Goal: Task Accomplishment & Management: Manage account settings

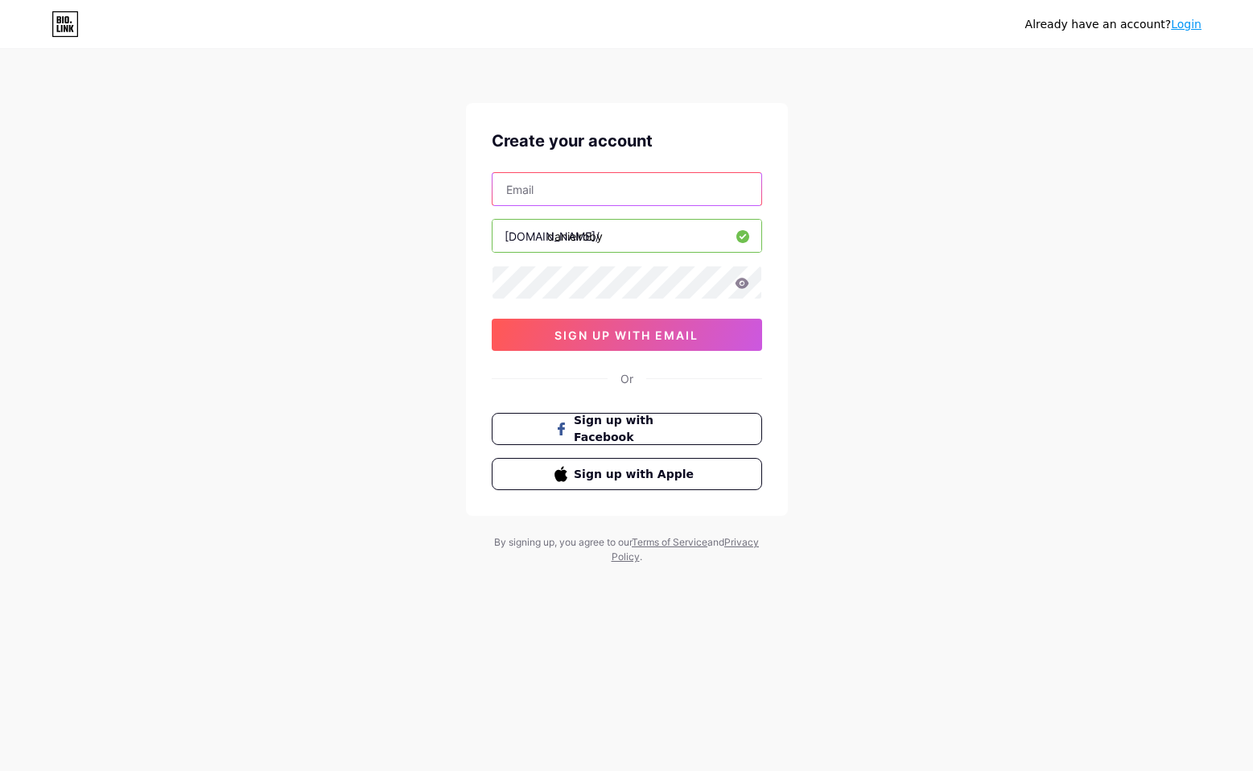
click at [554, 201] on input "text" at bounding box center [626, 189] width 269 height 32
type input "dan.roby@icloud.com"
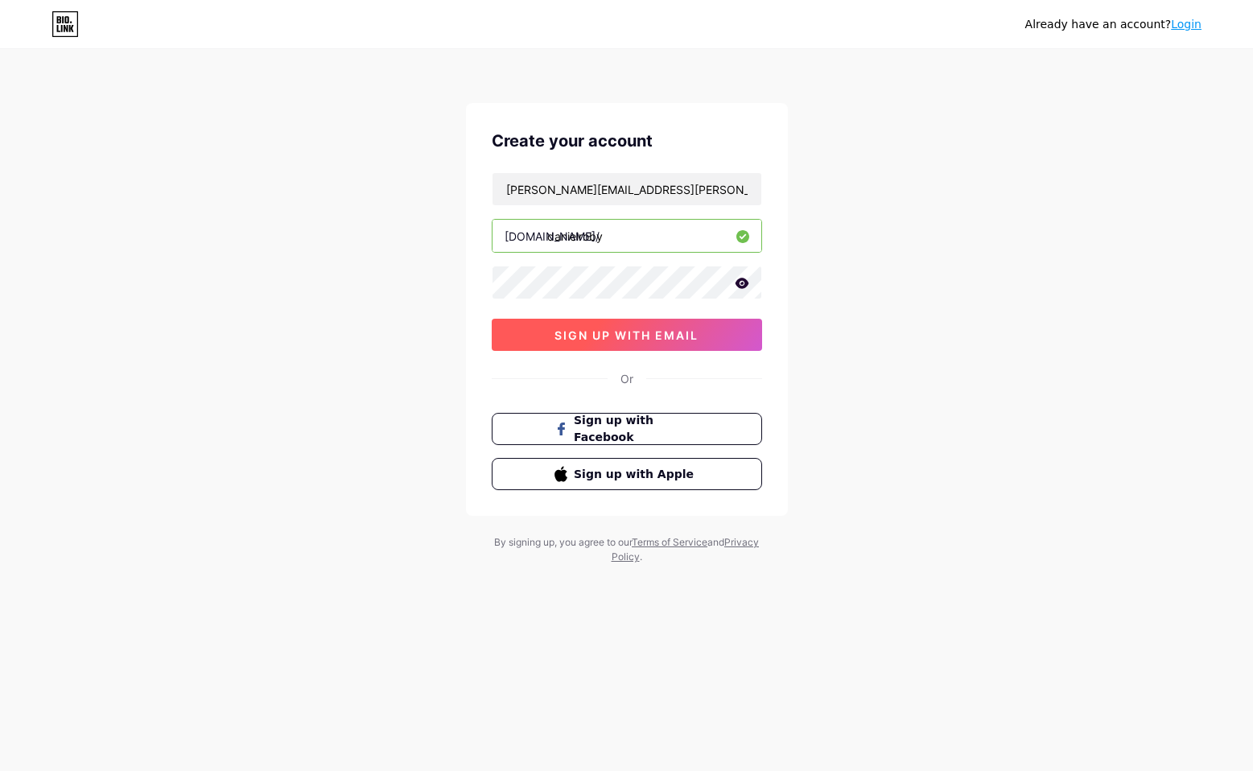
click at [551, 337] on button "sign up with email" at bounding box center [627, 335] width 270 height 32
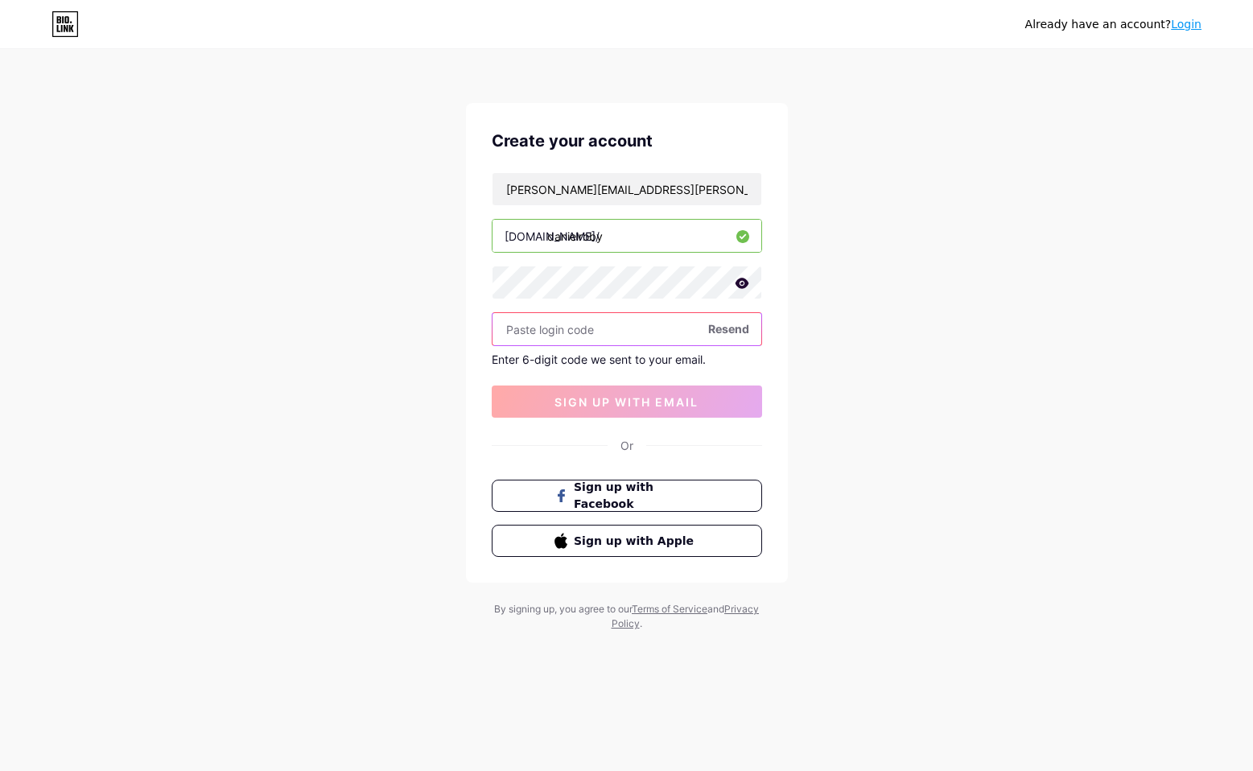
click at [569, 339] on input "text" at bounding box center [626, 329] width 269 height 32
click at [572, 331] on input "text" at bounding box center [626, 329] width 269 height 32
click at [524, 327] on input "text" at bounding box center [626, 329] width 269 height 32
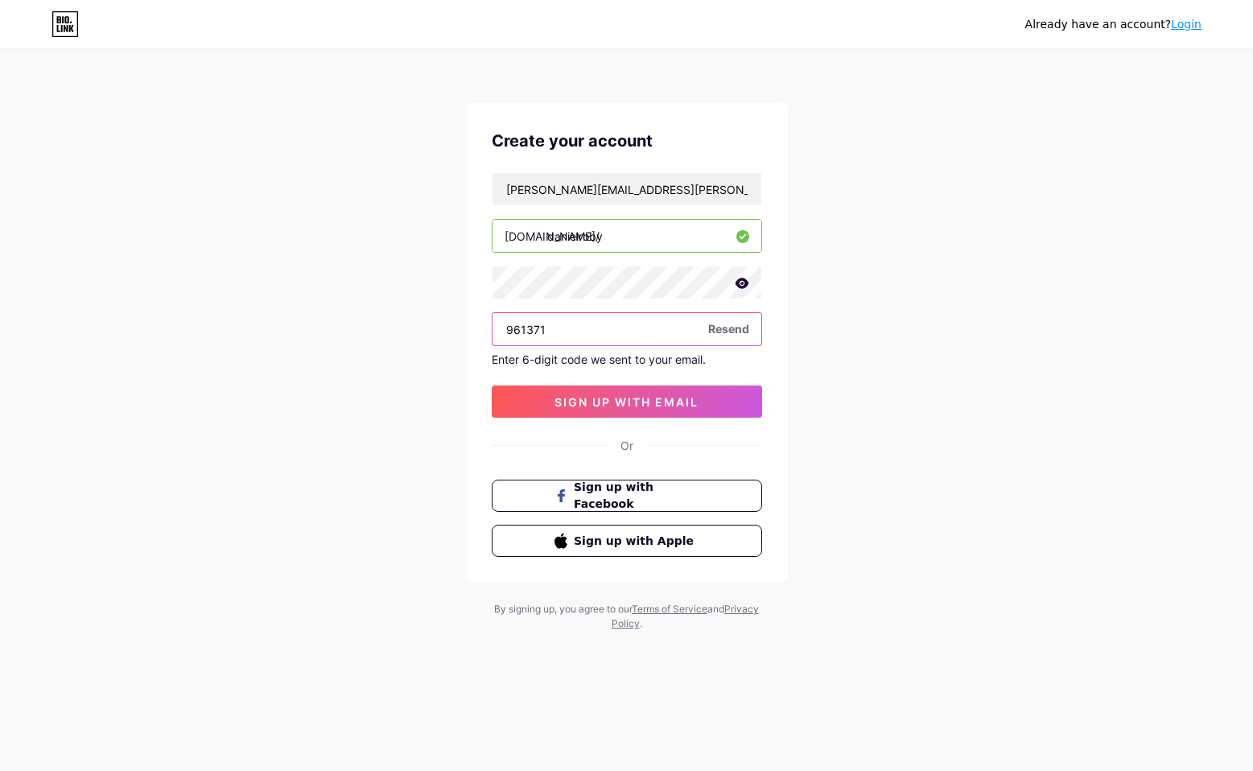
type input "961371"
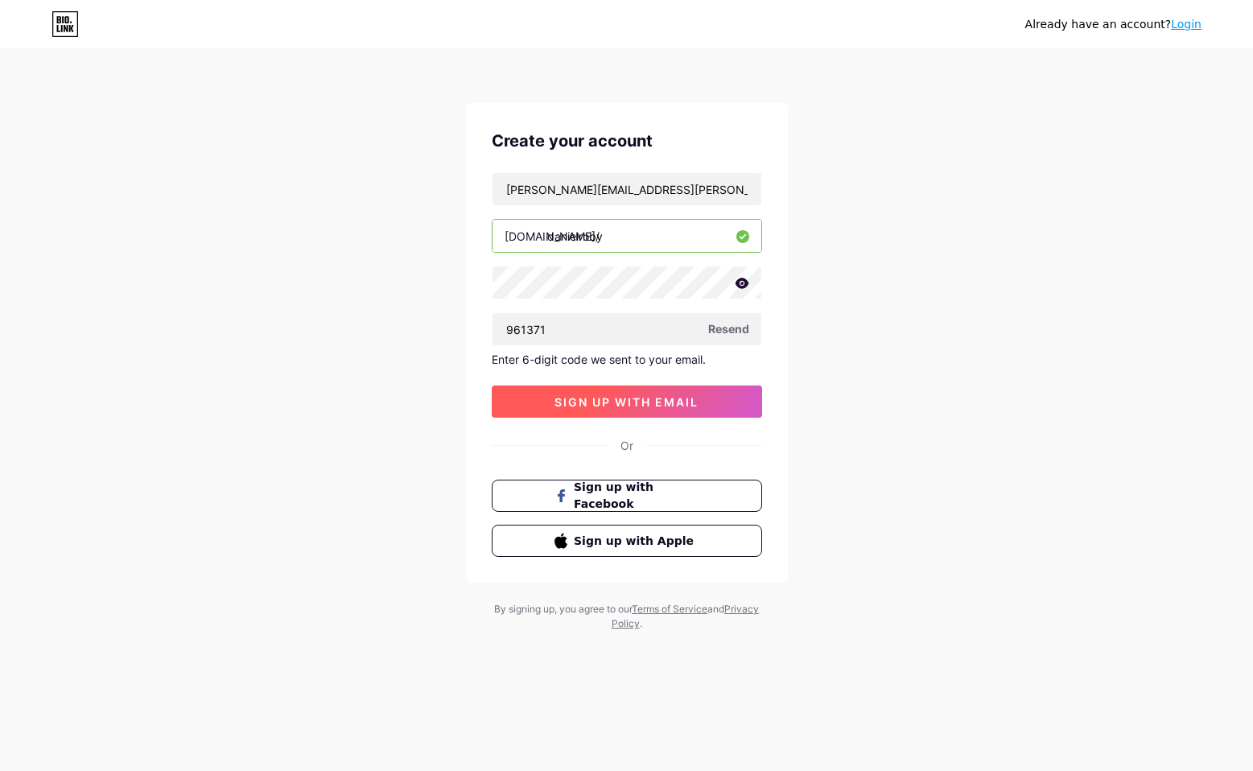
click at [638, 416] on div "Create your account dan.roby@icloud.com bio.link/ danielroby 961371 Resend Ente…" at bounding box center [627, 342] width 322 height 479
click at [639, 408] on span "sign up with email" at bounding box center [626, 402] width 144 height 14
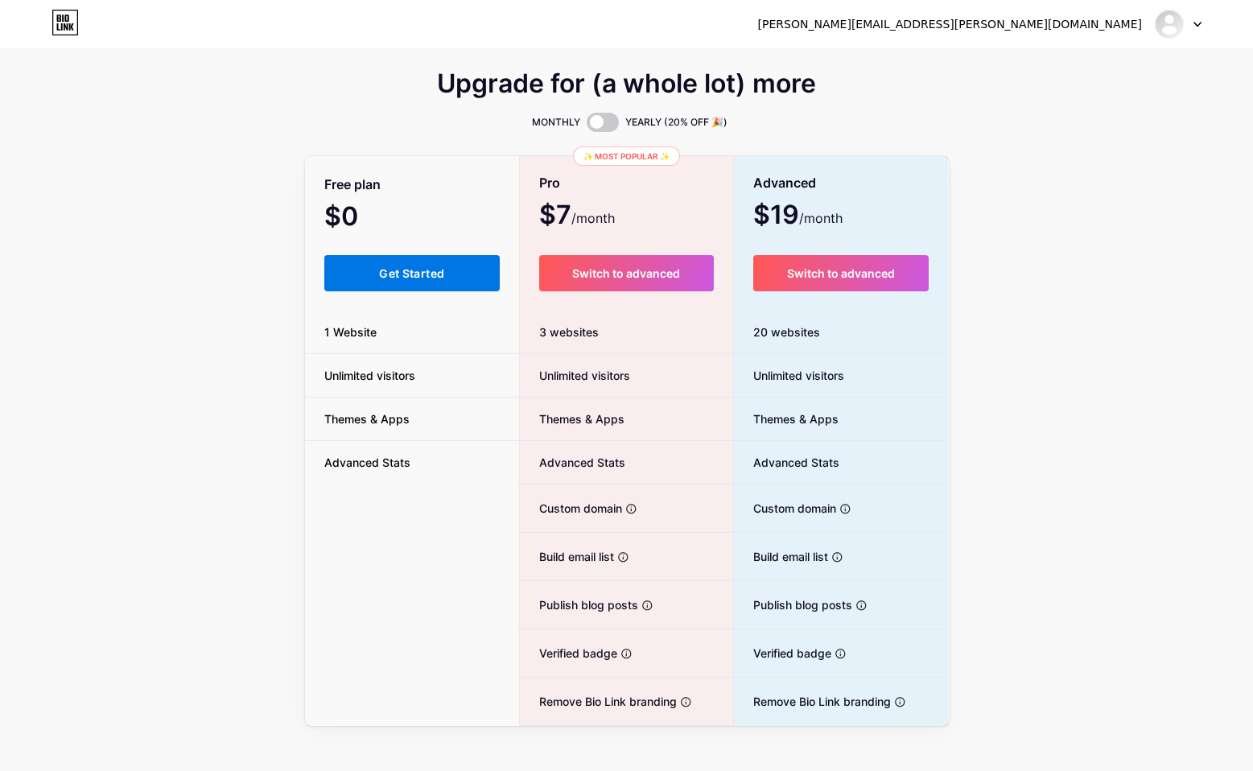
click at [435, 267] on span "Get Started" at bounding box center [411, 273] width 65 height 14
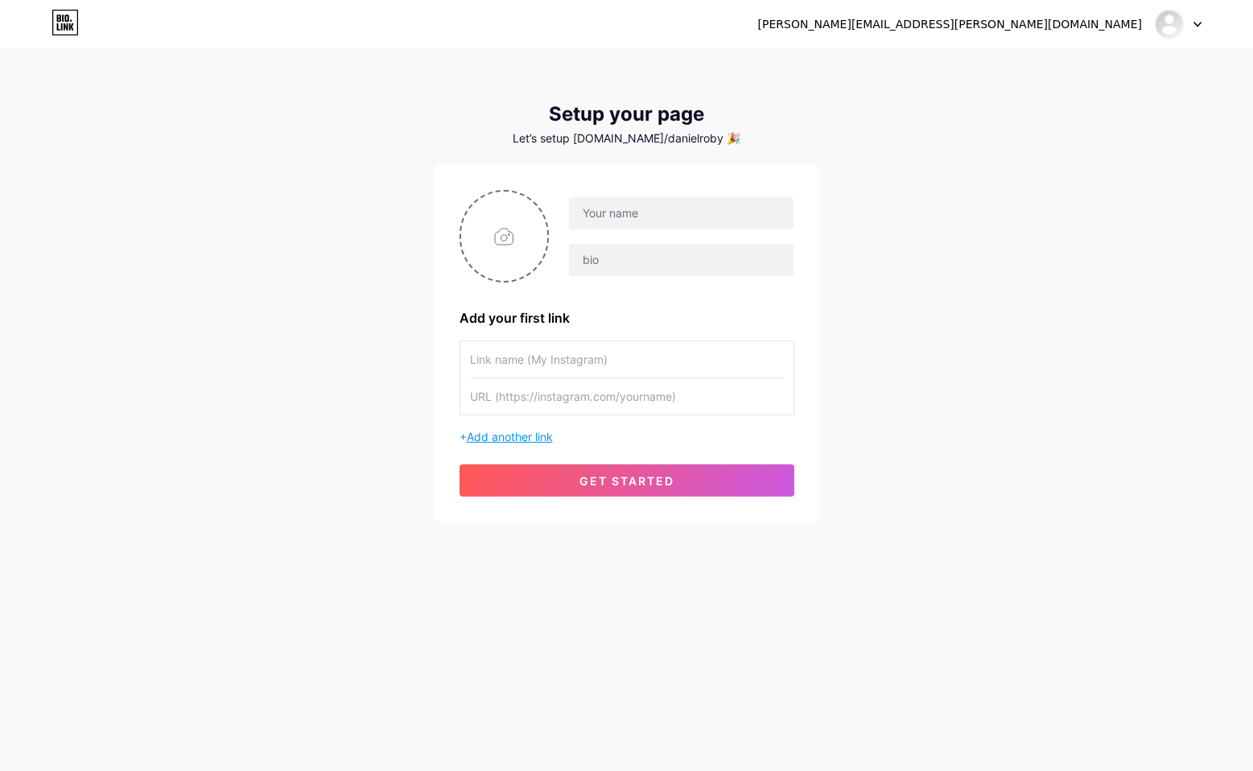
click at [503, 430] on span "Add another link" at bounding box center [510, 437] width 86 height 14
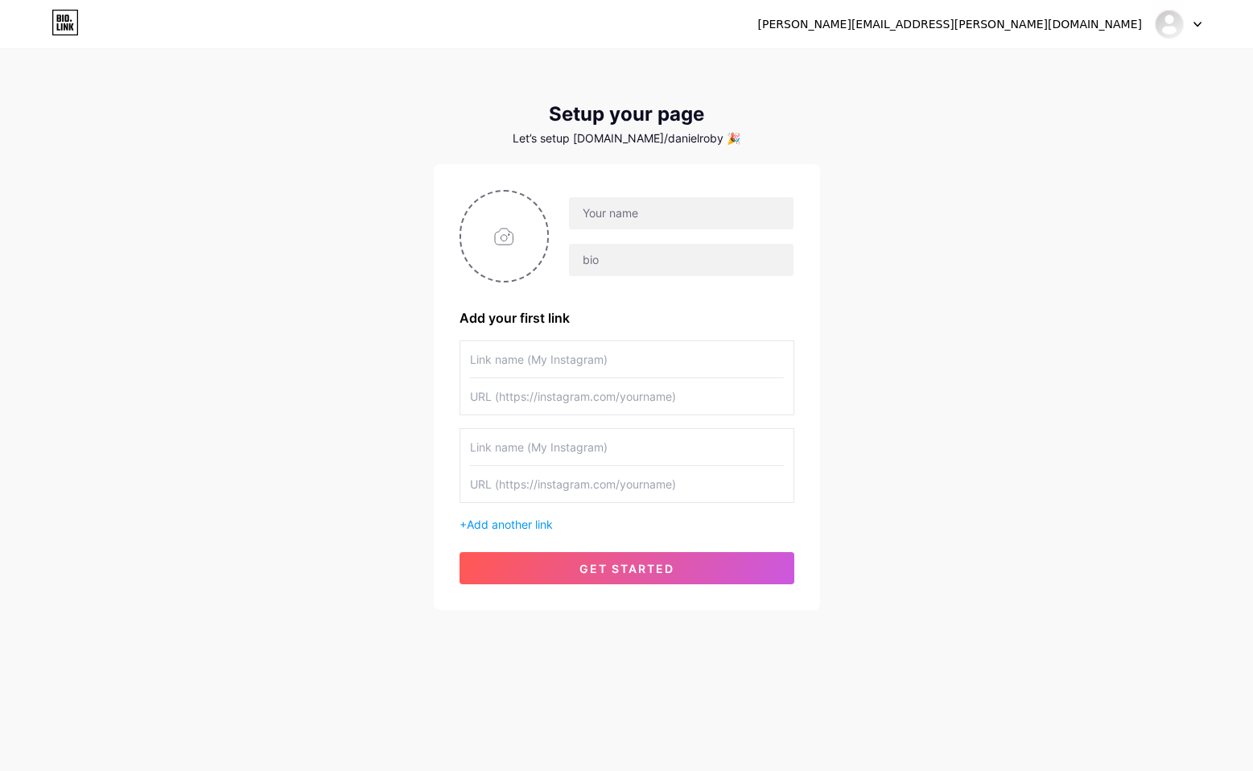
click at [517, 514] on div "+ Add another link" at bounding box center [626, 436] width 335 height 192
click at [516, 528] on span "Add another link" at bounding box center [510, 524] width 86 height 14
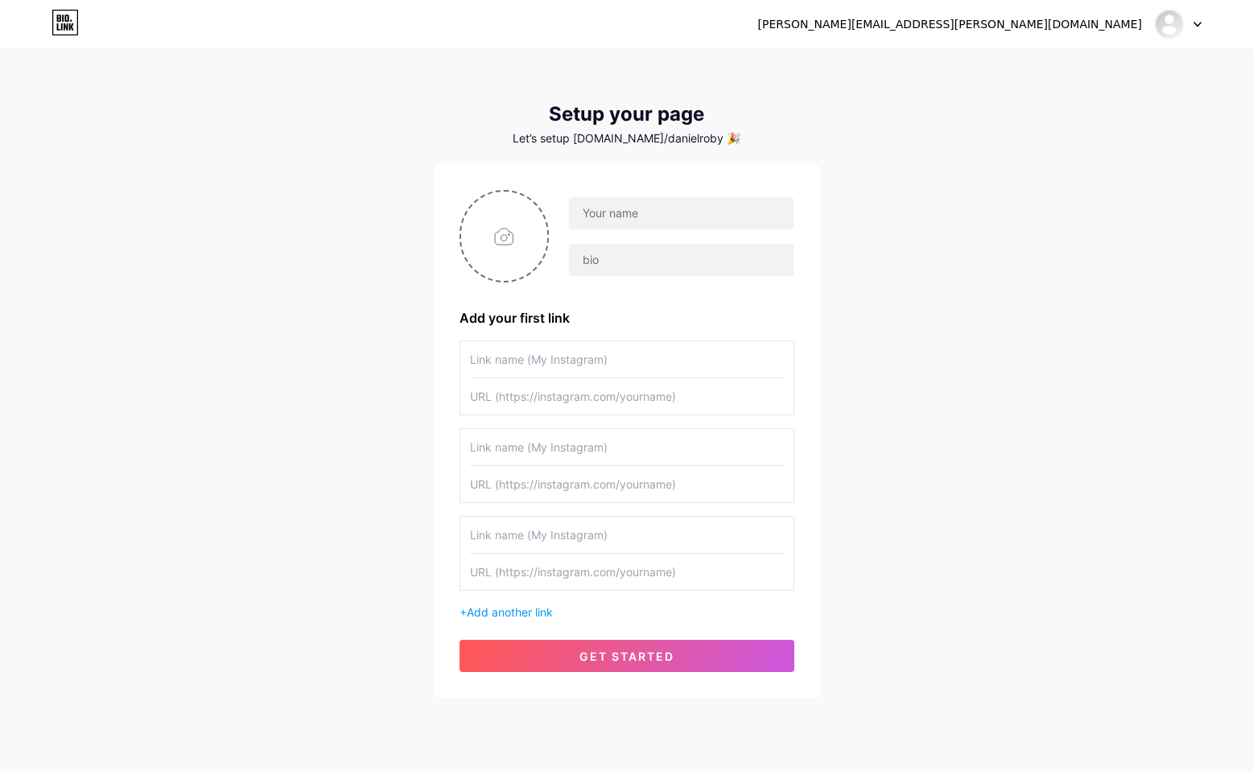
scroll to position [6, 0]
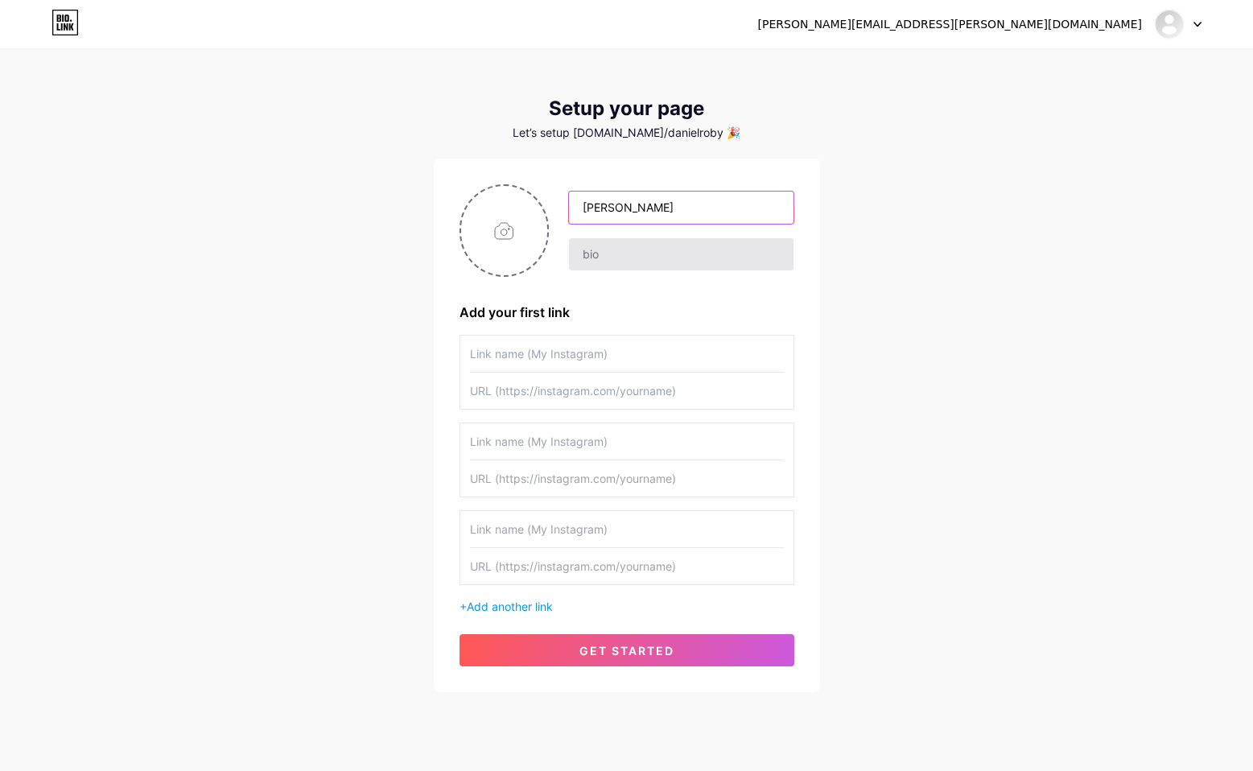
type input "[PERSON_NAME]"
click at [610, 261] on input "text" at bounding box center [681, 254] width 224 height 32
click at [527, 611] on span "Add another link" at bounding box center [510, 606] width 86 height 14
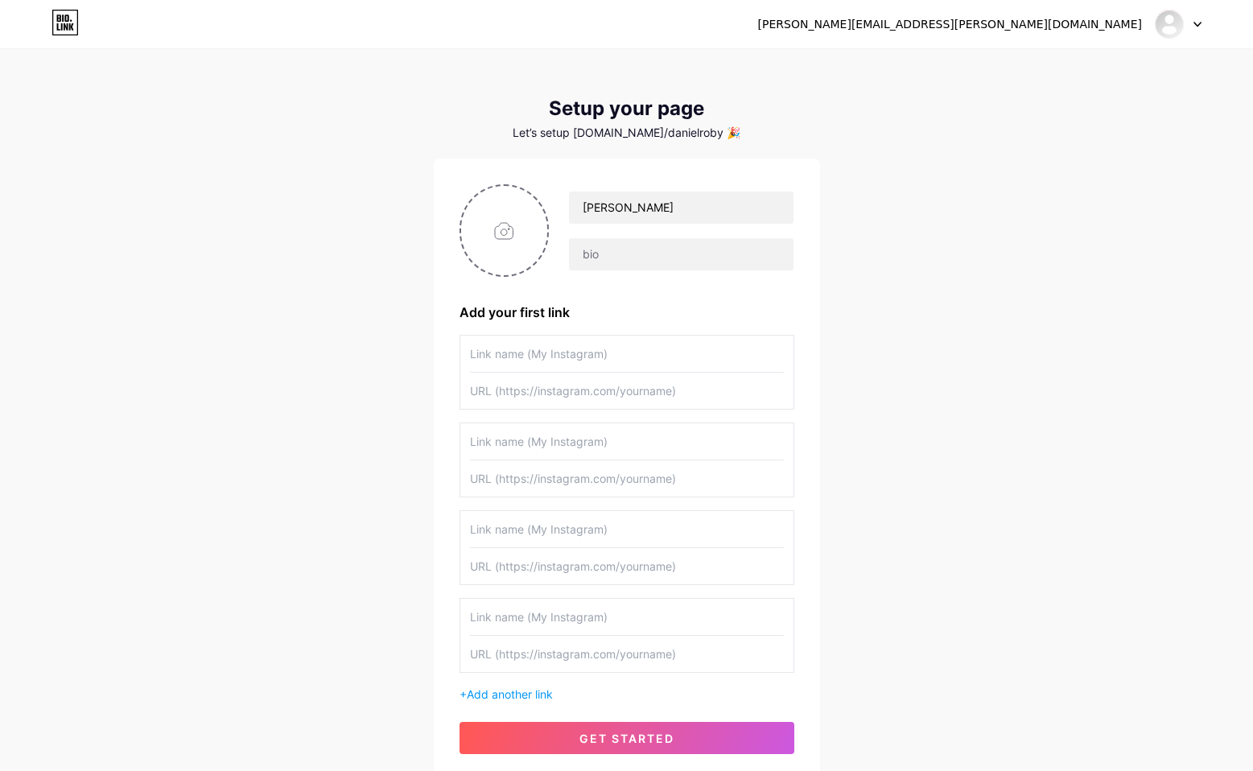
click at [521, 364] on input "text" at bounding box center [627, 353] width 314 height 36
type input "I"
type input "Facebook"
type input "Instagram"
type input "X"
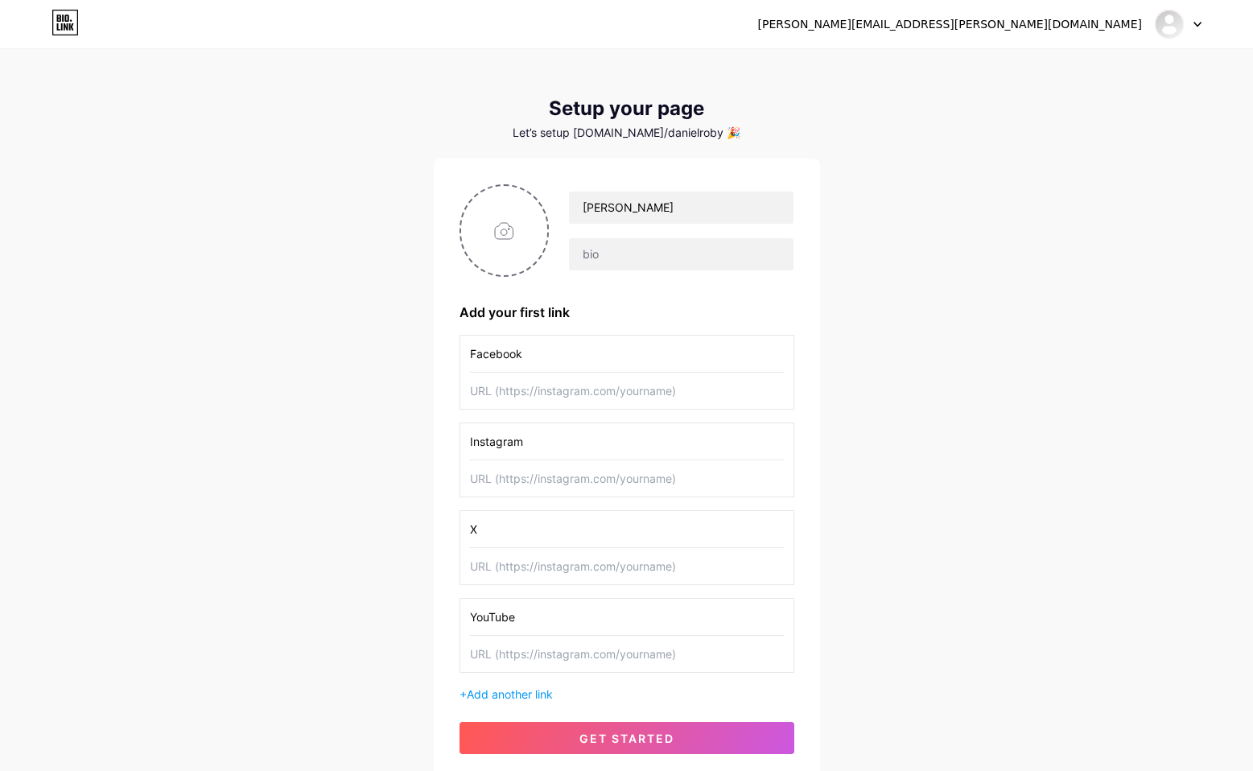
type input "YouTube"
click at [465, 697] on div "+ Add another link" at bounding box center [626, 693] width 335 height 17
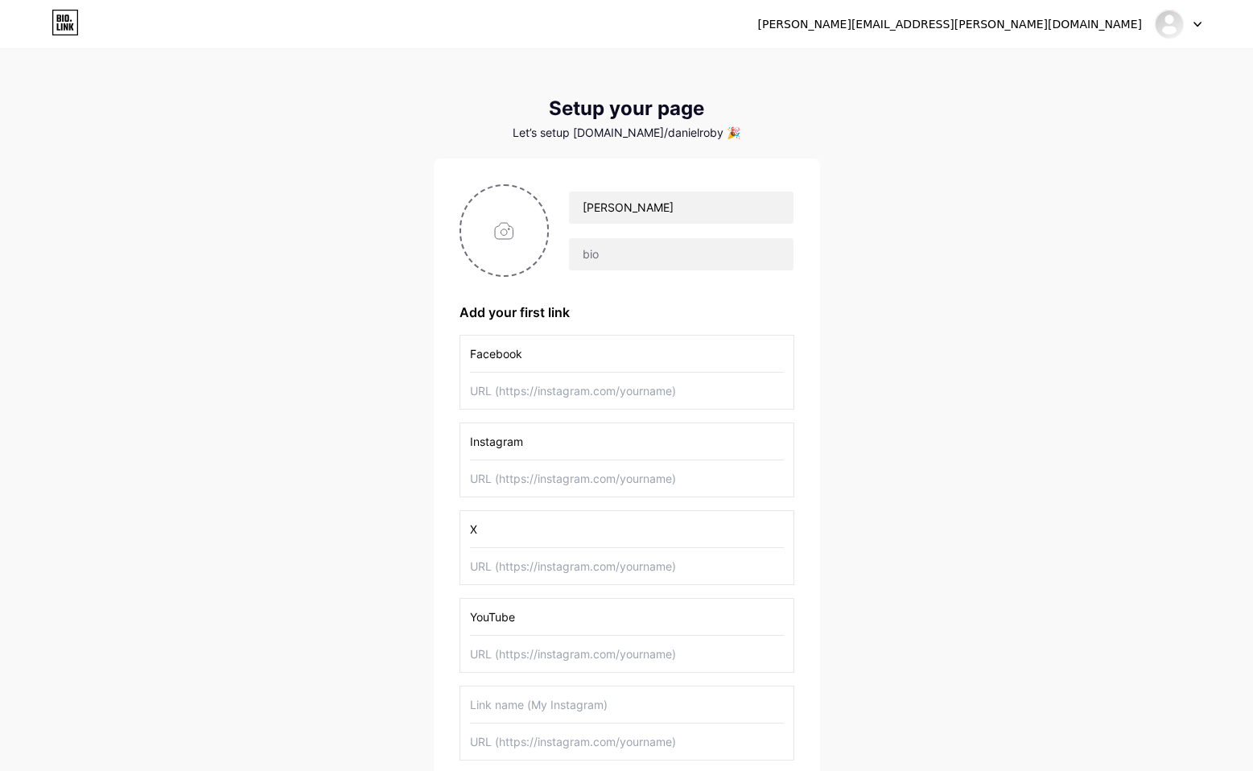
click at [496, 537] on input "X" at bounding box center [627, 529] width 314 height 36
type input "T"
type input "TikTok"
click at [541, 572] on input "text" at bounding box center [627, 566] width 314 height 36
paste input "https://www.tiktok.com/@danieljroby?is_from_webapp=1&sender_device=pc"
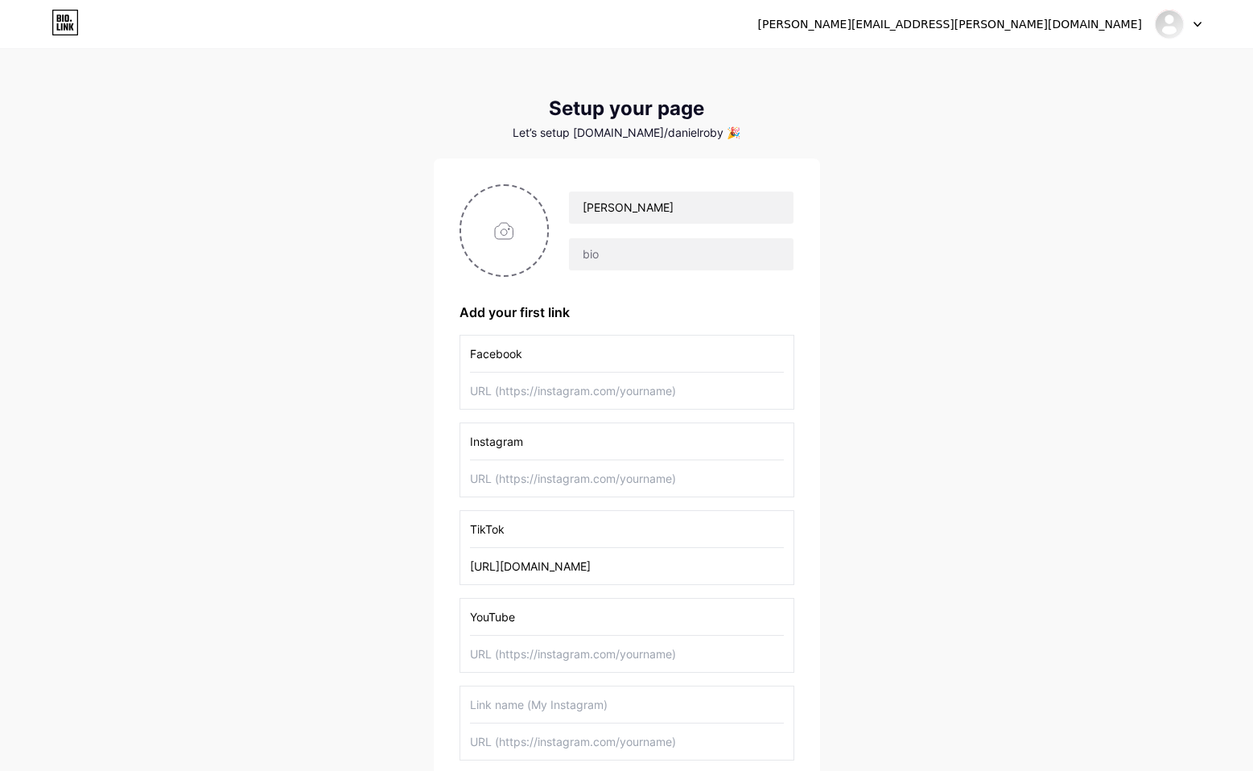
drag, startPoint x: 576, startPoint y: 567, endPoint x: 440, endPoint y: 573, distance: 136.1
click at [440, 573] on div "Daniel Roby Add your first link Facebook Instagram TikTok https://www.tiktok.co…" at bounding box center [627, 512] width 386 height 709
drag, startPoint x: 520, startPoint y: 572, endPoint x: 824, endPoint y: 574, distance: 304.1
click at [824, 574] on div "dan.roby@icloud.com Dashboard Logout Setup your page Let’s setup bio.link/danie…" at bounding box center [626, 456] width 1253 height 924
click at [907, 463] on div "dan.roby@icloud.com Dashboard Logout Setup your page Let’s setup bio.link/danie…" at bounding box center [626, 456] width 1253 height 924
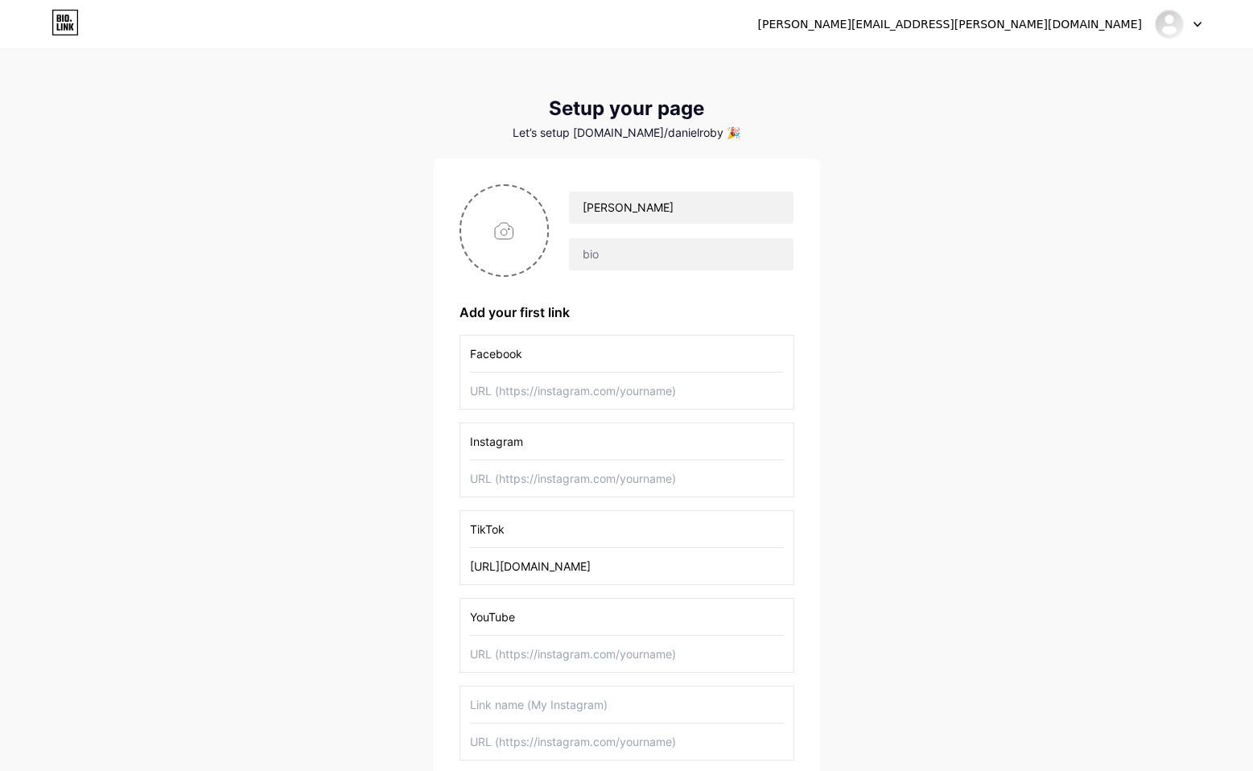
click at [616, 576] on input "https://www.tiktok.com/@danieljroby?is_from_webapp=1&sender_device=pc" at bounding box center [627, 566] width 314 height 36
paste input "www.tiktok.com/@danieljroby"
type input "www.tiktok.com/@danieljroby"
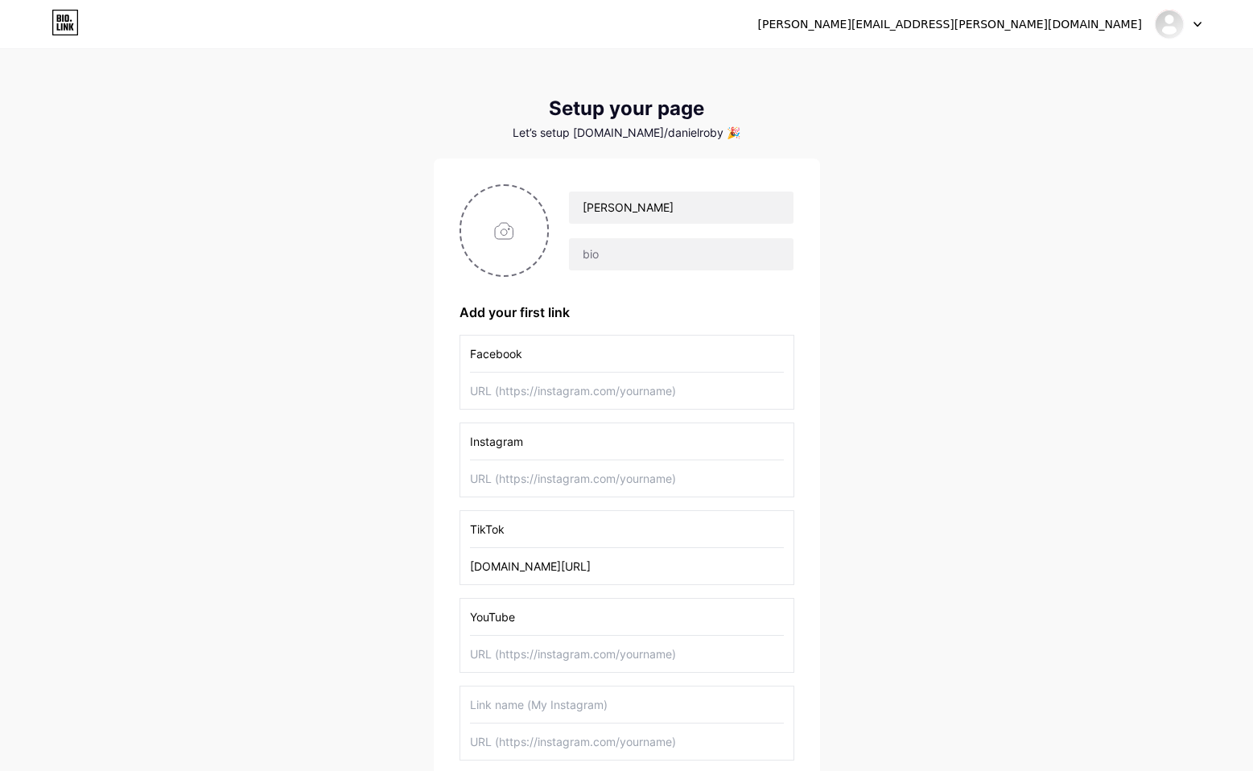
click at [901, 544] on div "dan.roby@icloud.com Dashboard Logout Setup your page Let’s setup bio.link/danie…" at bounding box center [626, 456] width 1253 height 924
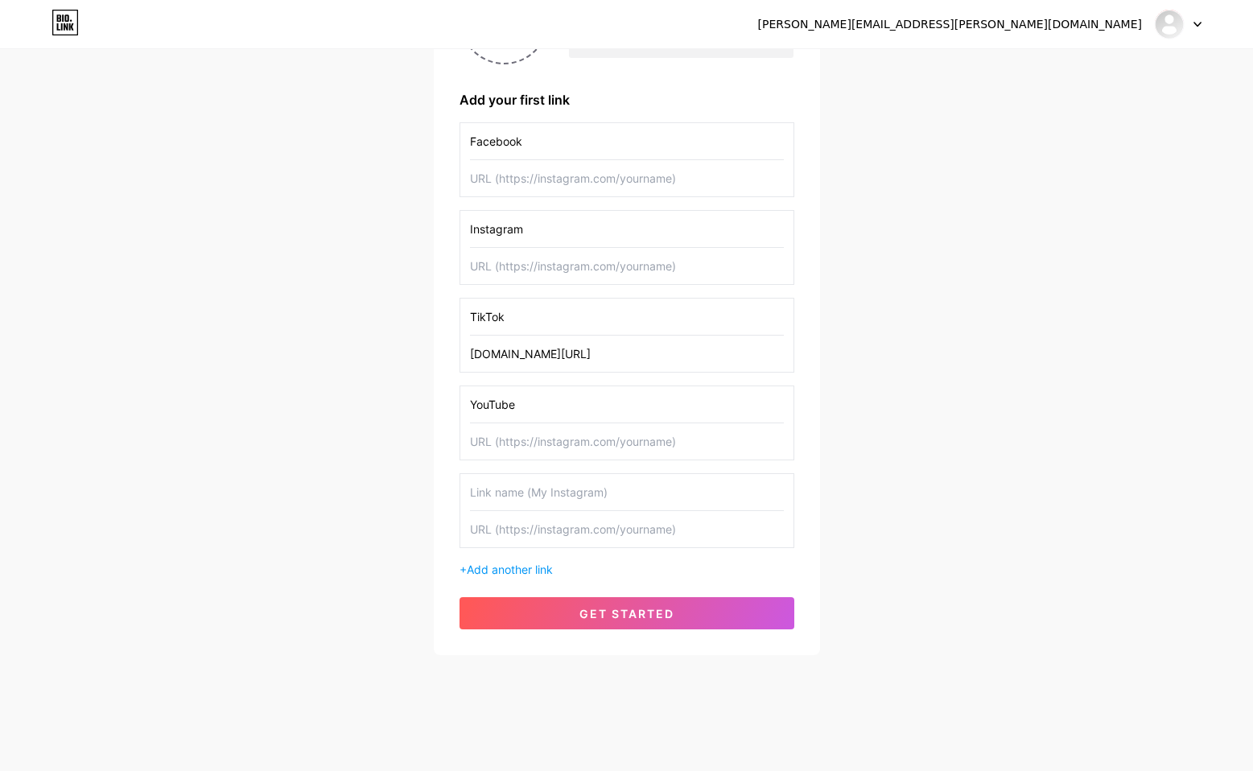
scroll to position [218, 0]
drag, startPoint x: 527, startPoint y: 413, endPoint x: 436, endPoint y: 414, distance: 90.9
click at [436, 414] on div "Daniel Roby Add your first link Facebook Instagram TikTok www.tiktok.com/@danie…" at bounding box center [627, 300] width 386 height 709
paste input "www.tiktok.com/@danieljroby"
type input "www.tiktok.com/@danieljroby"
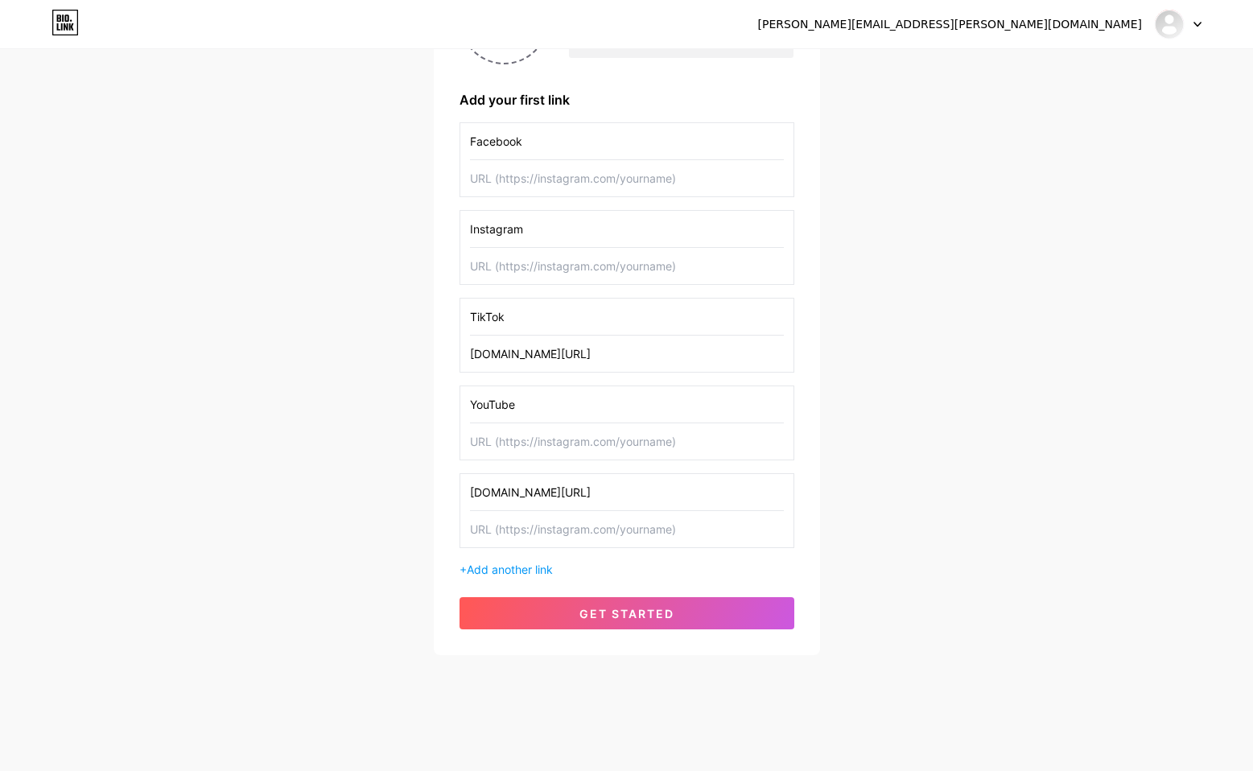
drag, startPoint x: 649, startPoint y: 496, endPoint x: 442, endPoint y: 499, distance: 207.6
click at [453, 496] on div "Daniel Roby Add your first link Facebook Instagram TikTok www.tiktok.com/@danie…" at bounding box center [627, 300] width 386 height 709
type input "YouTube"
drag, startPoint x: 530, startPoint y: 411, endPoint x: 423, endPoint y: 413, distance: 107.0
click at [423, 413] on div "dan.roby@icloud.com Dashboard Logout Setup your page Let’s setup bio.link/danie…" at bounding box center [626, 244] width 1253 height 924
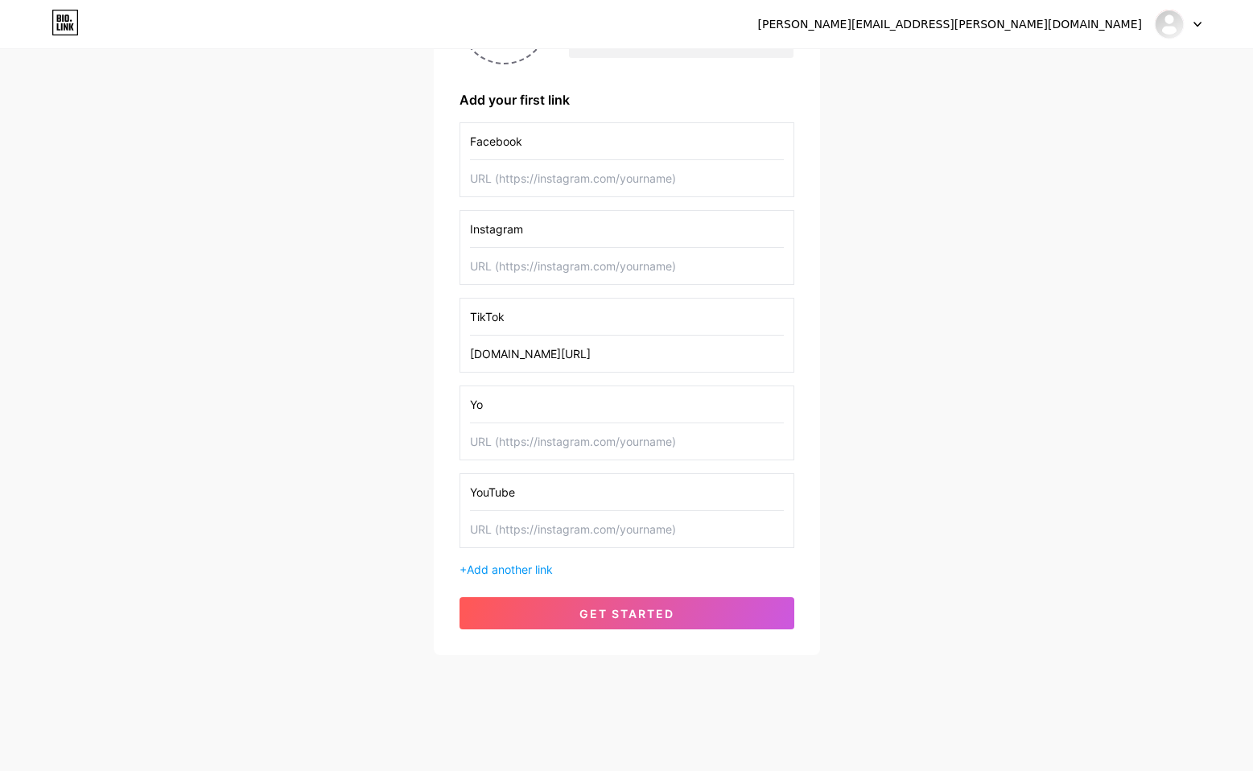
type input "Y"
type input "X"
click at [493, 437] on input "text" at bounding box center [627, 441] width 314 height 36
paste input "https://x.com/danieljroby?s=21"
drag, startPoint x: 624, startPoint y: 445, endPoint x: 419, endPoint y: 441, distance: 205.2
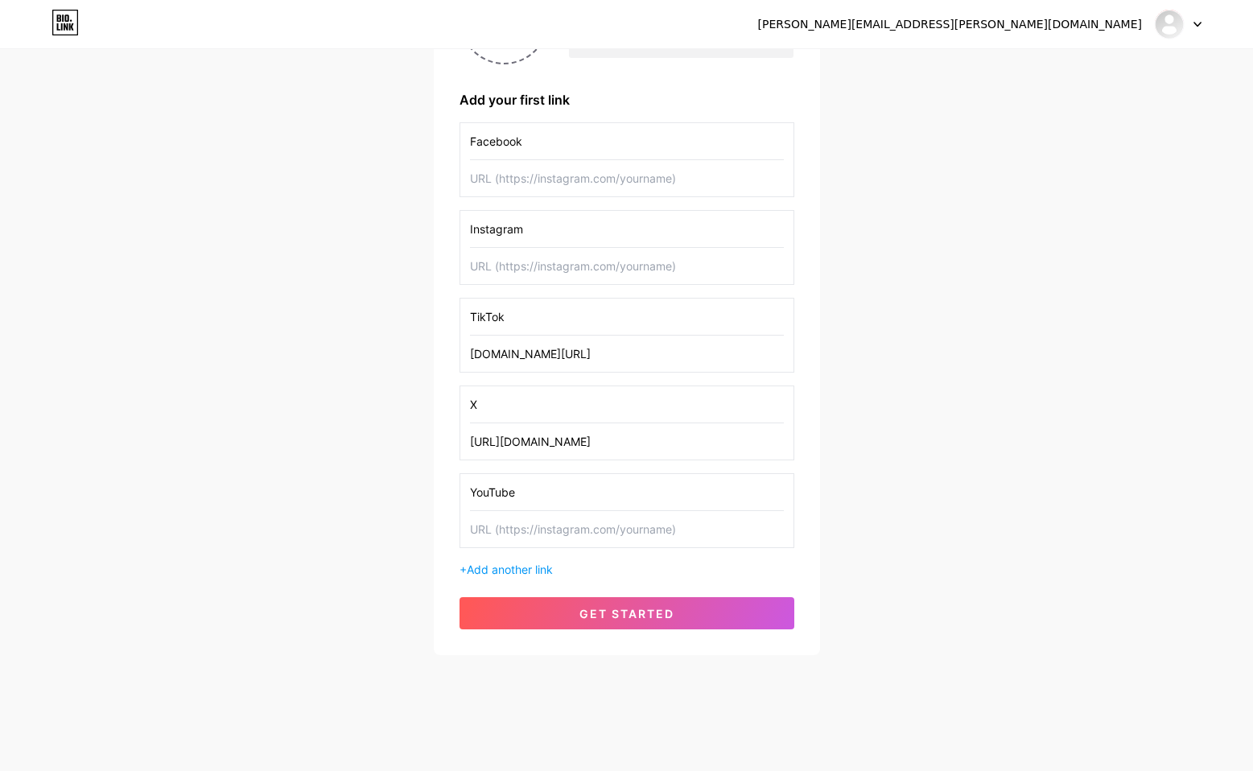
click at [419, 441] on div "dan.roby@icloud.com Dashboard Logout Setup your page Let’s setup bio.link/danie…" at bounding box center [626, 244] width 1253 height 924
type input "https://x.com/danieljroby"
click at [603, 416] on input "X" at bounding box center [627, 404] width 314 height 36
click at [511, 528] on input "text" at bounding box center [627, 529] width 314 height 36
paste input "[URL][DOMAIN_NAME]"
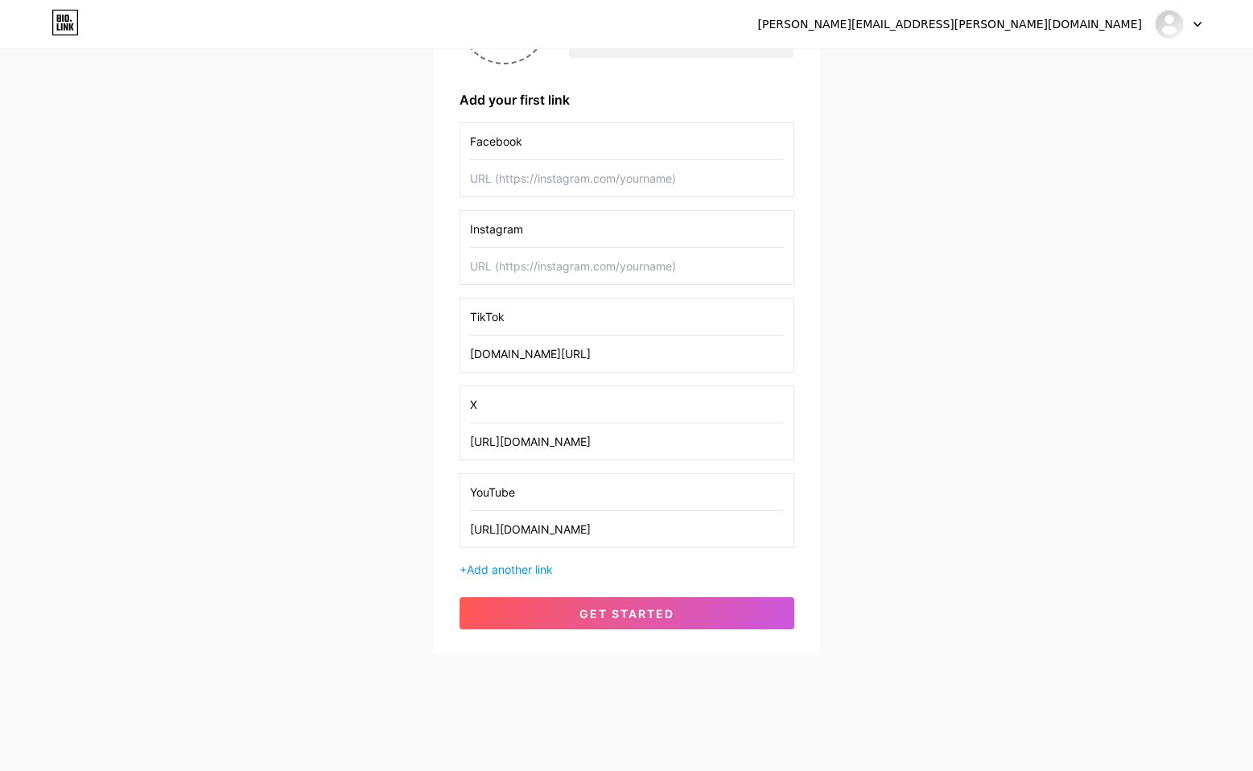
type input "[URL][DOMAIN_NAME]"
click at [913, 477] on div "dan.roby@icloud.com Dashboard Logout Setup your page Let’s setup bio.link/danie…" at bounding box center [626, 244] width 1253 height 924
click at [529, 180] on input "text" at bounding box center [627, 178] width 314 height 36
paste input "[URL][DOMAIN_NAME]"
type input "[URL][DOMAIN_NAME]"
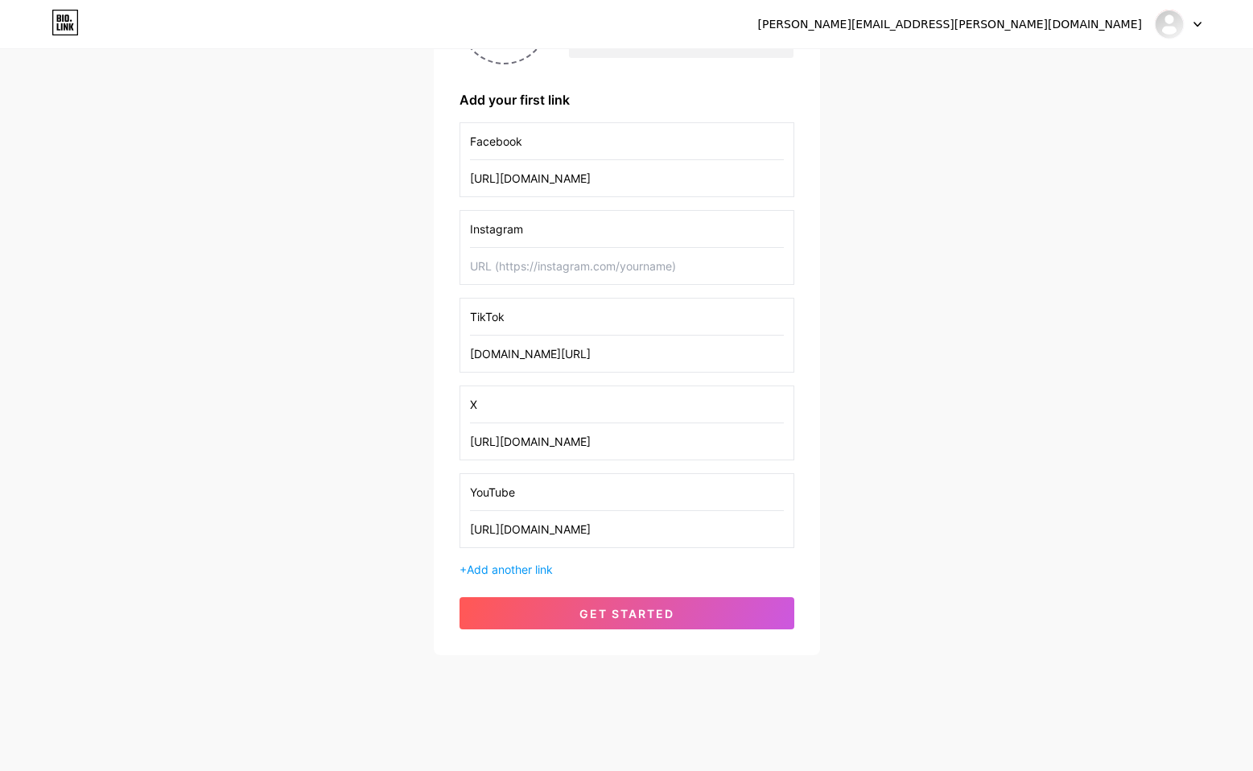
click at [1004, 231] on div "dan.roby@icloud.com Dashboard Logout Setup your page Let’s setup bio.link/danie…" at bounding box center [626, 244] width 1253 height 924
click at [517, 272] on input "text" at bounding box center [627, 266] width 314 height 36
paste input "https://www.instagram.com/danielroby/"
type input "https://www.instagram.com/danielroby/"
click at [388, 281] on div "dan.roby@icloud.com Dashboard Logout Setup your page Let’s setup bio.link/danie…" at bounding box center [626, 244] width 1253 height 924
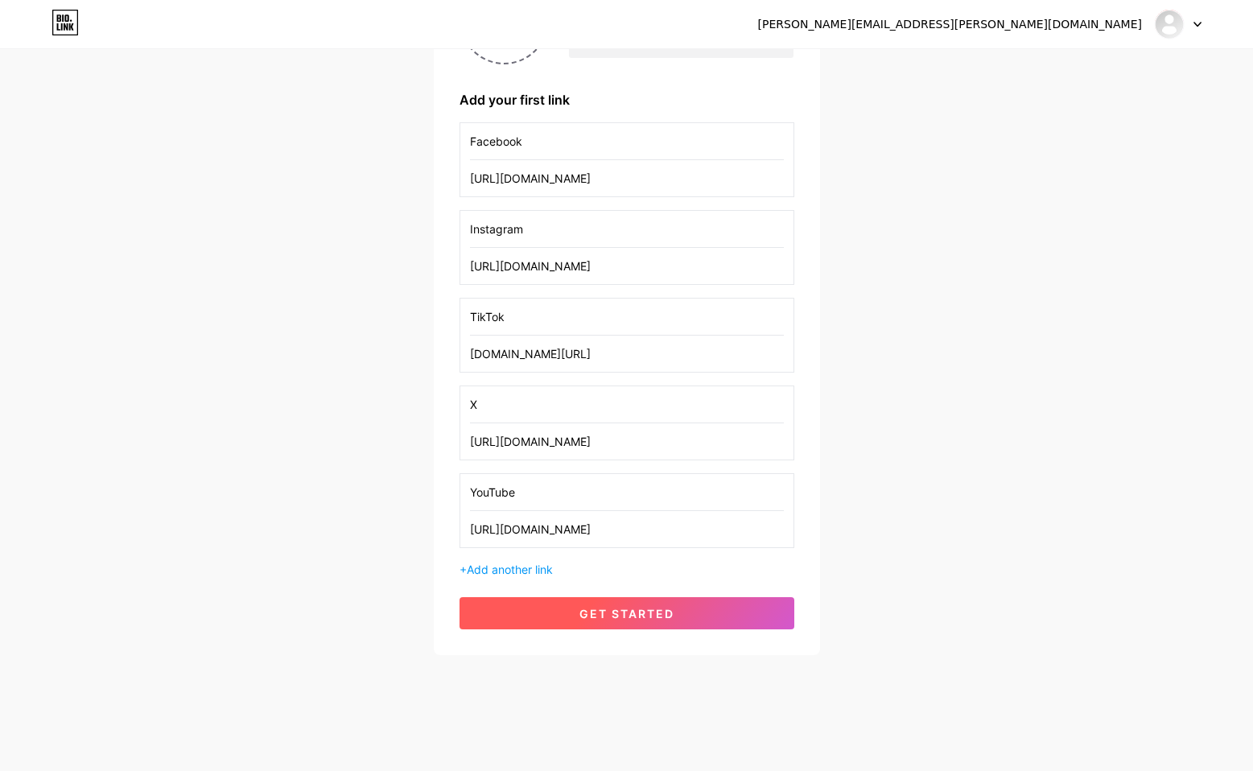
click at [616, 616] on span "get started" at bounding box center [626, 614] width 95 height 14
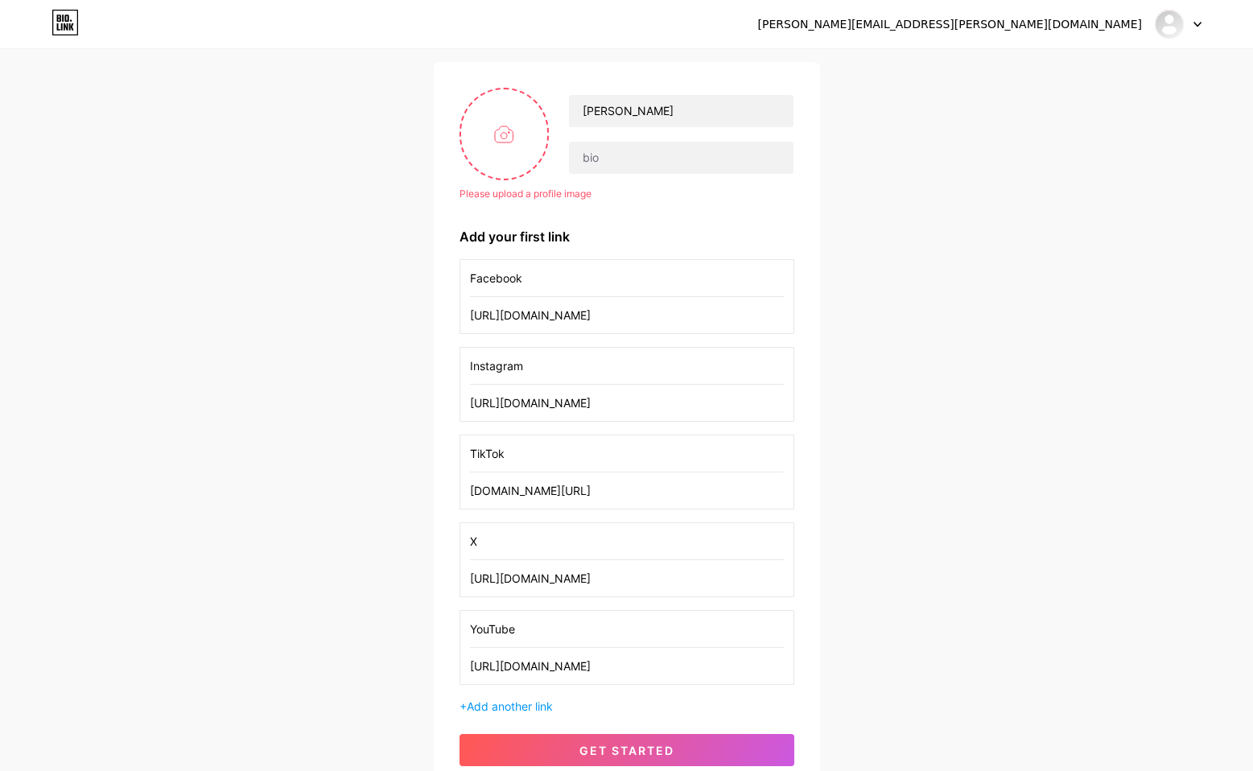
scroll to position [103, 0]
click at [505, 133] on input "file" at bounding box center [504, 132] width 87 height 89
type input "C:\fakepath\IMG_0063.jpeg"
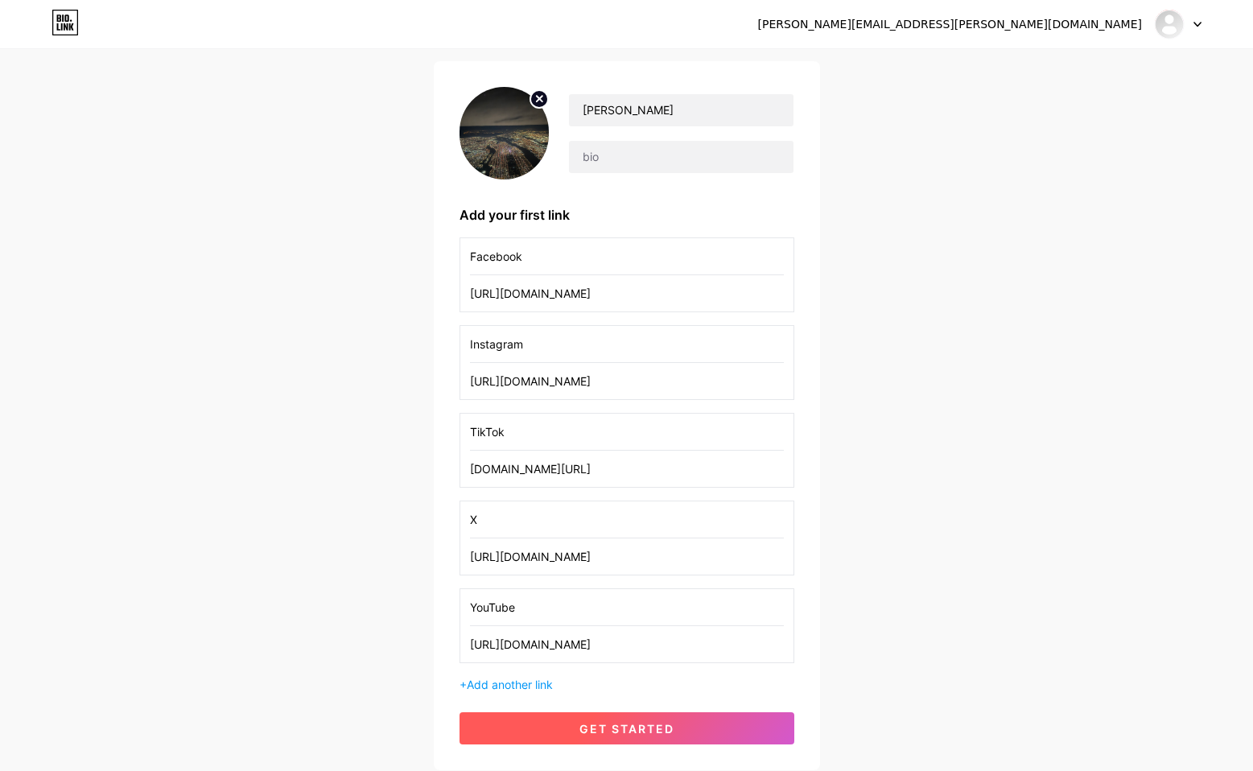
click at [642, 727] on span "get started" at bounding box center [626, 729] width 95 height 14
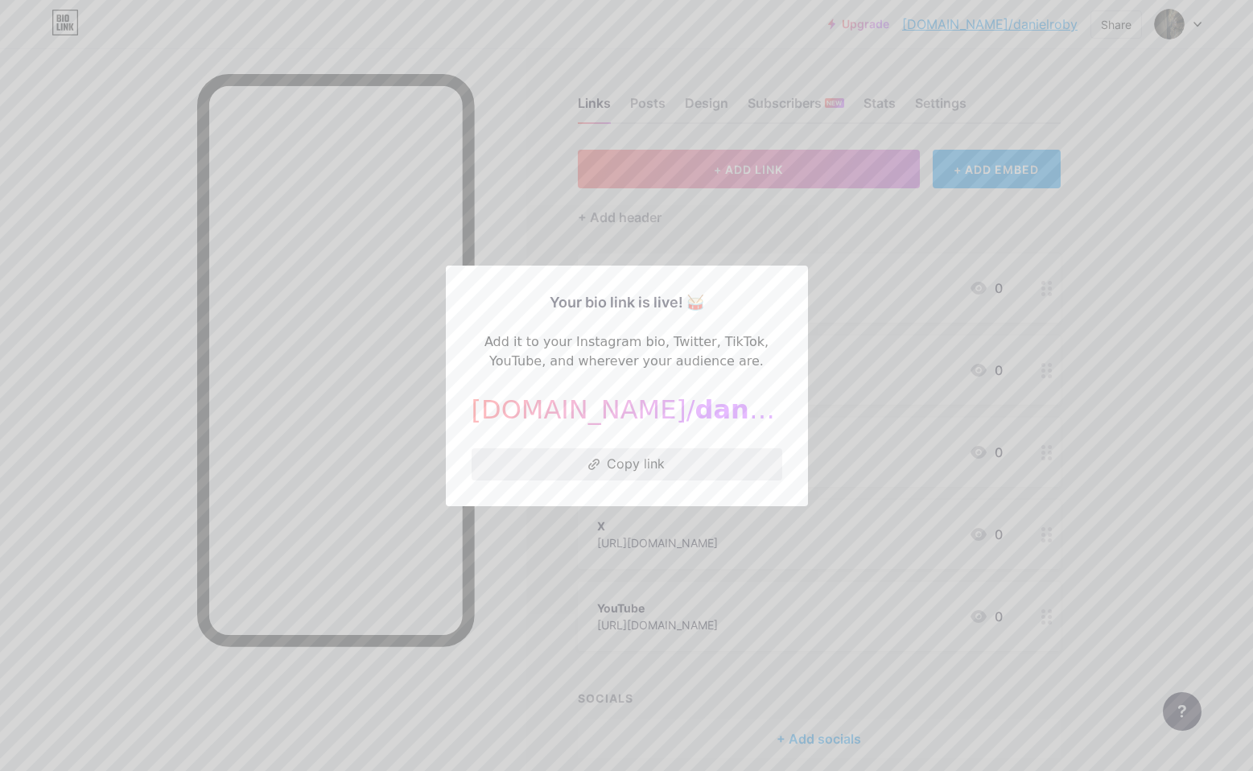
click at [630, 467] on button "Copy link" at bounding box center [626, 464] width 311 height 32
click at [541, 202] on div at bounding box center [626, 385] width 1253 height 771
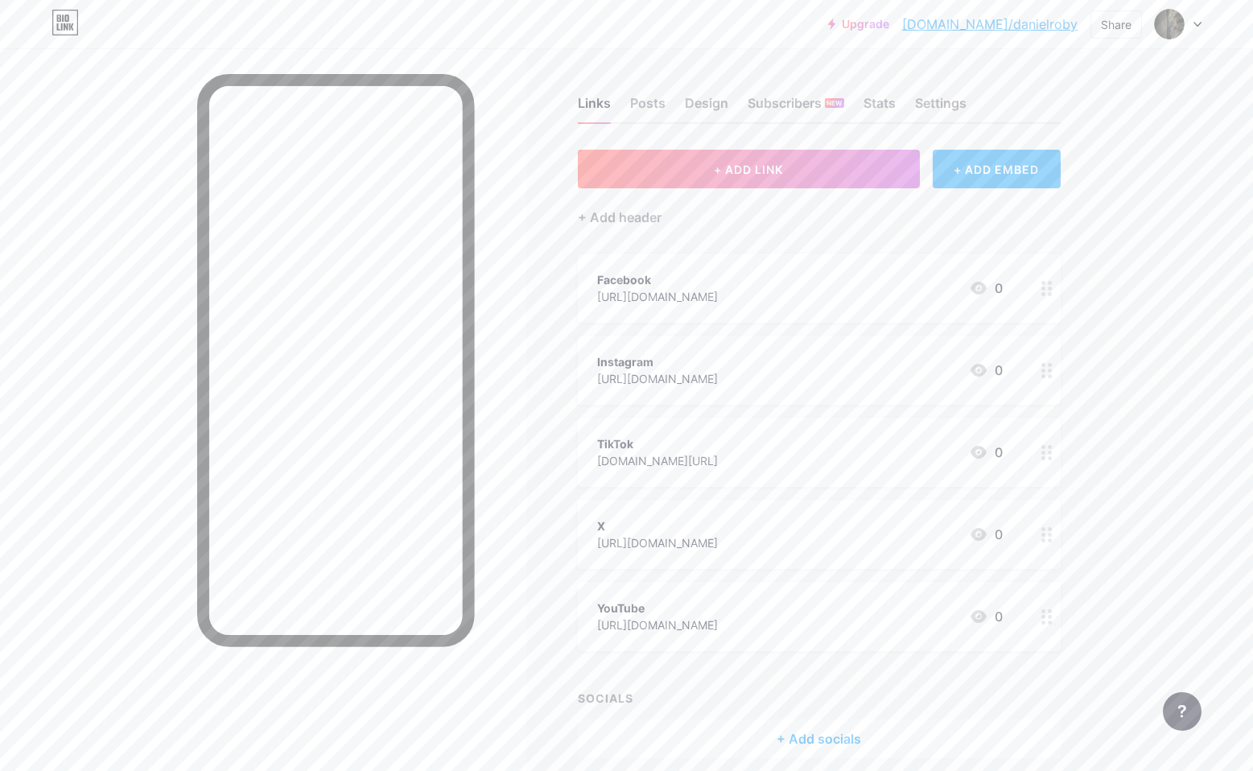
click at [1004, 171] on div "+ ADD EMBED" at bounding box center [996, 169] width 128 height 39
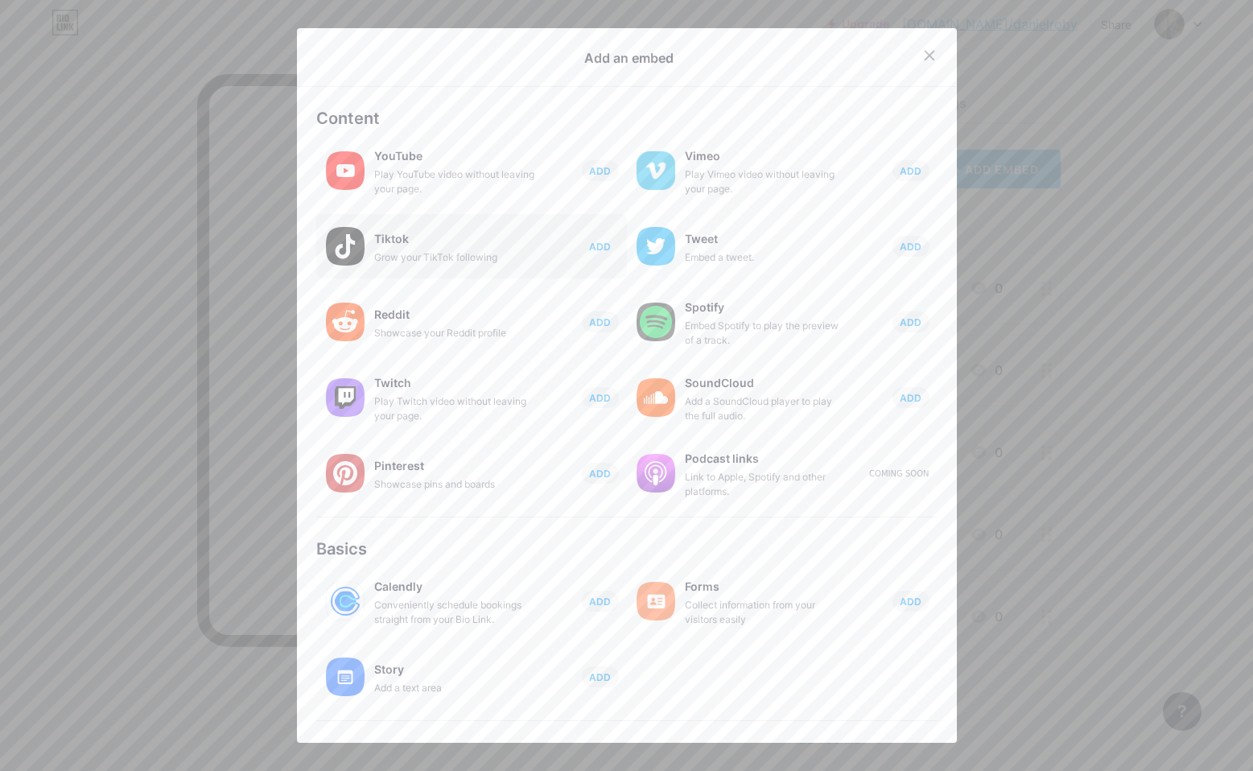
click at [596, 244] on span "ADD" at bounding box center [600, 247] width 22 height 14
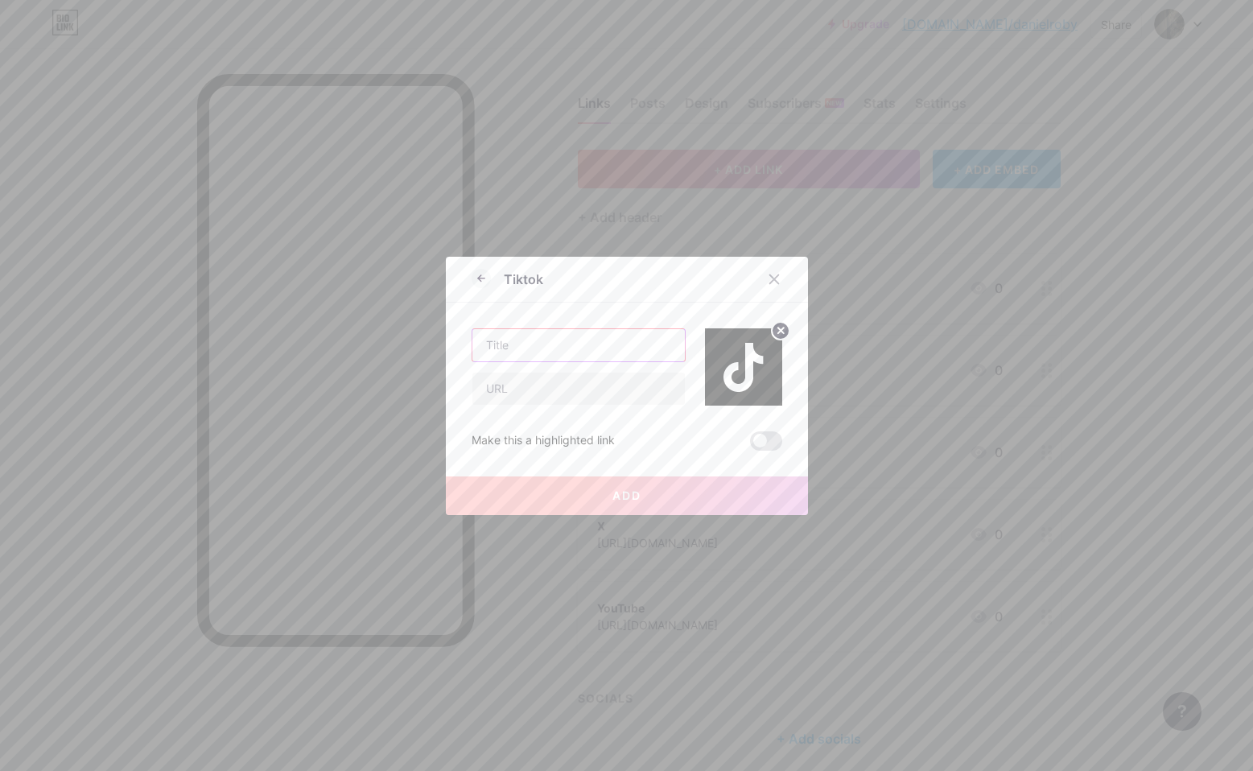
click at [531, 348] on input "text" at bounding box center [578, 345] width 212 height 32
click at [773, 439] on span at bounding box center [766, 440] width 32 height 19
click at [750, 445] on input "checkbox" at bounding box center [750, 445] width 0 height 0
click at [763, 439] on span at bounding box center [766, 440] width 32 height 19
click at [750, 445] on input "checkbox" at bounding box center [750, 445] width 0 height 0
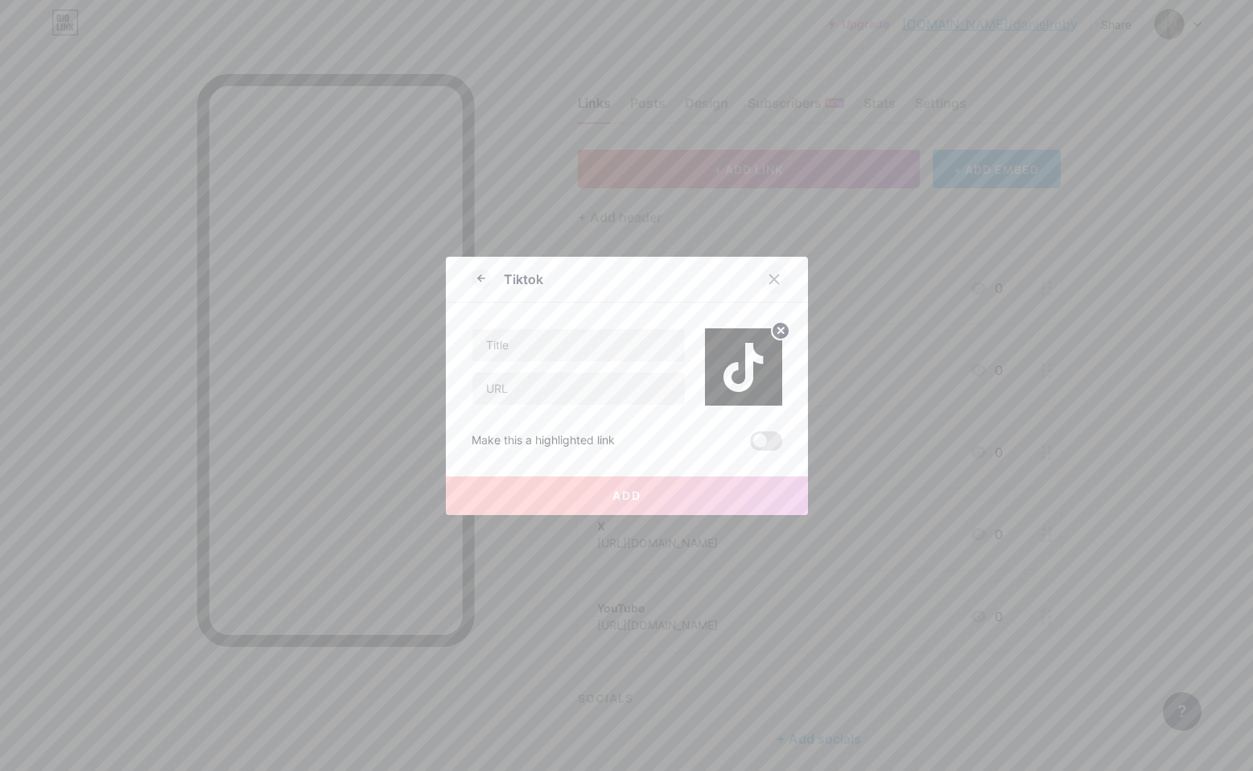
click at [782, 275] on div at bounding box center [773, 279] width 29 height 29
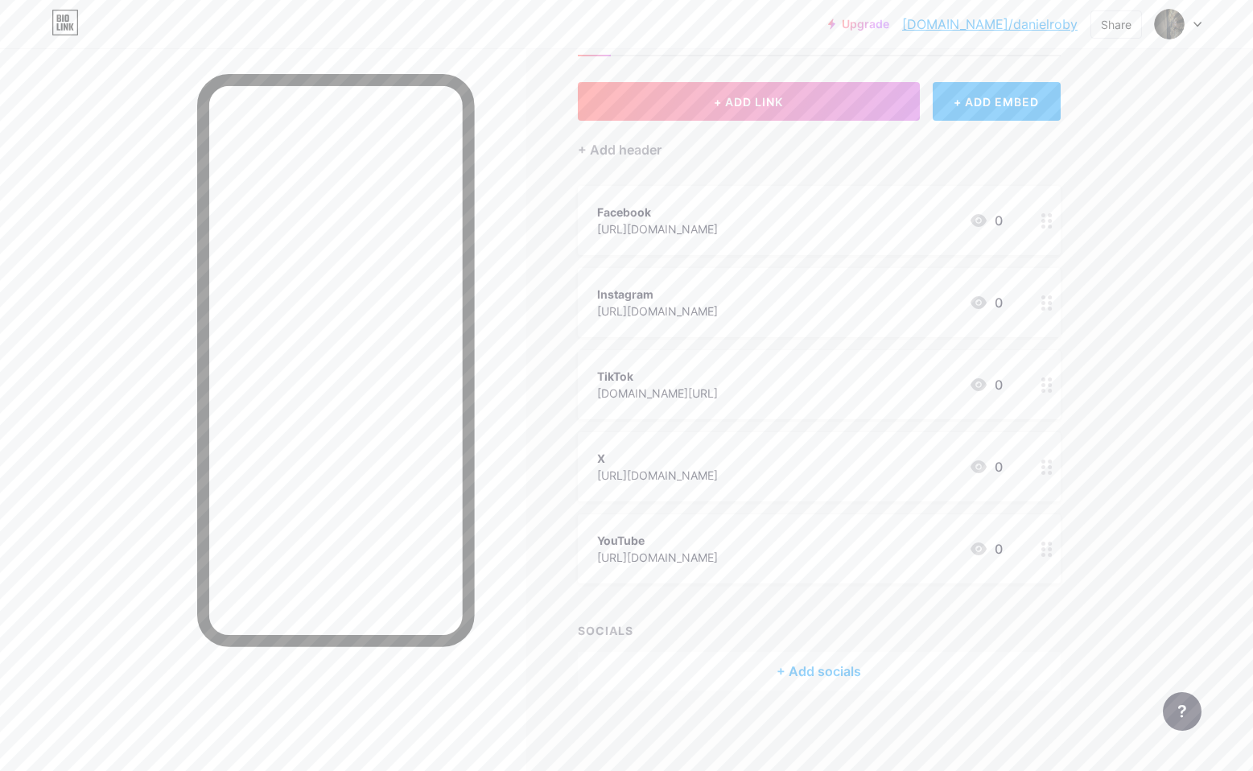
scroll to position [67, 0]
click at [1047, 23] on link "[DOMAIN_NAME]/danielroby" at bounding box center [989, 23] width 175 height 19
drag, startPoint x: 837, startPoint y: 228, endPoint x: 640, endPoint y: 245, distance: 197.8
click at [640, 245] on div "Facebook https://www.facebook.com/DanielJRoby 0" at bounding box center [819, 221] width 483 height 69
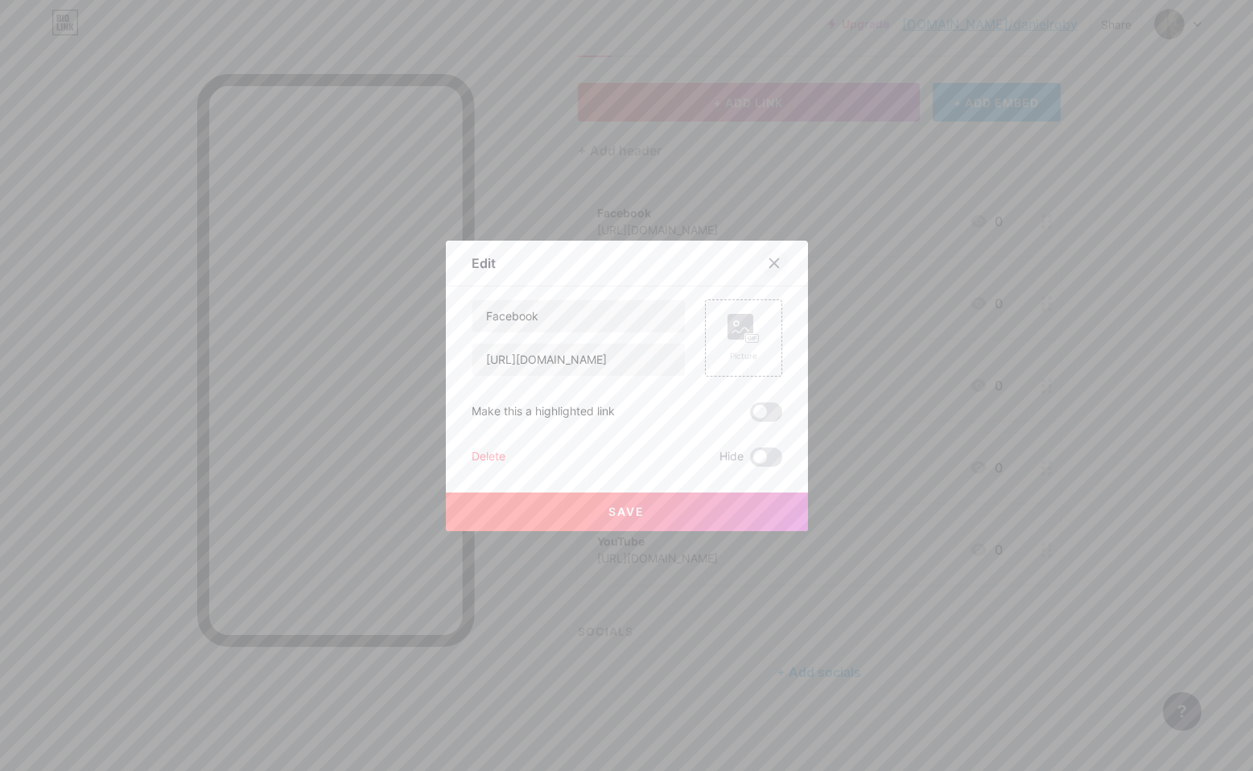
click at [775, 265] on icon at bounding box center [773, 263] width 13 height 13
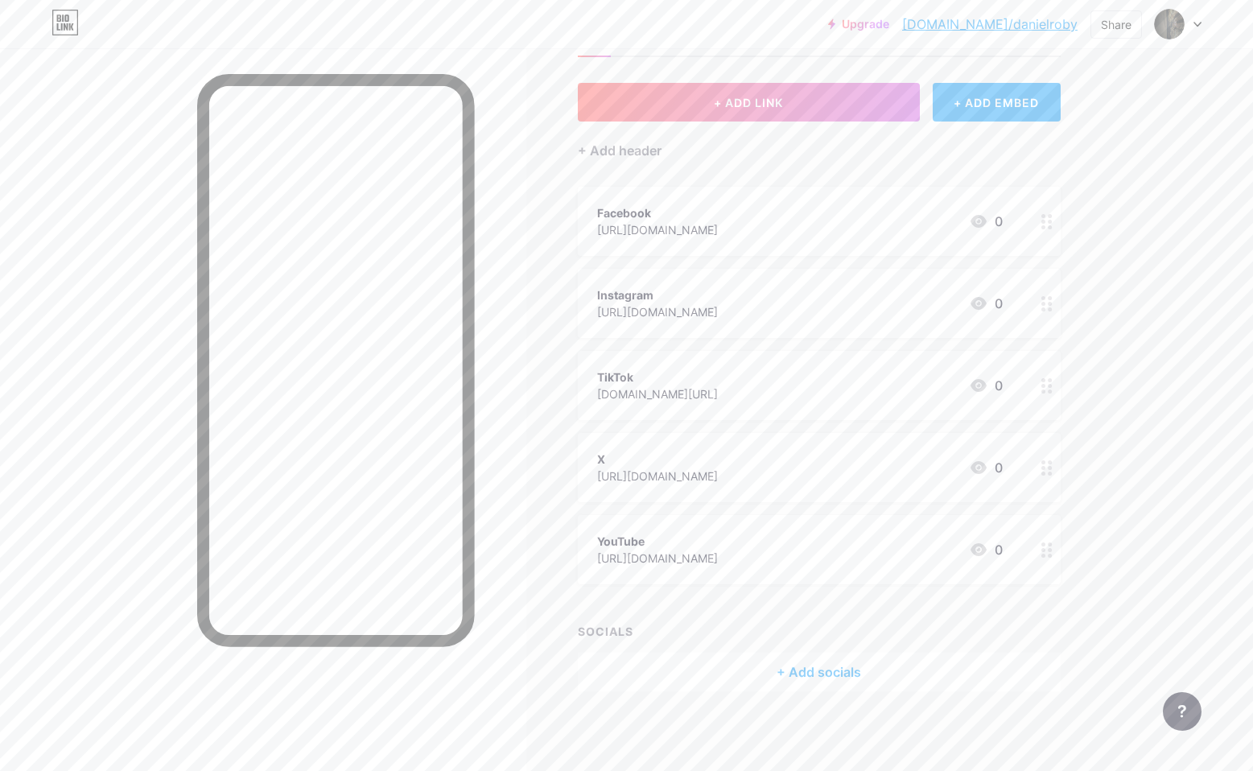
drag, startPoint x: 824, startPoint y: 225, endPoint x: 596, endPoint y: 232, distance: 227.8
click at [597, 232] on div "Facebook https://www.facebook.com/DanielJRoby 0" at bounding box center [799, 221] width 405 height 37
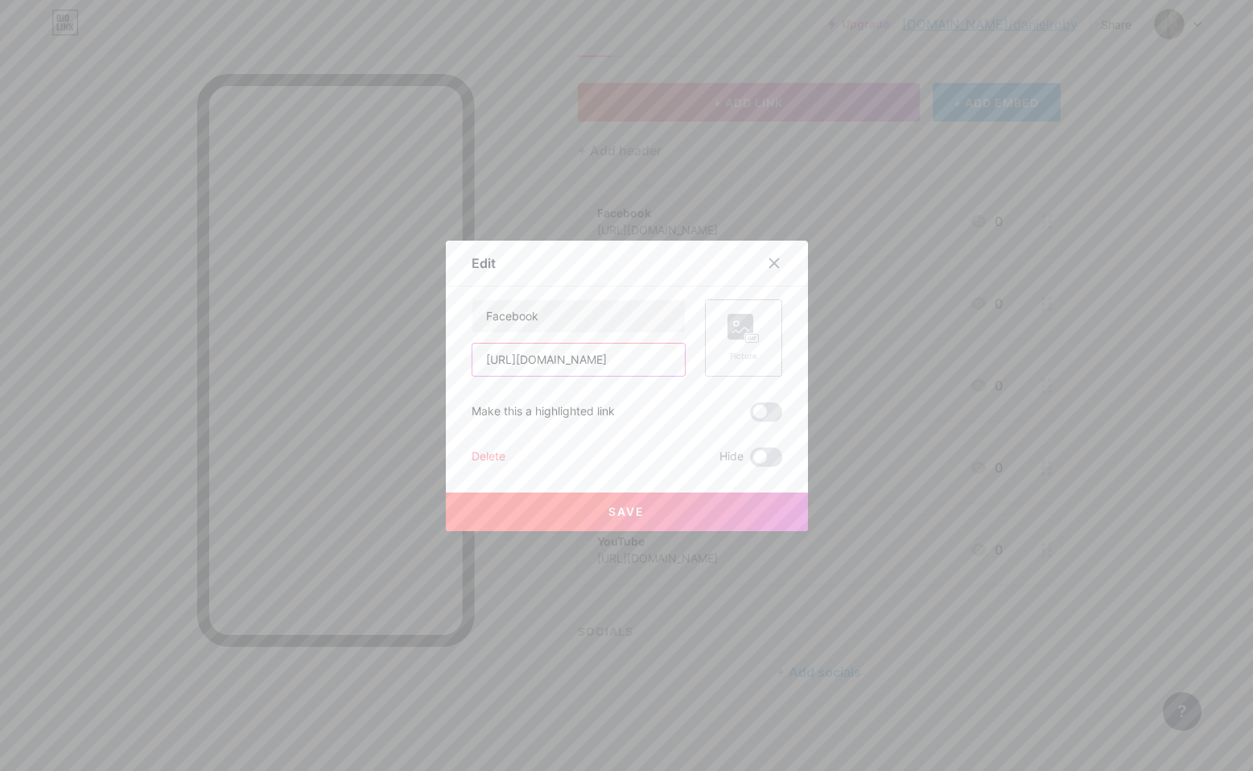
drag, startPoint x: 486, startPoint y: 359, endPoint x: 708, endPoint y: 359, distance: 222.0
click at [708, 359] on div "Facebook https://www.facebook.com/DanielJRoby Picture" at bounding box center [626, 337] width 311 height 77
click at [773, 262] on icon at bounding box center [773, 262] width 9 height 9
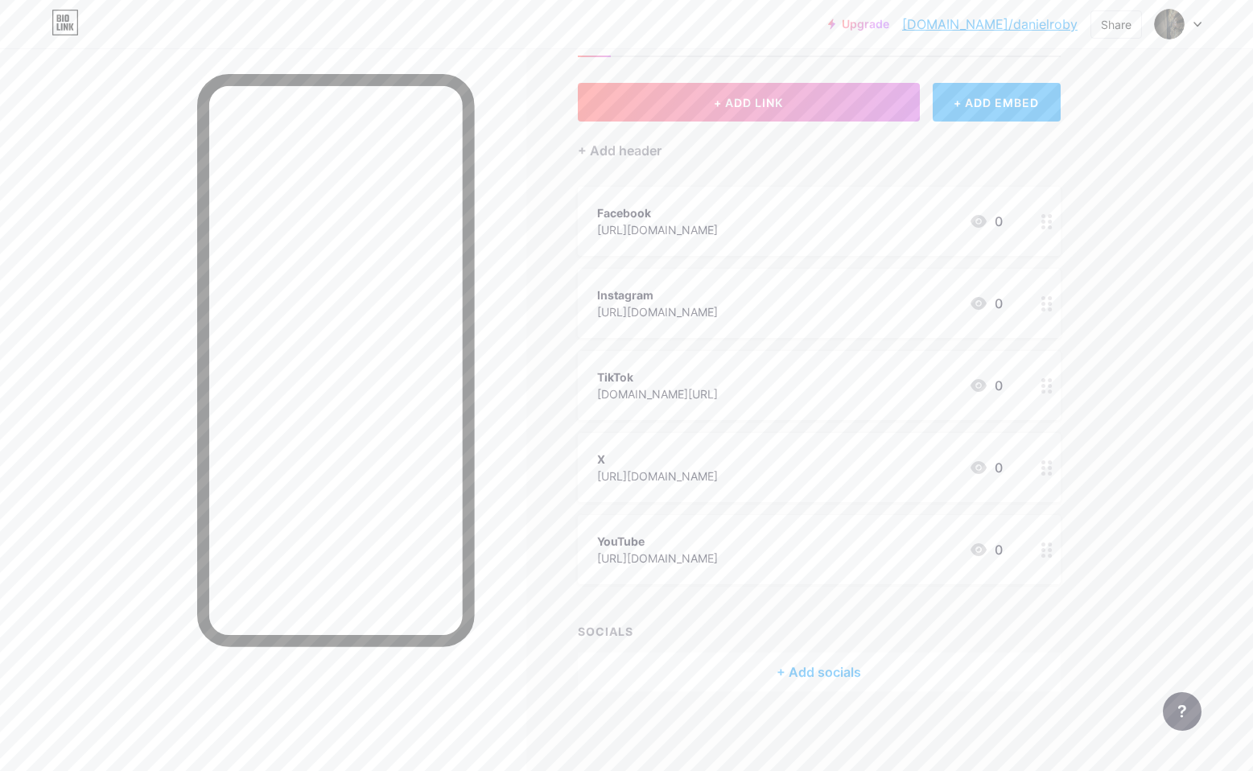
click at [989, 95] on div "+ ADD EMBED" at bounding box center [996, 102] width 128 height 39
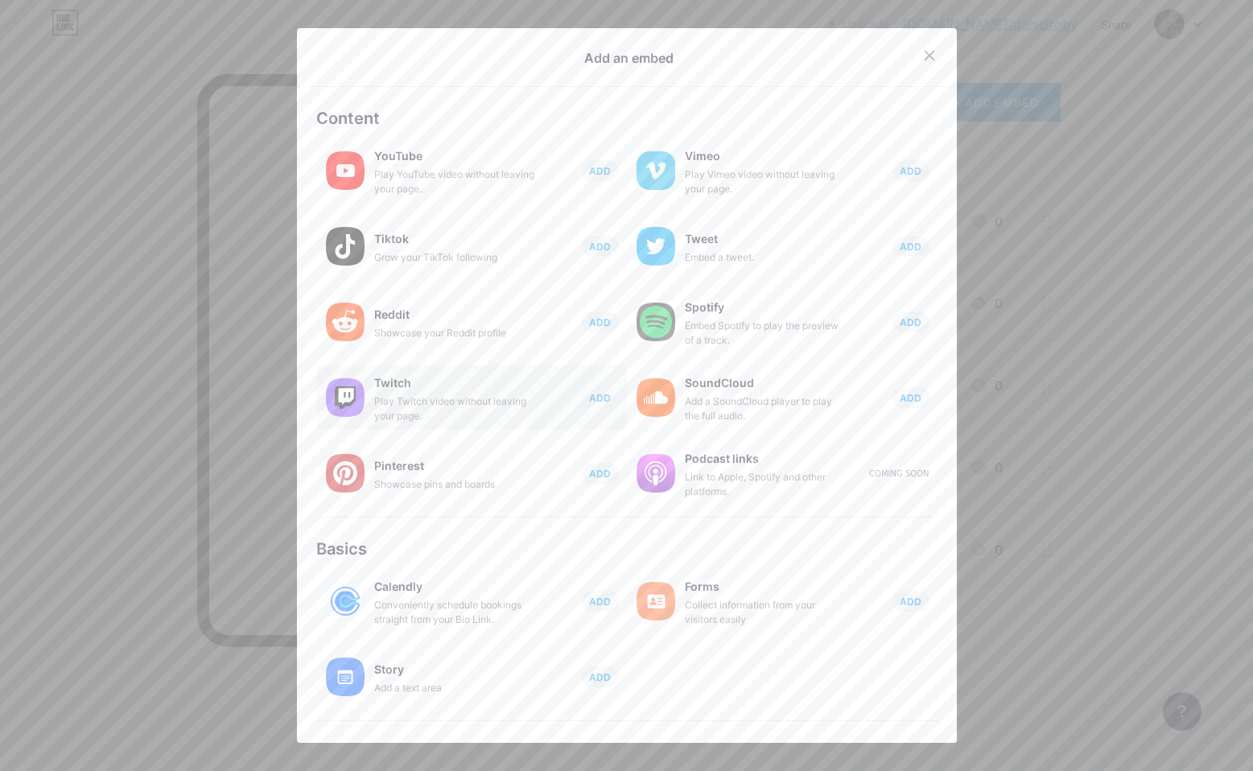
scroll to position [0, 0]
click at [924, 55] on icon at bounding box center [928, 55] width 9 height 9
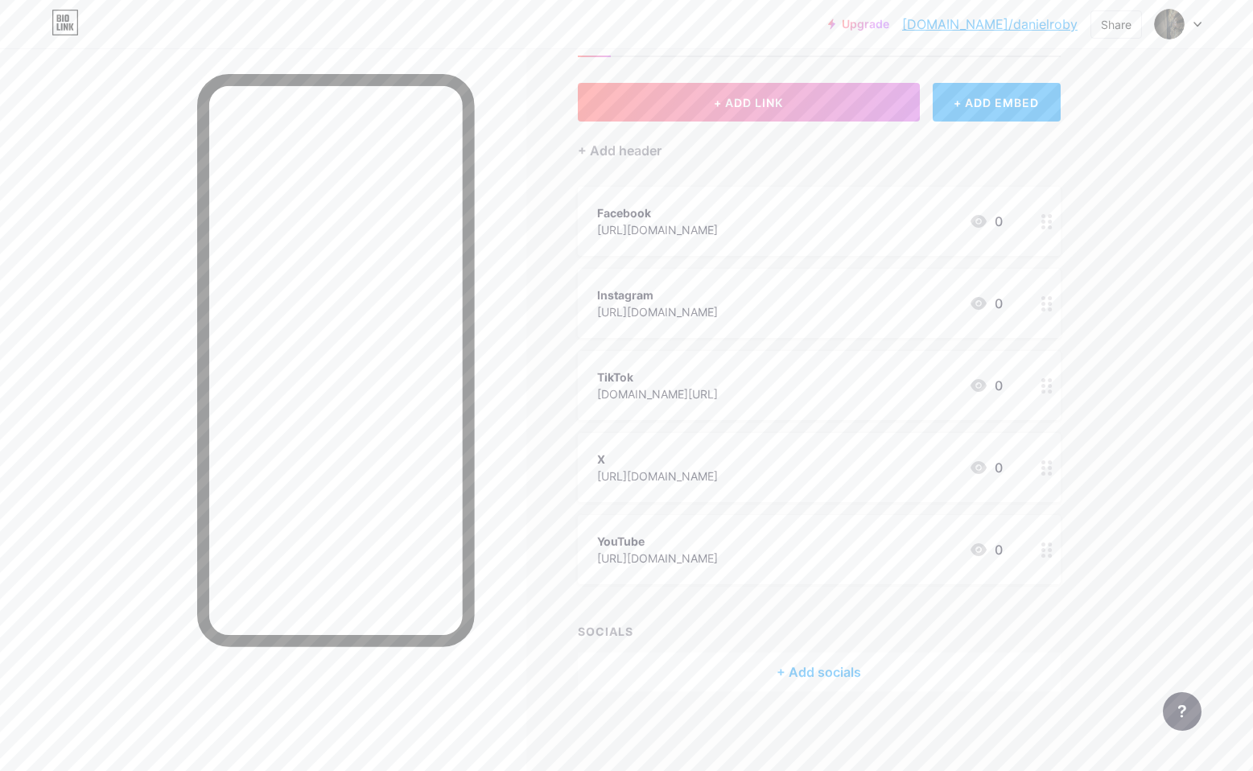
click at [764, 483] on div "X https://x.com/danieljroby 0" at bounding box center [799, 467] width 405 height 37
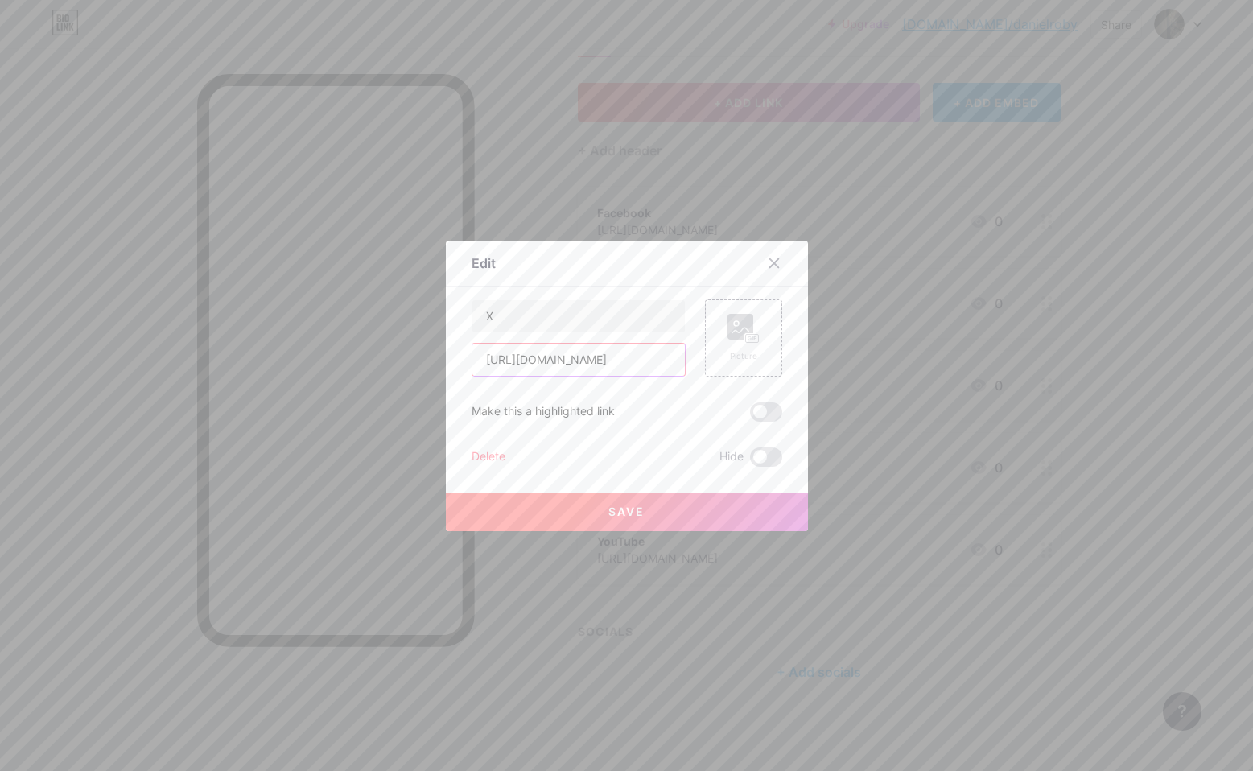
drag, startPoint x: 630, startPoint y: 361, endPoint x: 439, endPoint y: 360, distance: 190.7
click at [439, 360] on div "Edit Content YouTube Play YouTube video without leaving your page. ADD Vimeo Pl…" at bounding box center [626, 385] width 1253 height 771
click at [775, 269] on icon at bounding box center [773, 263] width 13 height 13
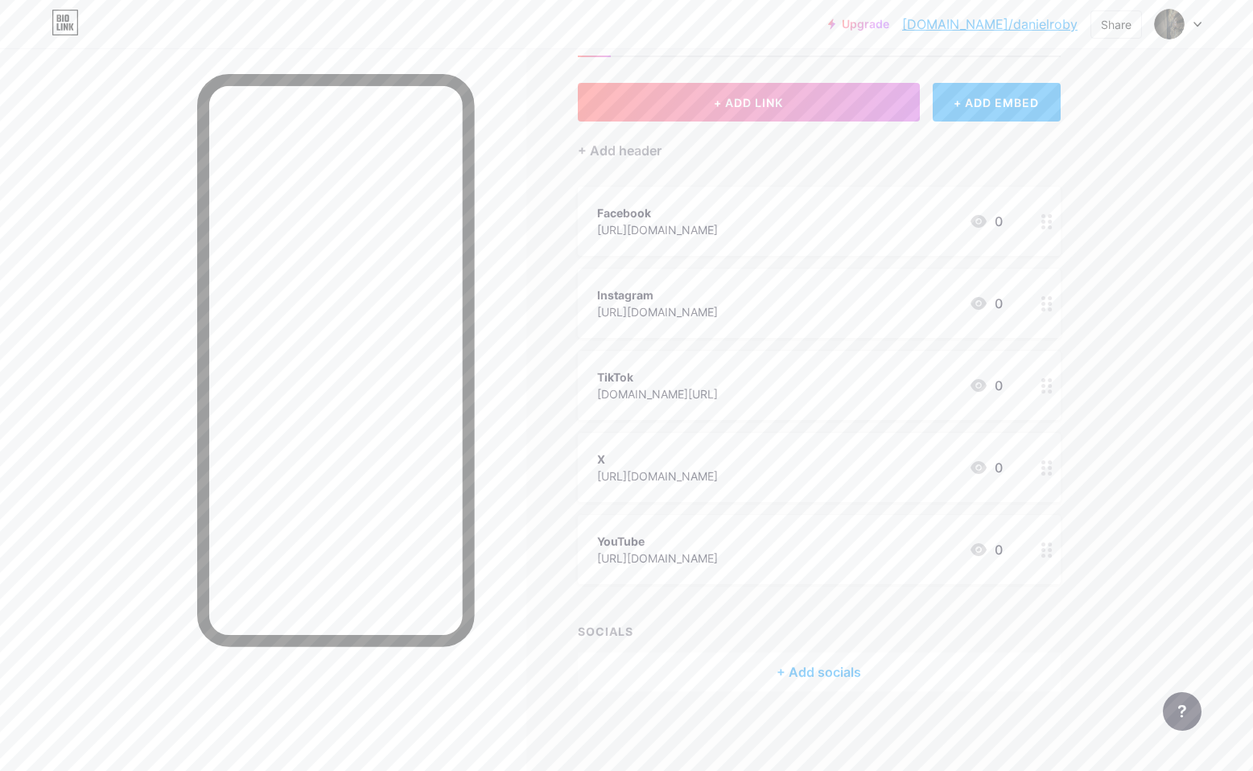
click at [1008, 101] on div "+ ADD EMBED" at bounding box center [996, 102] width 128 height 39
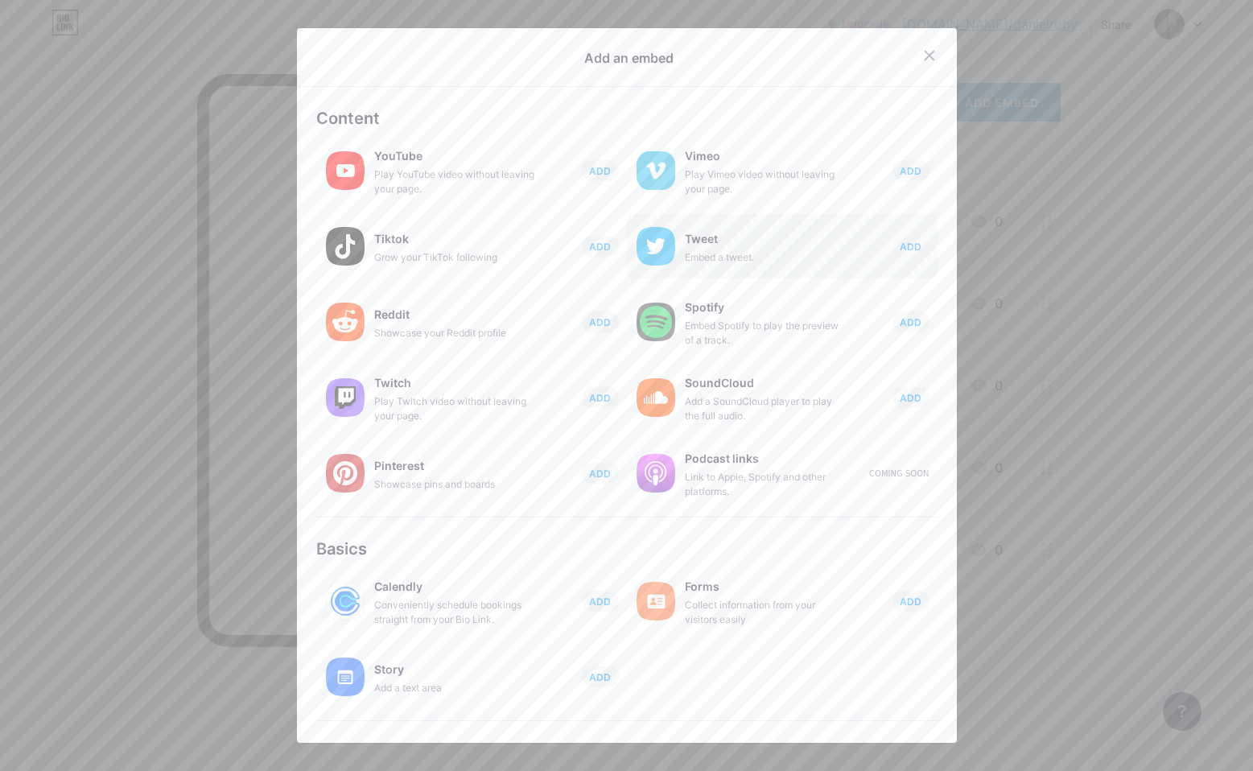
click at [726, 257] on div "Embed a tweet." at bounding box center [765, 257] width 161 height 14
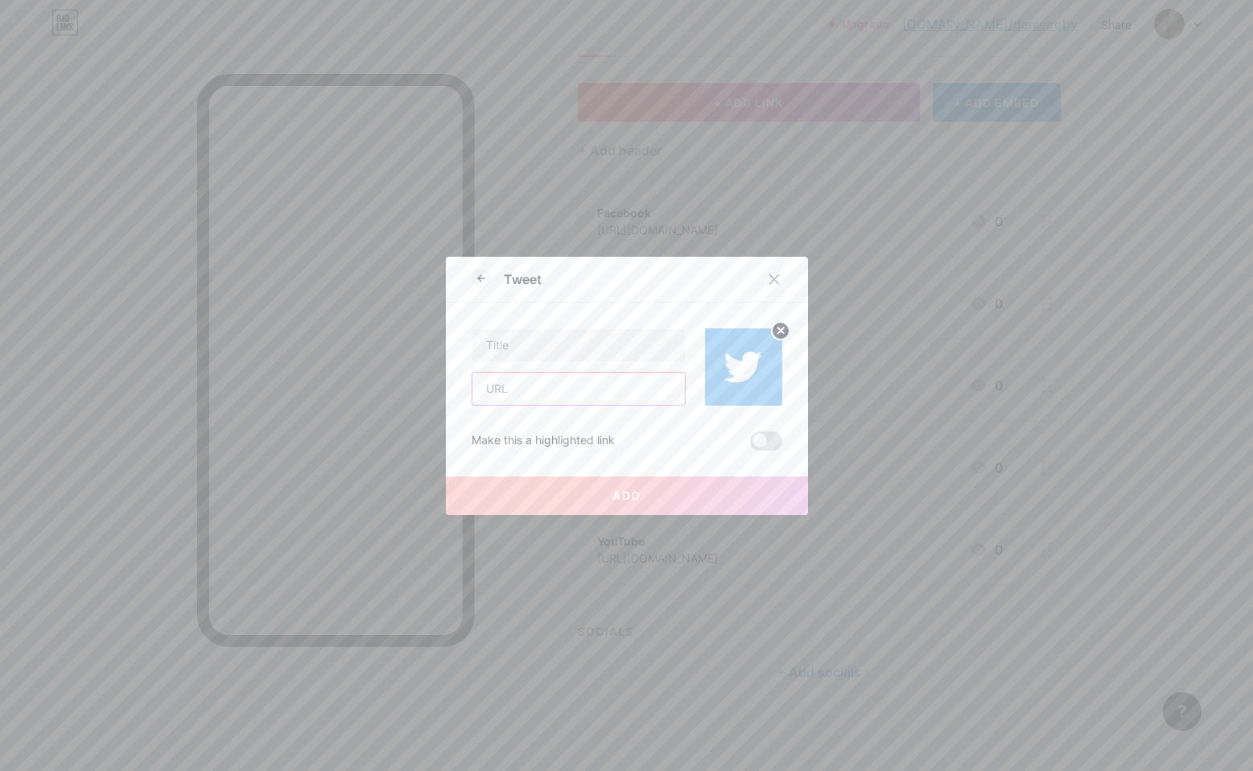
click at [538, 384] on input "text" at bounding box center [578, 388] width 212 height 32
paste input "https://x.com/danieljroby"
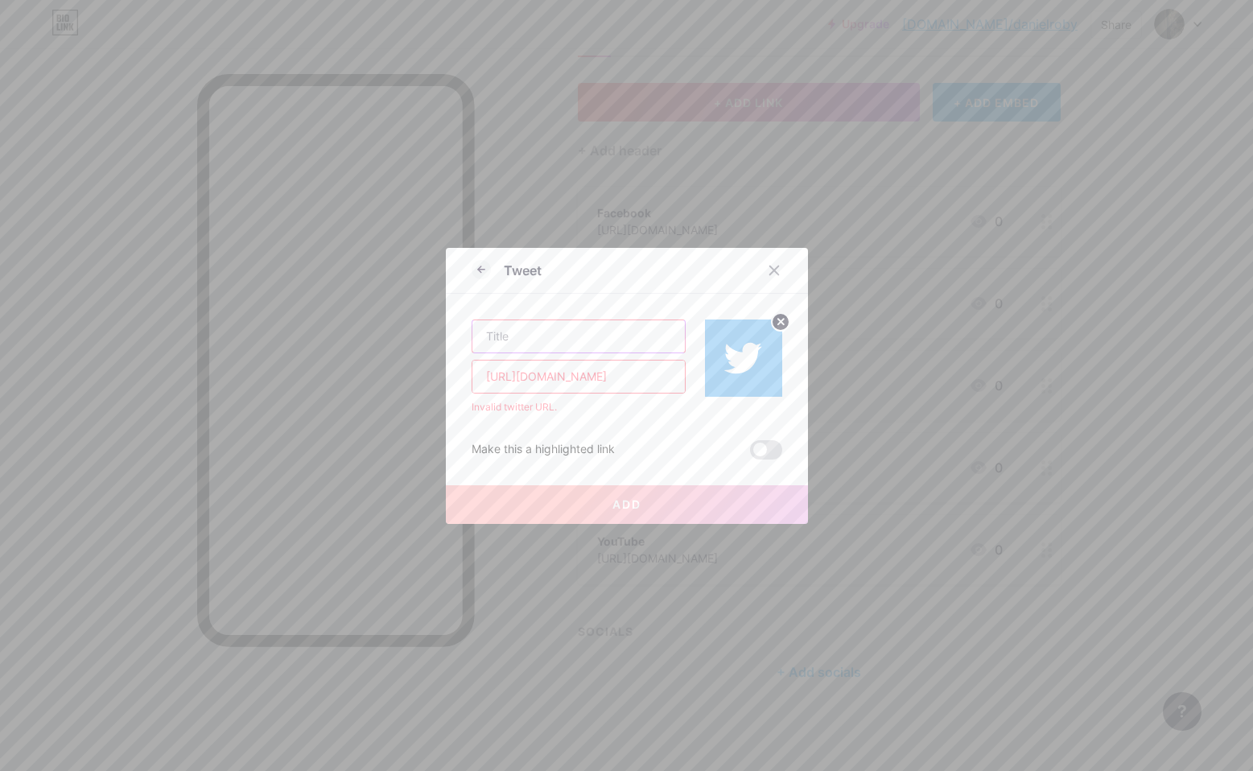
click at [543, 335] on input "text" at bounding box center [578, 336] width 212 height 32
click at [632, 375] on input "https://x.com/danieljroby" at bounding box center [578, 376] width 212 height 32
type input "https://x.com/danieljroby"
click at [577, 335] on input "text" at bounding box center [578, 336] width 212 height 32
type input "X"
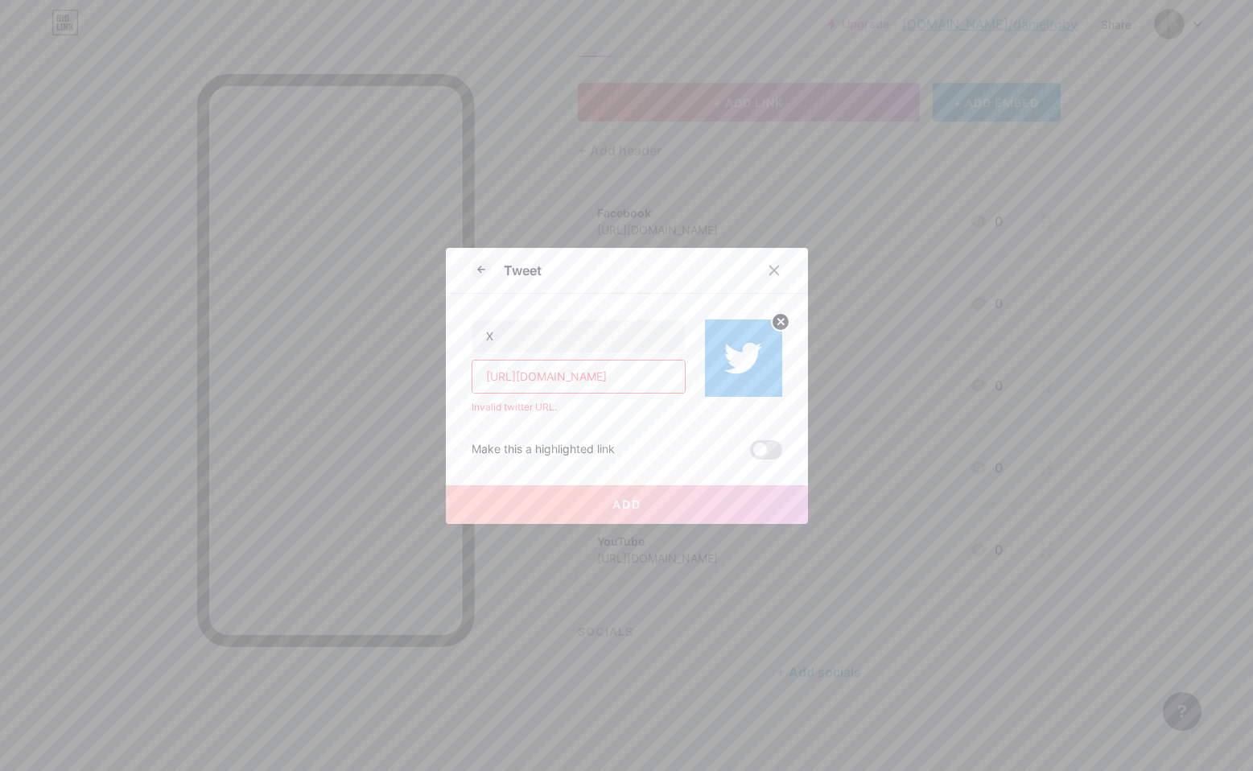
click at [677, 451] on div "Make this a highlighted link" at bounding box center [626, 449] width 311 height 19
click at [638, 508] on span "Add" at bounding box center [626, 504] width 29 height 14
click at [551, 383] on input "https://x.com/danieljroby" at bounding box center [578, 376] width 212 height 32
click at [529, 379] on input "https://x.com/danieljroby" at bounding box center [578, 376] width 212 height 32
click at [605, 376] on input "https://x.com/danieljroby" at bounding box center [578, 376] width 212 height 32
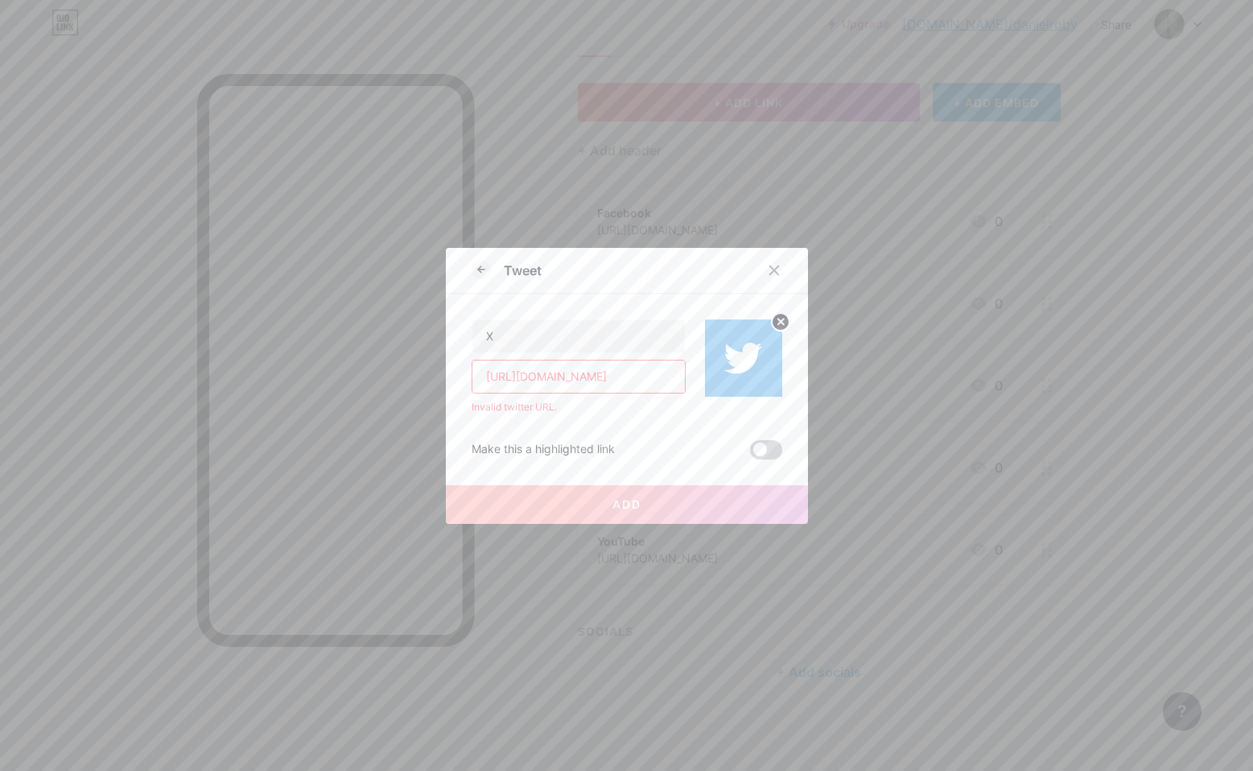
click at [764, 444] on span at bounding box center [766, 449] width 32 height 19
click at [750, 454] on input "checkbox" at bounding box center [750, 454] width 0 height 0
click at [764, 444] on span at bounding box center [766, 449] width 32 height 19
click at [750, 454] on input "checkbox" at bounding box center [750, 454] width 0 height 0
click at [773, 267] on icon at bounding box center [773, 270] width 13 height 13
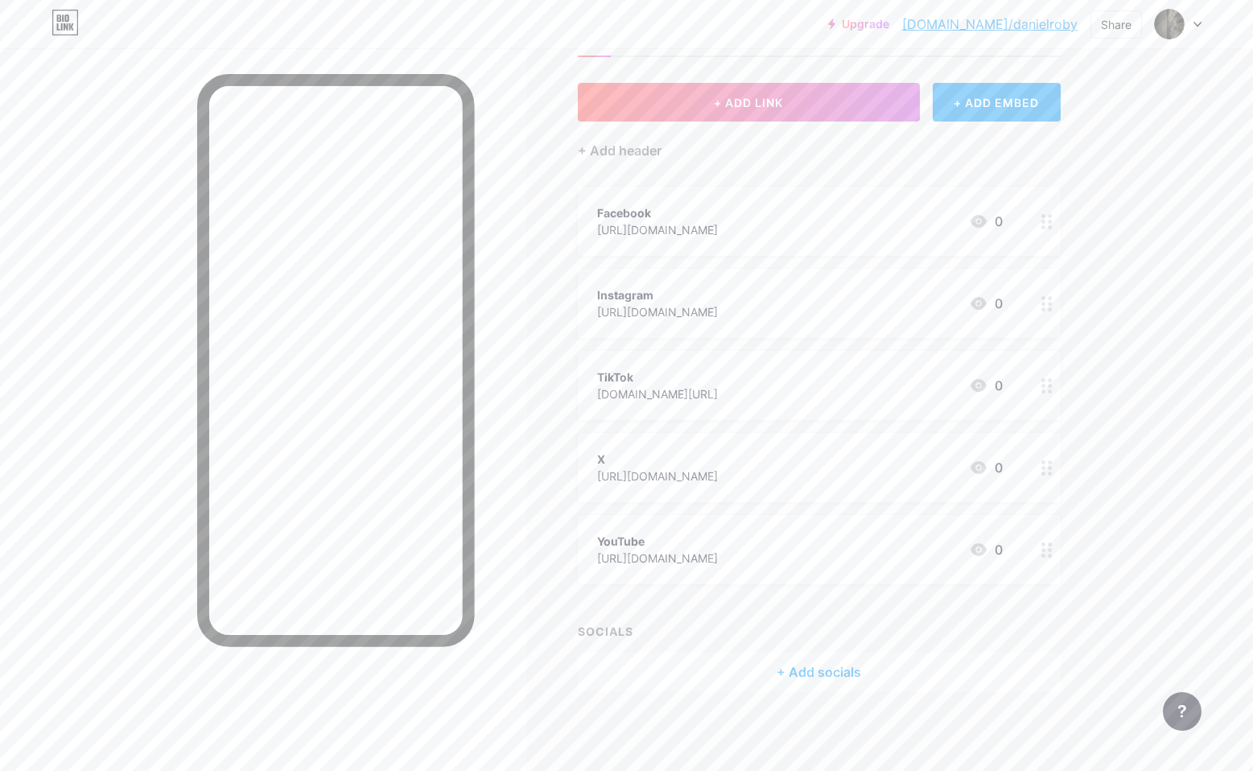
click at [658, 537] on div "YouTube" at bounding box center [657, 541] width 121 height 17
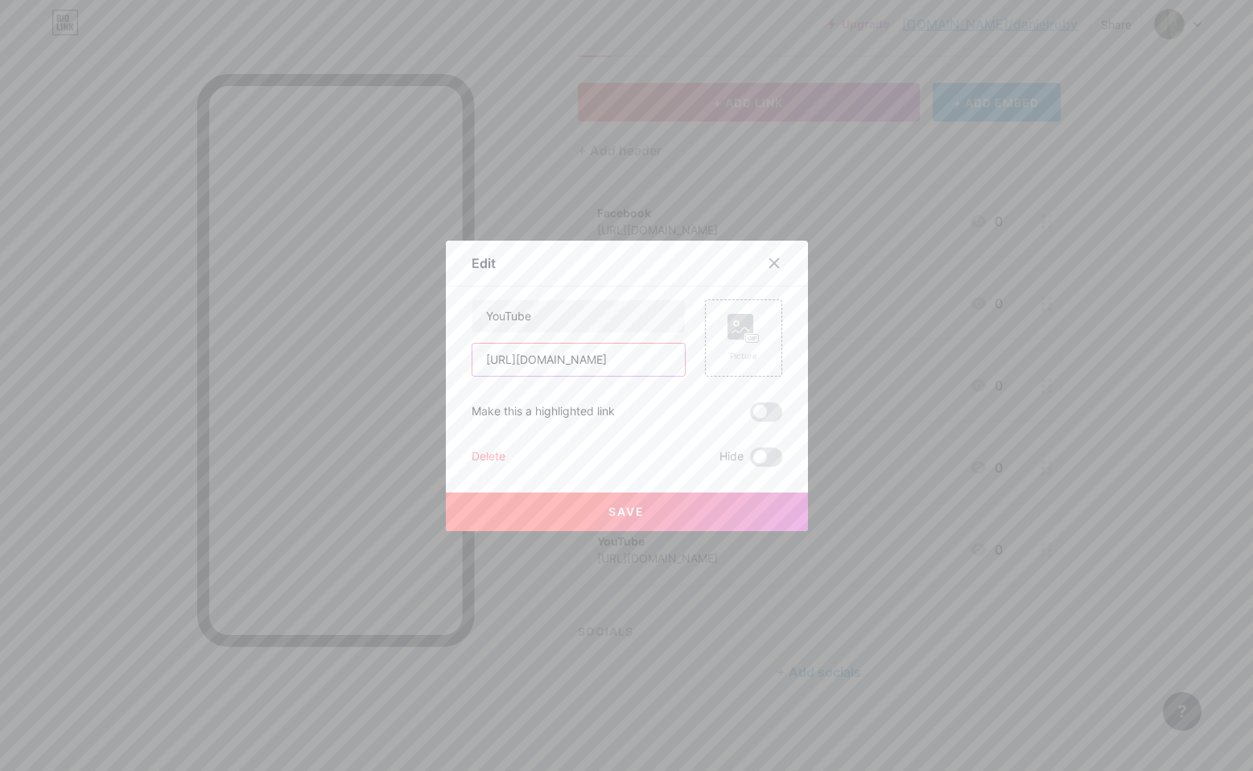
click at [670, 360] on input "[URL][DOMAIN_NAME]" at bounding box center [578, 360] width 212 height 32
drag, startPoint x: 479, startPoint y: 363, endPoint x: 729, endPoint y: 382, distance: 250.9
click at [729, 382] on div "YouTube https://www.youtube.com/@danieljroby Picture Make this a highlighted li…" at bounding box center [626, 382] width 311 height 167
click at [773, 261] on icon at bounding box center [773, 263] width 13 height 13
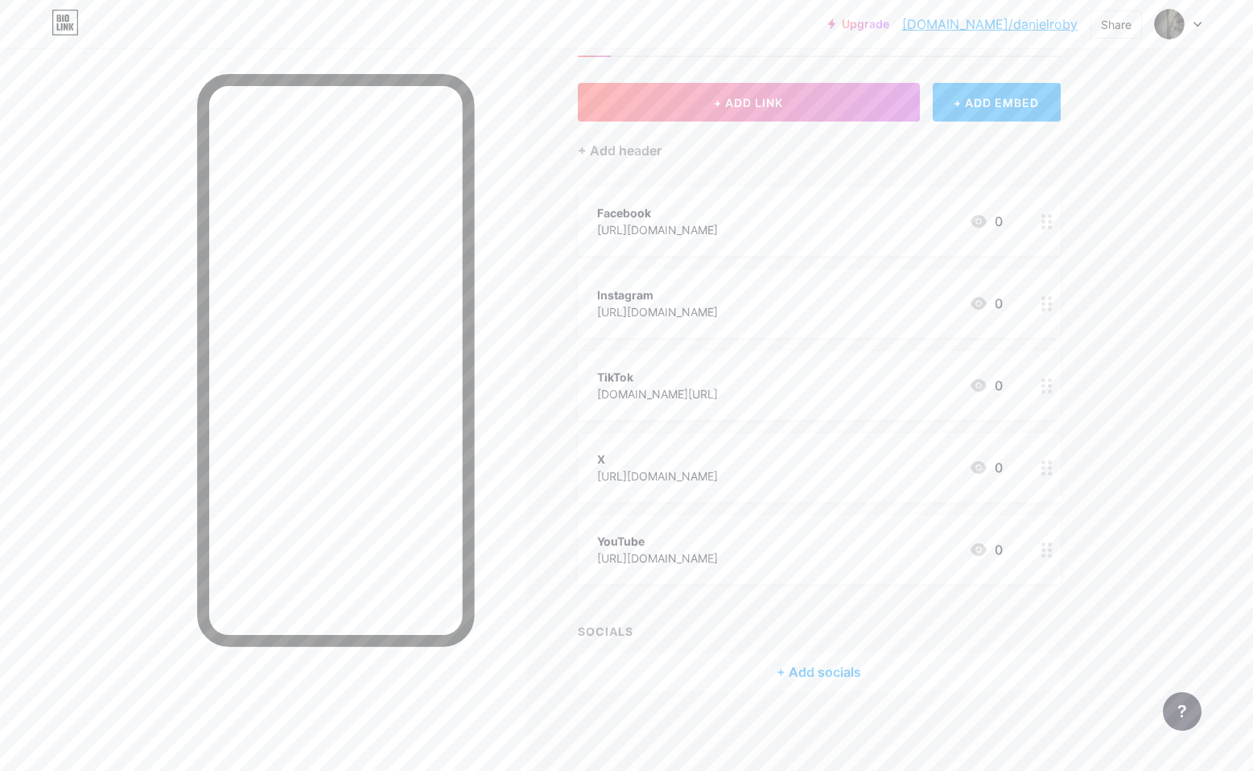
click at [996, 100] on div "+ ADD EMBED" at bounding box center [996, 102] width 128 height 39
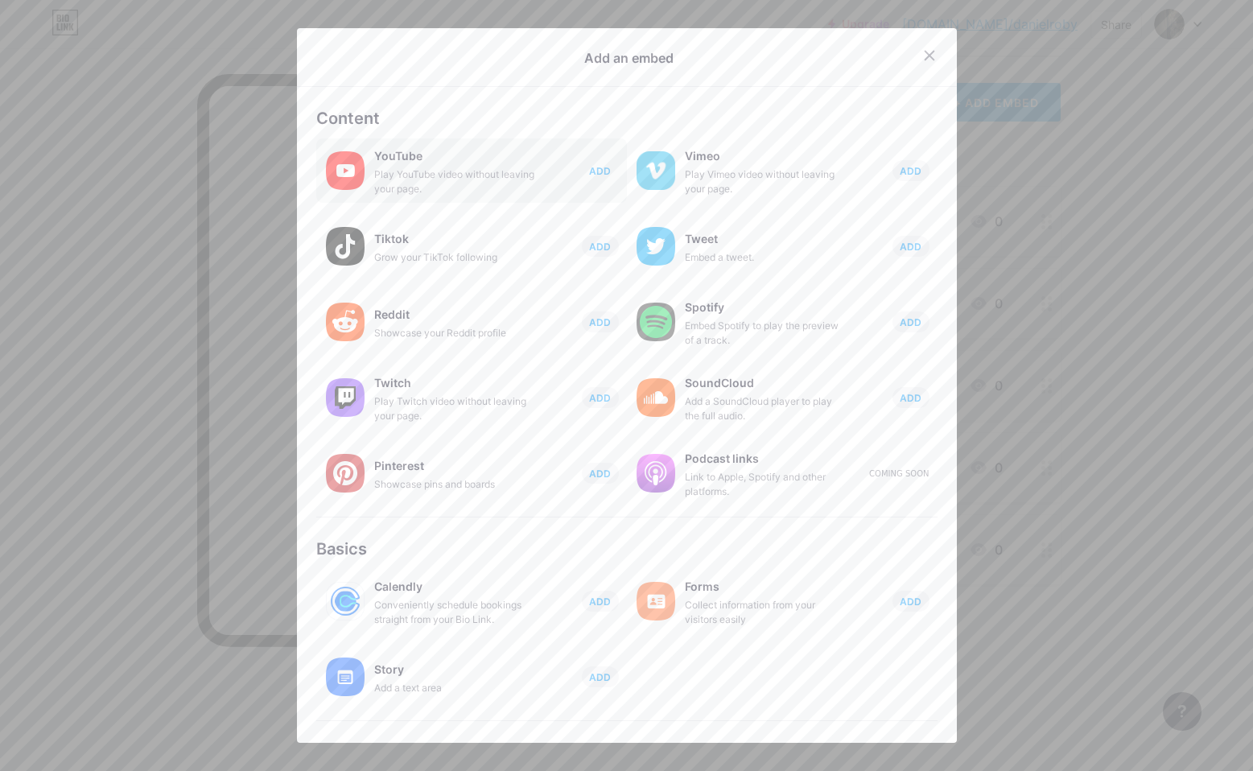
click at [594, 172] on span "ADD" at bounding box center [600, 171] width 22 height 14
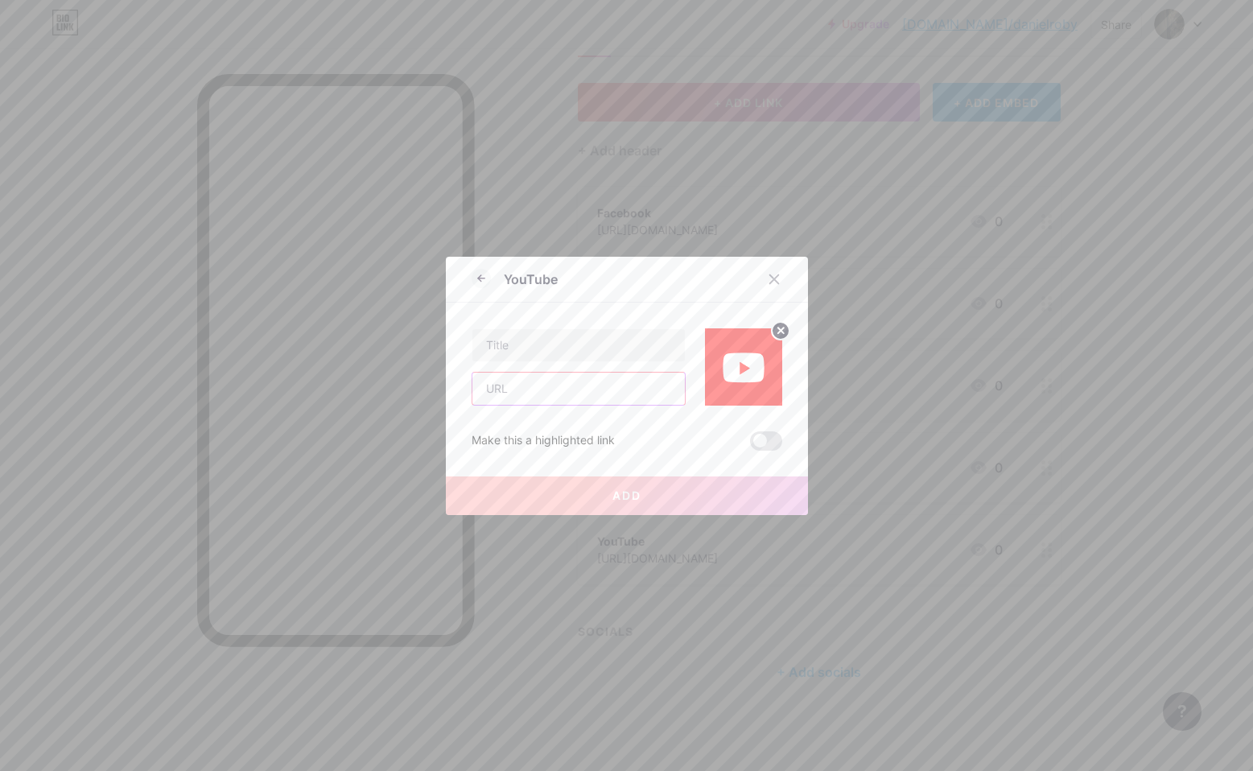
click at [539, 397] on input "text" at bounding box center [578, 388] width 212 height 32
paste input "[URL][DOMAIN_NAME]"
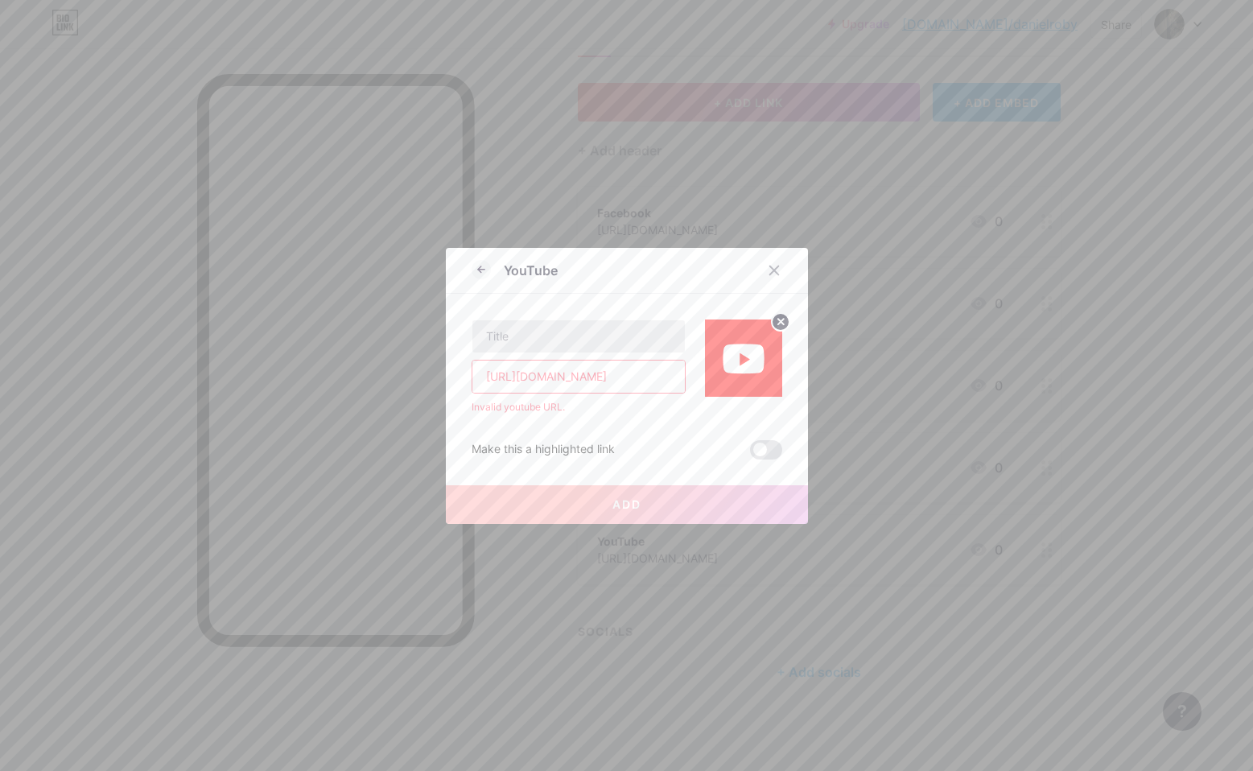
type input "[URL][DOMAIN_NAME]"
click at [561, 331] on input "text" at bounding box center [578, 336] width 212 height 32
type input "Youtttt"
click at [589, 376] on input "[URL][DOMAIN_NAME]" at bounding box center [578, 376] width 212 height 32
drag, startPoint x: 675, startPoint y: 379, endPoint x: 702, endPoint y: 377, distance: 27.4
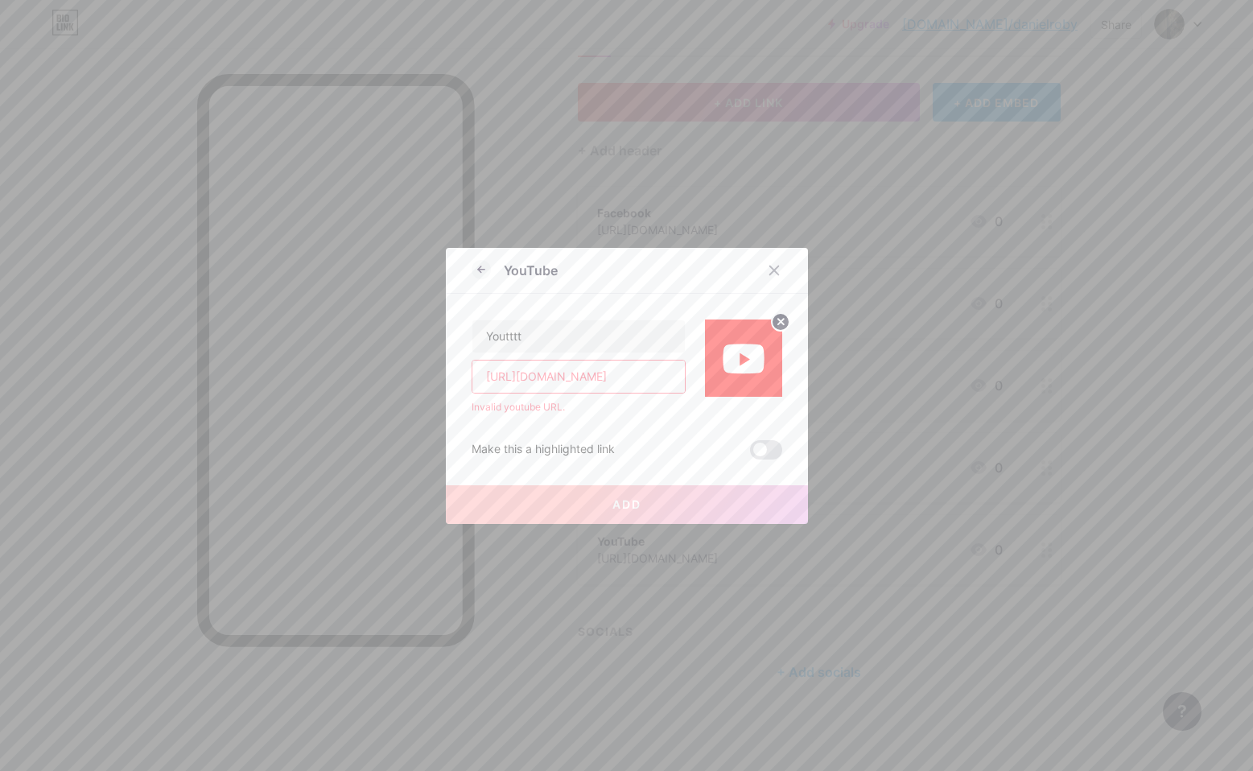
click at [706, 381] on div "Youtttt https://www.youtube.com/@danieljroby Invalid youtube URL." at bounding box center [626, 354] width 311 height 121
click at [680, 375] on input "[URL][DOMAIN_NAME]" at bounding box center [578, 376] width 212 height 32
click at [677, 376] on input "[URL][DOMAIN_NAME]" at bounding box center [578, 376] width 212 height 32
drag, startPoint x: 677, startPoint y: 376, endPoint x: 453, endPoint y: 391, distance: 225.0
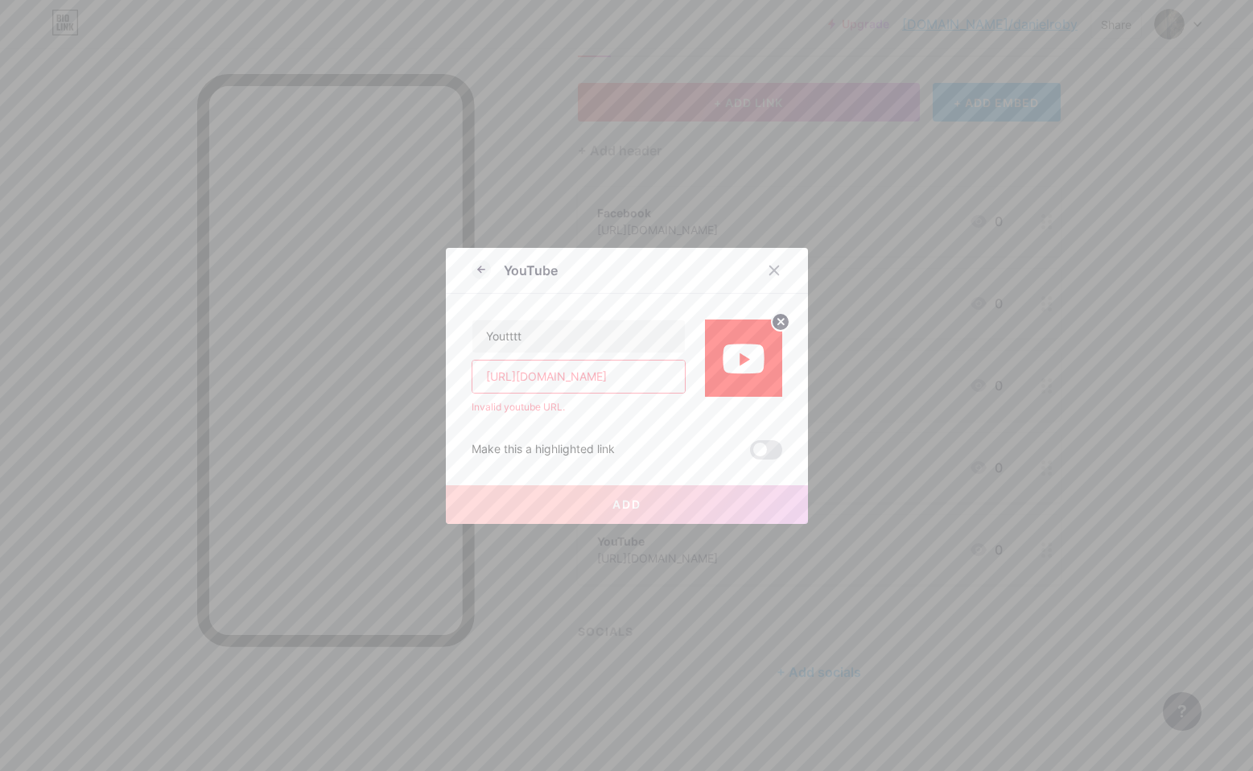
click at [453, 391] on div "YouTube Youtttt https://www.youtube.com/@danieljroby Invalid youtube URL. Make …" at bounding box center [627, 386] width 362 height 276
click at [492, 379] on input "[URL][DOMAIN_NAME]" at bounding box center [578, 376] width 212 height 32
drag, startPoint x: 486, startPoint y: 378, endPoint x: 599, endPoint y: 373, distance: 112.7
click at [599, 373] on input "[URL][DOMAIN_NAME]" at bounding box center [578, 376] width 212 height 32
click at [523, 377] on input "[URL][DOMAIN_NAME]" at bounding box center [578, 376] width 212 height 32
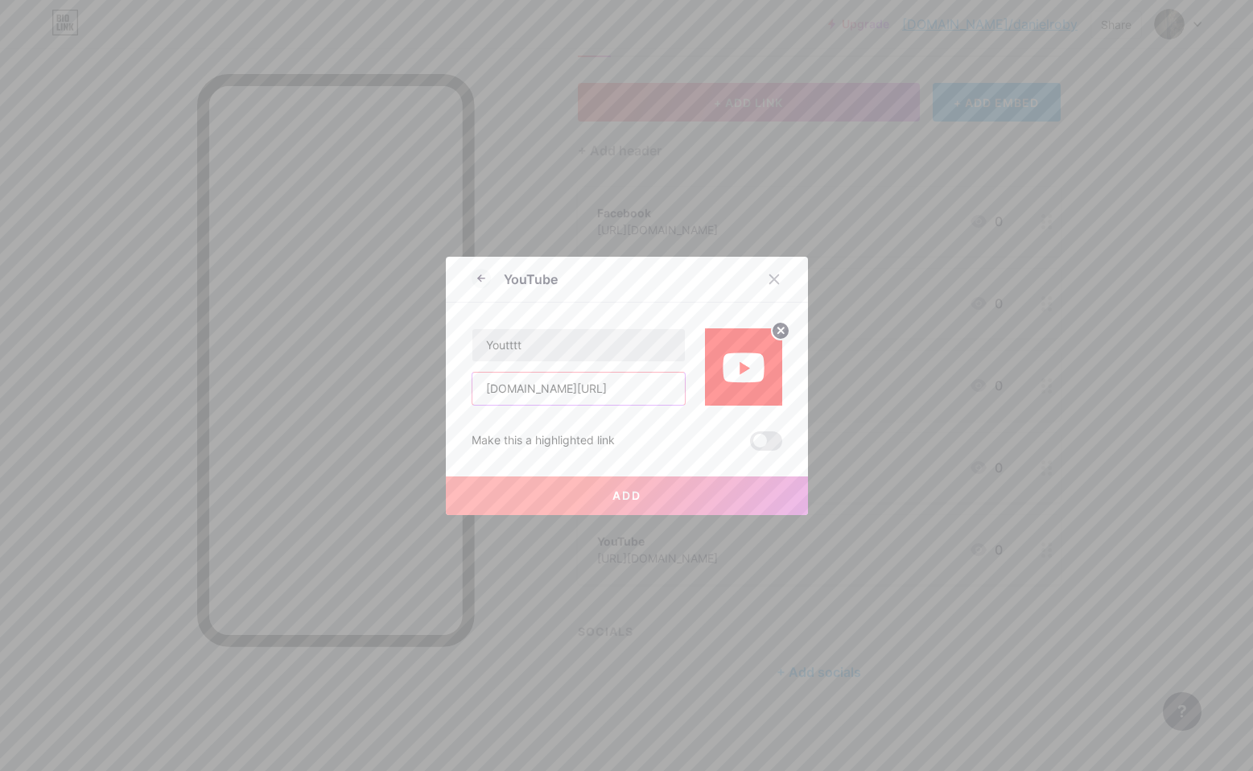
type input "www.youtube.com/@danieljroby"
click at [538, 345] on input "Youtttt" at bounding box center [578, 345] width 212 height 32
click at [591, 496] on button "Add" at bounding box center [627, 495] width 362 height 39
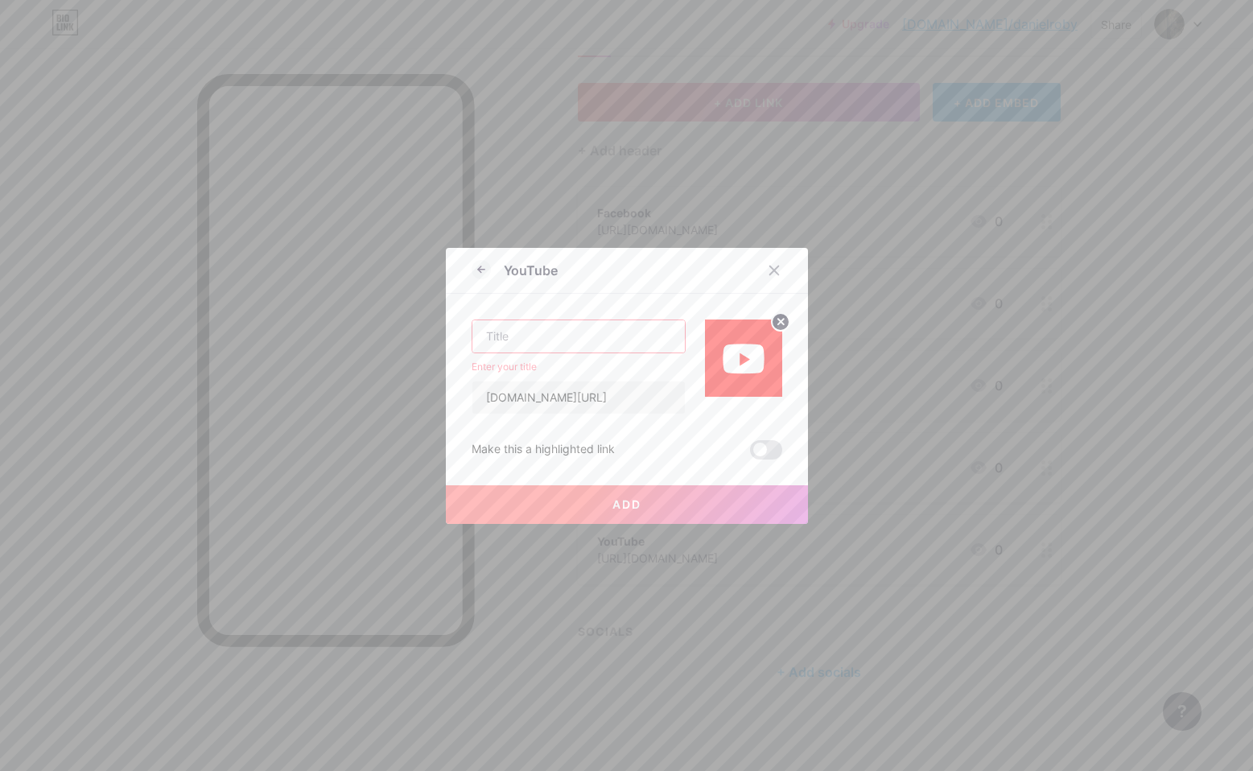
click at [544, 339] on input "text" at bounding box center [578, 336] width 212 height 32
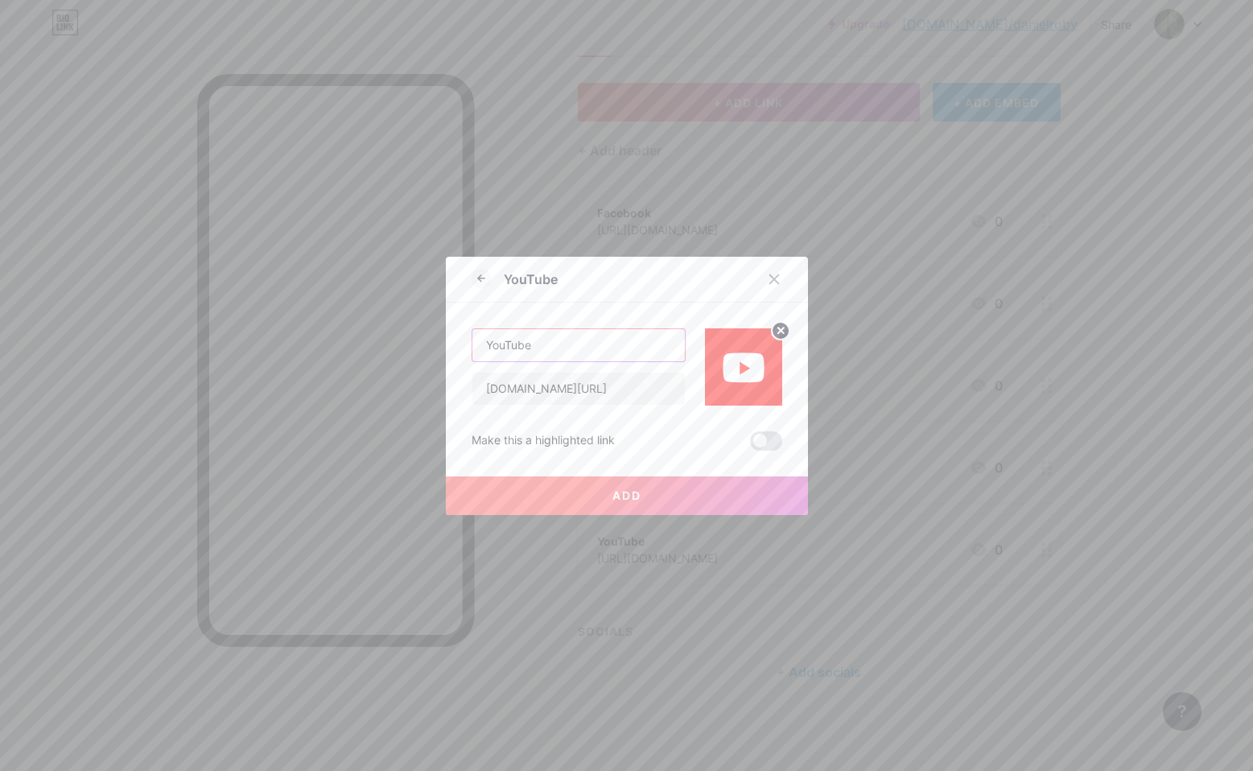
type input "YouTube"
click at [602, 508] on button "Add" at bounding box center [627, 495] width 362 height 39
click at [636, 501] on span "Add" at bounding box center [626, 495] width 29 height 14
click at [773, 440] on span at bounding box center [766, 440] width 32 height 19
click at [750, 445] on input "checkbox" at bounding box center [750, 445] width 0 height 0
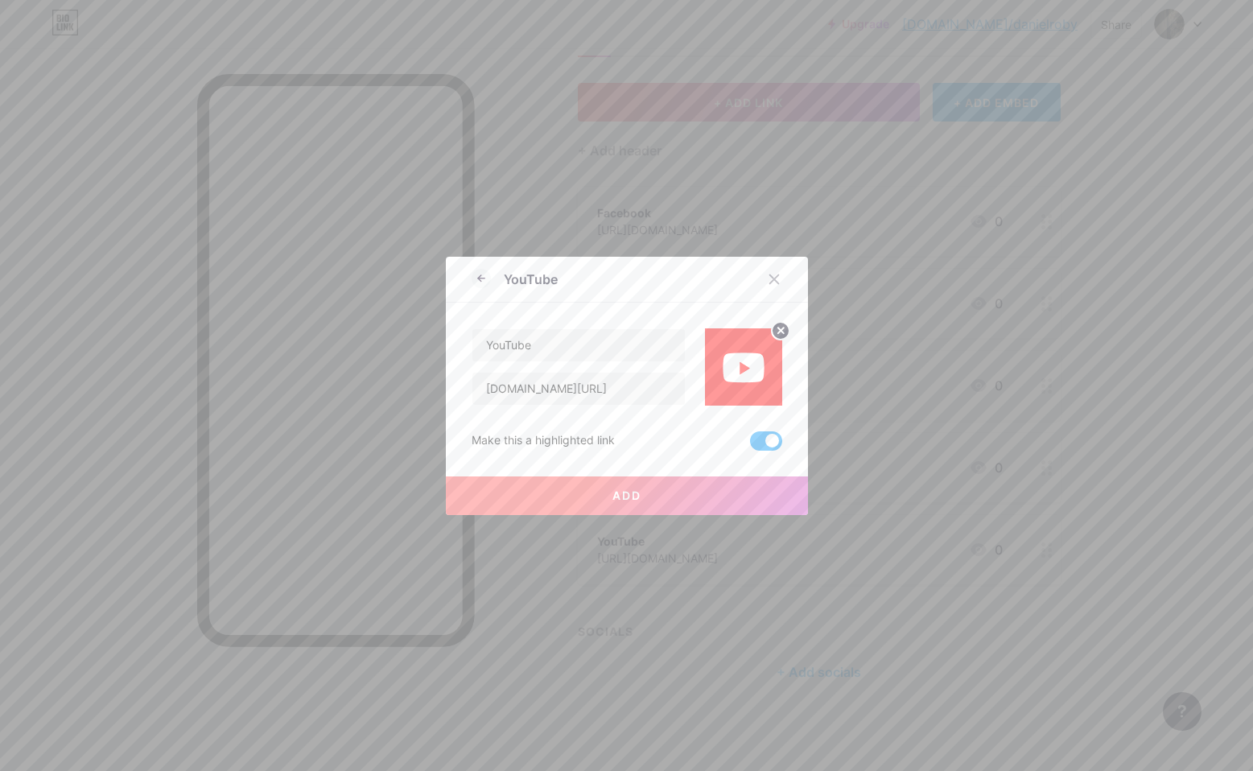
click at [672, 508] on button "Add" at bounding box center [627, 495] width 362 height 39
click at [482, 274] on icon at bounding box center [480, 278] width 19 height 19
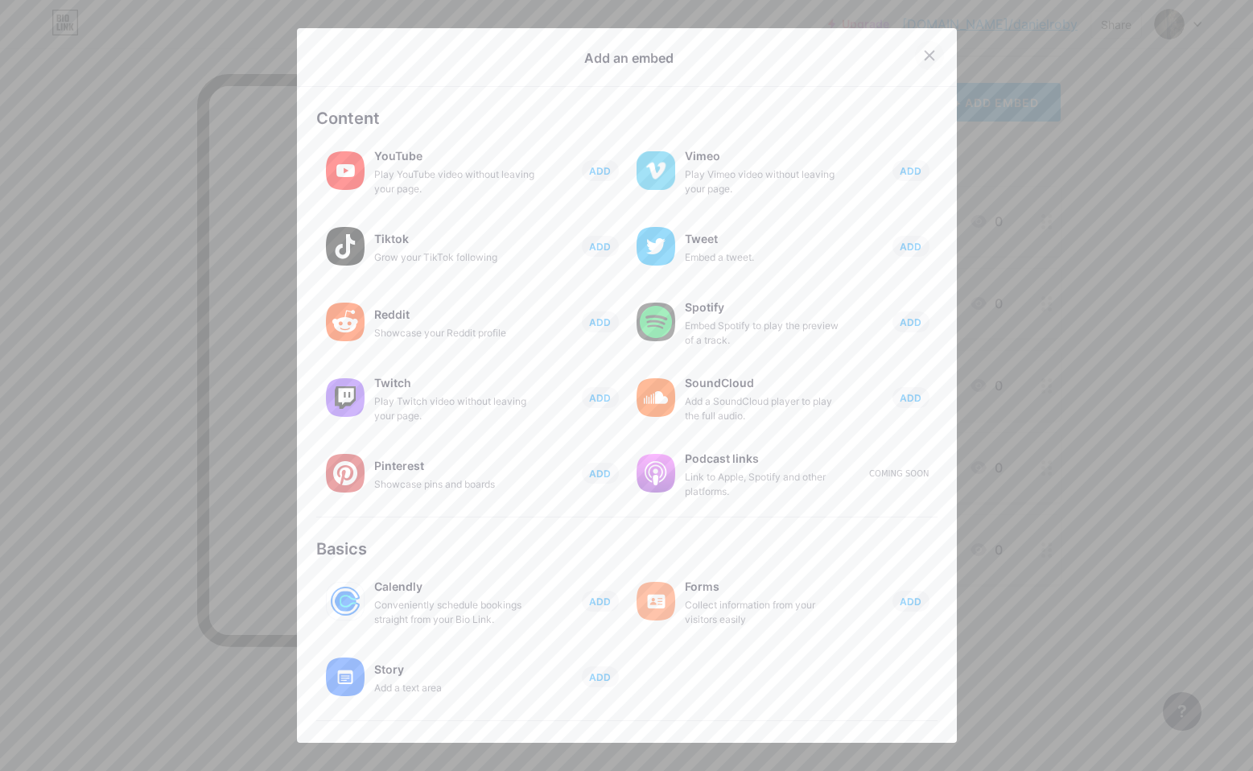
click at [932, 56] on div at bounding box center [929, 55] width 29 height 29
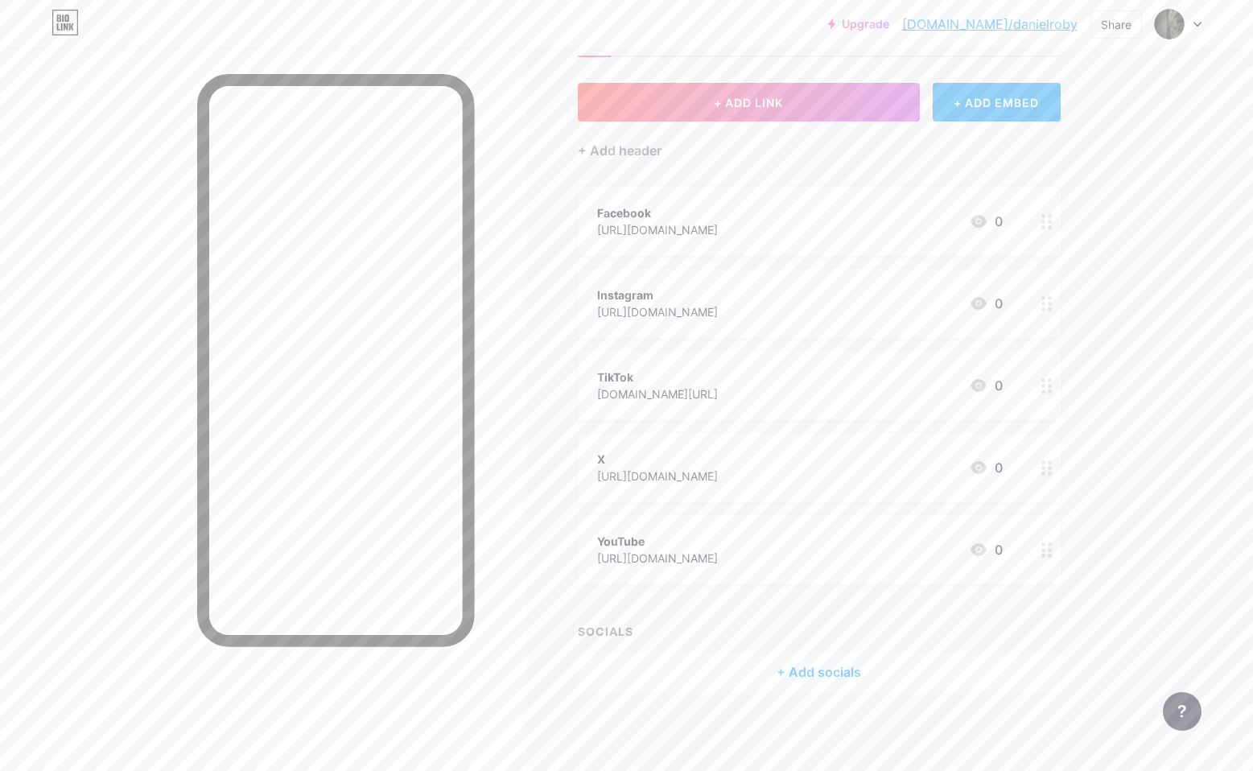
click at [820, 671] on div "+ Add socials" at bounding box center [819, 671] width 483 height 39
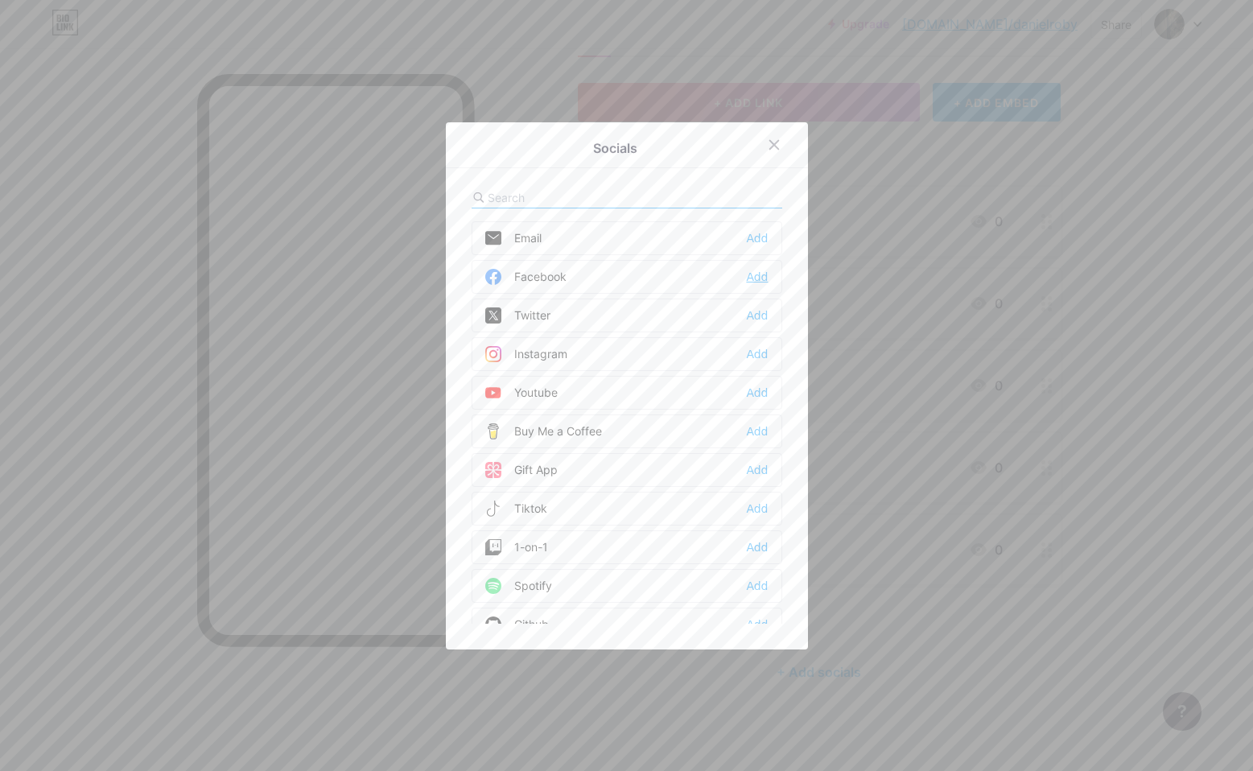
click at [759, 275] on div "Add" at bounding box center [757, 277] width 22 height 16
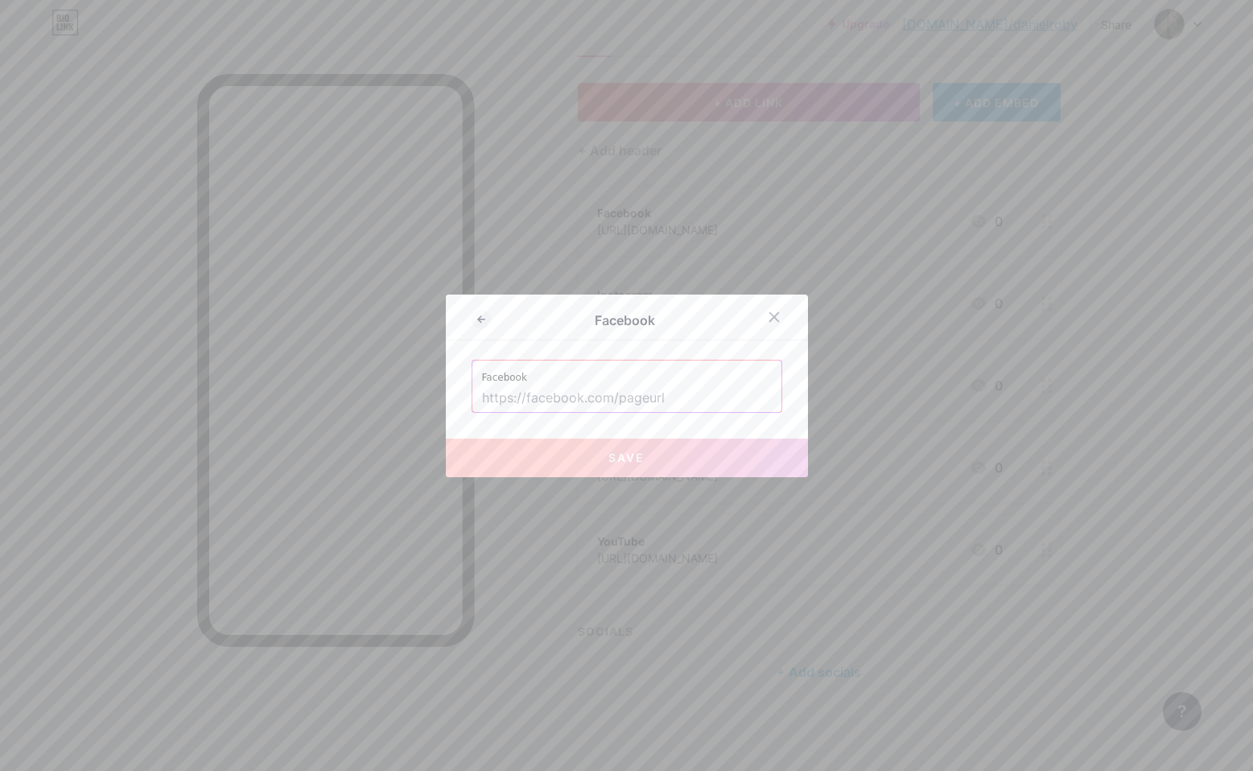
click at [674, 393] on input "text" at bounding box center [627, 398] width 290 height 27
click at [615, 397] on input "text" at bounding box center [627, 398] width 290 height 27
paste input "[URL][DOMAIN_NAME]"
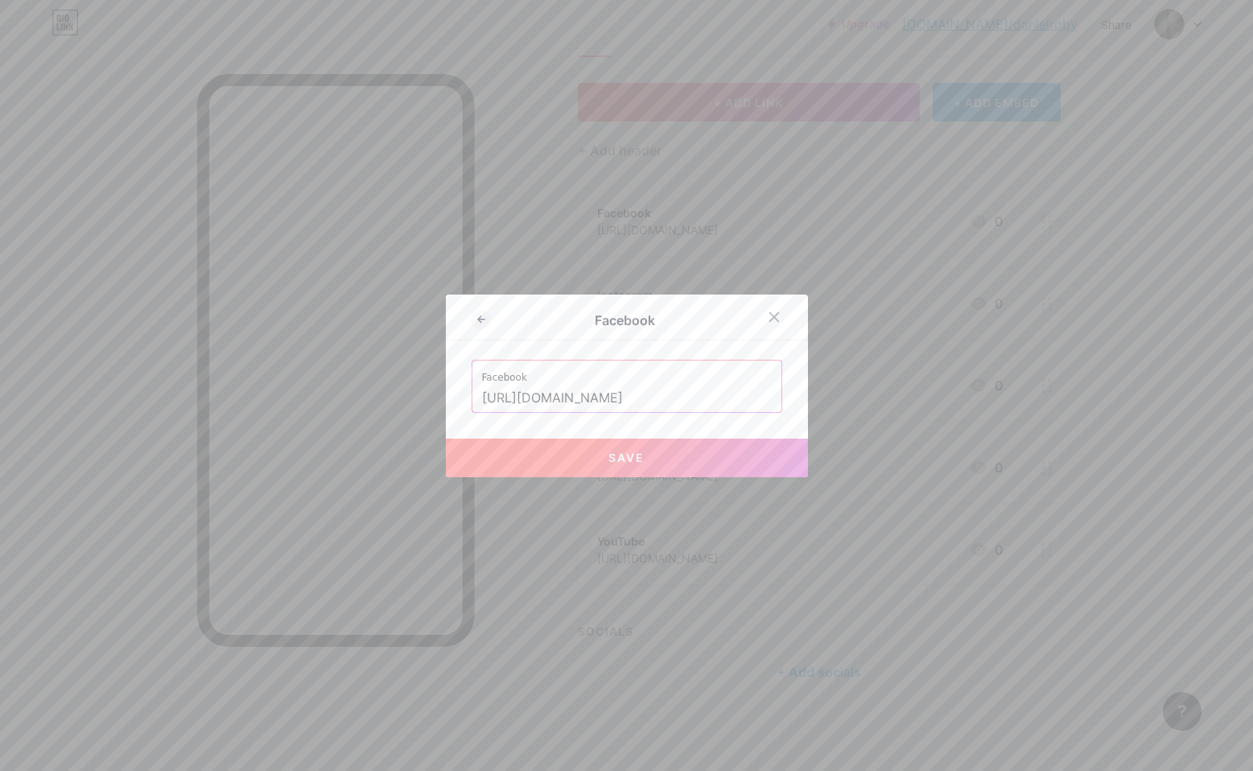
type input "[URL][DOMAIN_NAME]"
click at [616, 457] on span "Save" at bounding box center [626, 458] width 36 height 14
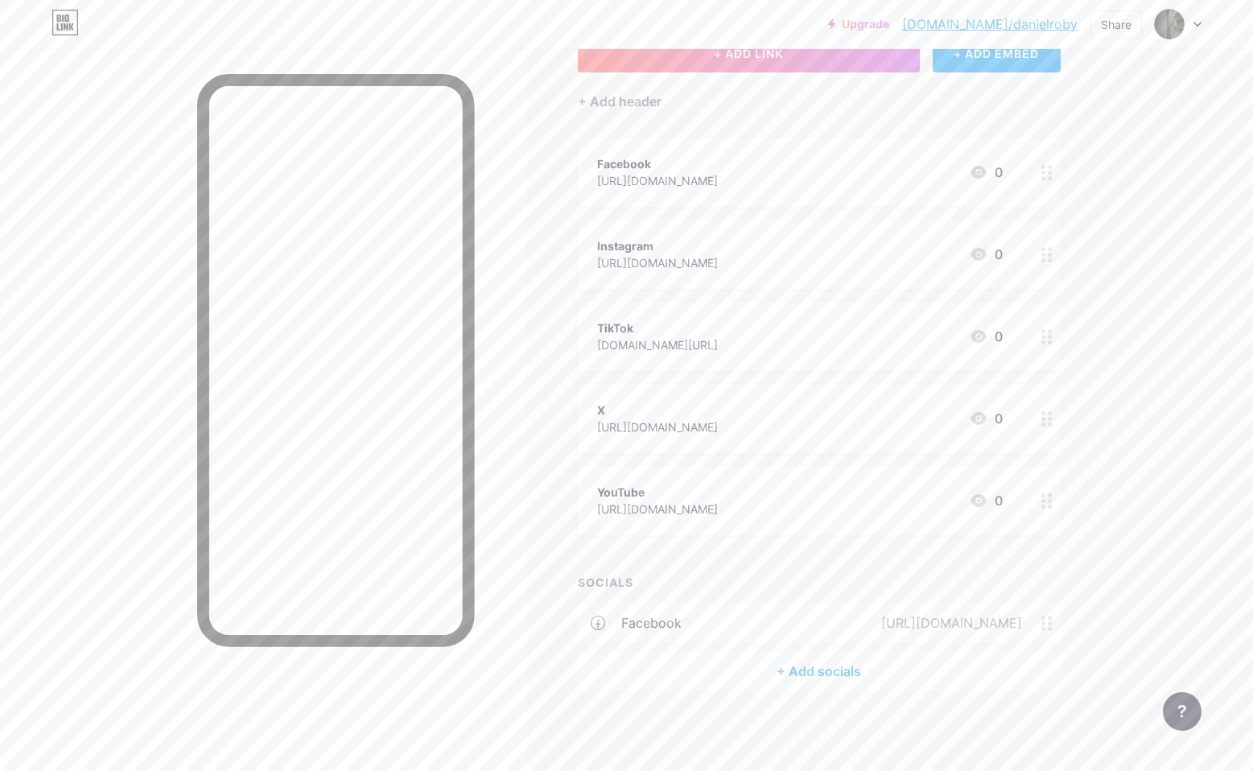
scroll to position [115, 0]
click at [718, 256] on div "https://www.instagram.com/danielroby/" at bounding box center [657, 263] width 121 height 17
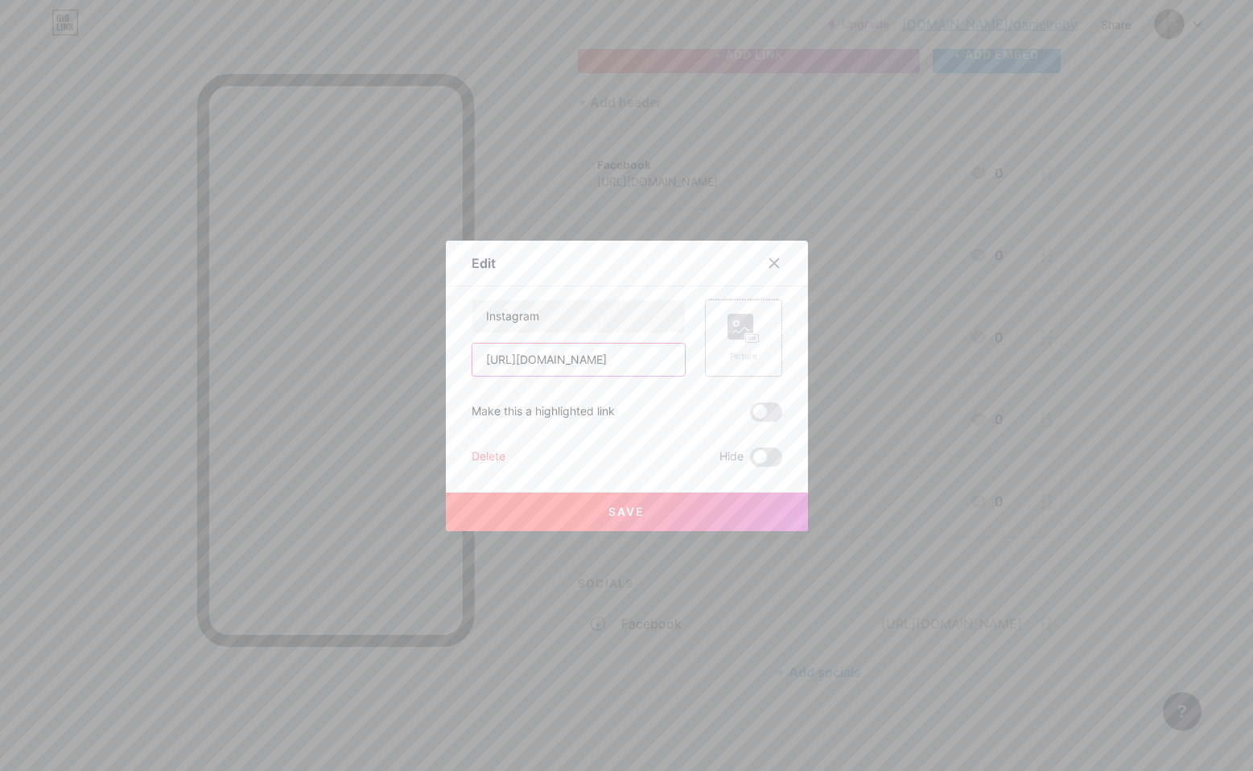
drag, startPoint x: 482, startPoint y: 364, endPoint x: 707, endPoint y: 369, distance: 225.3
click at [707, 369] on div "Instagram https://www.instagram.com/danielroby/ Picture" at bounding box center [626, 337] width 311 height 77
click at [775, 261] on icon at bounding box center [773, 262] width 9 height 9
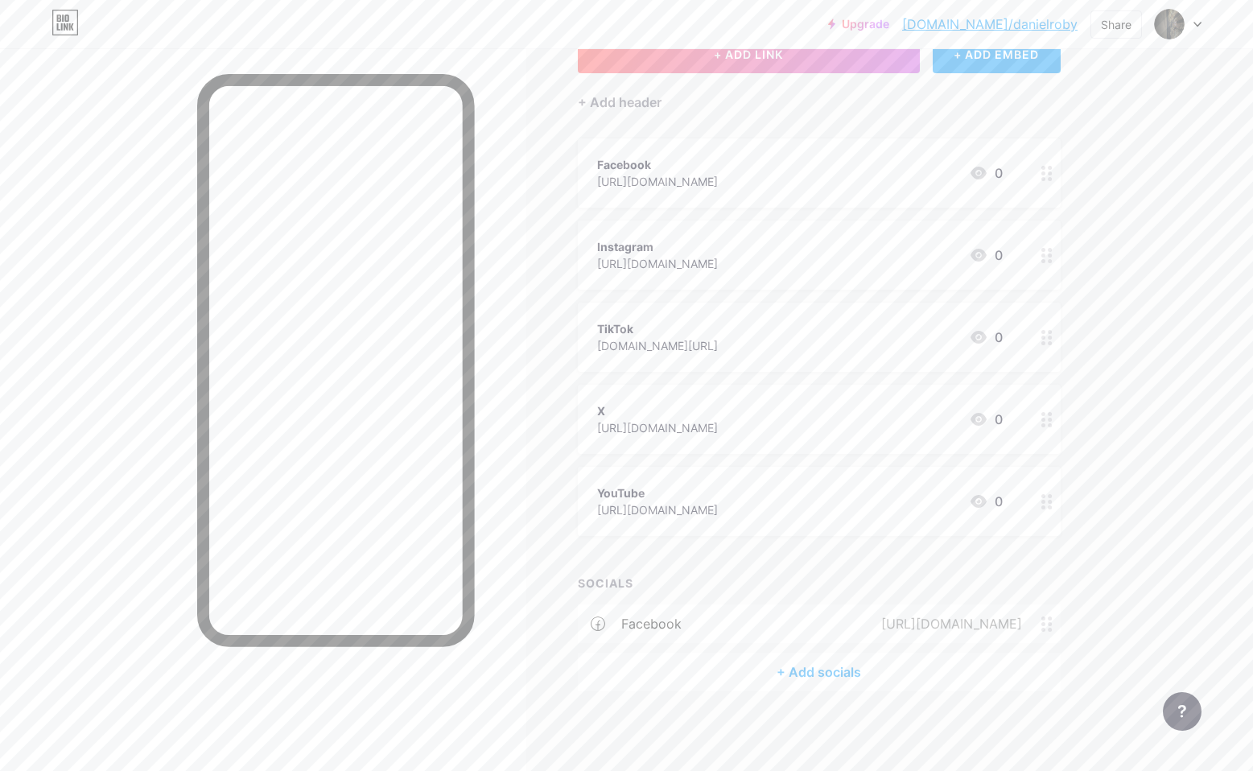
click at [812, 676] on div "+ Add socials" at bounding box center [819, 671] width 483 height 39
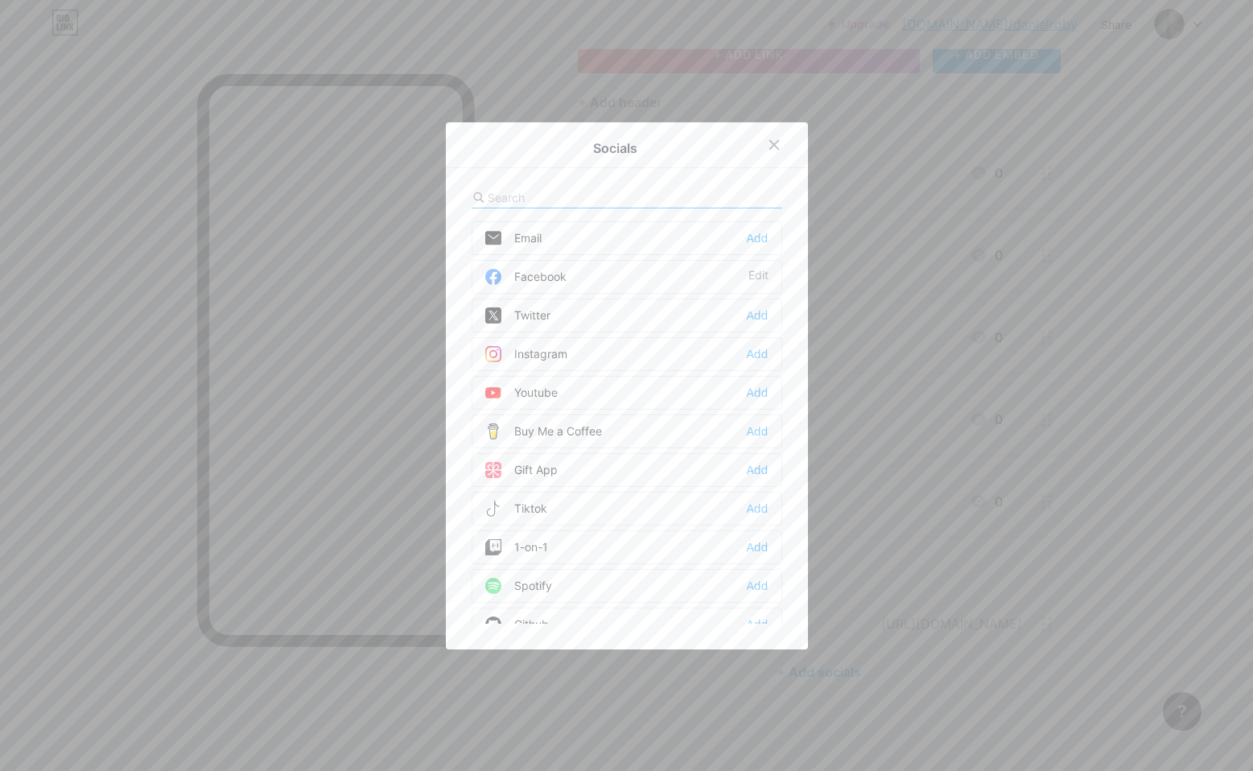
click at [745, 351] on div "Instagram Add" at bounding box center [626, 354] width 311 height 34
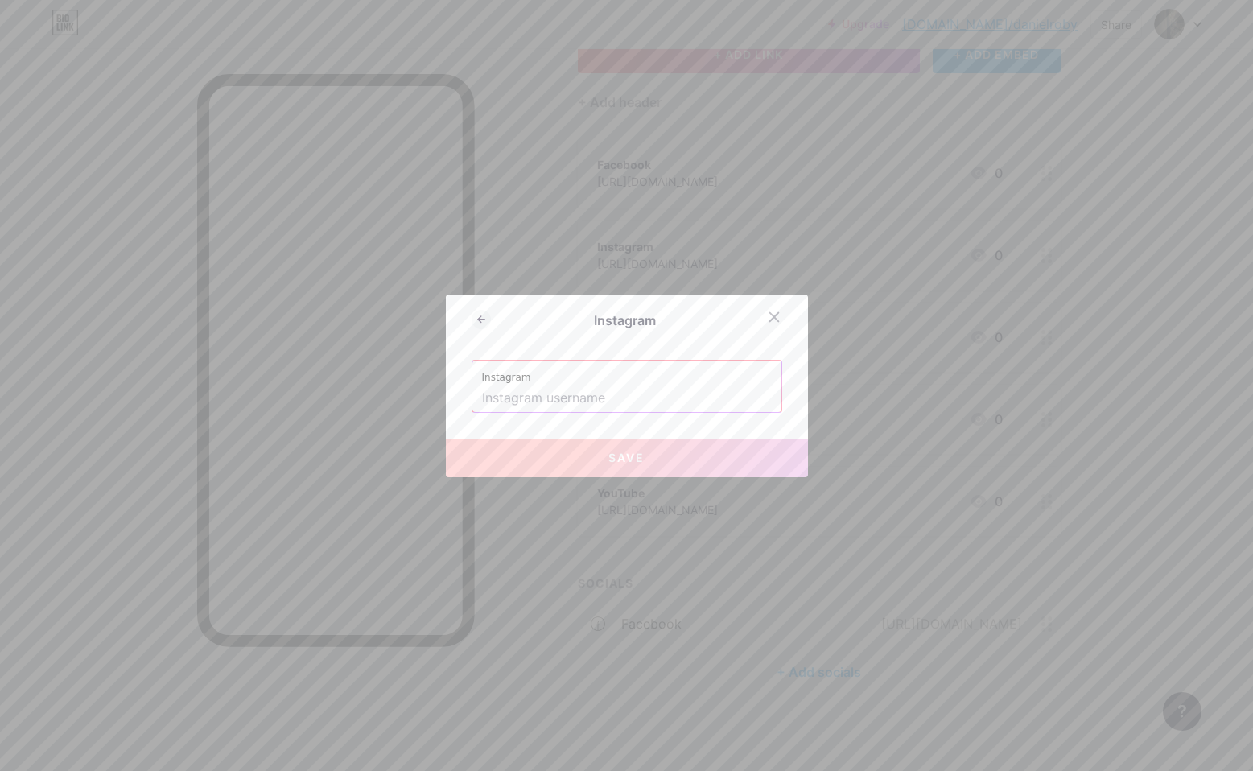
paste input "https://www.instagram.com/danielroby/"
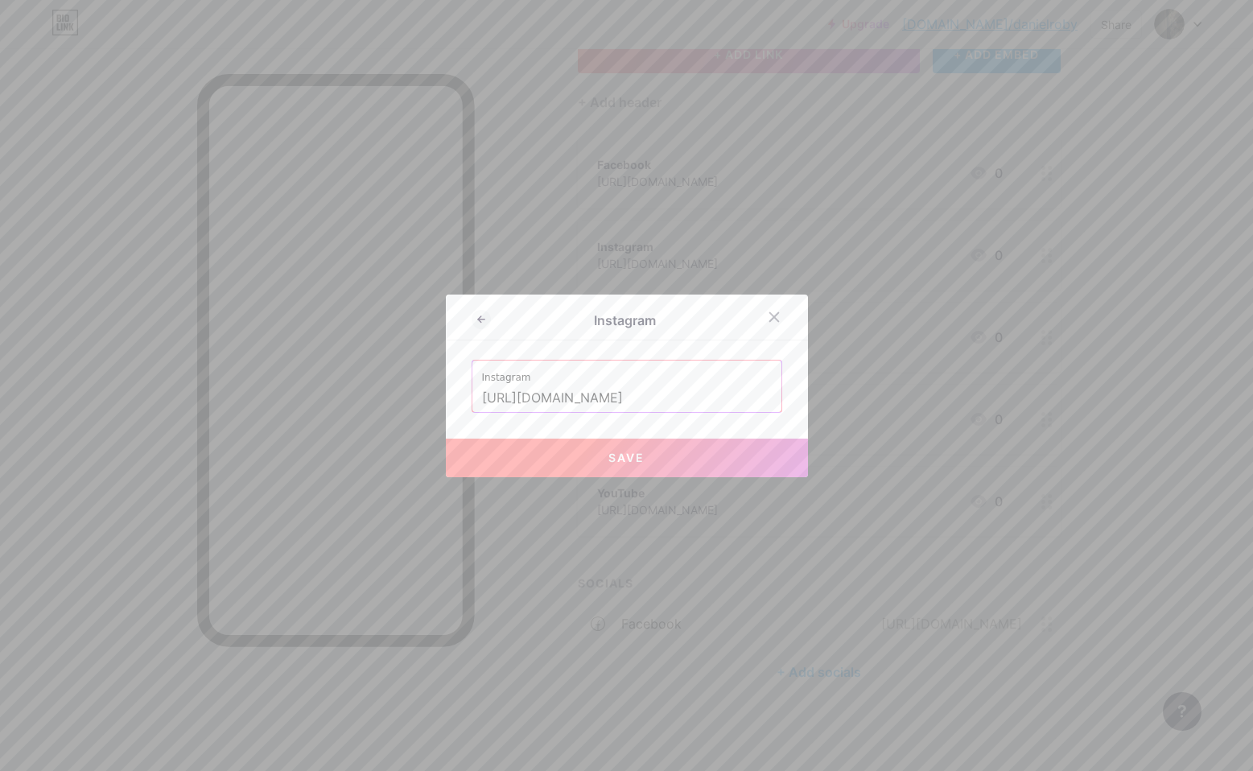
click at [611, 456] on span "Save" at bounding box center [626, 458] width 36 height 14
type input "https://instagram.com/https://www.instagram.com/danielroby/"
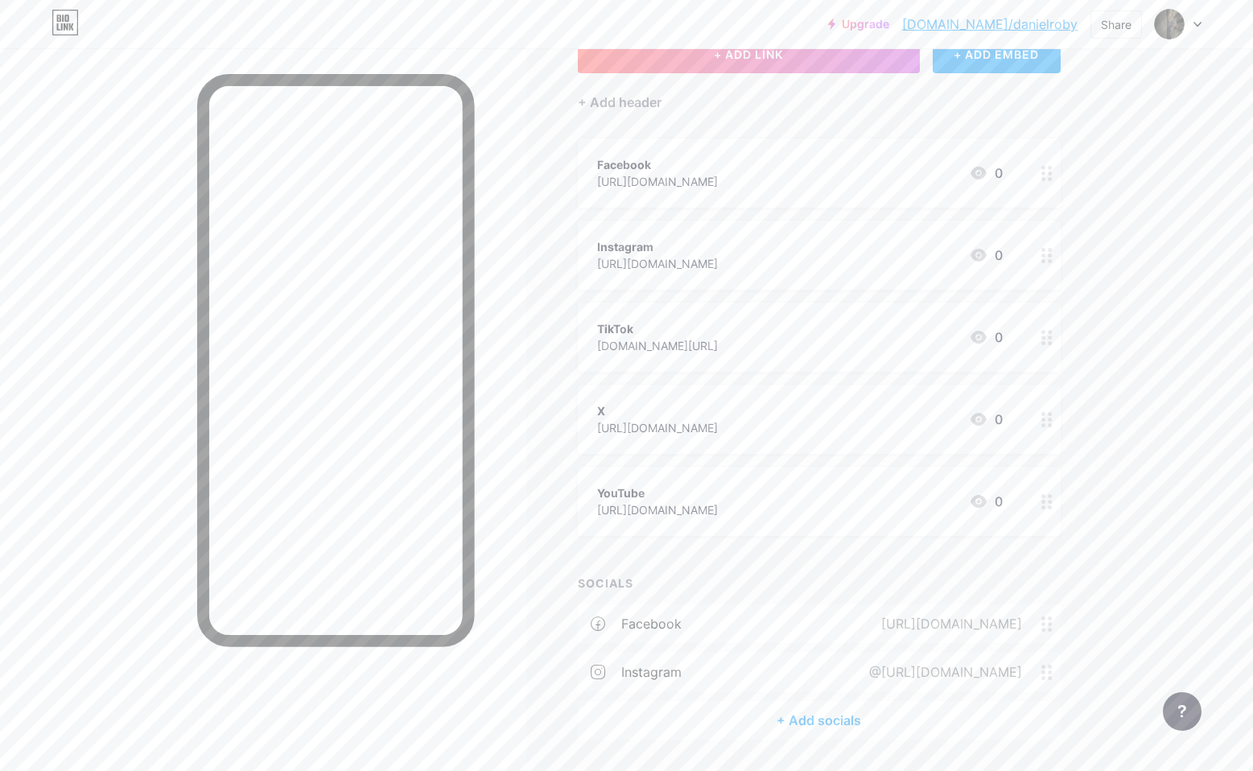
click at [856, 348] on div "TikTok www.tiktok.com/@danieljroby 0" at bounding box center [799, 337] width 405 height 37
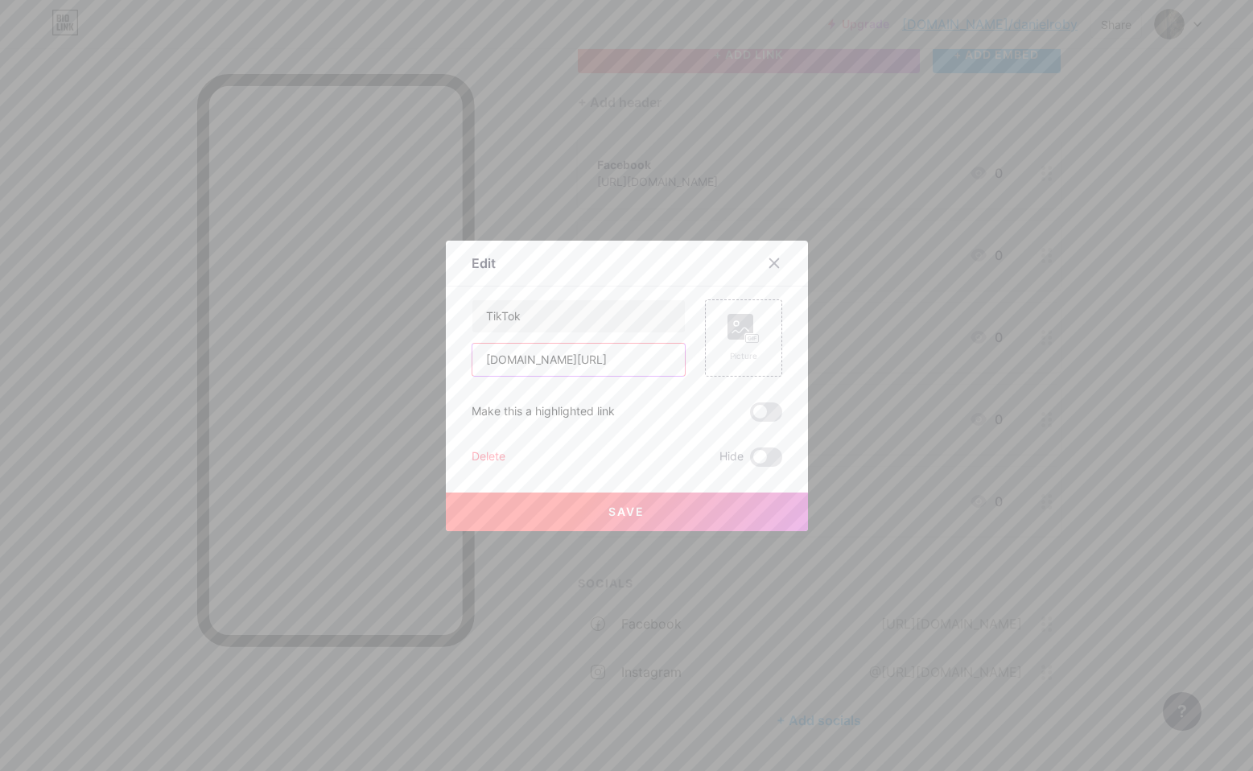
click at [527, 371] on input "www.tiktok.com/@danieljroby" at bounding box center [578, 360] width 212 height 32
drag, startPoint x: 666, startPoint y: 360, endPoint x: 418, endPoint y: 354, distance: 247.8
click at [418, 354] on div "Edit Content YouTube Play YouTube video without leaving your page. ADD Vimeo Pl…" at bounding box center [626, 385] width 1253 height 771
click at [777, 260] on icon at bounding box center [773, 262] width 9 height 9
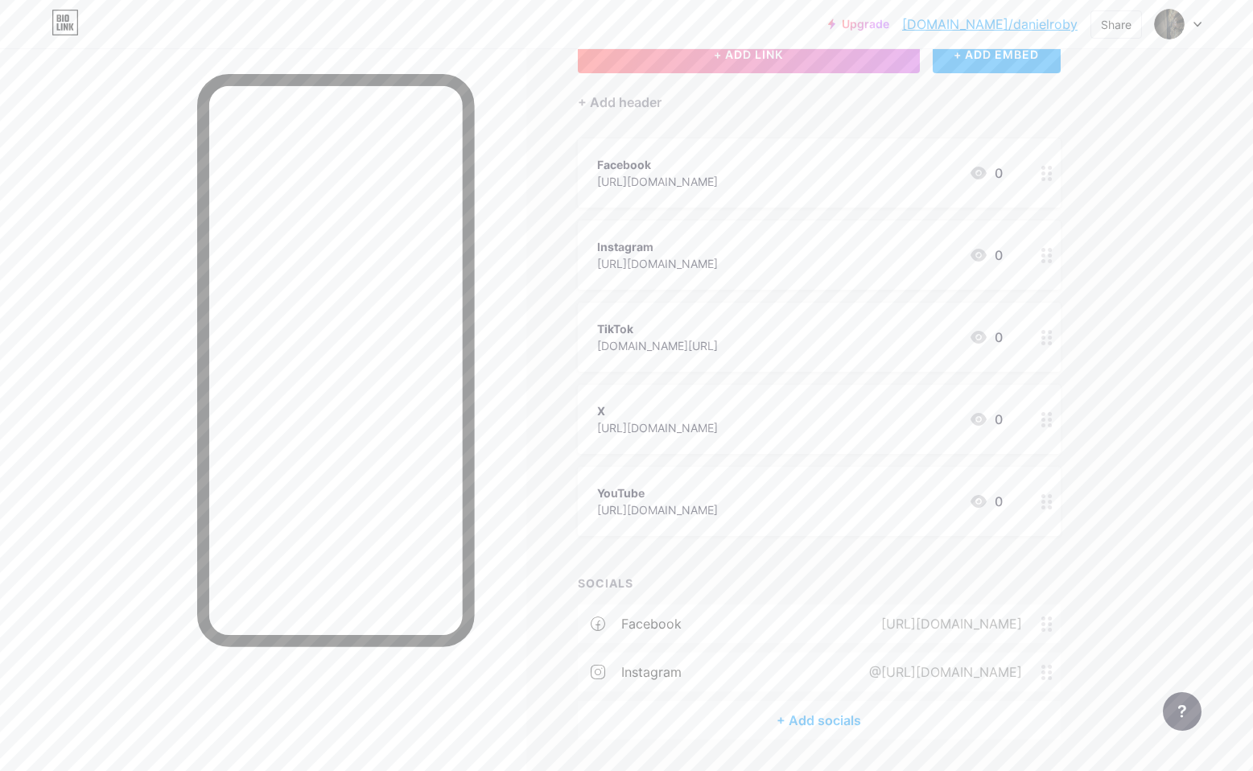
click at [829, 723] on div "+ Add socials" at bounding box center [819, 720] width 483 height 39
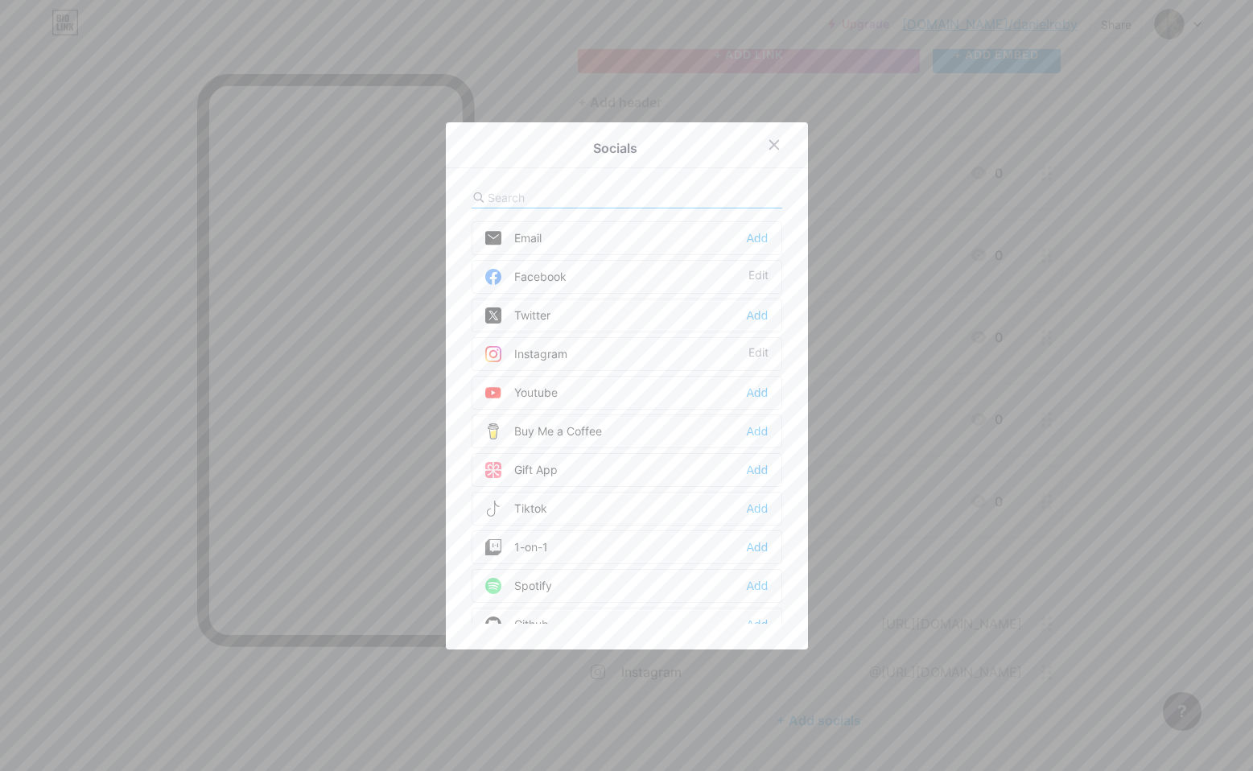
click at [570, 312] on div "Twitter Add" at bounding box center [626, 315] width 311 height 34
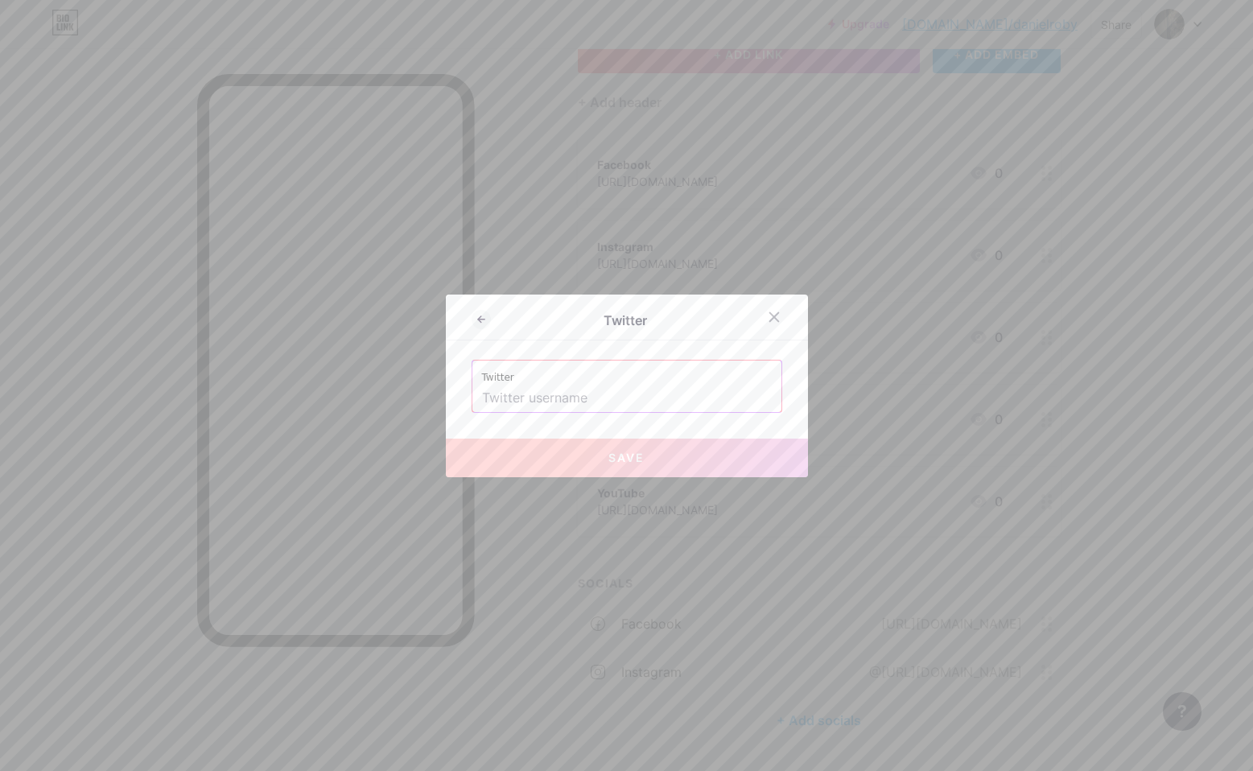
paste input "www.tiktok.com/@danieljroby"
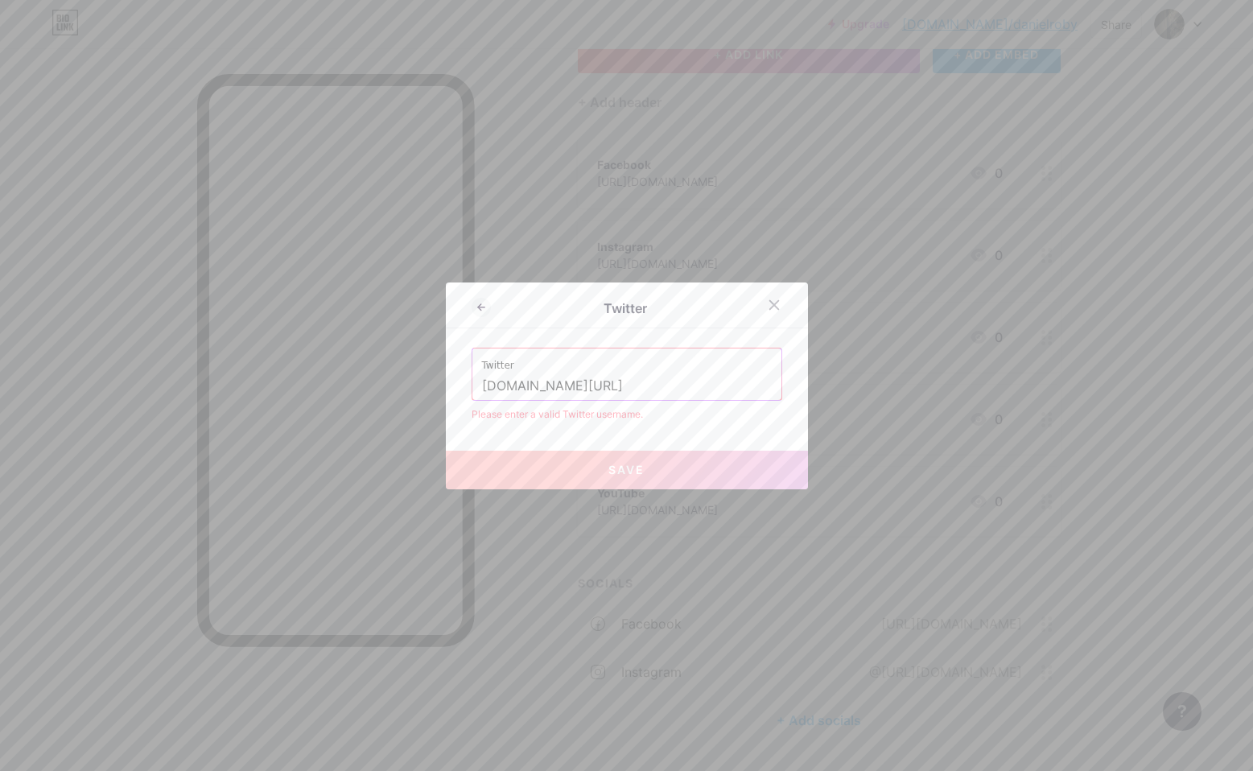
type input "www.tiktok.com/@danieljroby"
click at [627, 469] on span "Save" at bounding box center [626, 470] width 36 height 14
click at [630, 458] on button "Save" at bounding box center [627, 470] width 362 height 39
click at [776, 313] on div at bounding box center [773, 304] width 29 height 29
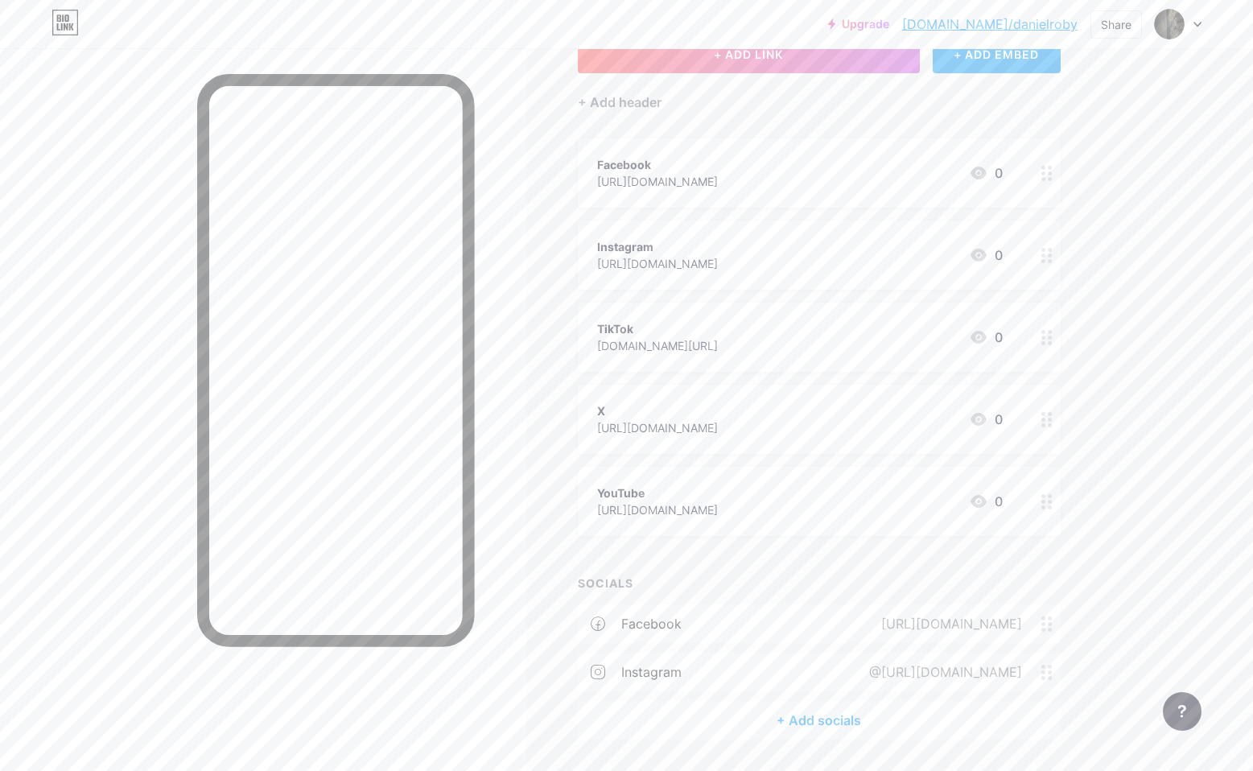
click at [783, 718] on div "+ Add socials" at bounding box center [819, 720] width 483 height 39
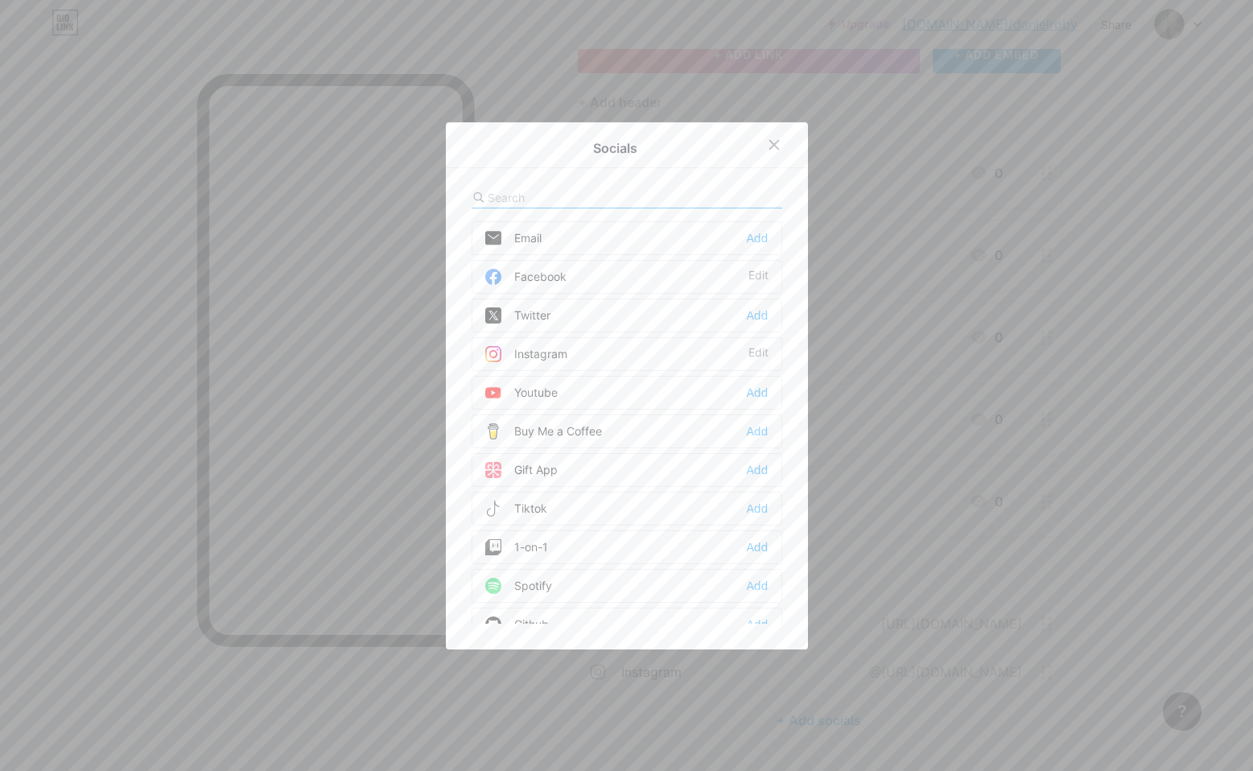
click at [546, 504] on div "Tiktok" at bounding box center [516, 508] width 62 height 16
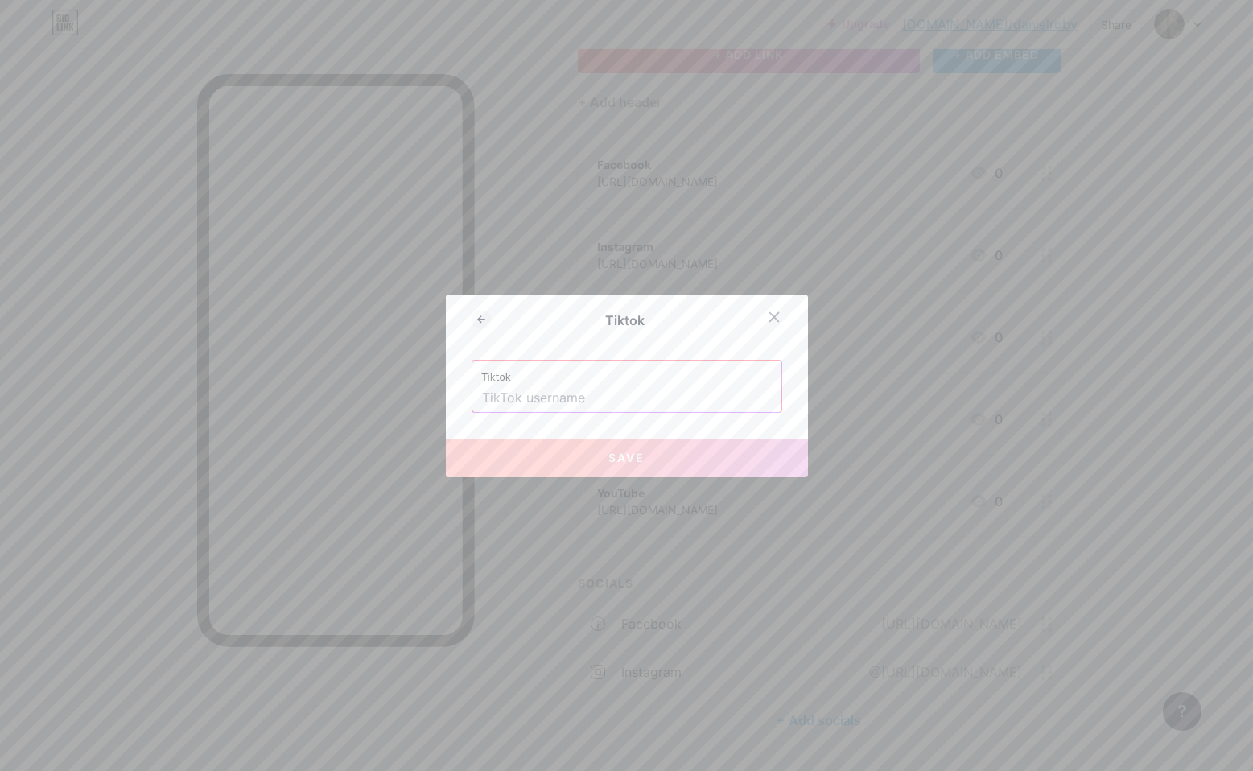
paste input "www.tiktok.com/@danieljroby"
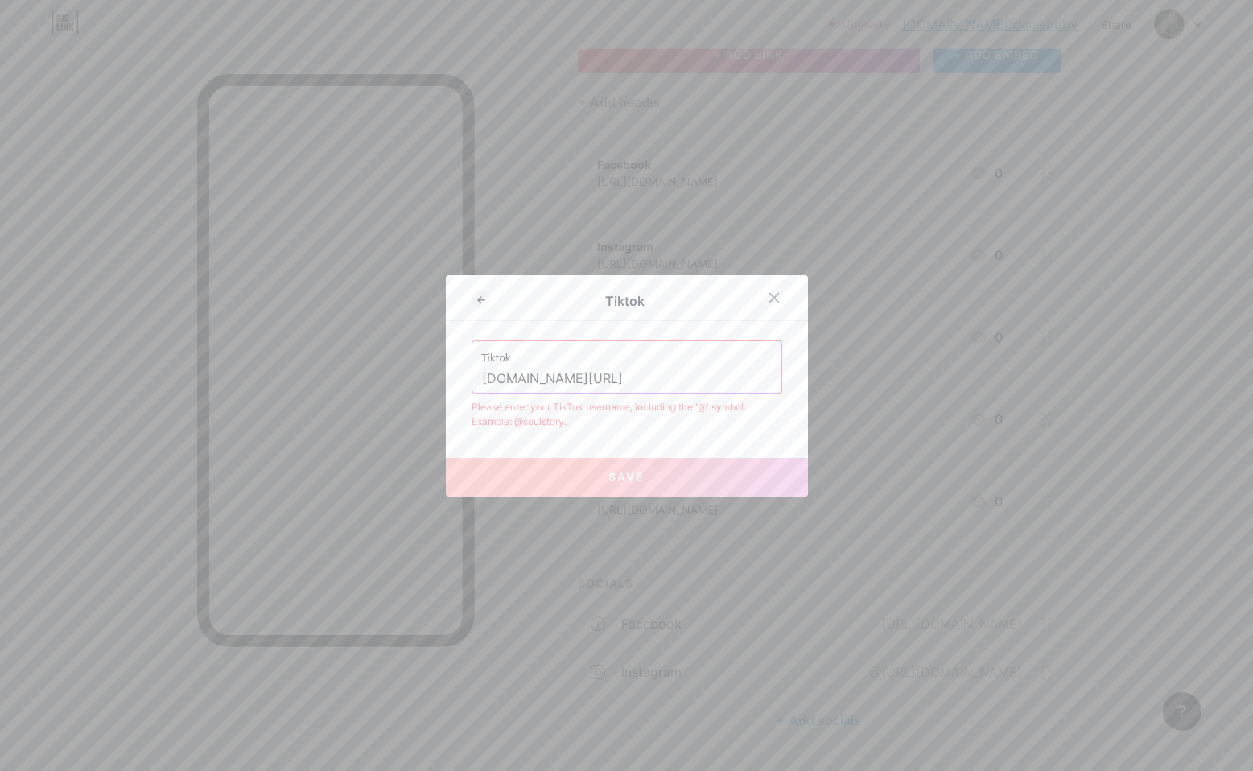
click at [635, 483] on span "Save" at bounding box center [626, 477] width 36 height 14
click at [670, 376] on input "www.tiktok.com/@danieljroby" at bounding box center [627, 378] width 290 height 27
click at [634, 473] on span "Save" at bounding box center [626, 477] width 36 height 14
drag, startPoint x: 722, startPoint y: 374, endPoint x: 452, endPoint y: 364, distance: 269.7
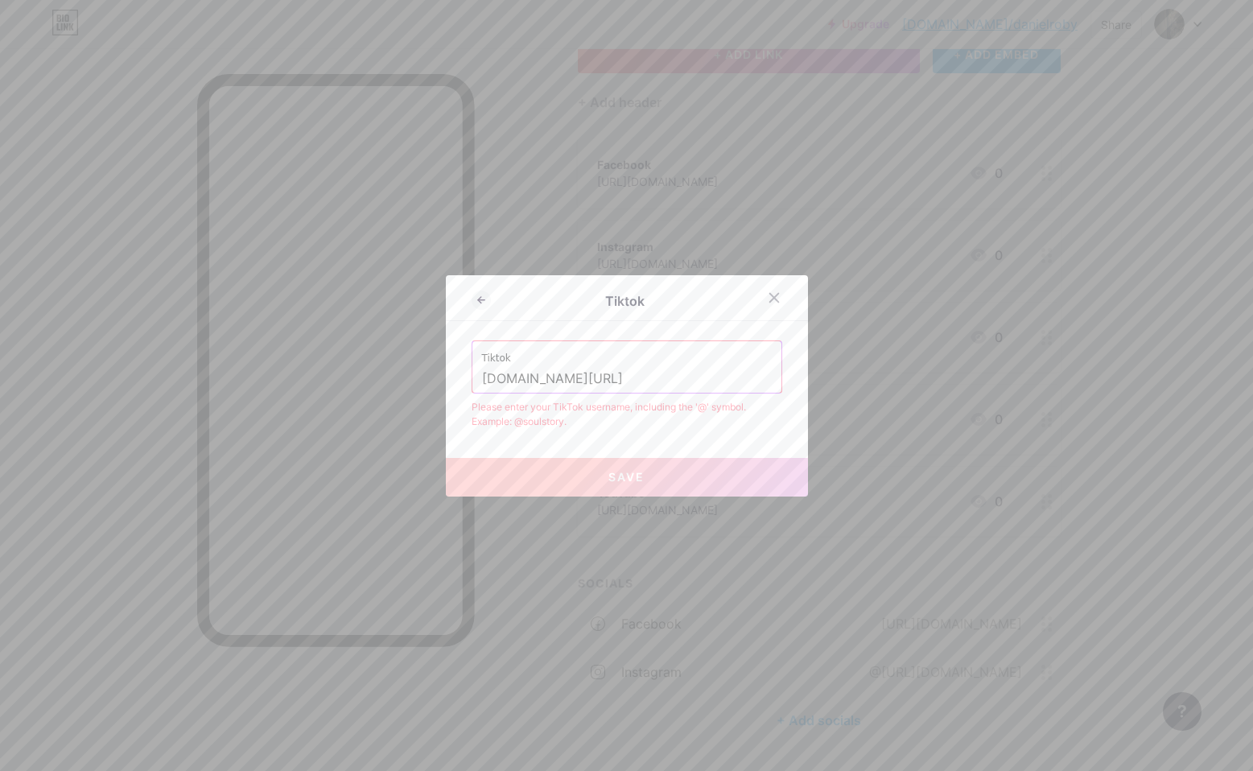
click at [452, 364] on div "Tiktok Tiktok www.tiktok.com/@danieljroby Please enter your TikTok username, in…" at bounding box center [627, 385] width 362 height 221
paste input "https://"
click at [710, 434] on div "Tiktok Tiktok https://www.tiktok.com/@danieljroby Please enter your TikTok user…" at bounding box center [627, 385] width 362 height 221
click at [717, 382] on input "https://www.tiktok.com/@danieljroby" at bounding box center [627, 378] width 290 height 27
click at [645, 380] on input "https://www.tiktok.com/@danieljroby" at bounding box center [627, 378] width 290 height 27
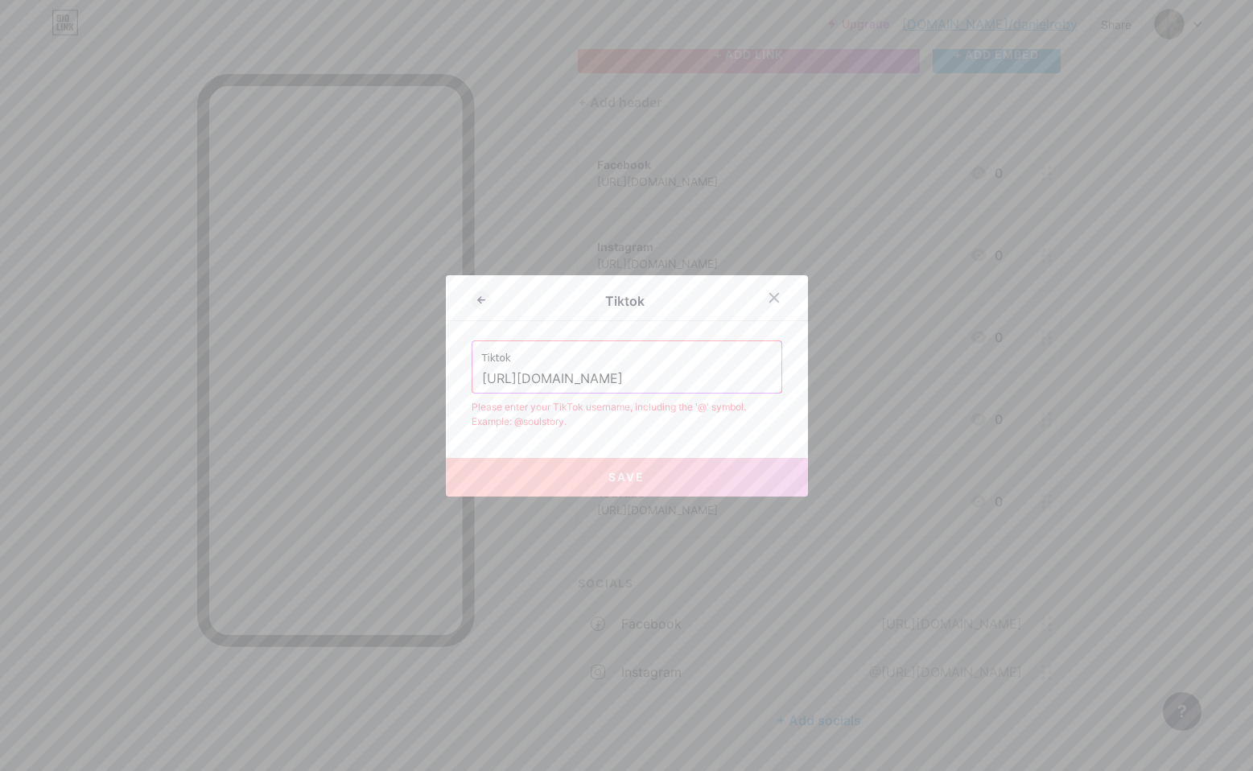
click at [718, 374] on input "https://www.tiktok.com/@danieljroby" at bounding box center [627, 378] width 290 height 27
type input "https://www.tiktok.com/@danieljroby"
click at [663, 475] on button "Save" at bounding box center [627, 477] width 362 height 39
click at [767, 300] on div at bounding box center [773, 297] width 29 height 29
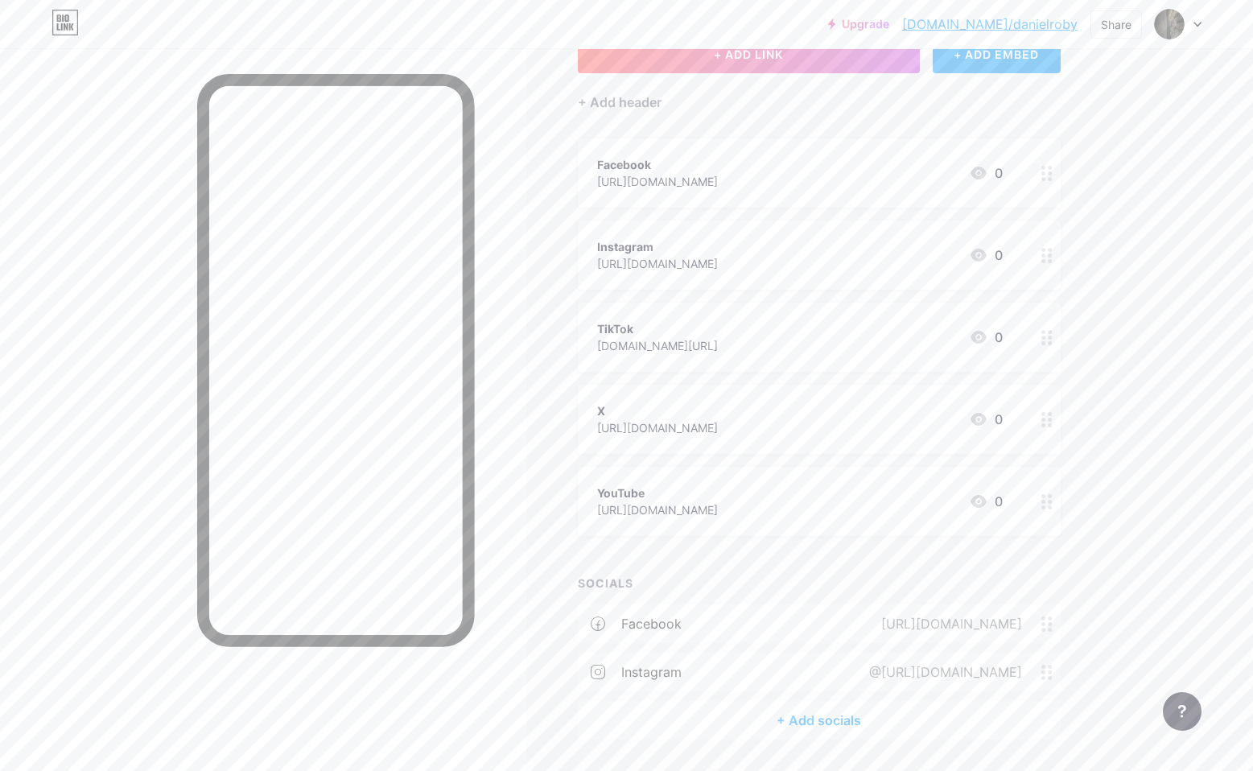
click at [776, 734] on div "+ Add socials" at bounding box center [819, 720] width 483 height 39
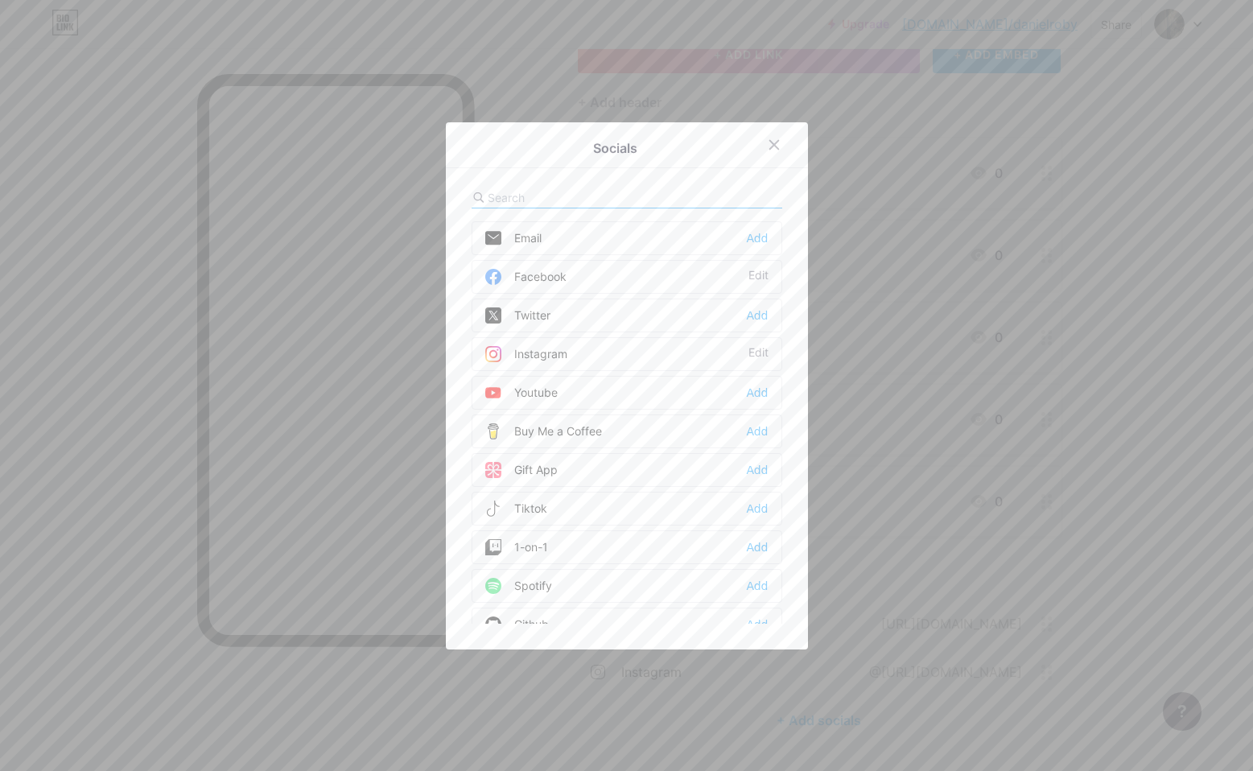
click at [590, 395] on div "Youtube Add" at bounding box center [626, 393] width 311 height 34
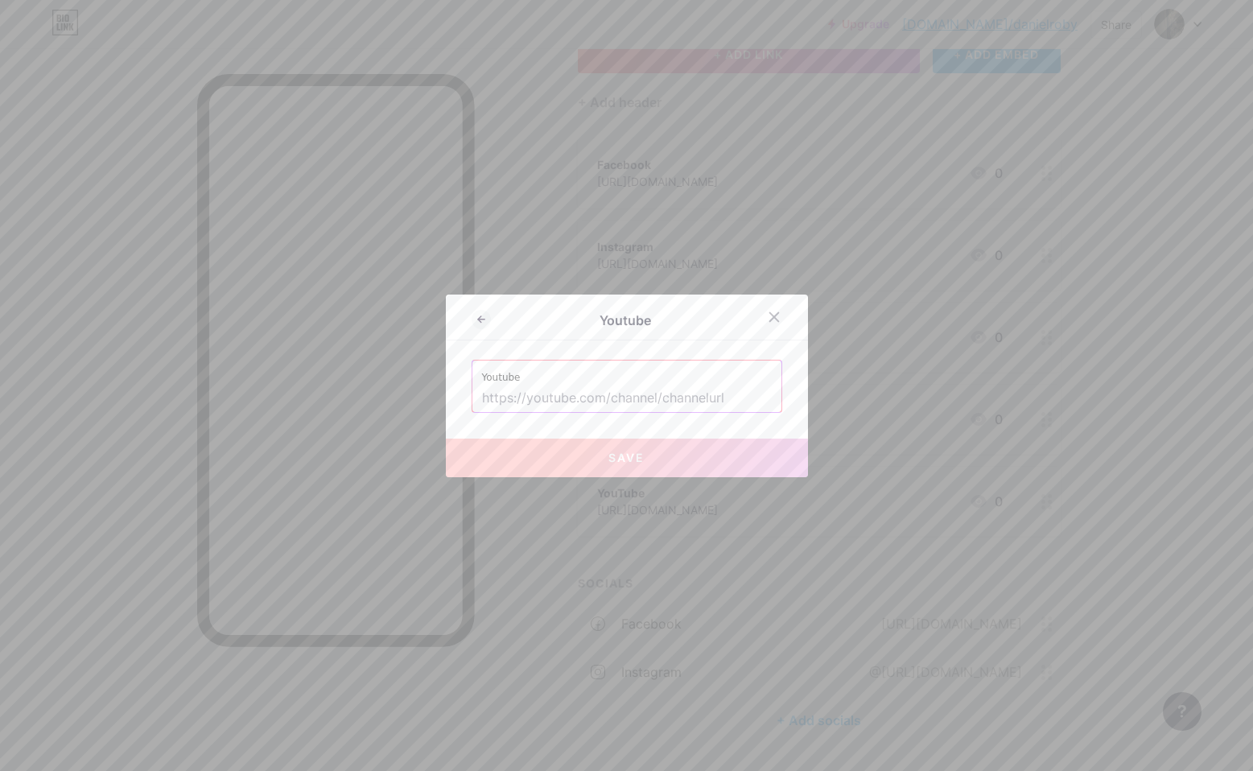
click at [581, 388] on input "text" at bounding box center [627, 398] width 290 height 27
paste input "[URL][DOMAIN_NAME]"
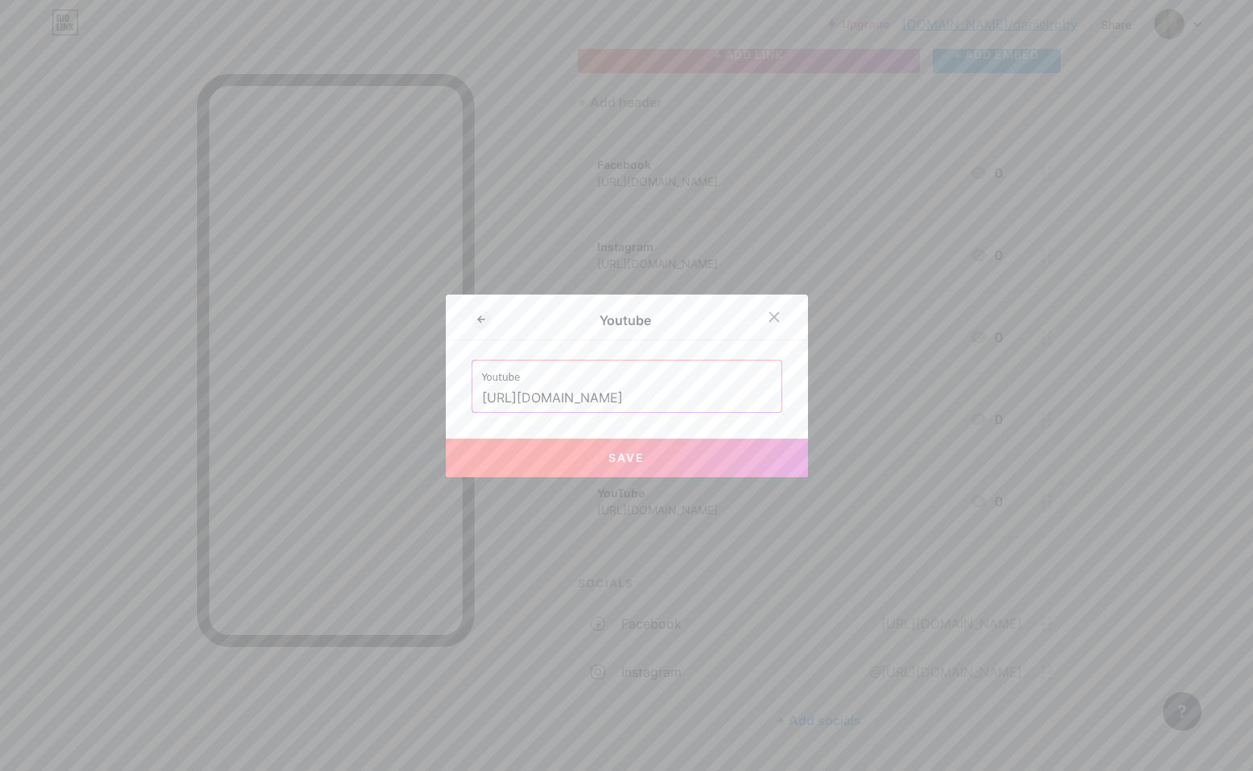
type input "[URL][DOMAIN_NAME]"
click at [605, 454] on button "Save" at bounding box center [627, 457] width 362 height 39
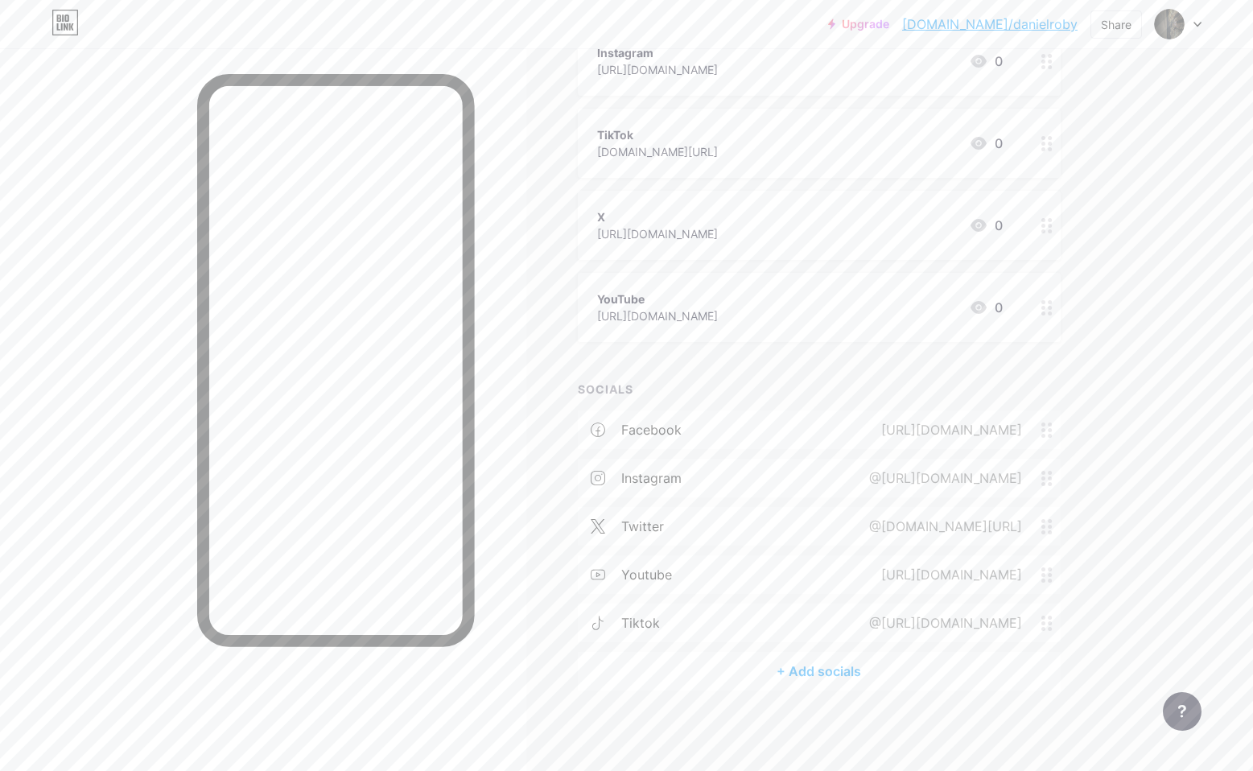
scroll to position [308, 0]
click at [1043, 527] on circle at bounding box center [1043, 527] width 4 height 4
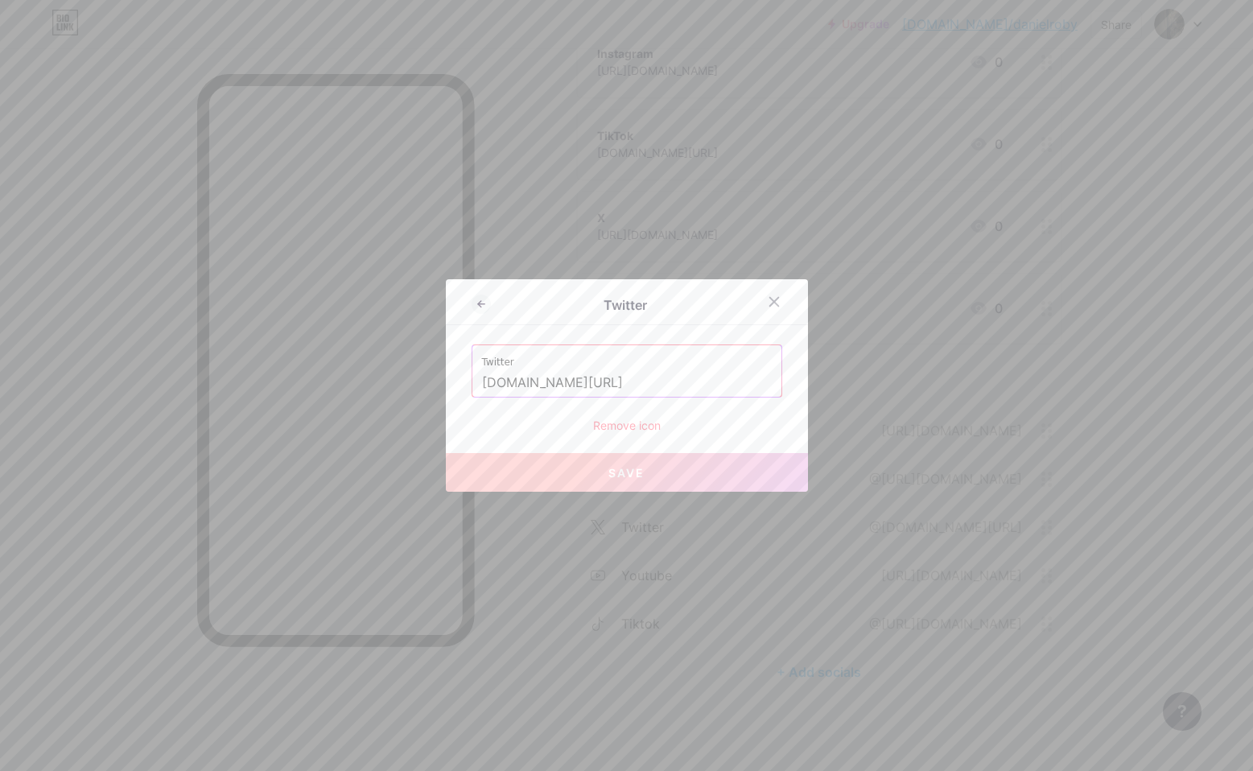
drag, startPoint x: 704, startPoint y: 390, endPoint x: 445, endPoint y: 378, distance: 259.3
paste input "https://x"
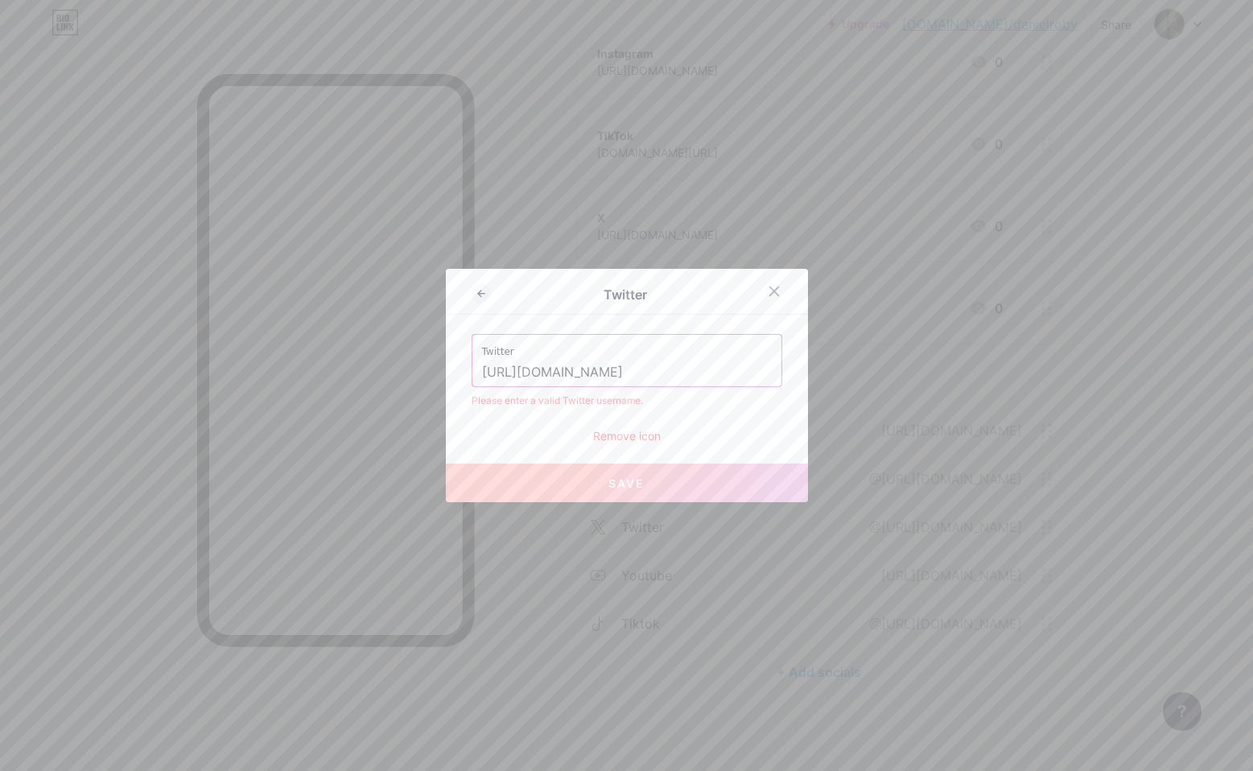
click at [578, 483] on button "Save" at bounding box center [627, 482] width 362 height 39
click at [658, 361] on input "https://x.com/danieljroby" at bounding box center [627, 372] width 290 height 27
click at [657, 381] on input "https://x.com/danieljroby" at bounding box center [627, 372] width 290 height 27
click at [525, 373] on input "https://x.com/danieljroby" at bounding box center [627, 372] width 290 height 27
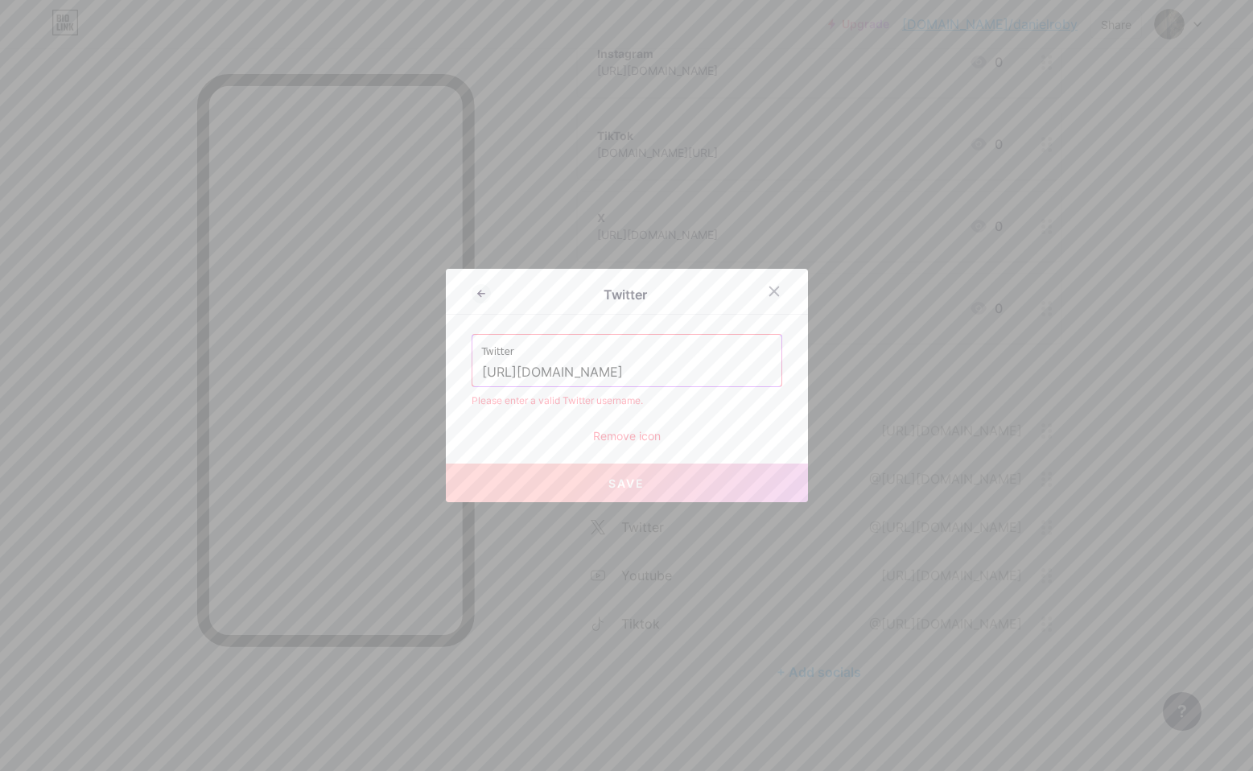
click at [685, 376] on input "https://www.x.com/danieljroby" at bounding box center [627, 372] width 290 height 27
click at [603, 376] on input "https://www.x.com/danieljroby" at bounding box center [627, 372] width 290 height 27
type input "https://www.x.com/@danieljroby"
click at [780, 283] on div at bounding box center [773, 291] width 29 height 29
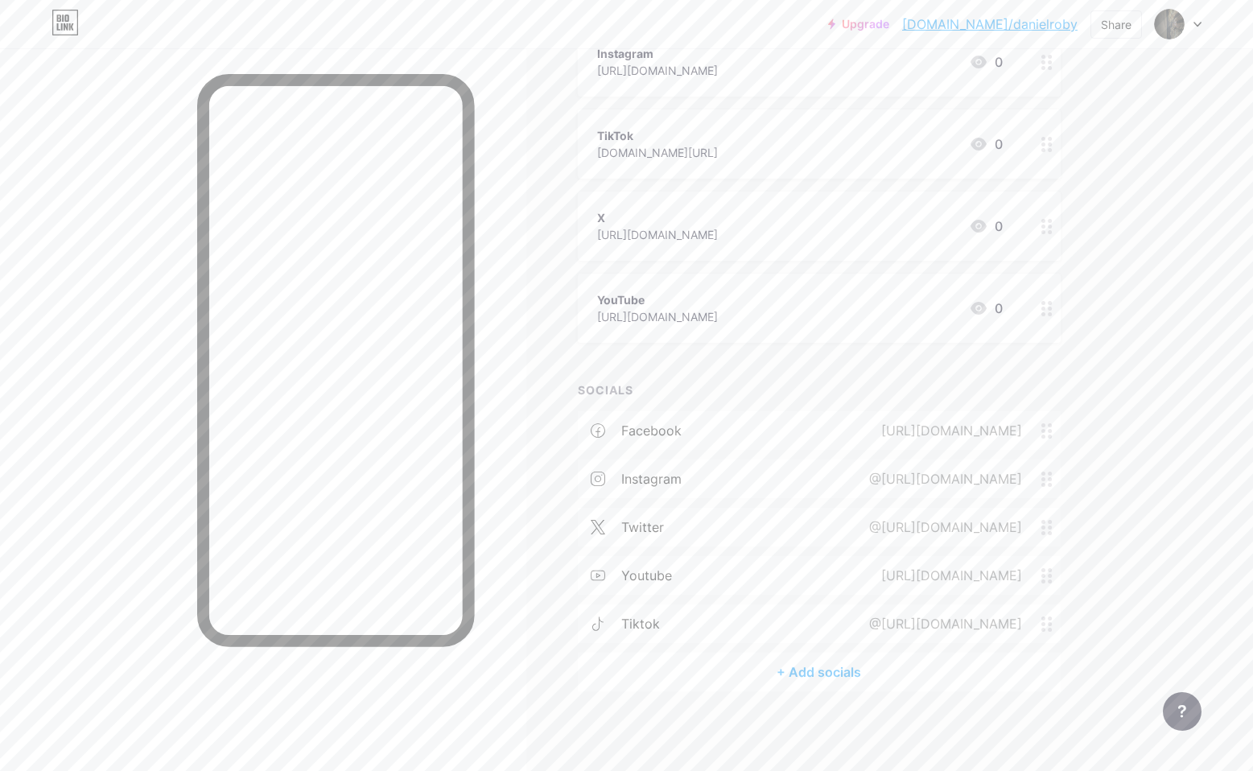
click at [957, 528] on div "@https://www.x.com/@danieljroby" at bounding box center [942, 526] width 198 height 19
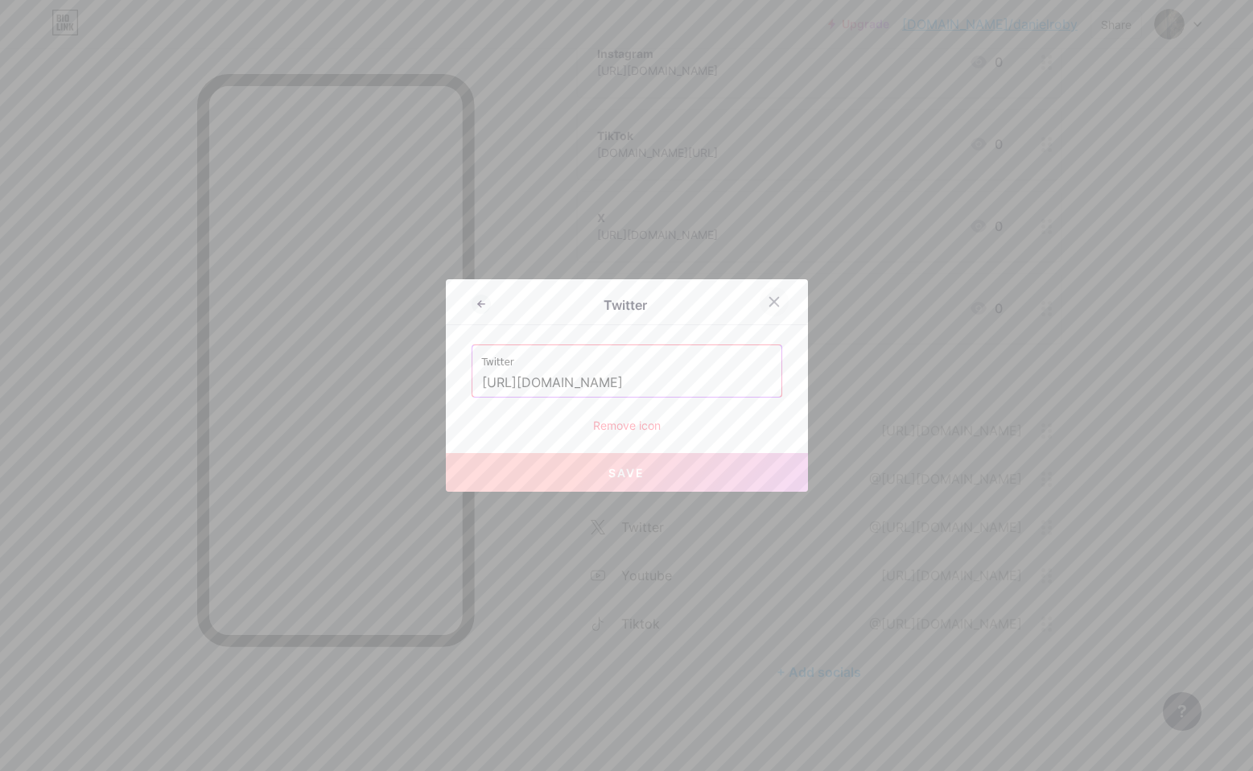
click at [776, 303] on icon at bounding box center [773, 302] width 9 height 9
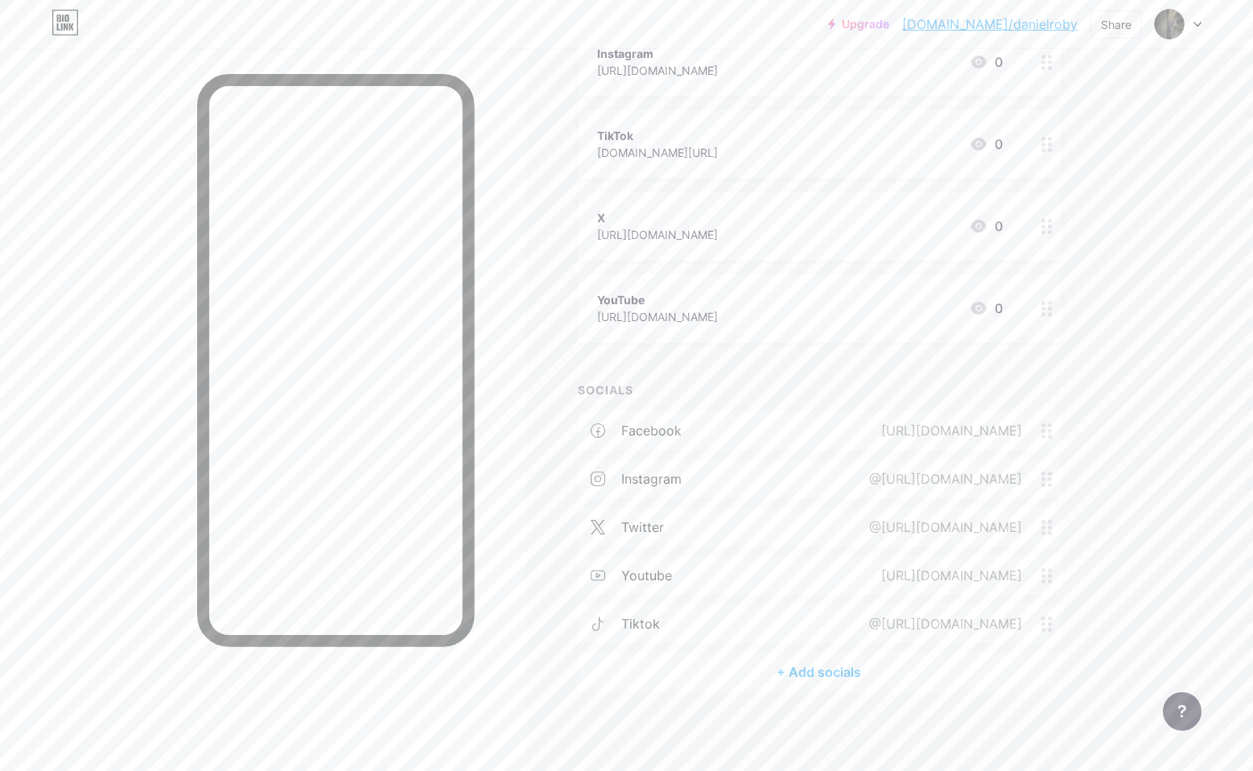
click at [1046, 529] on icon at bounding box center [1046, 527] width 11 height 15
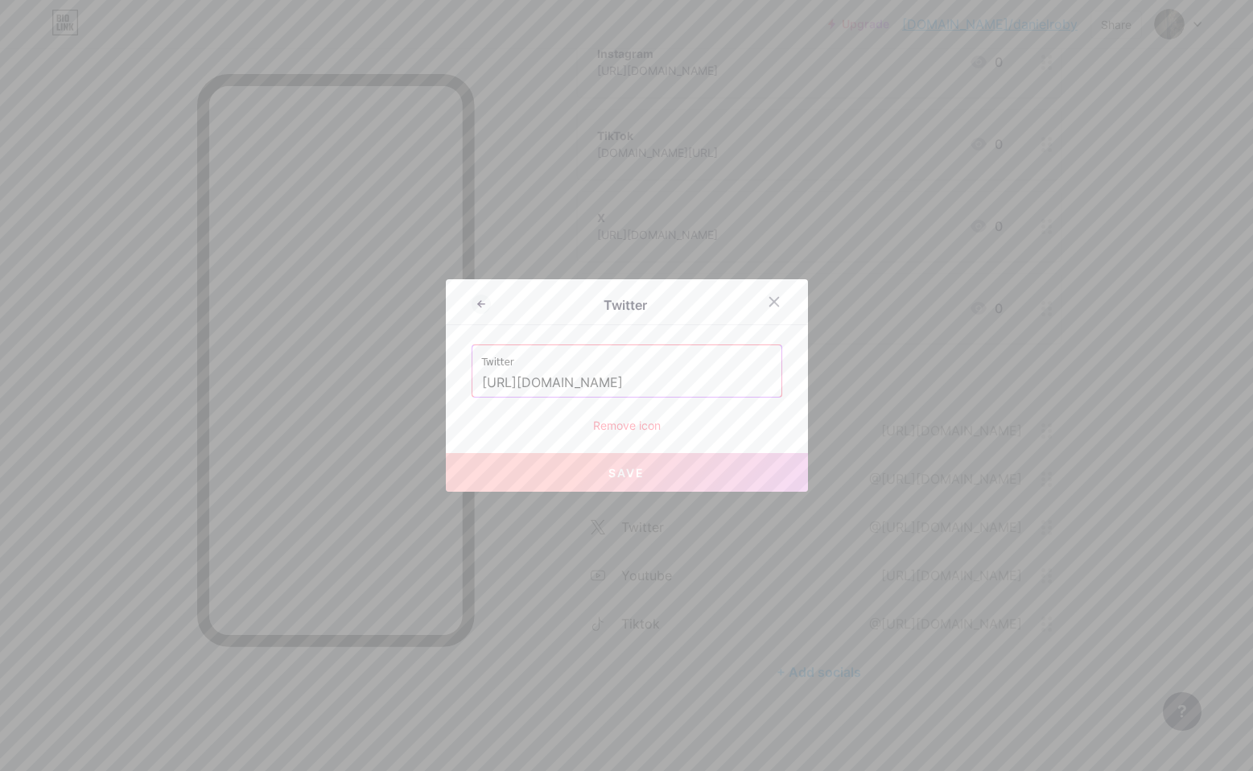
click at [614, 381] on input "https://www.x.com/@danieljroby" at bounding box center [627, 382] width 290 height 27
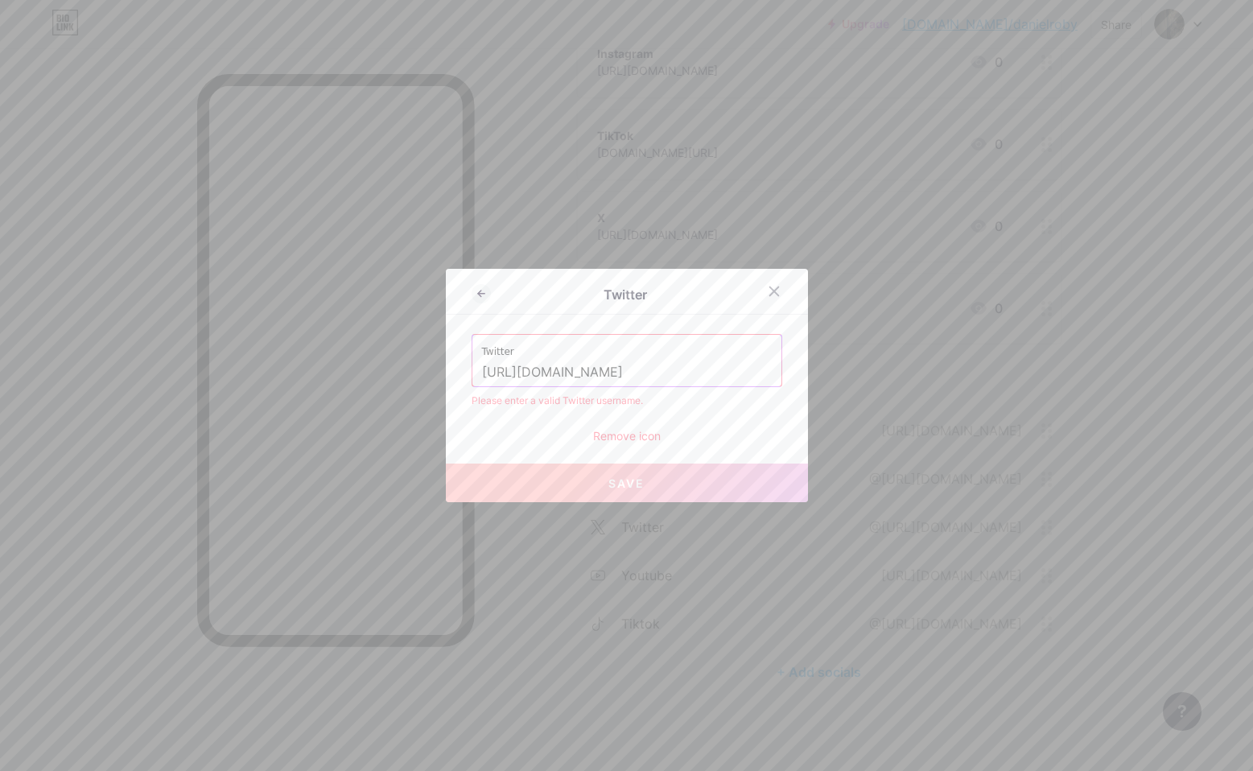
type input "https://www.x.com/danieljroby"
click at [645, 486] on button "Save" at bounding box center [627, 482] width 362 height 39
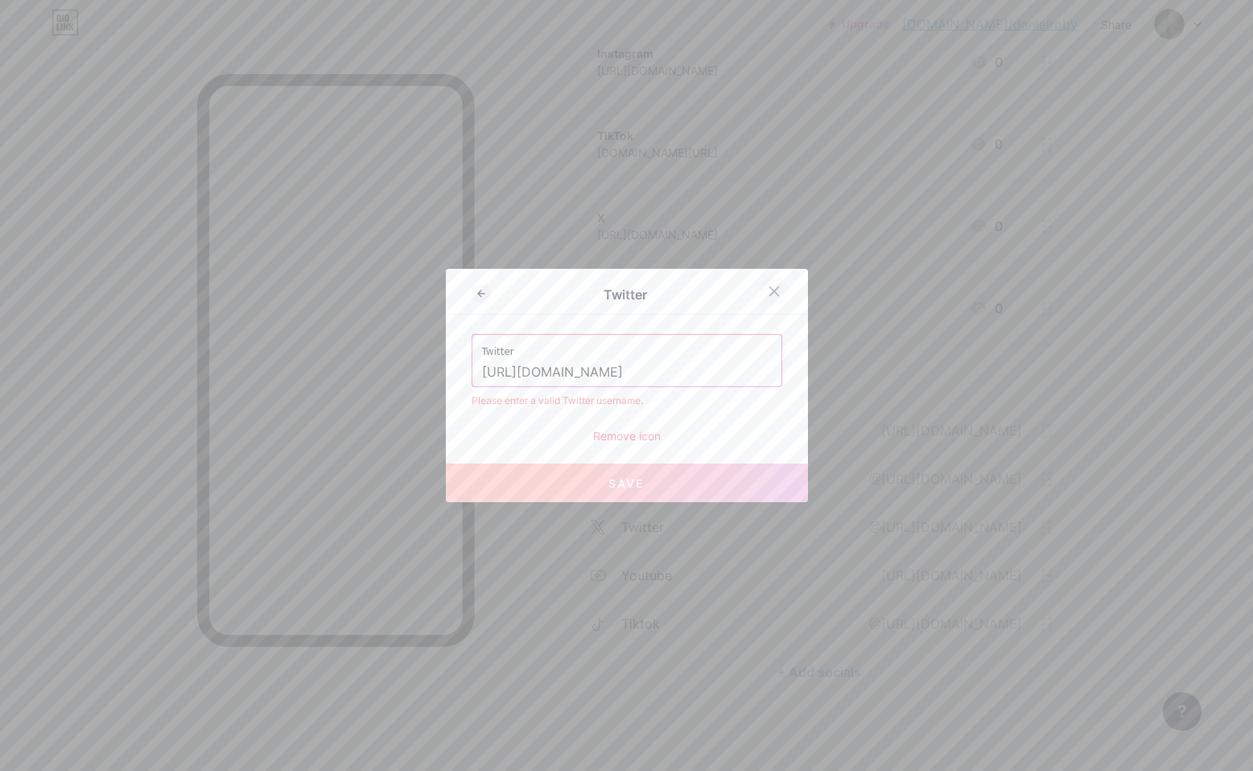
click at [772, 294] on icon at bounding box center [773, 291] width 13 height 13
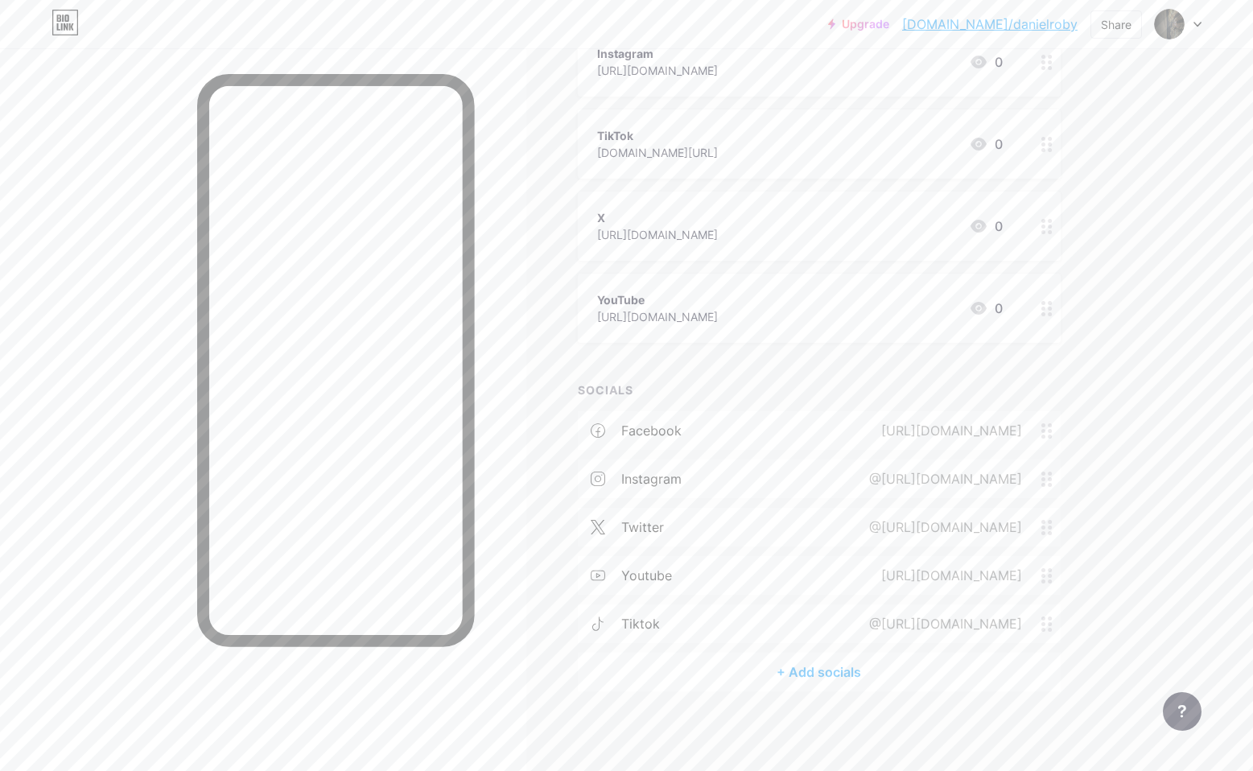
click at [1055, 534] on div "@https://www.x.com/danieljroby" at bounding box center [951, 526] width 217 height 19
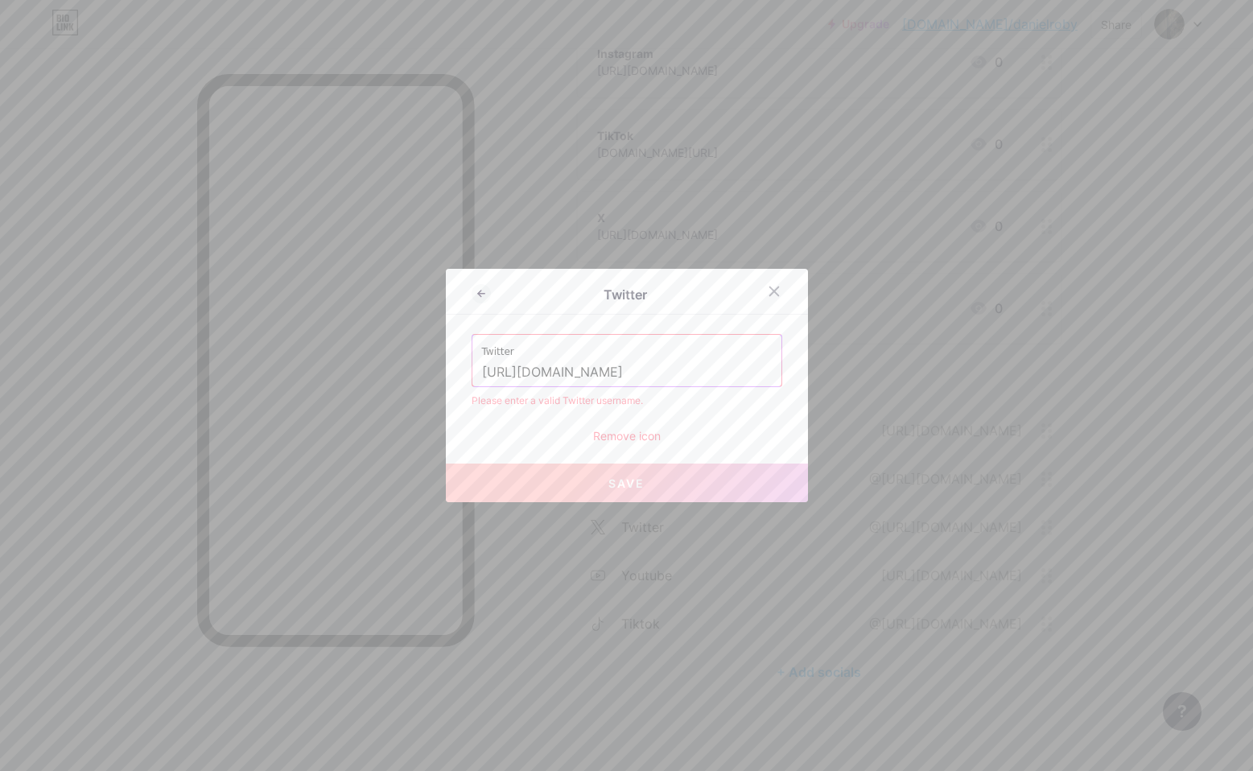
type input "https://x.com/danieljroby"
click at [623, 482] on span "Save" at bounding box center [626, 483] width 36 height 14
click at [771, 295] on icon at bounding box center [773, 291] width 13 height 13
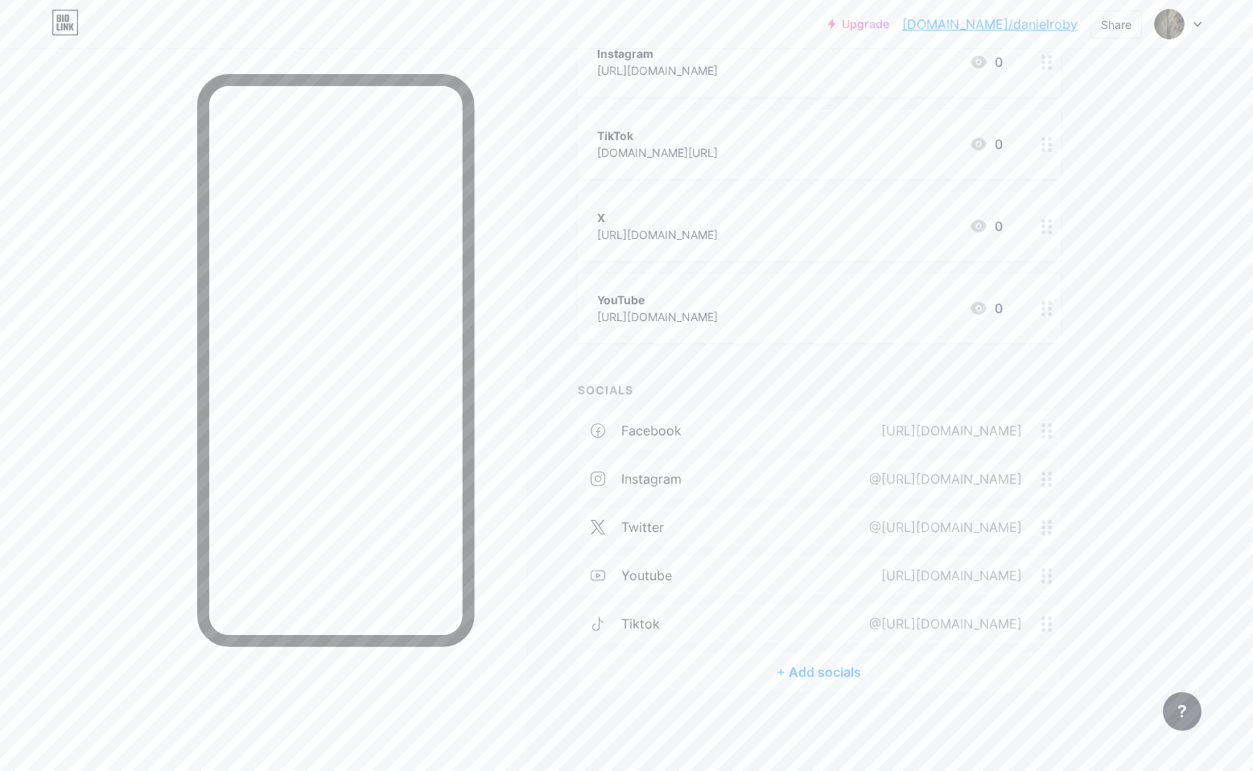
click at [1048, 533] on circle at bounding box center [1049, 533] width 4 height 4
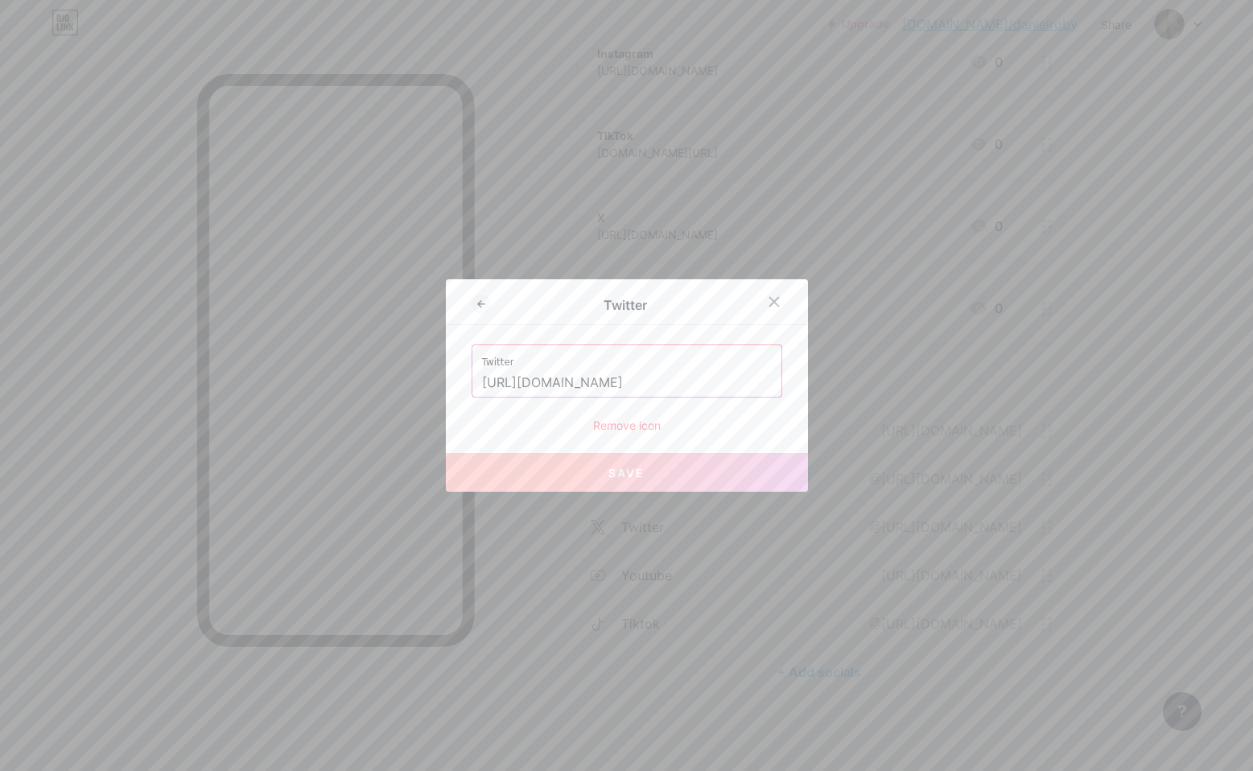
drag, startPoint x: 659, startPoint y: 381, endPoint x: 465, endPoint y: 377, distance: 193.9
paste input "DanielJR"
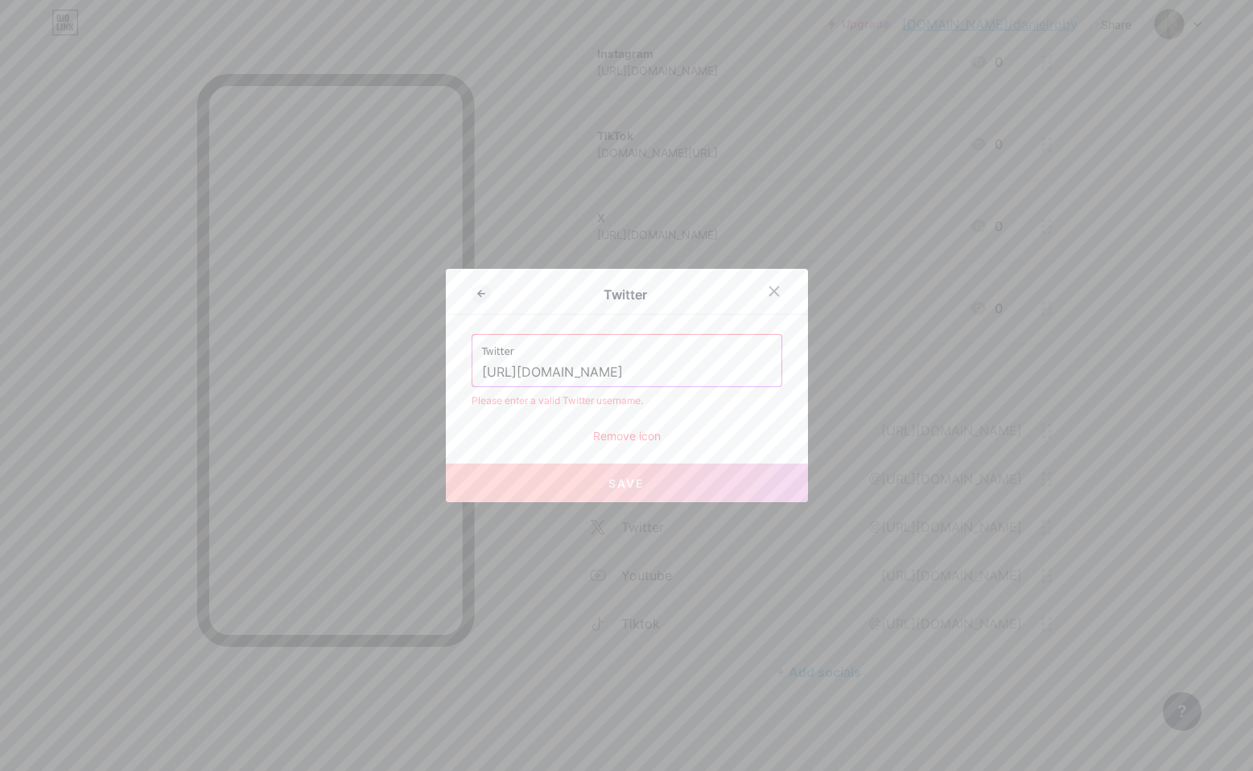
type input "https://x.com/DanielJRoby"
click at [760, 422] on div "Twitter https://x.com/DanielJRoby Please enter a valid Twitter username. Remove…" at bounding box center [626, 389] width 311 height 110
click at [724, 473] on button "Save" at bounding box center [627, 482] width 362 height 39
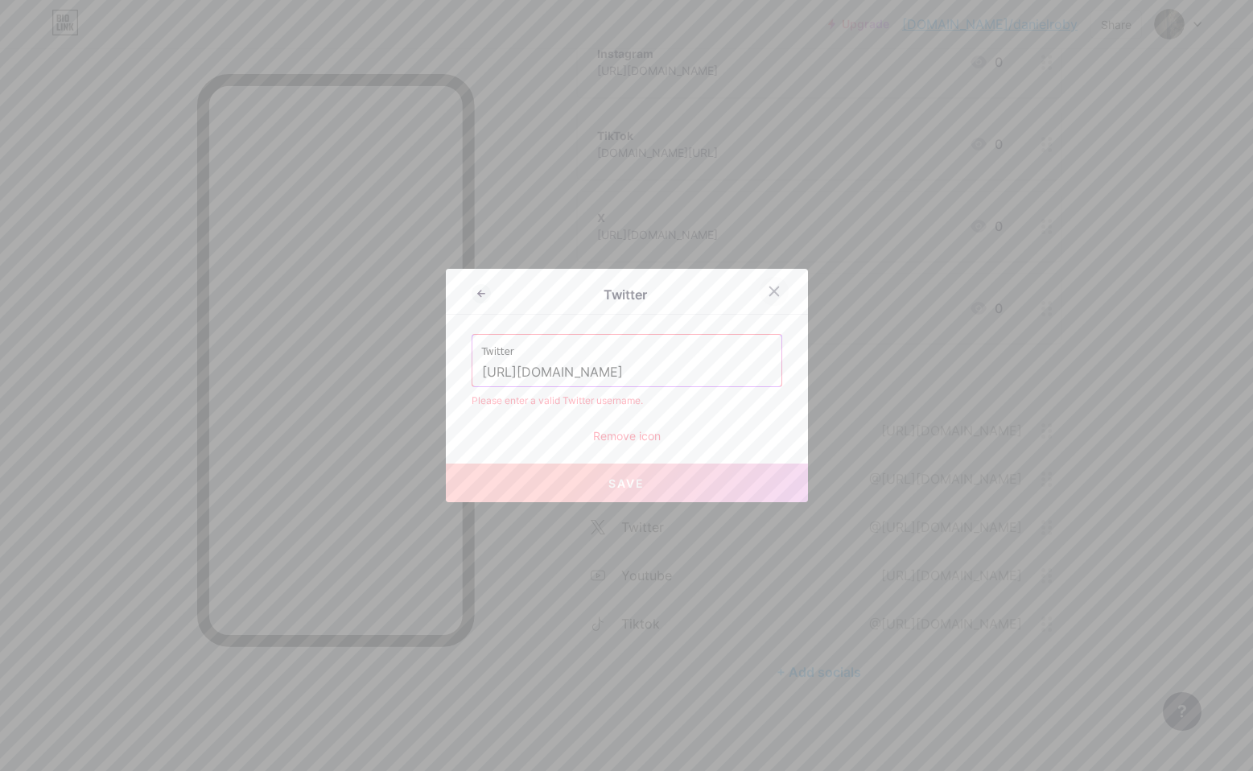
click at [776, 296] on icon at bounding box center [773, 291] width 13 height 13
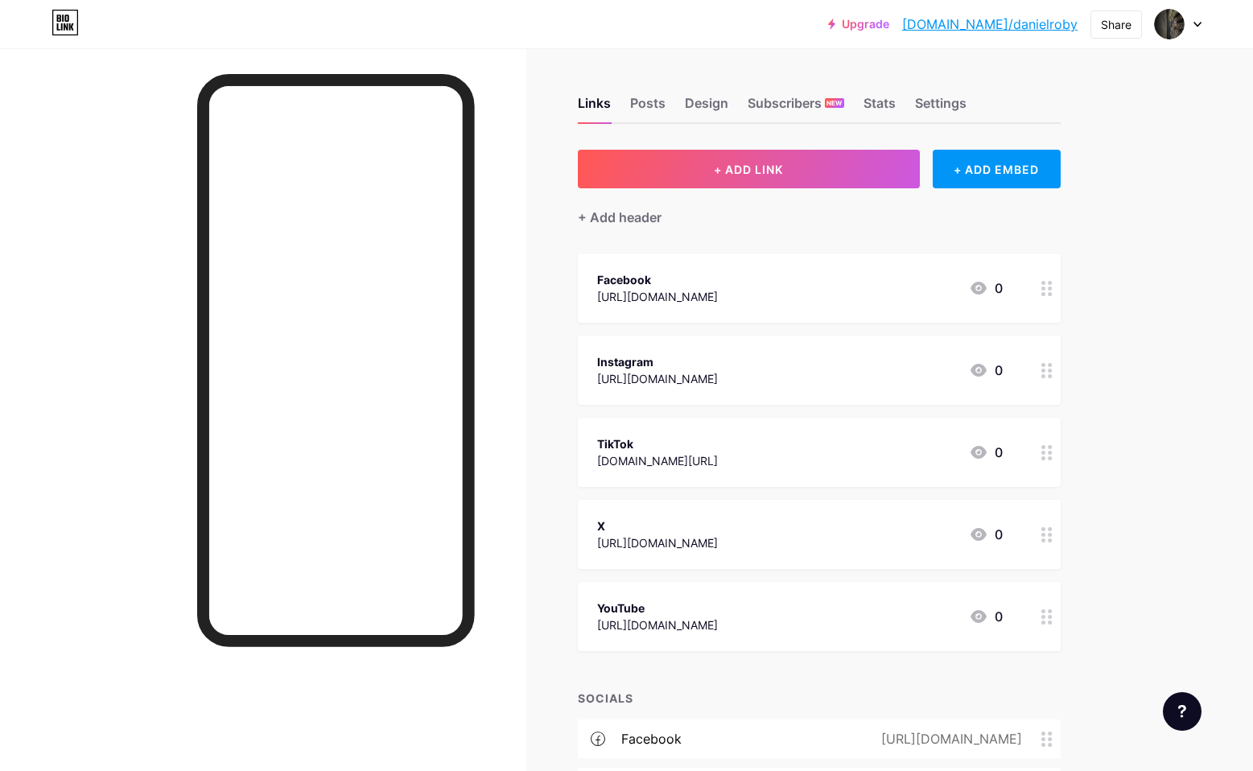
click at [1048, 540] on circle at bounding box center [1049, 540] width 4 height 4
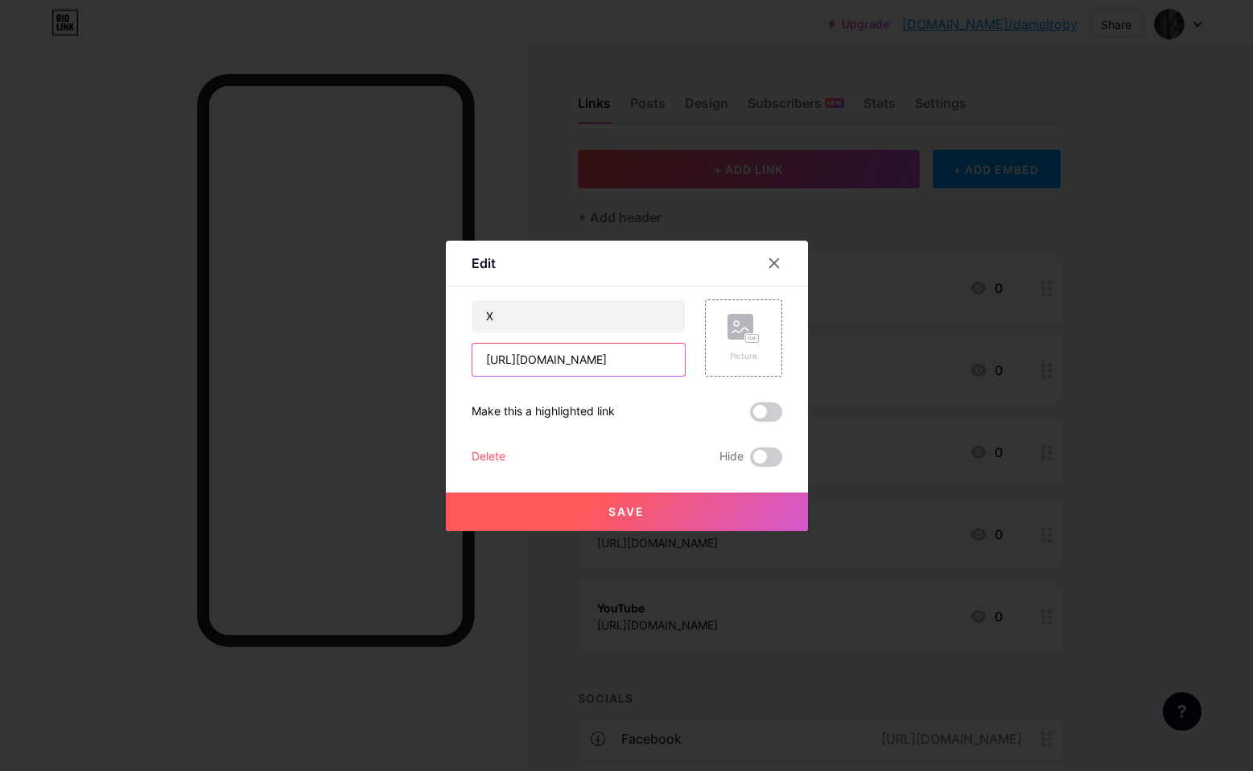
drag, startPoint x: 641, startPoint y: 368, endPoint x: 461, endPoint y: 357, distance: 180.5
click at [461, 357] on div "Edit Content YouTube Play YouTube video without leaving your page. ADD Vimeo Pl…" at bounding box center [627, 386] width 362 height 290
click at [783, 261] on div at bounding box center [773, 263] width 29 height 29
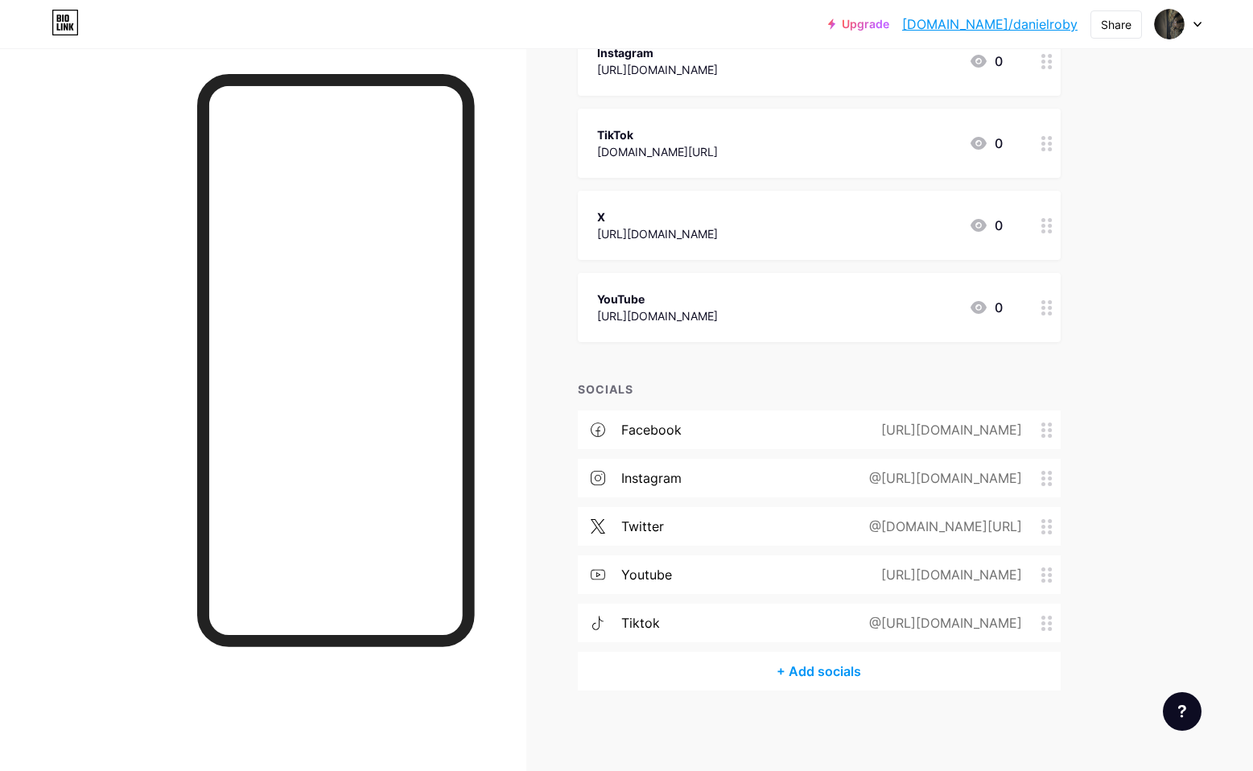
scroll to position [308, 0]
click at [1043, 531] on circle at bounding box center [1043, 533] width 4 height 4
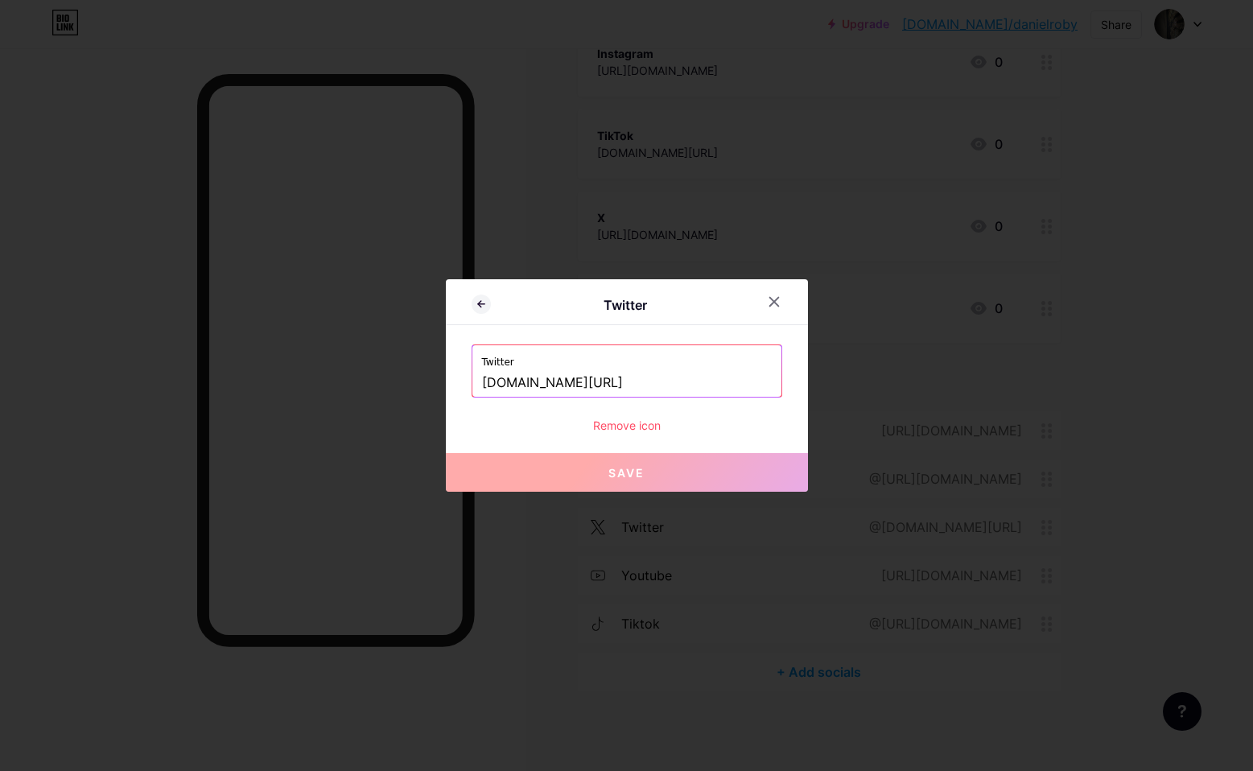
drag, startPoint x: 660, startPoint y: 387, endPoint x: 405, endPoint y: 383, distance: 255.1
paste input "https://x"
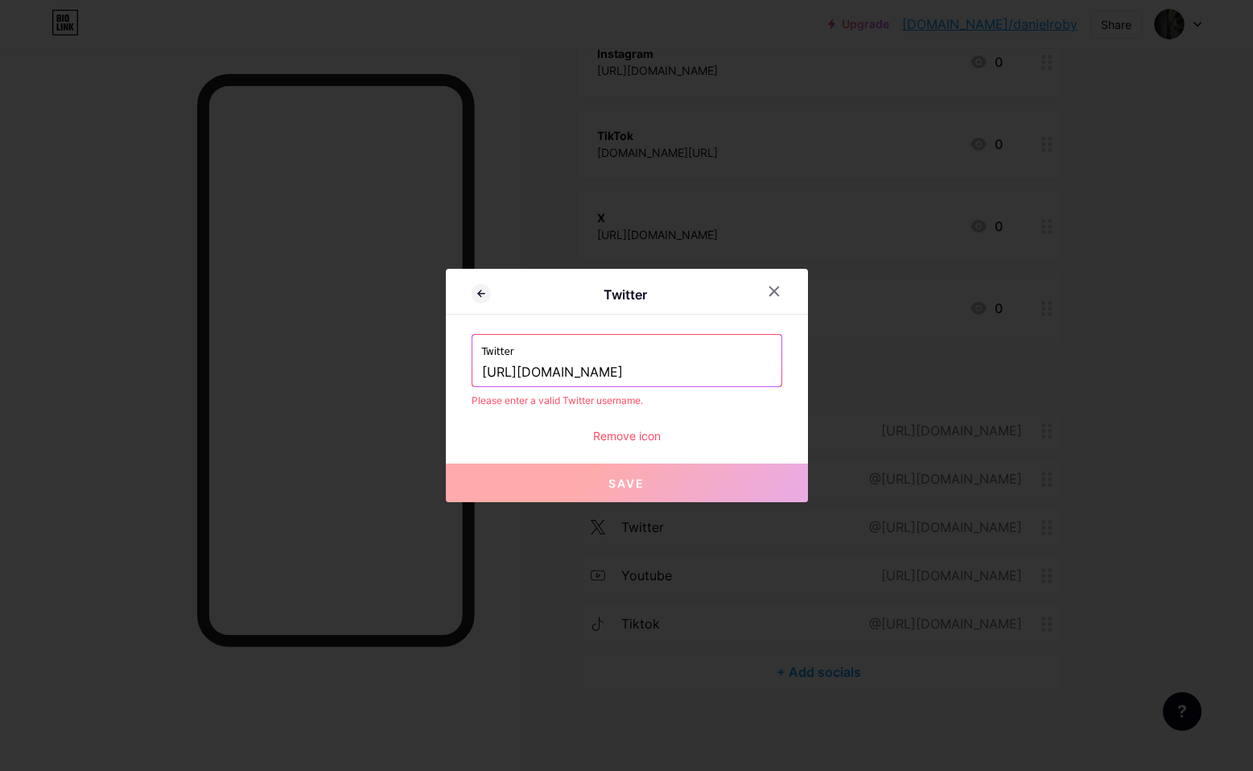
type input "[URL][DOMAIN_NAME]"
click at [613, 483] on span "Save" at bounding box center [626, 483] width 36 height 14
click at [776, 290] on icon at bounding box center [773, 291] width 13 height 13
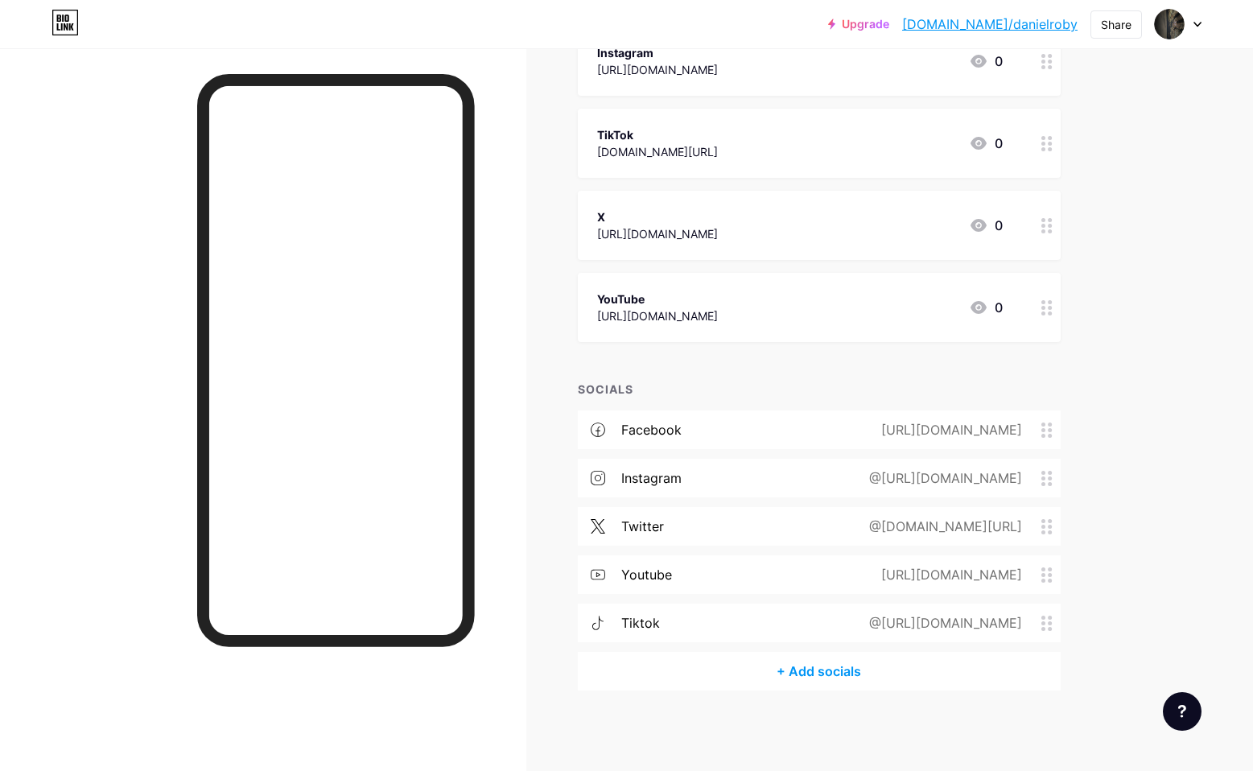
scroll to position [308, 0]
click at [1051, 528] on icon at bounding box center [1046, 527] width 11 height 15
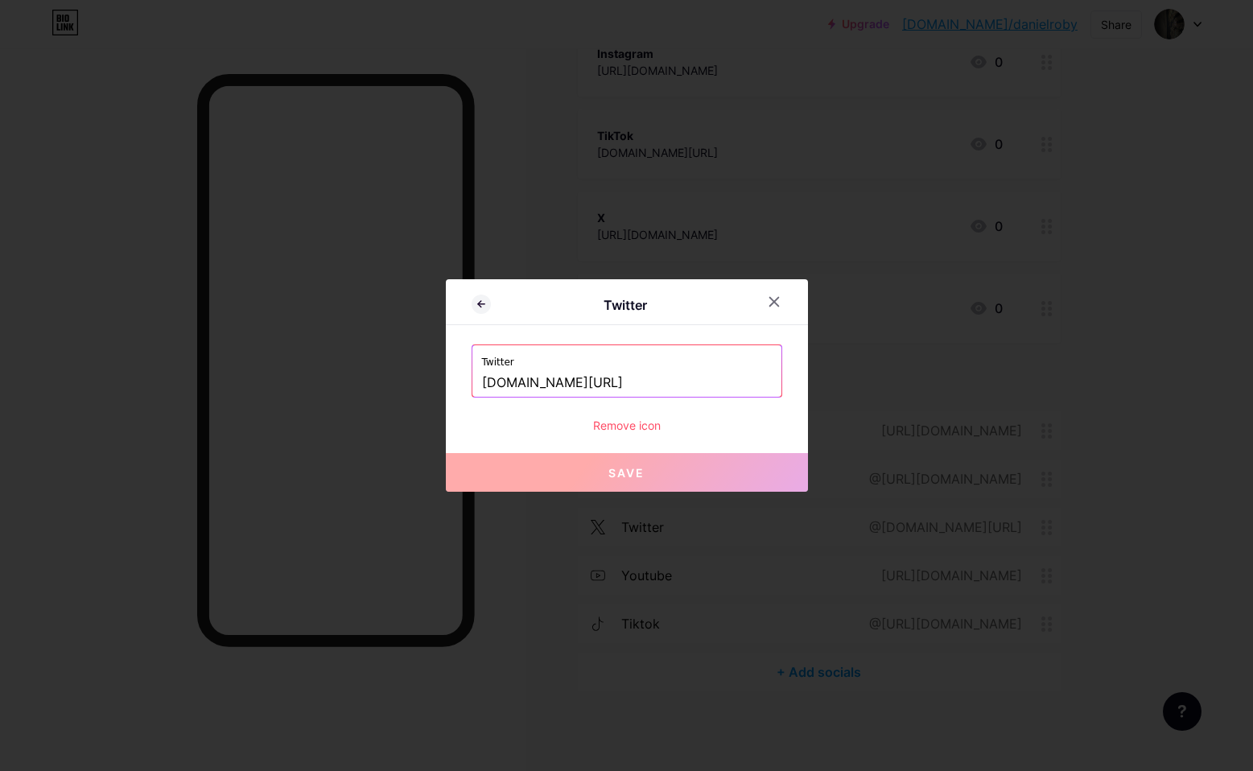
click at [641, 428] on div "Remove icon" at bounding box center [626, 425] width 311 height 17
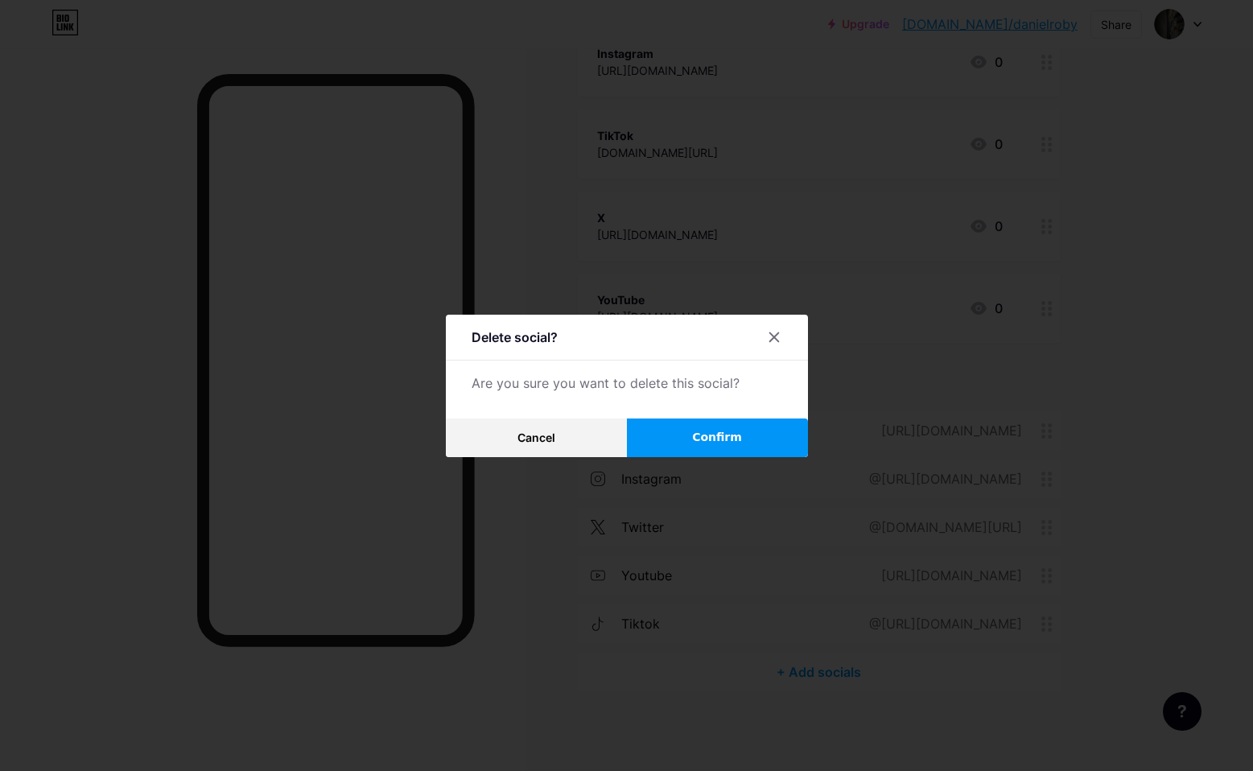
click at [687, 434] on button "Confirm" at bounding box center [717, 437] width 181 height 39
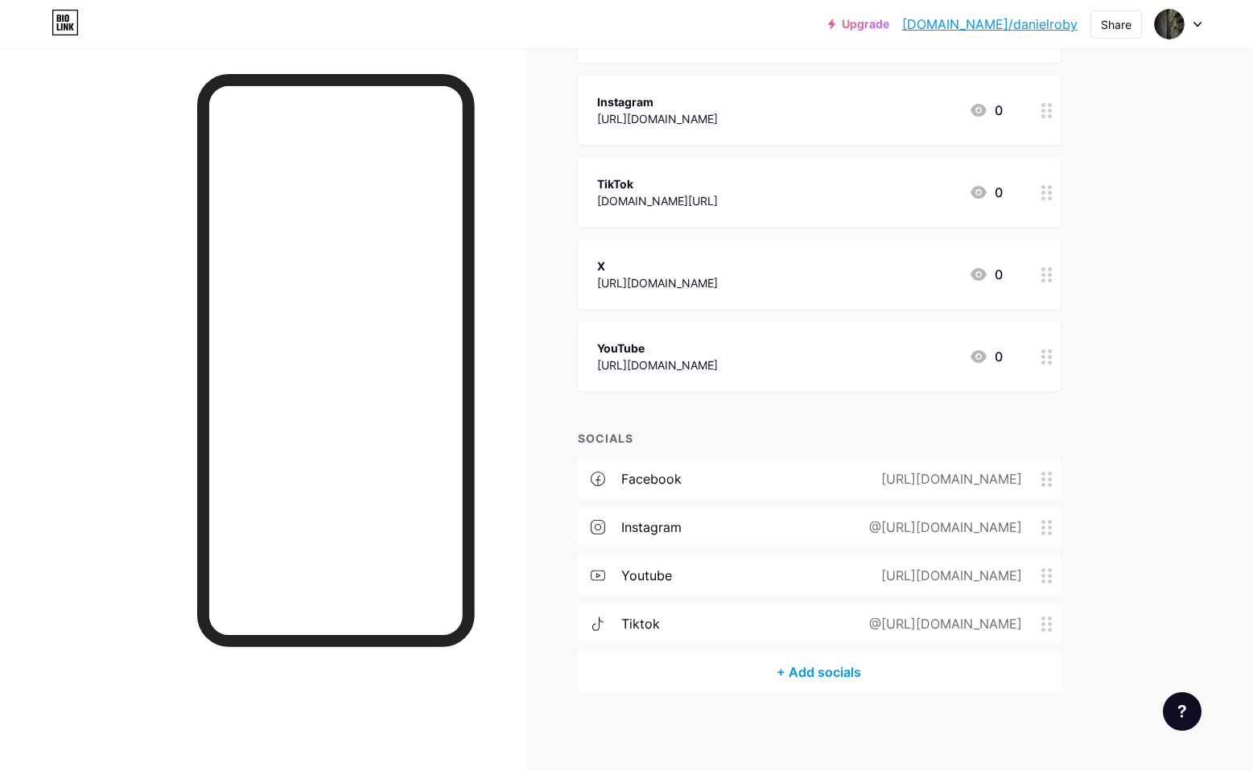
click at [802, 680] on div "+ Add socials" at bounding box center [819, 671] width 483 height 39
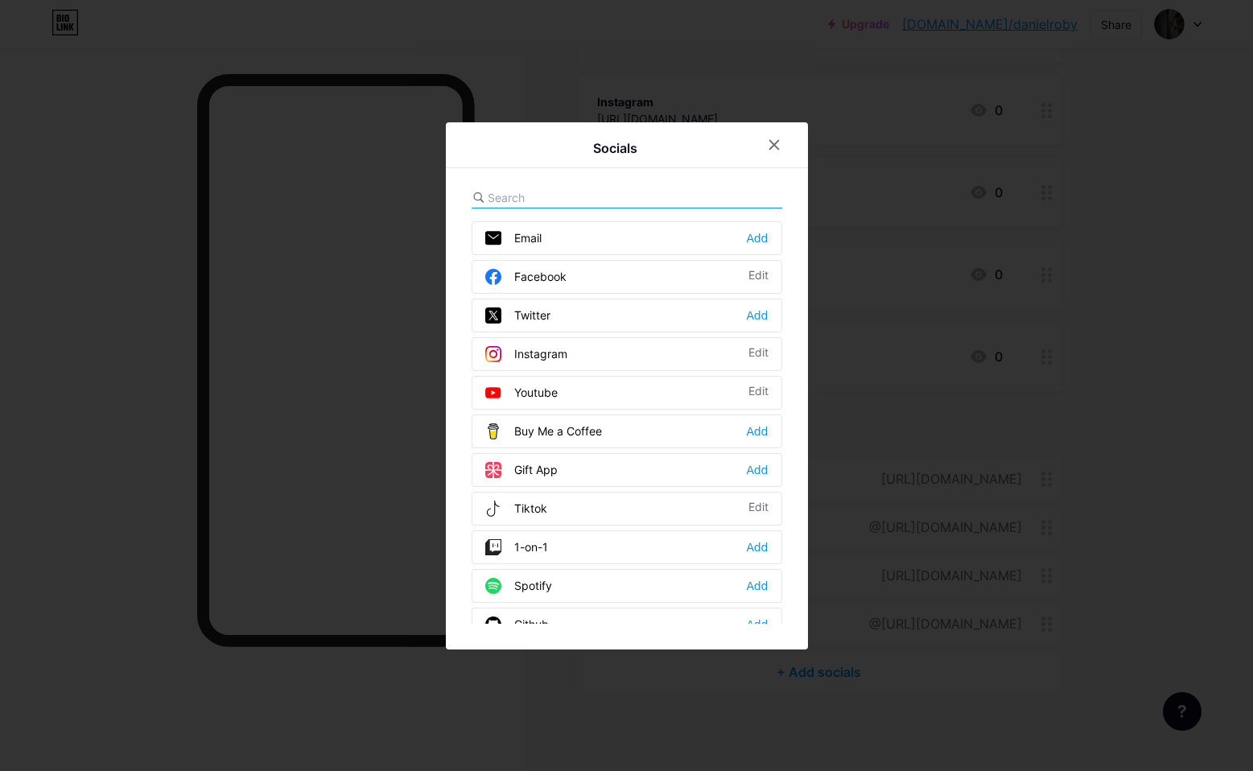
click at [530, 319] on div "Twitter" at bounding box center [517, 315] width 65 height 16
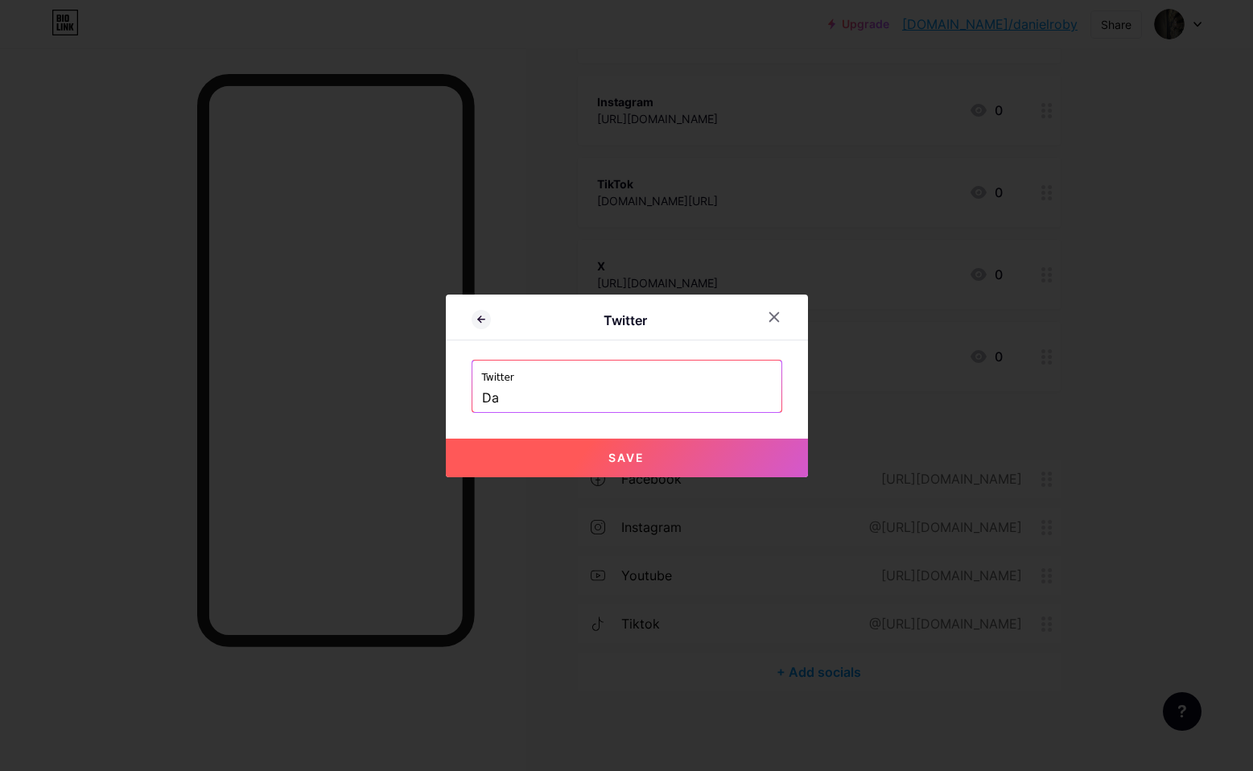
type input "D"
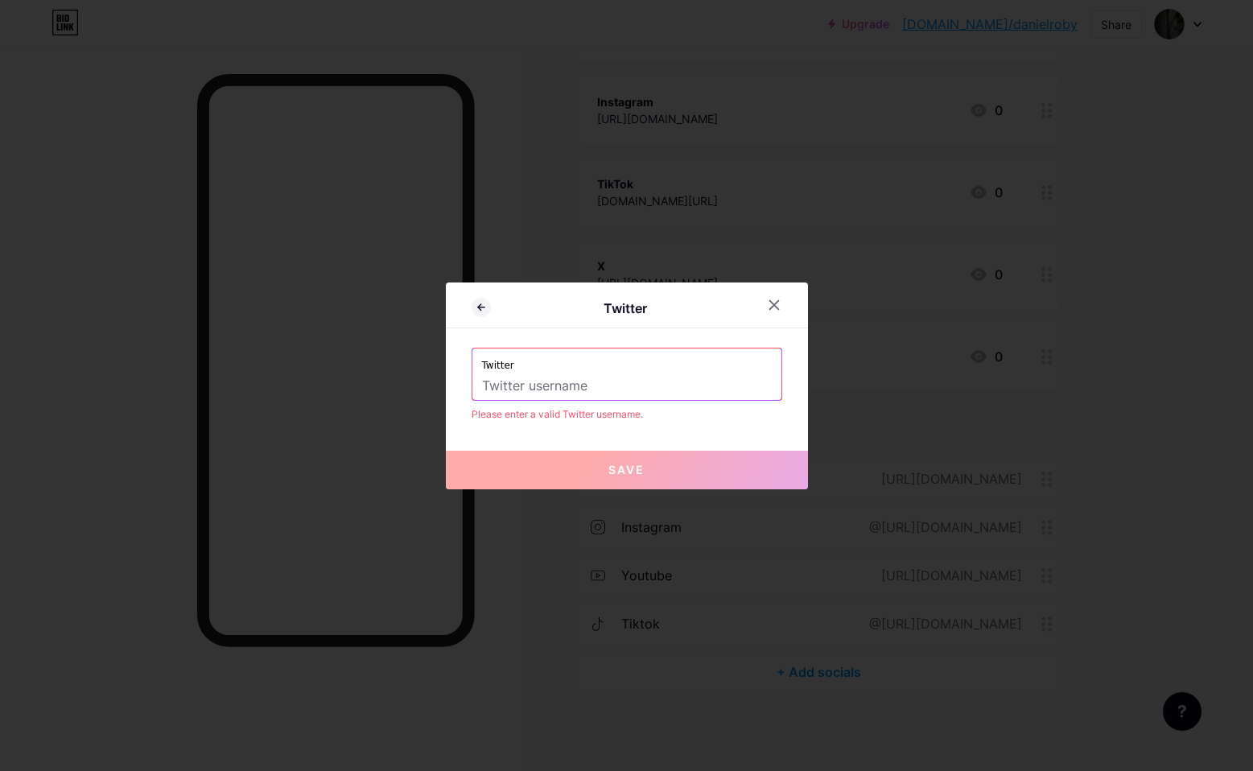
paste input "[URL][DOMAIN_NAME]"
click at [569, 387] on input "[URL][DOMAIN_NAME]" at bounding box center [627, 385] width 290 height 27
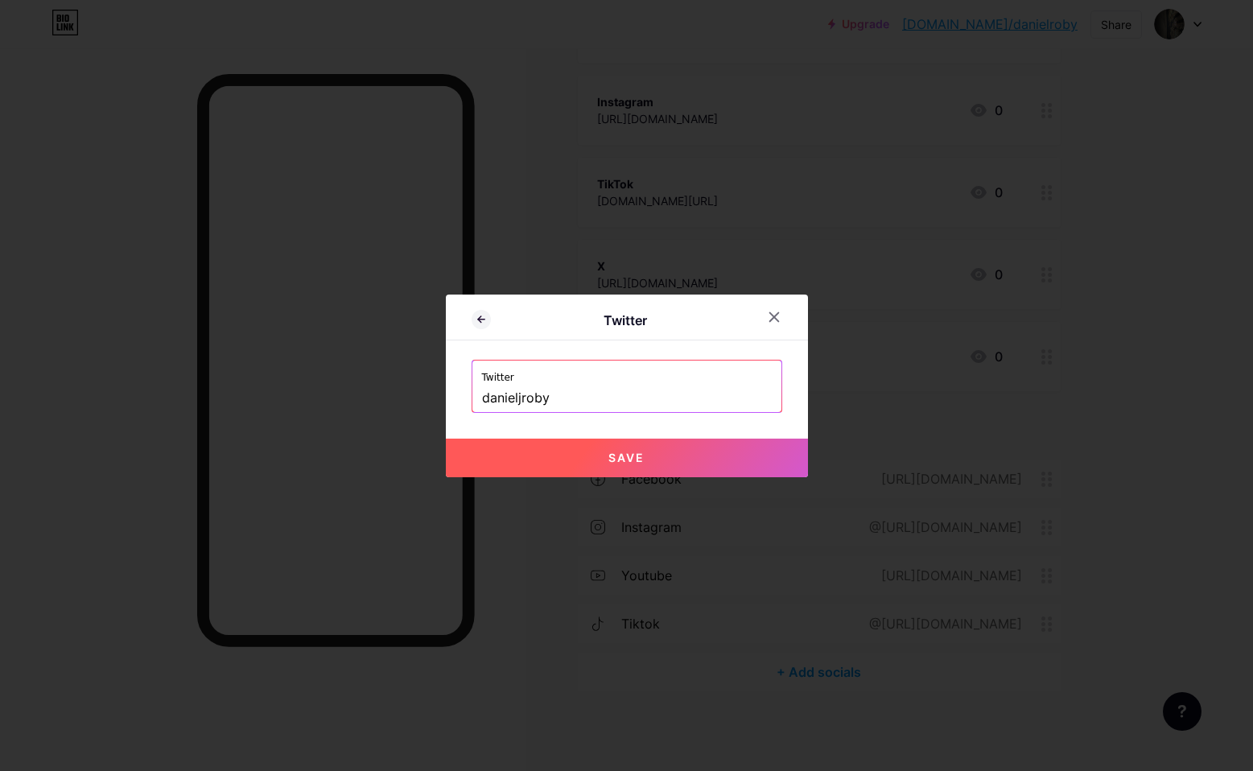
click at [624, 462] on span "Save" at bounding box center [626, 458] width 36 height 14
type input "[URL][DOMAIN_NAME]"
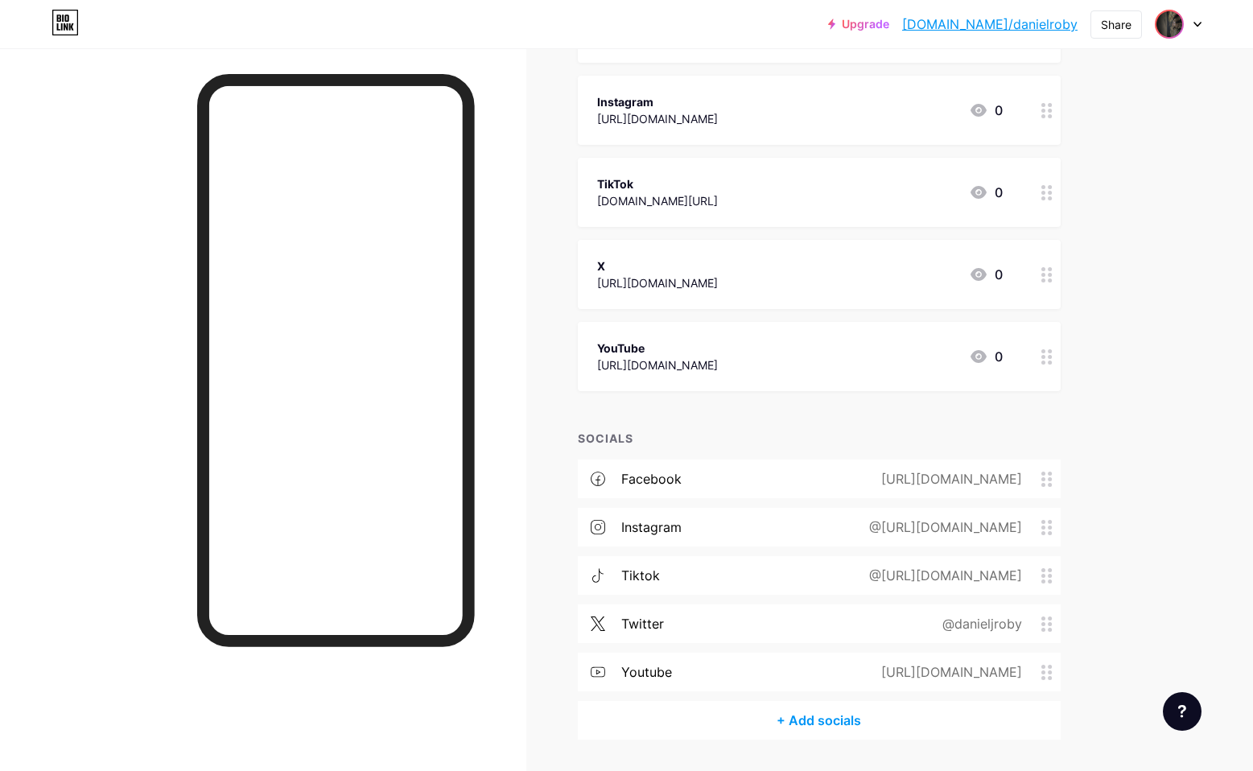
click at [1166, 30] on img at bounding box center [1169, 24] width 26 height 26
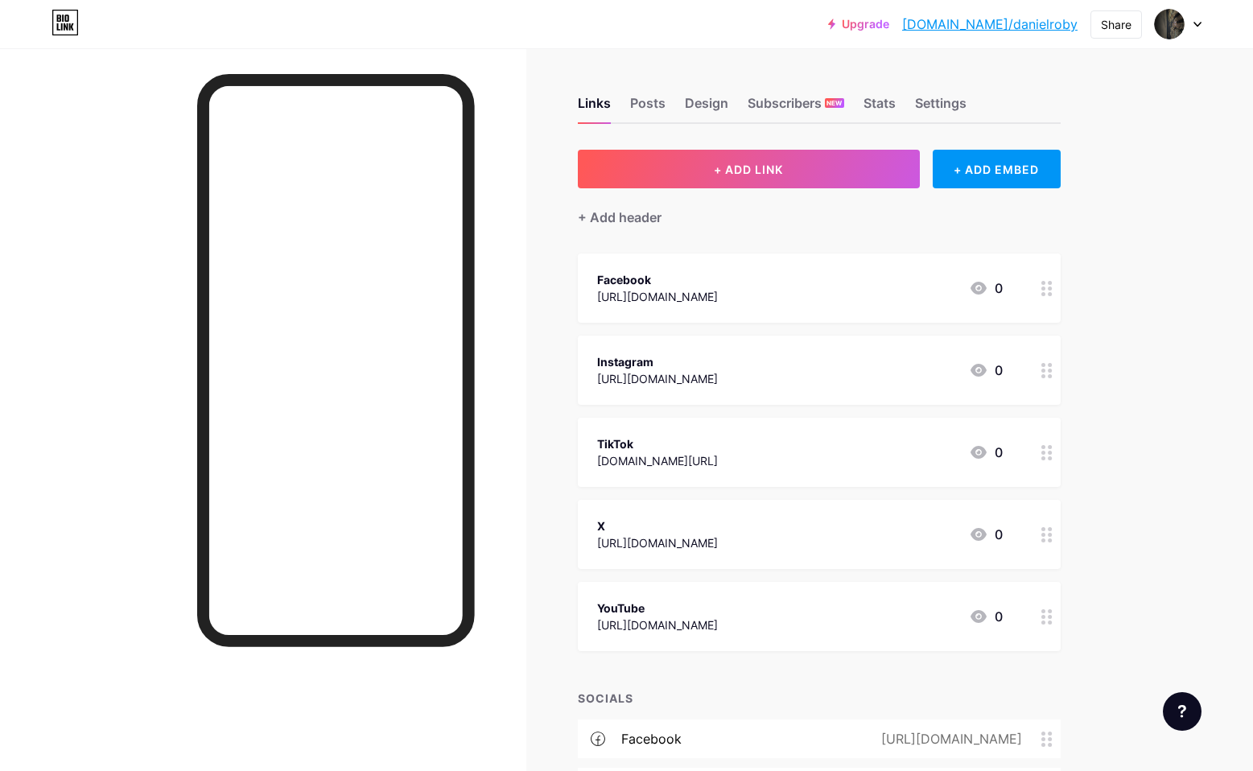
scroll to position [0, 0]
click at [1046, 284] on icon at bounding box center [1046, 288] width 11 height 15
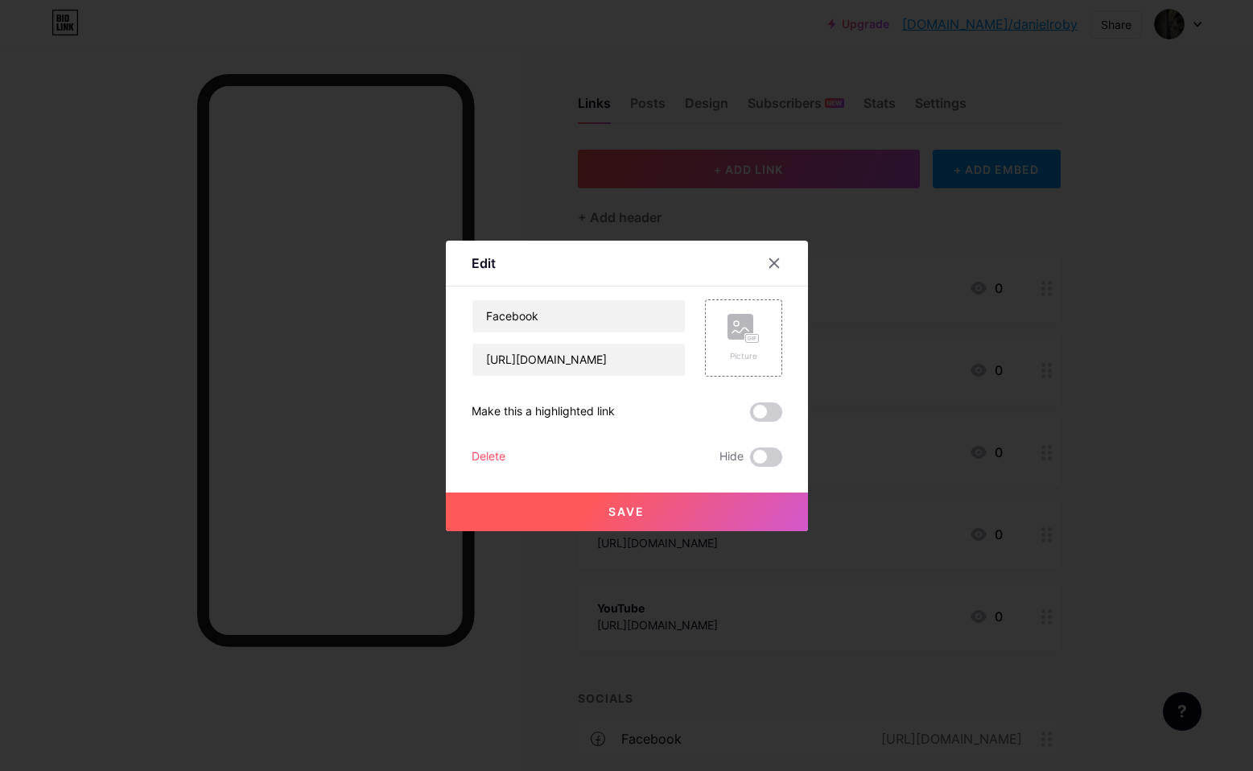
click at [495, 454] on div "Delete" at bounding box center [488, 456] width 34 height 19
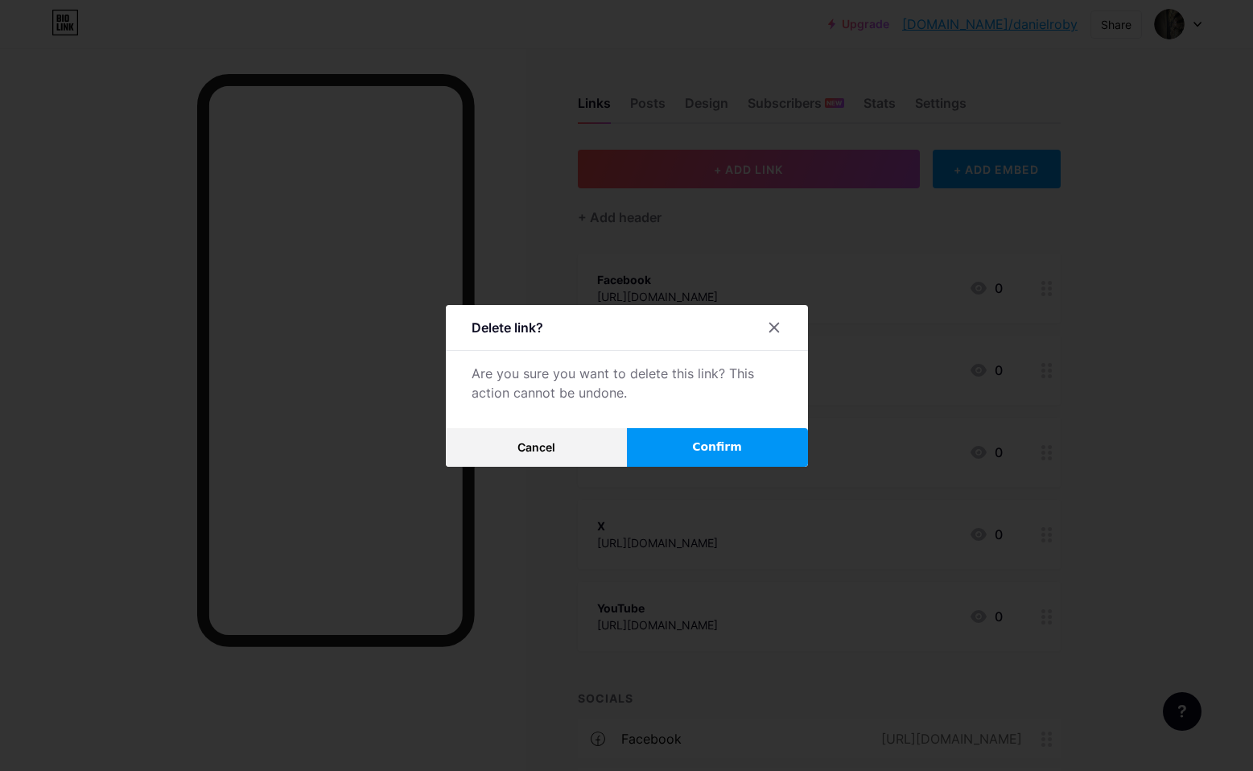
click at [718, 443] on span "Confirm" at bounding box center [717, 446] width 50 height 17
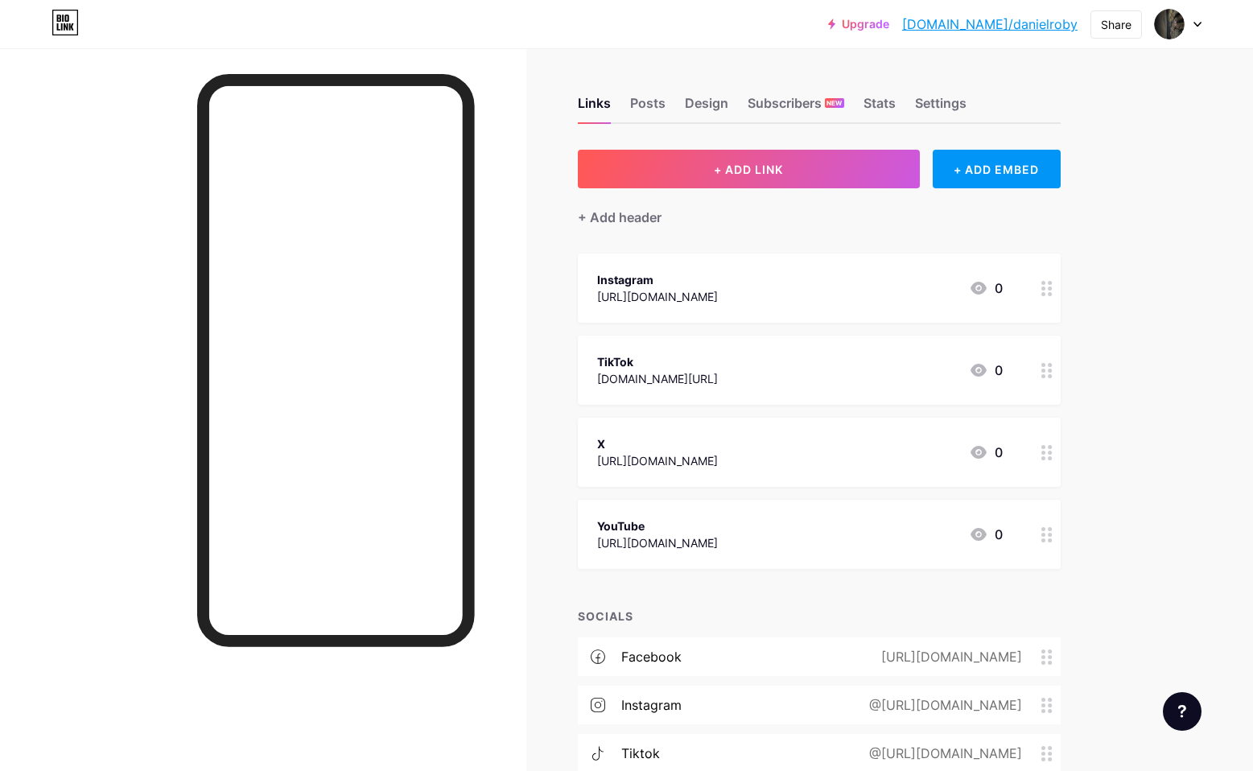
click at [1043, 297] on div at bounding box center [1046, 287] width 27 height 69
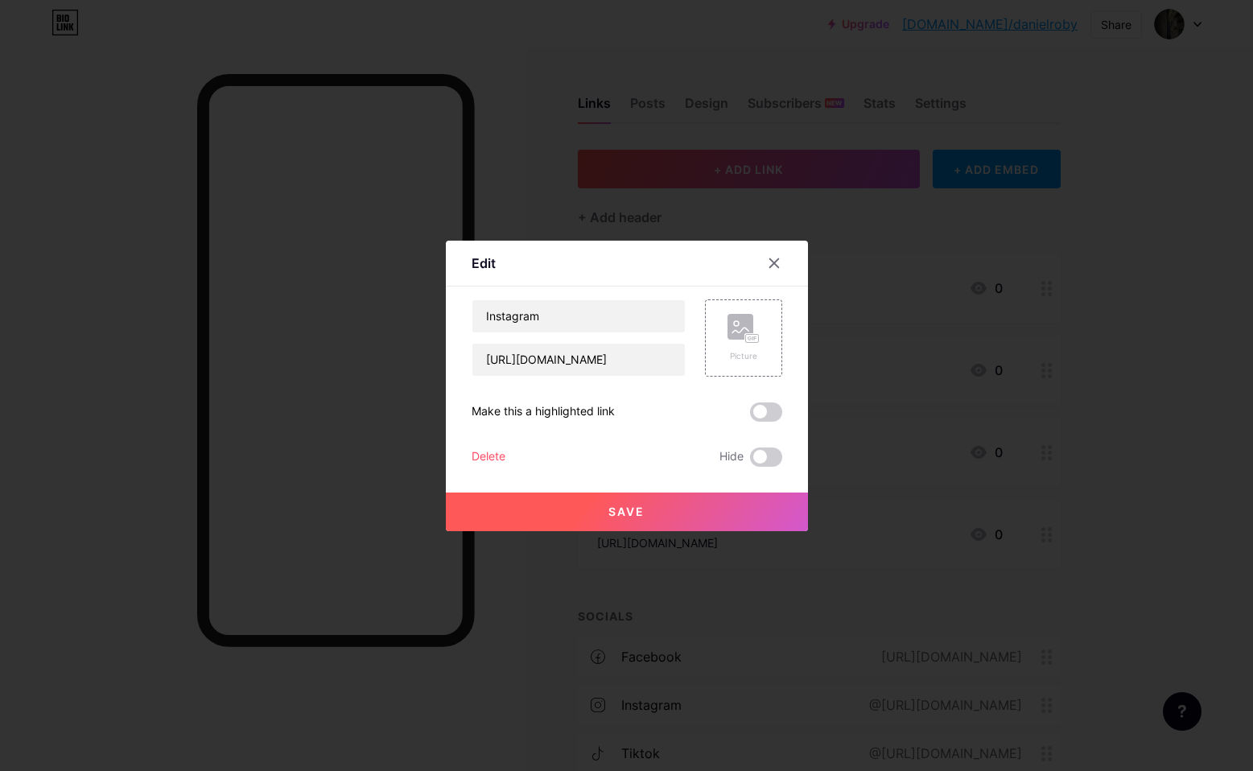
click at [496, 456] on div "Delete" at bounding box center [488, 456] width 34 height 19
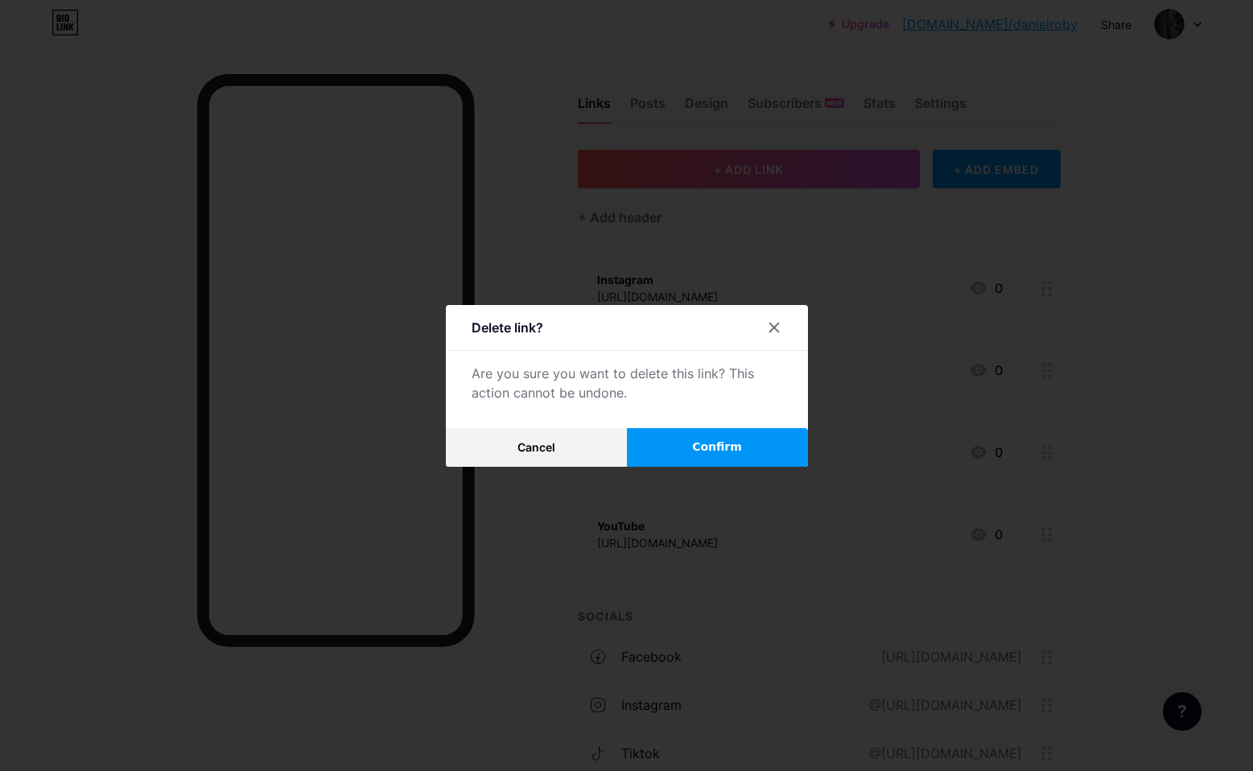
click at [748, 455] on button "Confirm" at bounding box center [717, 447] width 181 height 39
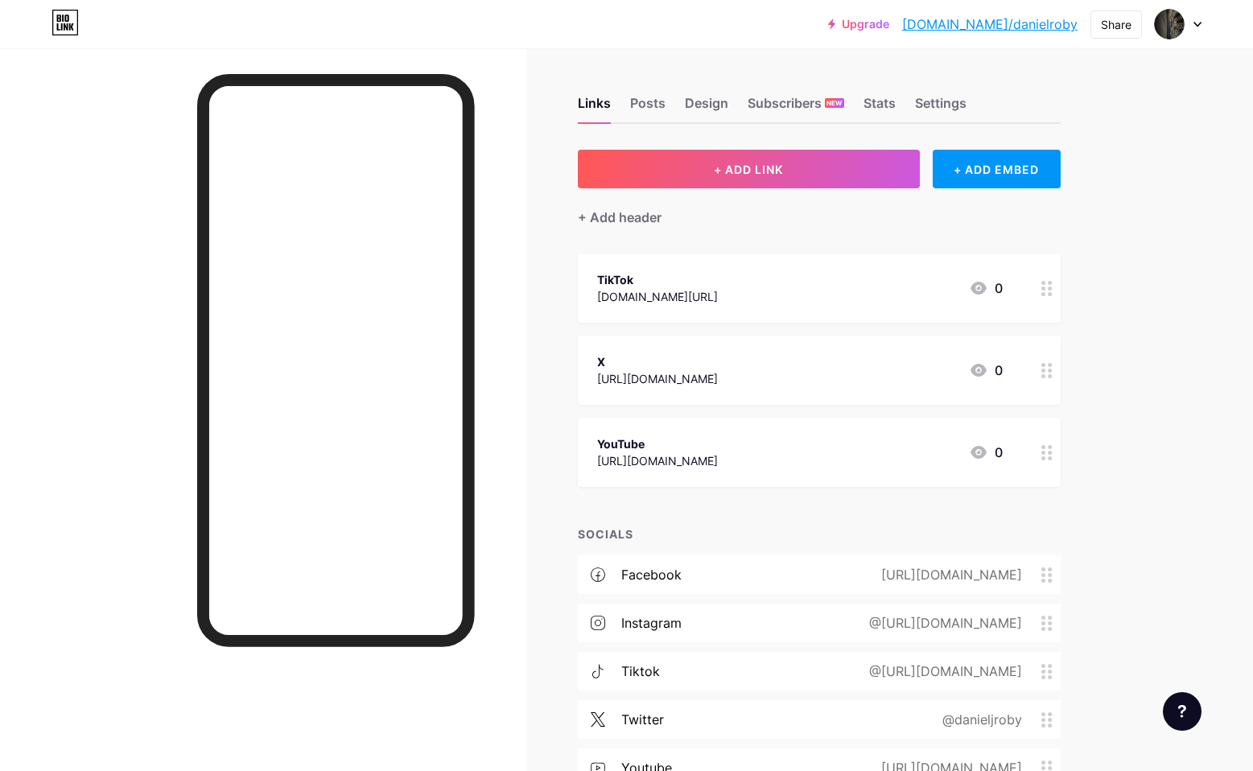
click at [1049, 298] on div at bounding box center [1046, 287] width 27 height 69
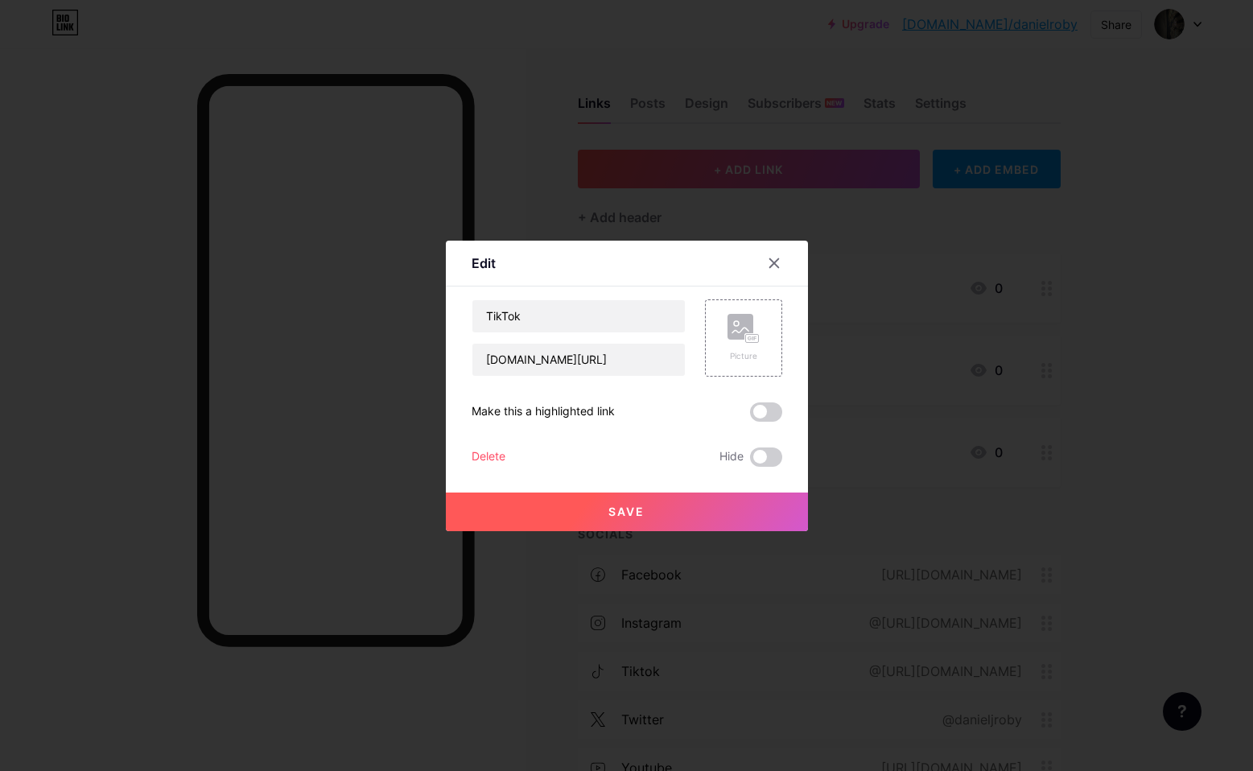
click at [499, 455] on div "Delete" at bounding box center [488, 456] width 34 height 19
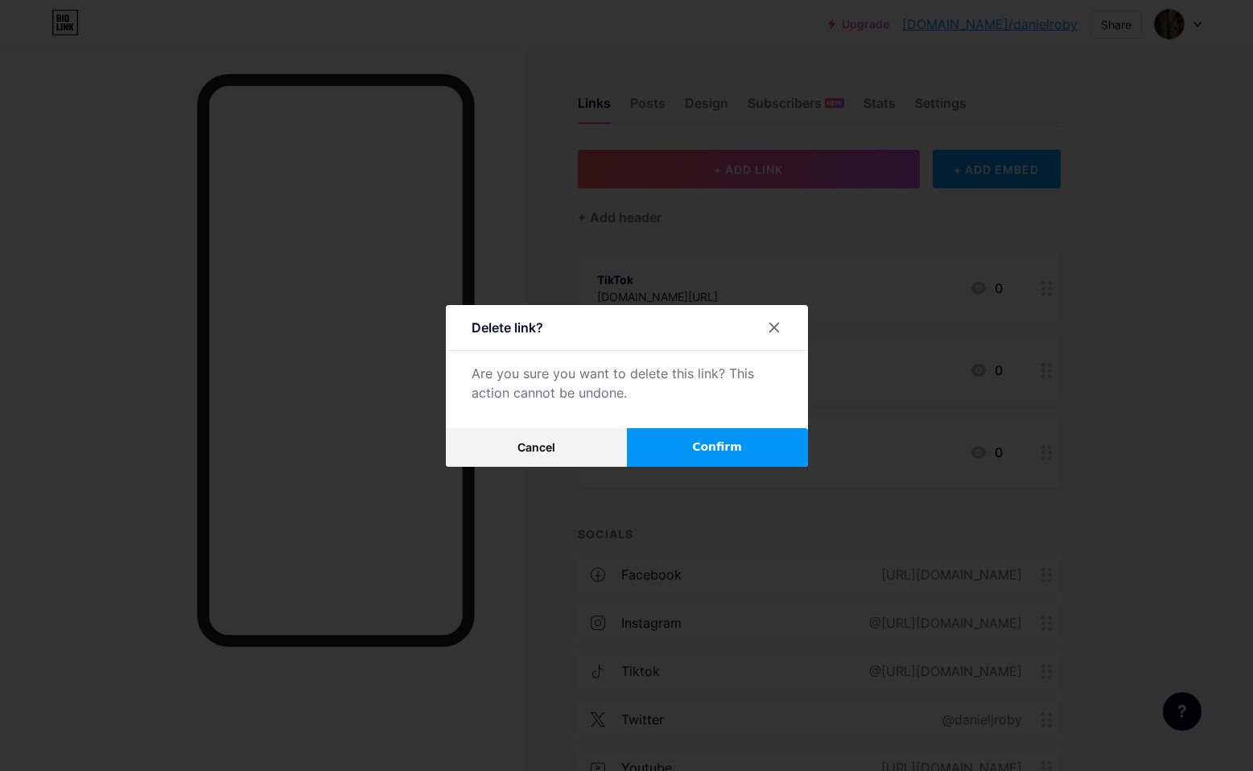
click at [671, 446] on button "Confirm" at bounding box center [717, 447] width 181 height 39
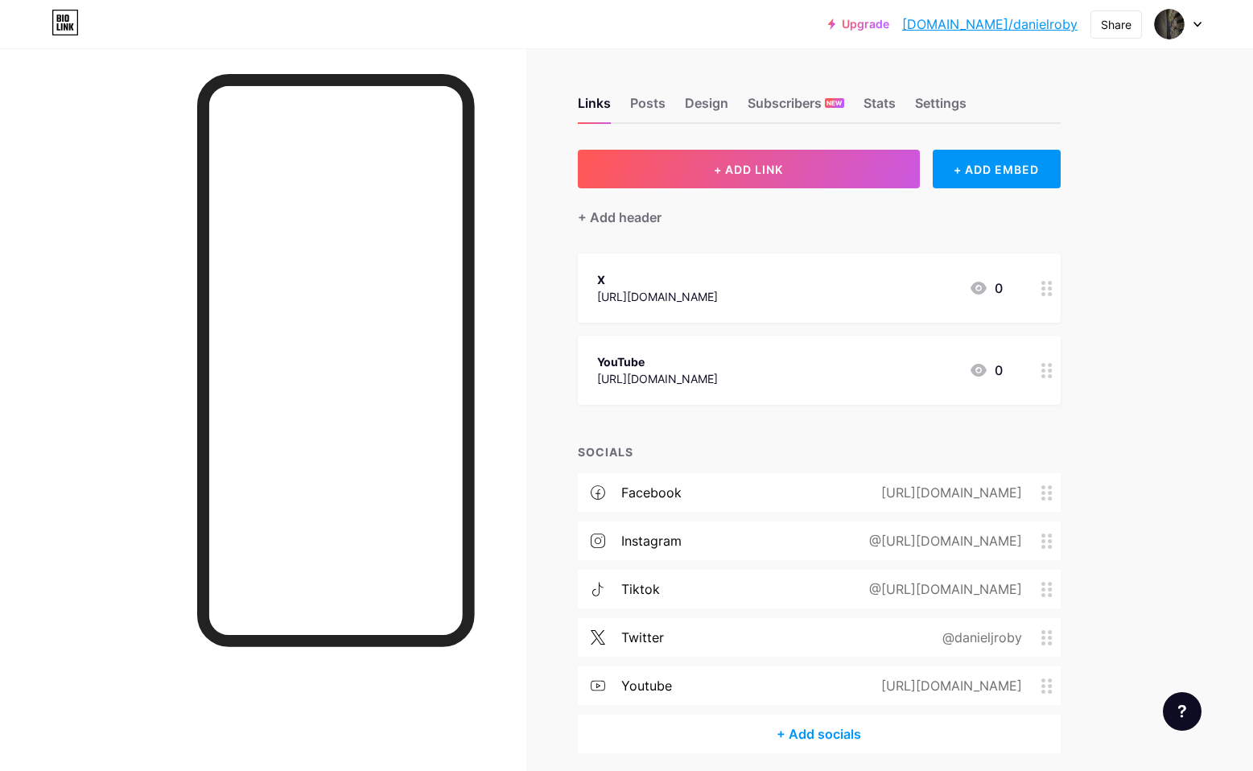
click at [1048, 294] on icon at bounding box center [1046, 288] width 11 height 15
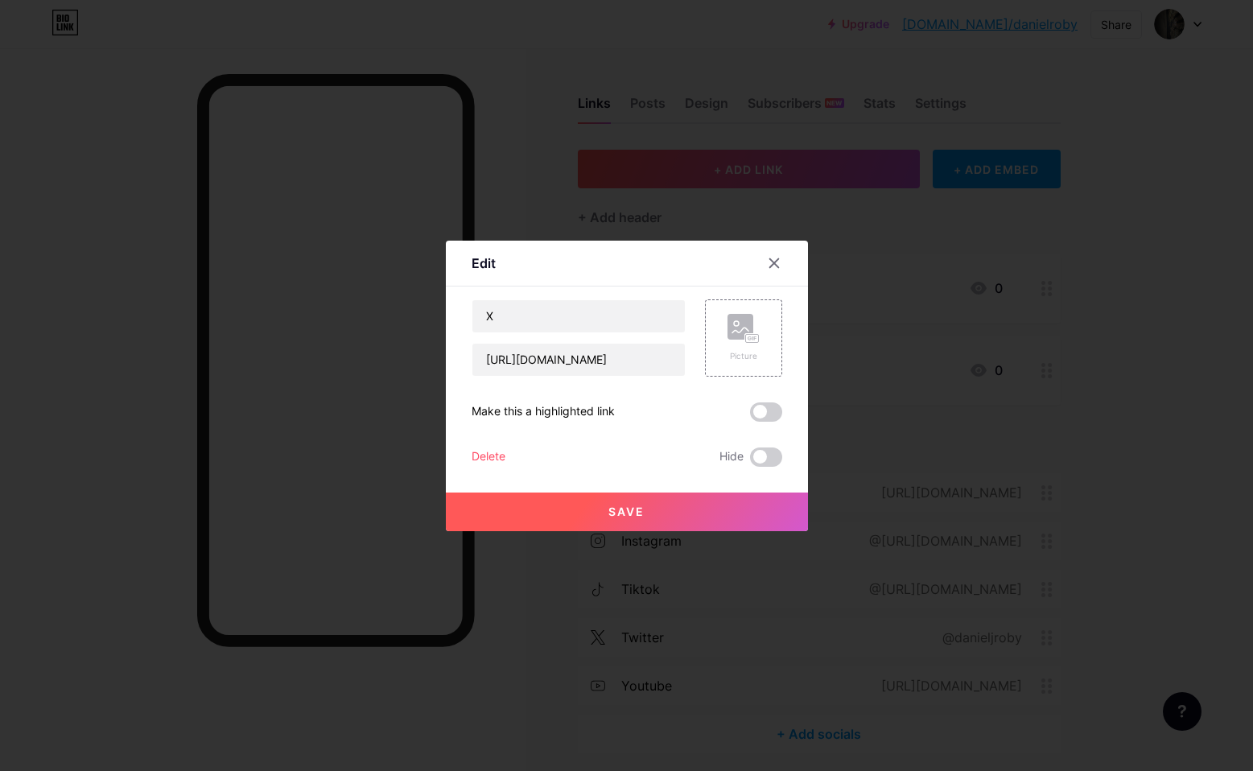
click at [492, 459] on div "Delete" at bounding box center [488, 456] width 34 height 19
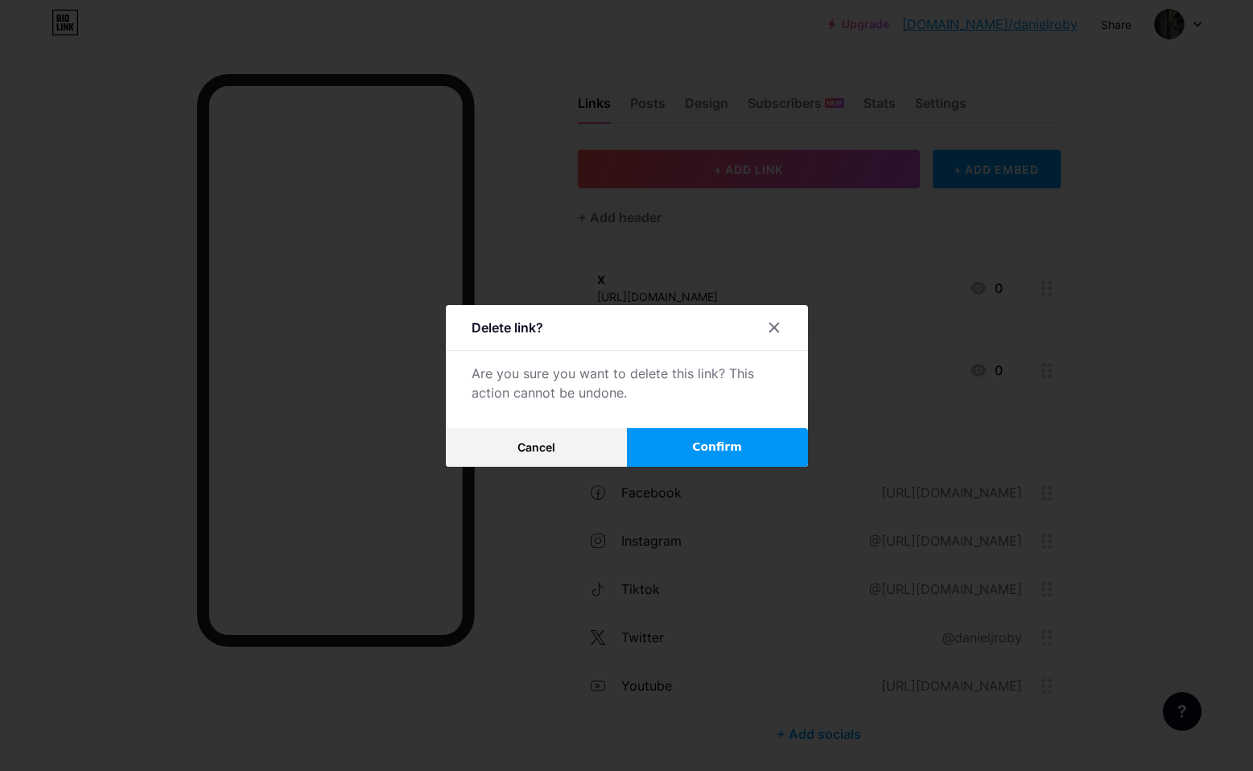
click at [679, 446] on button "Confirm" at bounding box center [717, 447] width 181 height 39
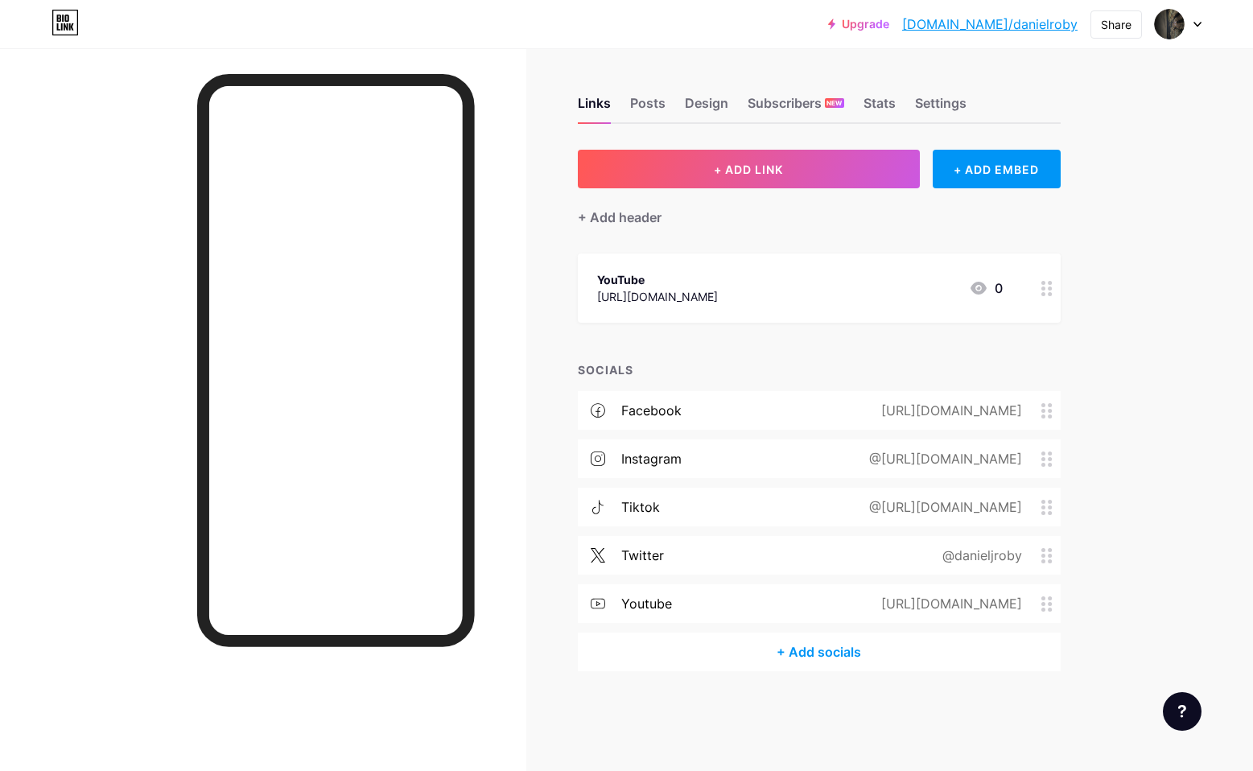
click at [1051, 298] on div at bounding box center [1046, 287] width 27 height 69
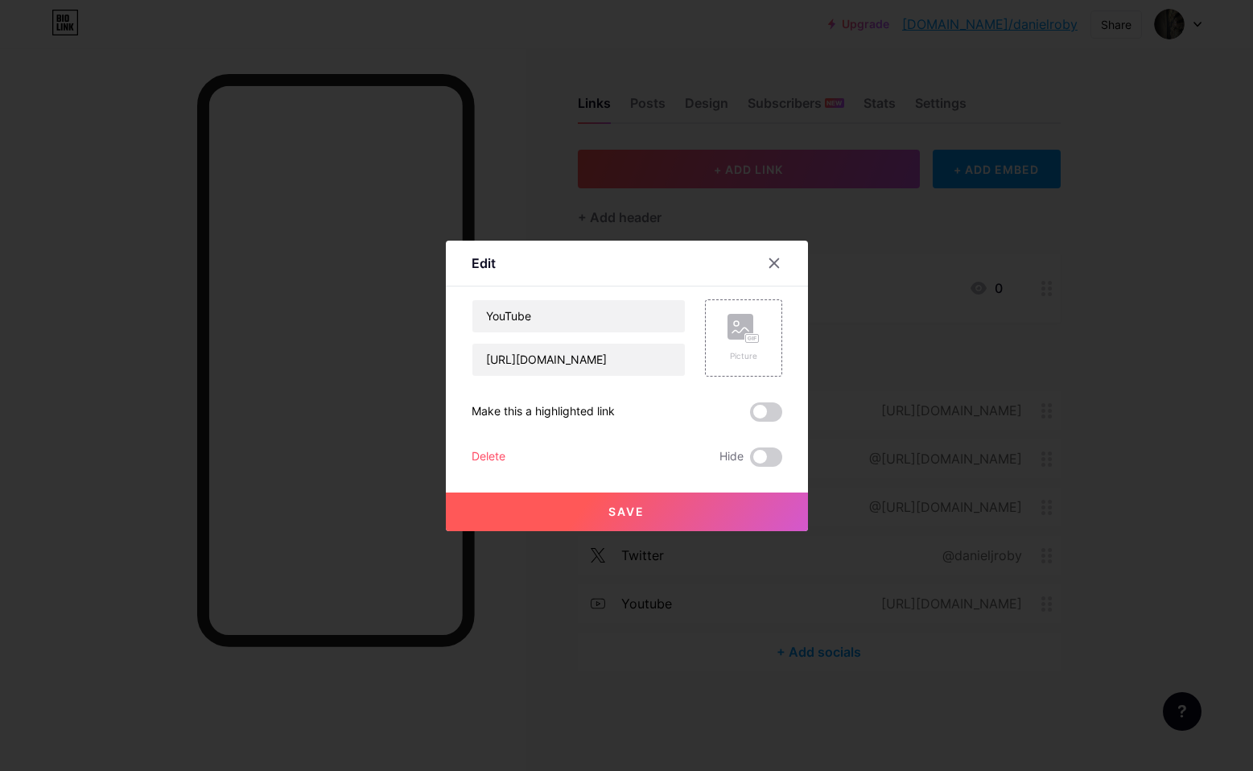
click at [489, 462] on div "Delete" at bounding box center [488, 456] width 34 height 19
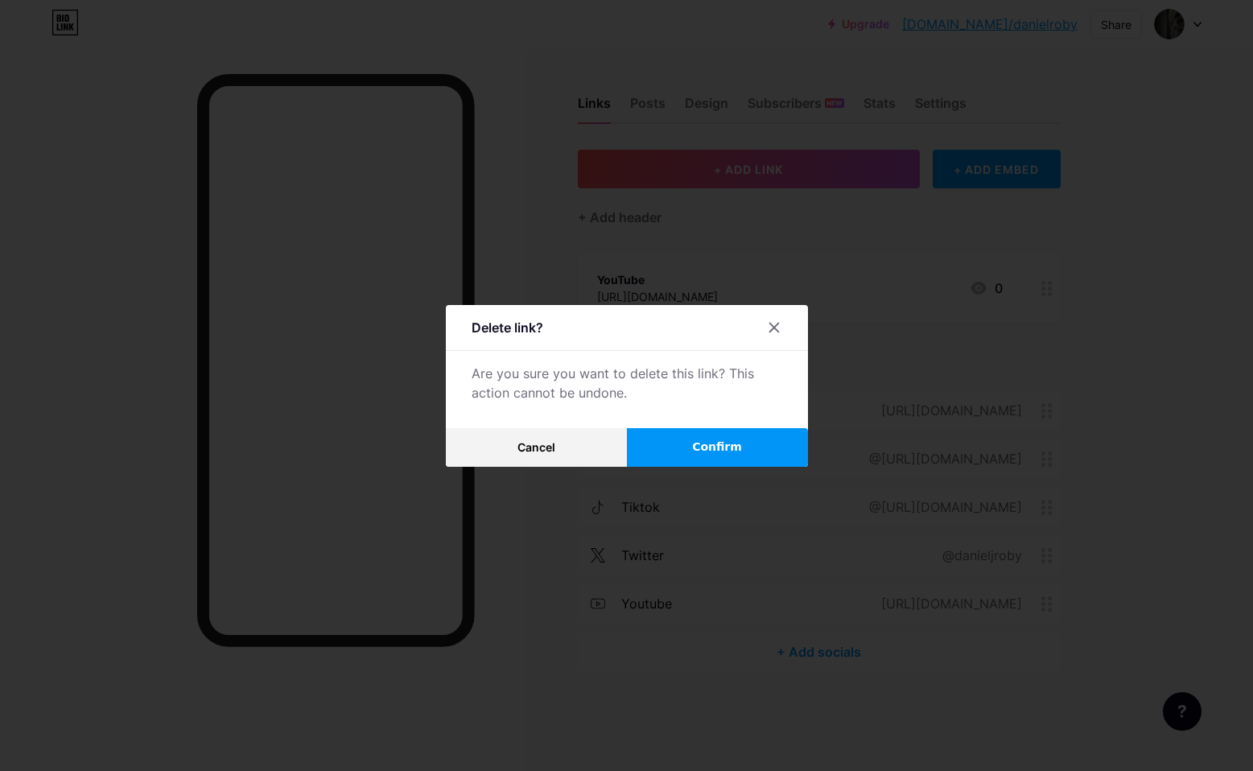
click at [689, 444] on button "Confirm" at bounding box center [717, 447] width 181 height 39
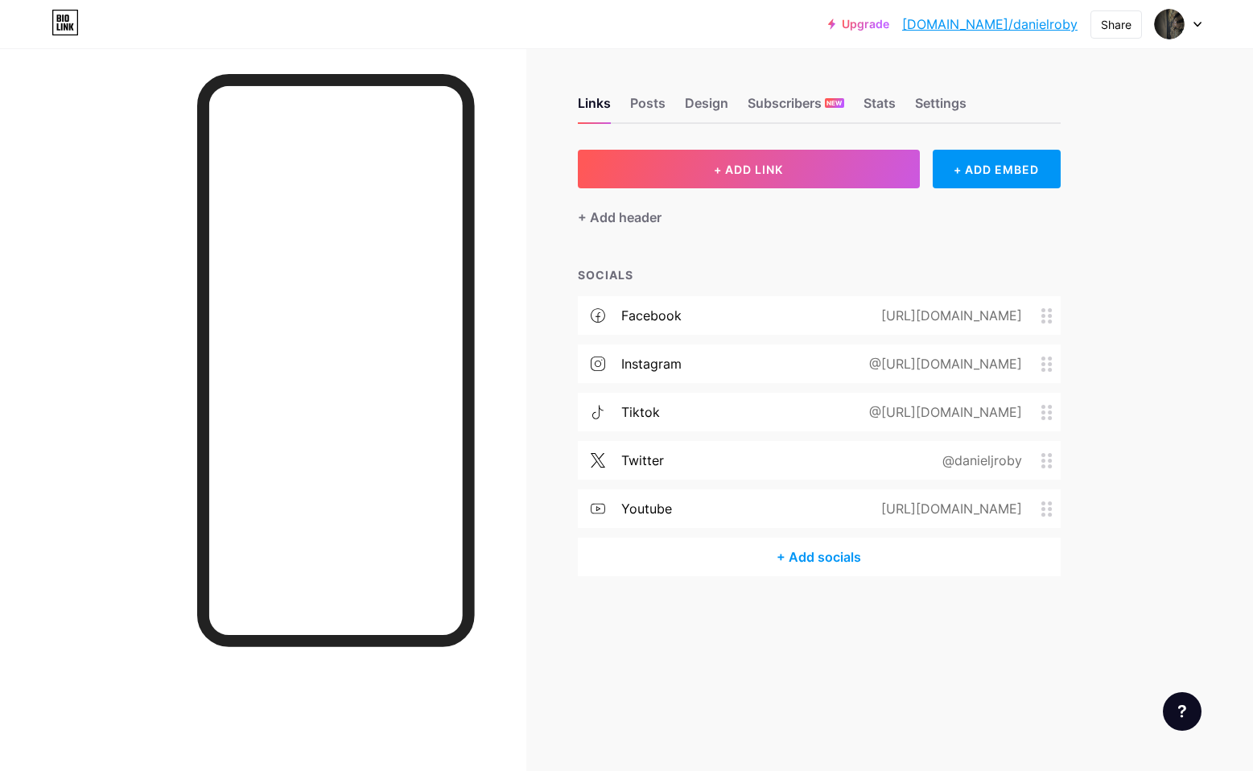
click at [469, 373] on div at bounding box center [336, 360] width 278 height 573
click at [940, 104] on div "Settings" at bounding box center [940, 107] width 51 height 29
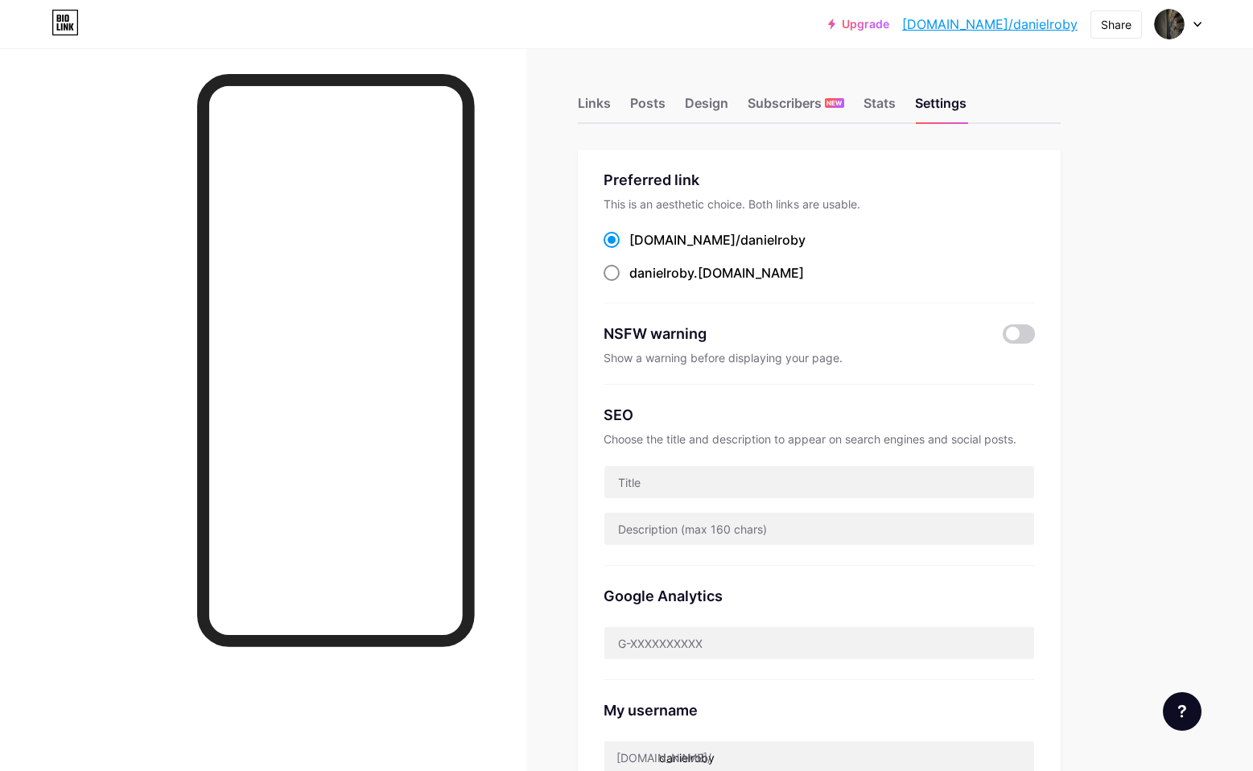
click at [611, 271] on span at bounding box center [611, 273] width 16 height 16
click at [629, 282] on input "danielroby .bio.link" at bounding box center [634, 287] width 10 height 10
radio input "true"
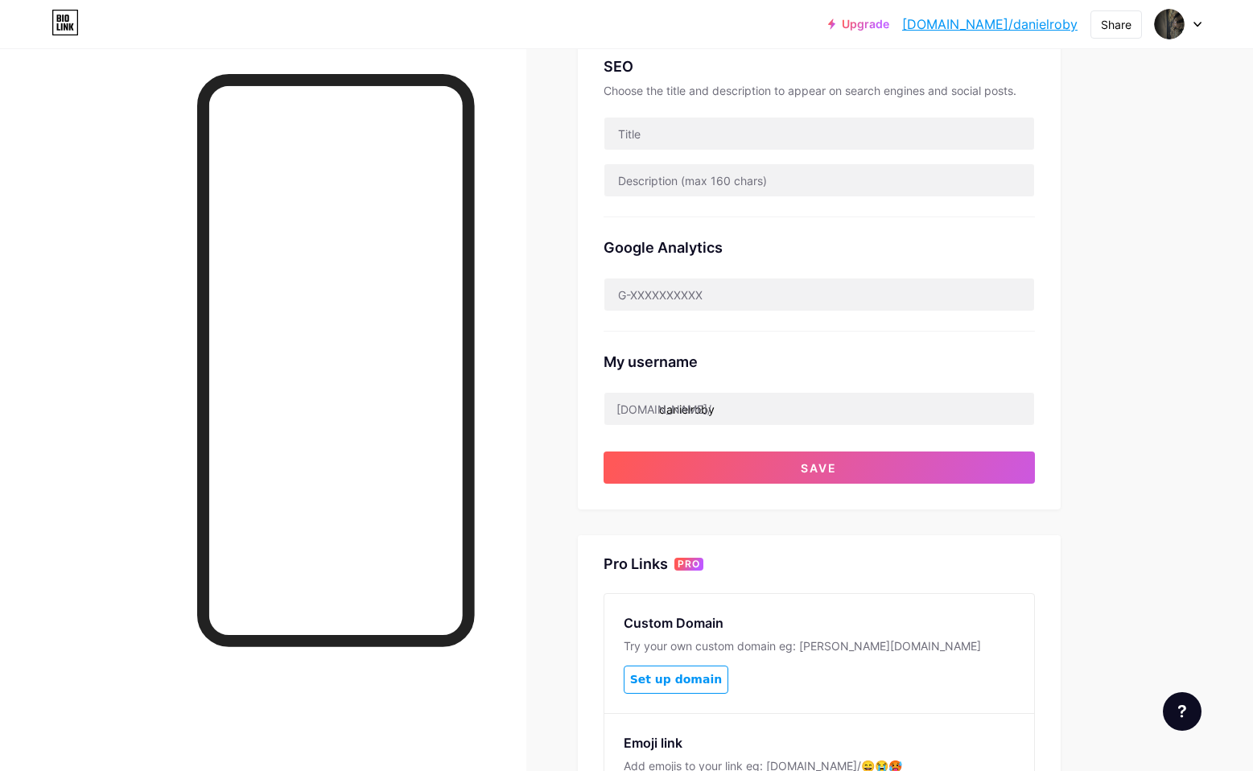
scroll to position [349, 0]
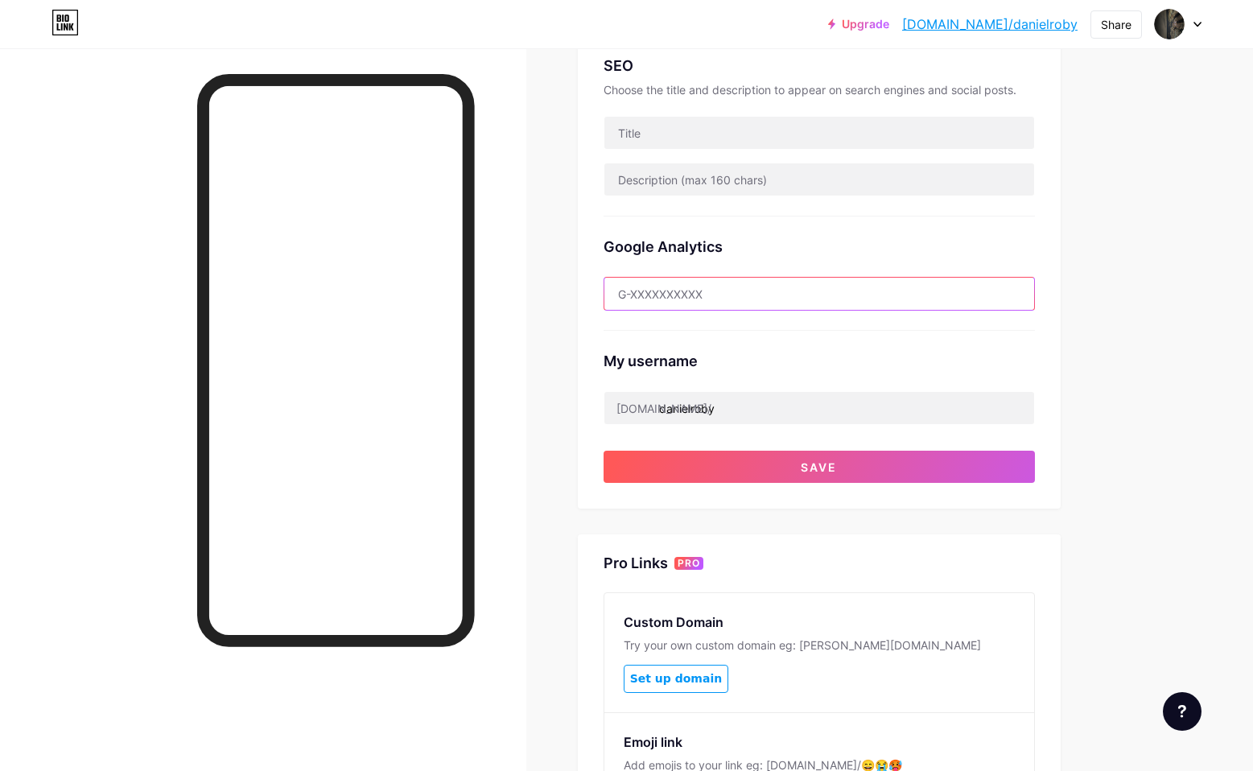
click at [667, 300] on input "text" at bounding box center [819, 294] width 430 height 32
click at [683, 289] on input "text" at bounding box center [819, 294] width 430 height 32
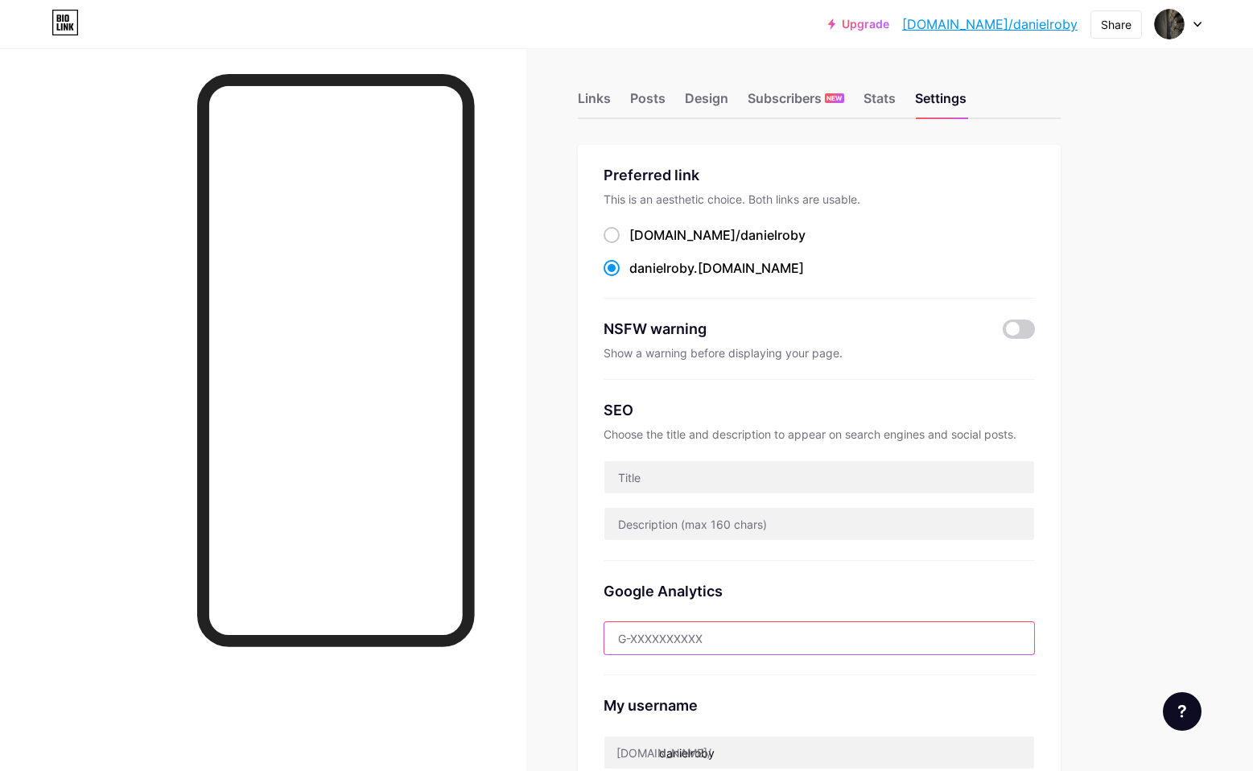
scroll to position [0, 0]
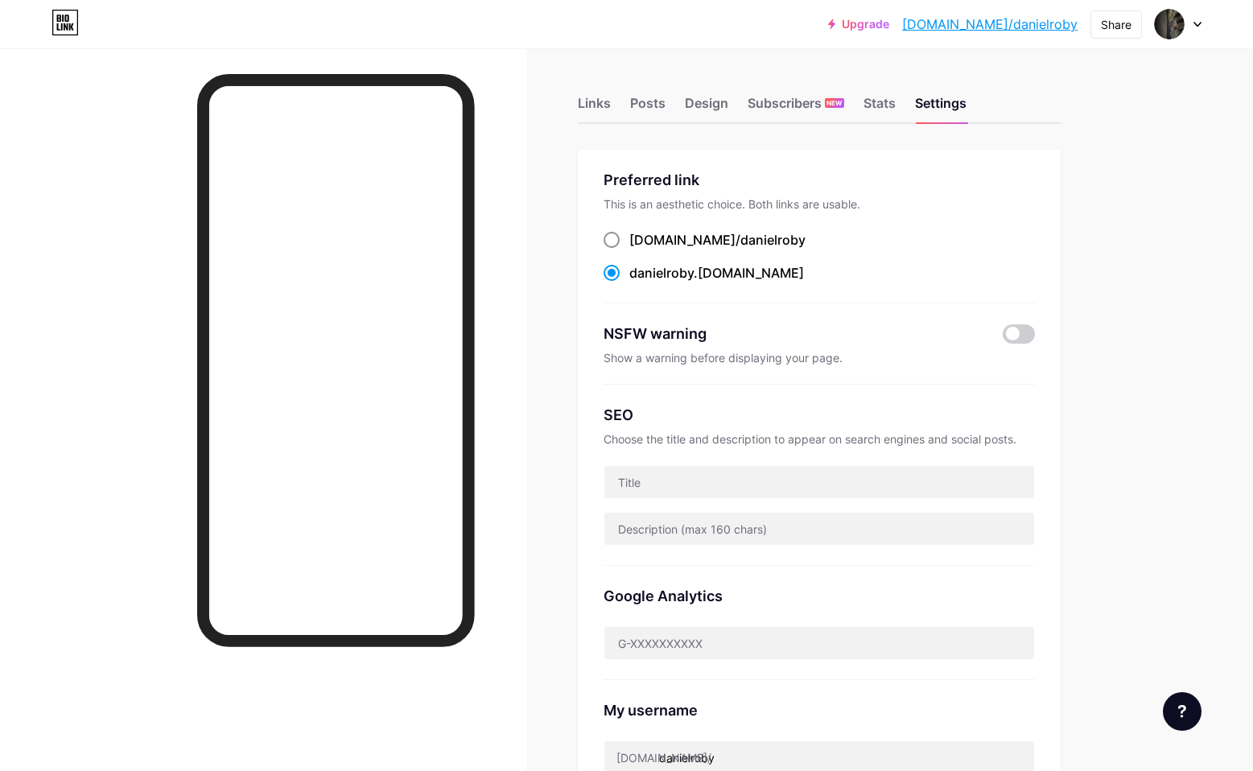
click at [613, 243] on span at bounding box center [611, 240] width 16 height 16
click at [629, 249] on input "bio.link/ danielroby" at bounding box center [634, 254] width 10 height 10
radio input "true"
drag, startPoint x: 631, startPoint y: 237, endPoint x: 747, endPoint y: 238, distance: 116.7
click at [748, 240] on div "bio.link/ danielroby" at bounding box center [818, 240] width 431 height 20
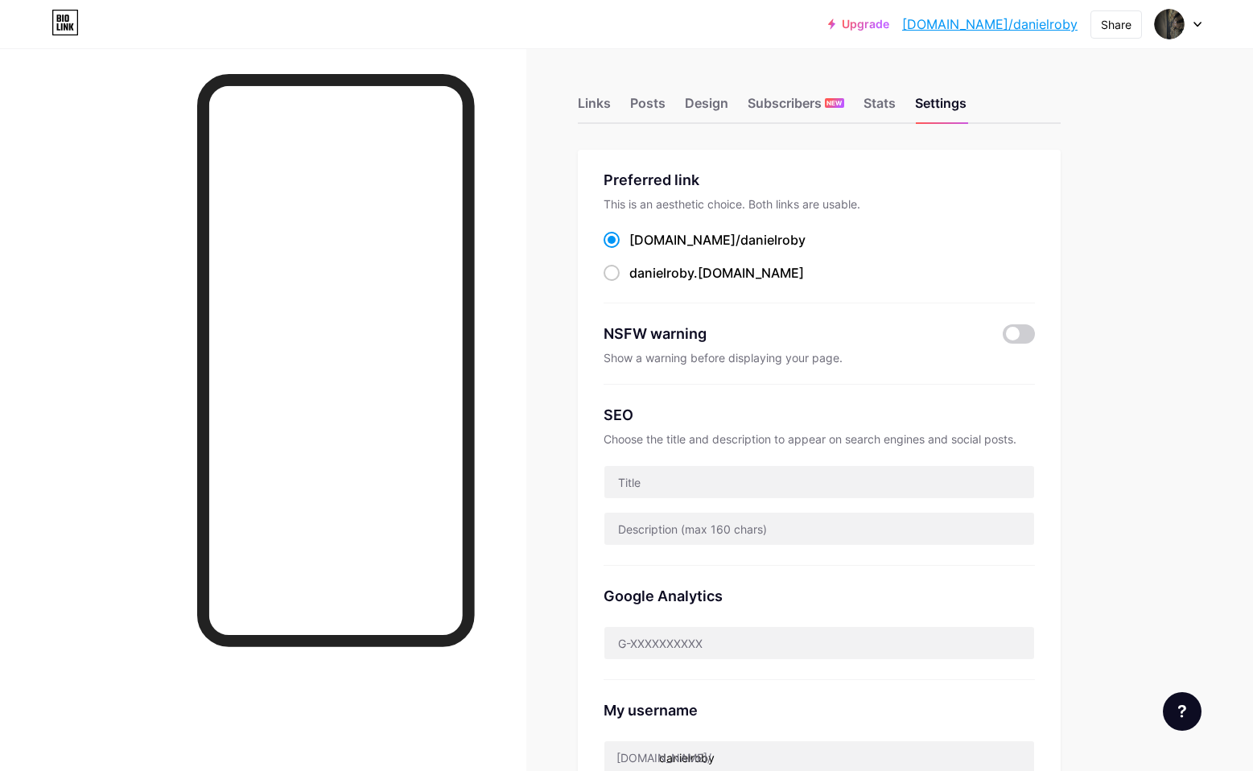
copy label "bio.link/ danielroby"
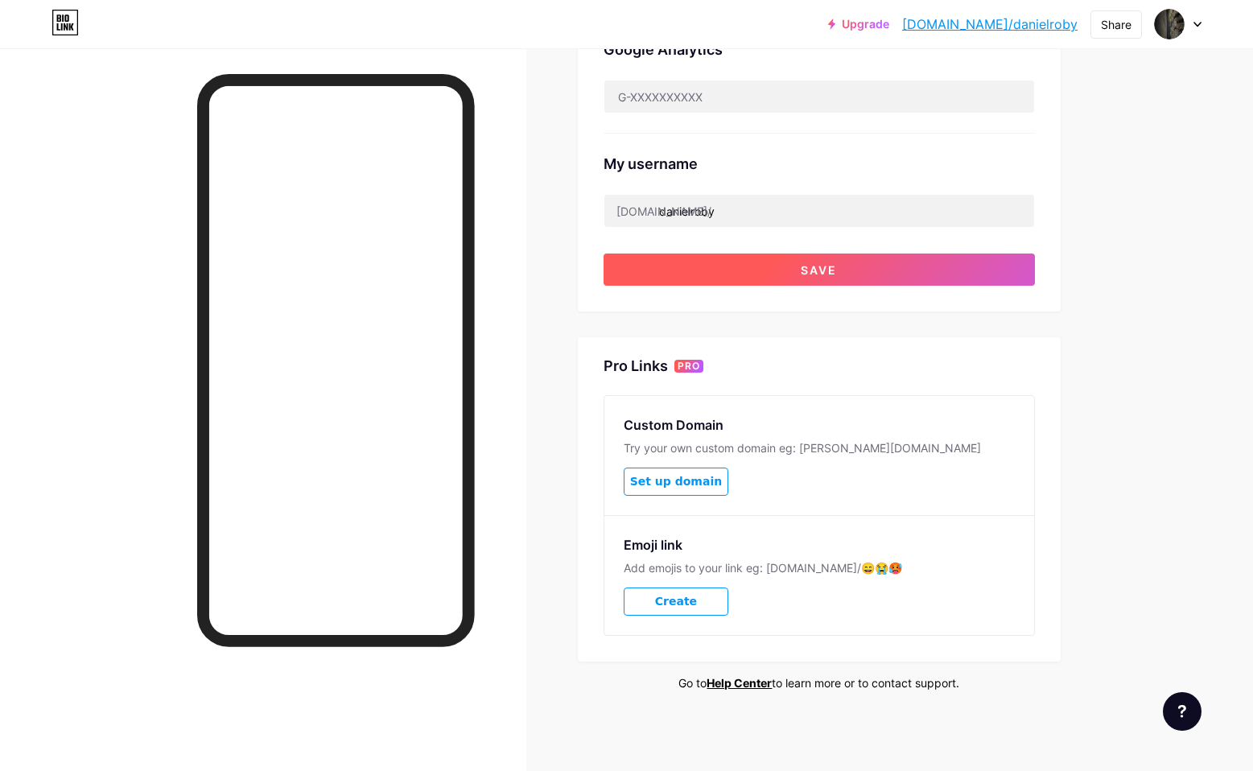
scroll to position [545, 0]
click at [795, 261] on button "Save" at bounding box center [818, 270] width 431 height 32
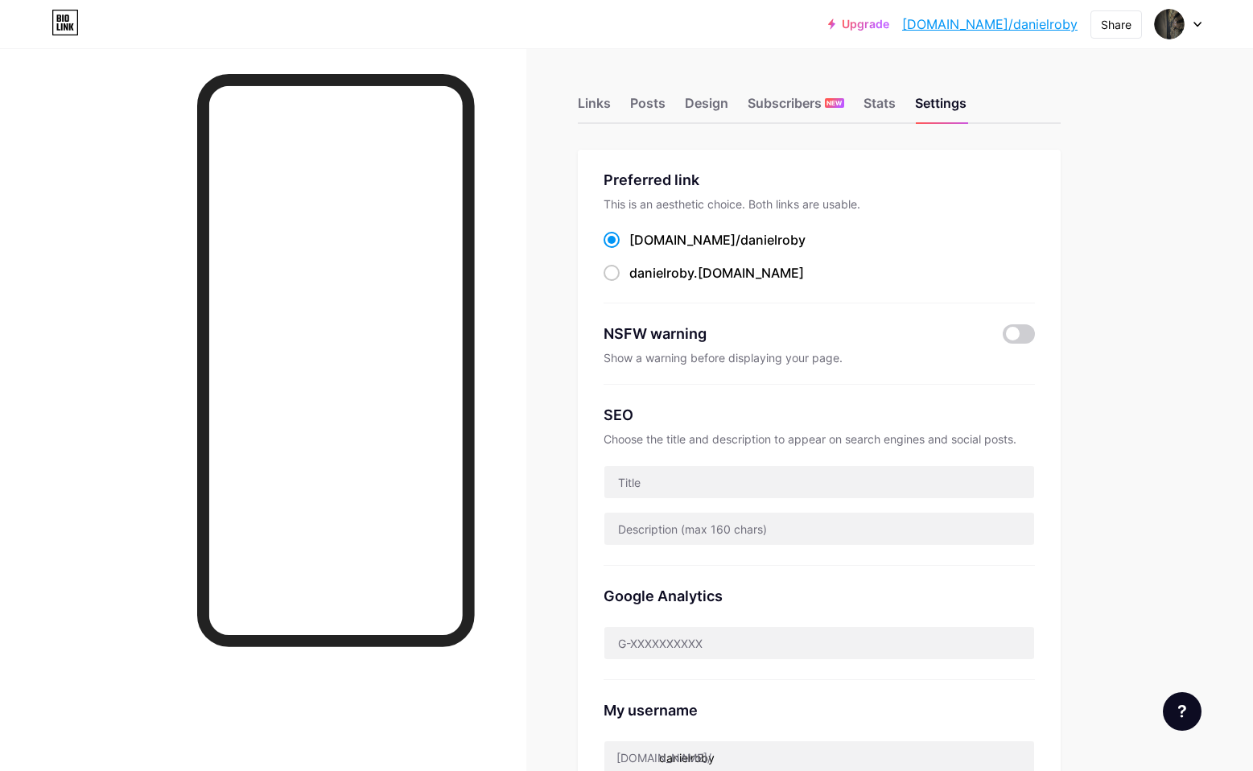
scroll to position [0, 0]
click at [878, 108] on div "Stats" at bounding box center [879, 107] width 32 height 29
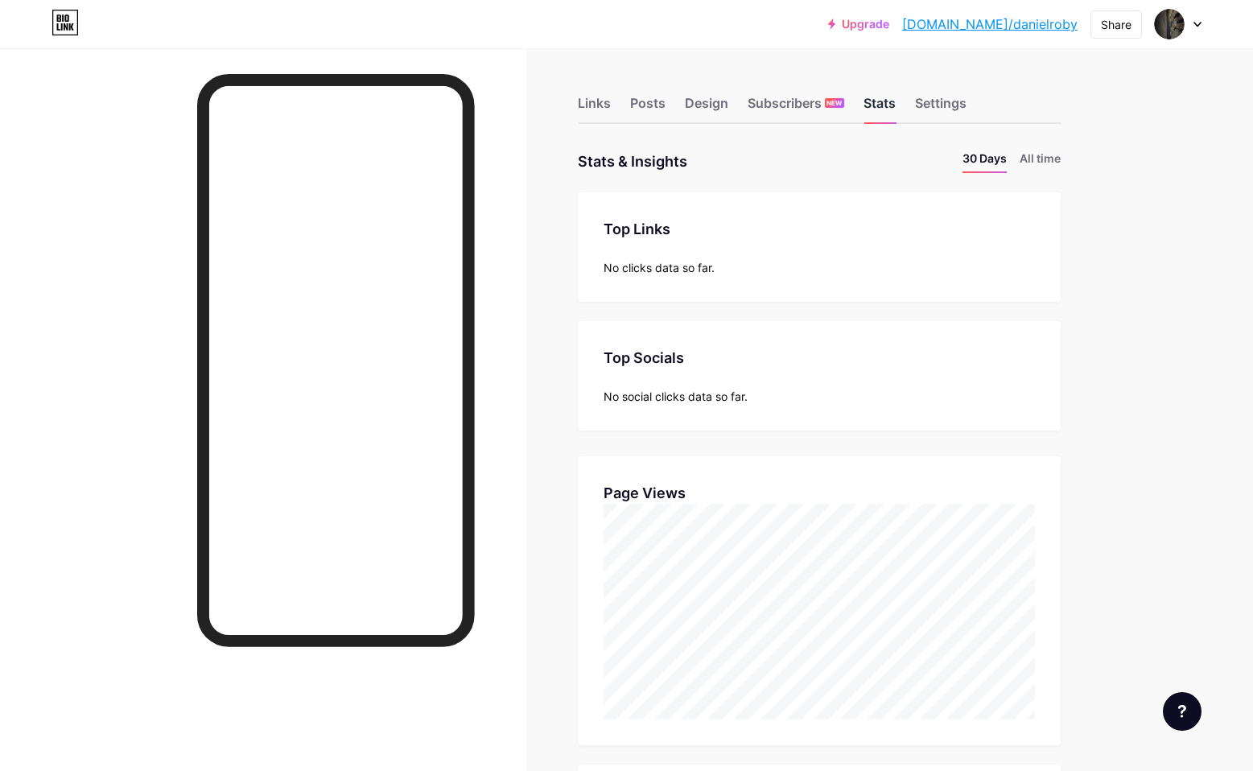
scroll to position [771, 1253]
click at [810, 113] on div "Subscribers NEW" at bounding box center [795, 107] width 97 height 29
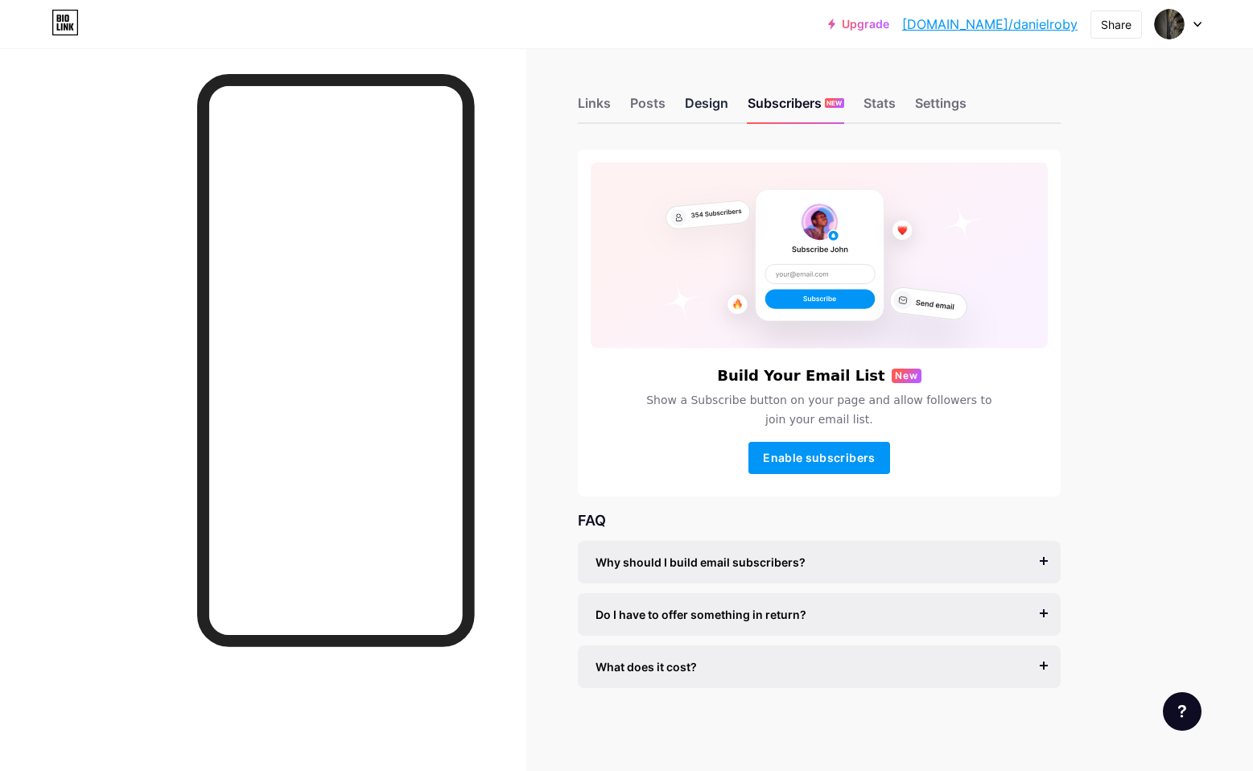
click at [713, 120] on div "Design" at bounding box center [706, 107] width 43 height 29
click at [650, 111] on div "Posts" at bounding box center [647, 107] width 35 height 29
click at [600, 107] on div "Links" at bounding box center [594, 107] width 33 height 29
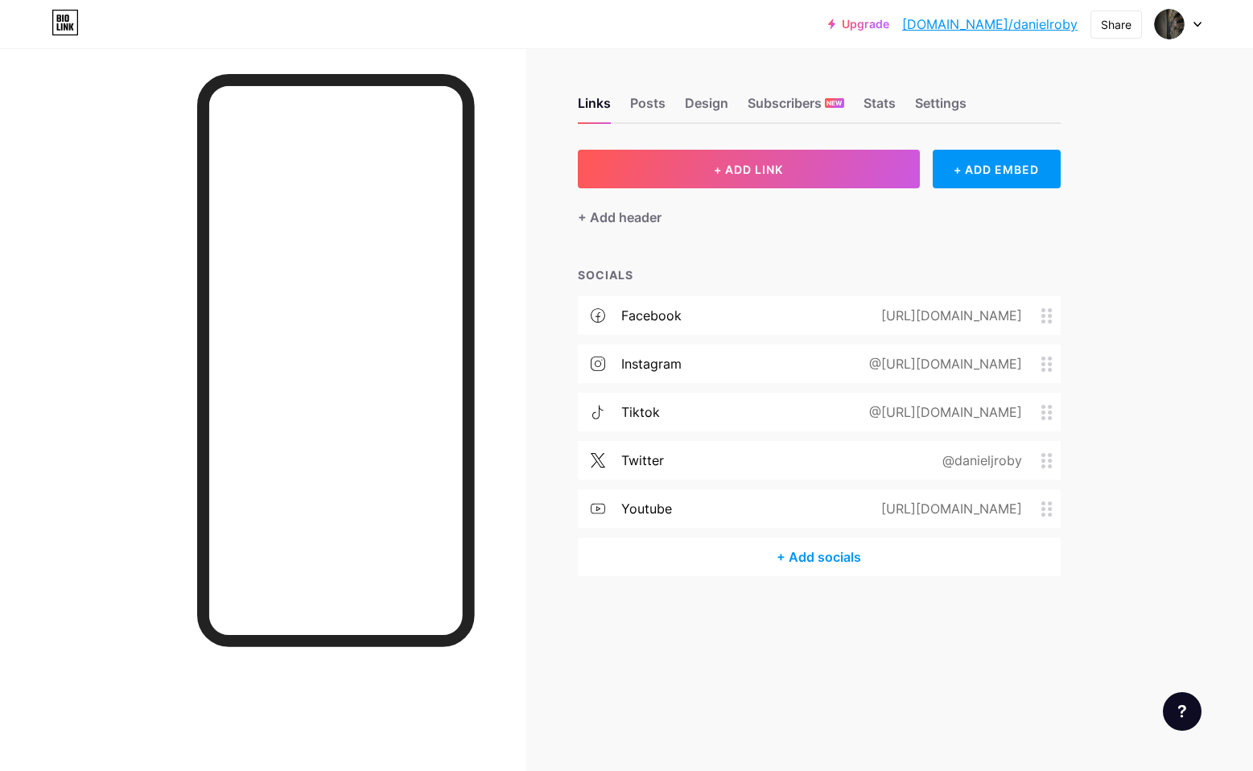
click at [1047, 366] on icon at bounding box center [1046, 363] width 11 height 15
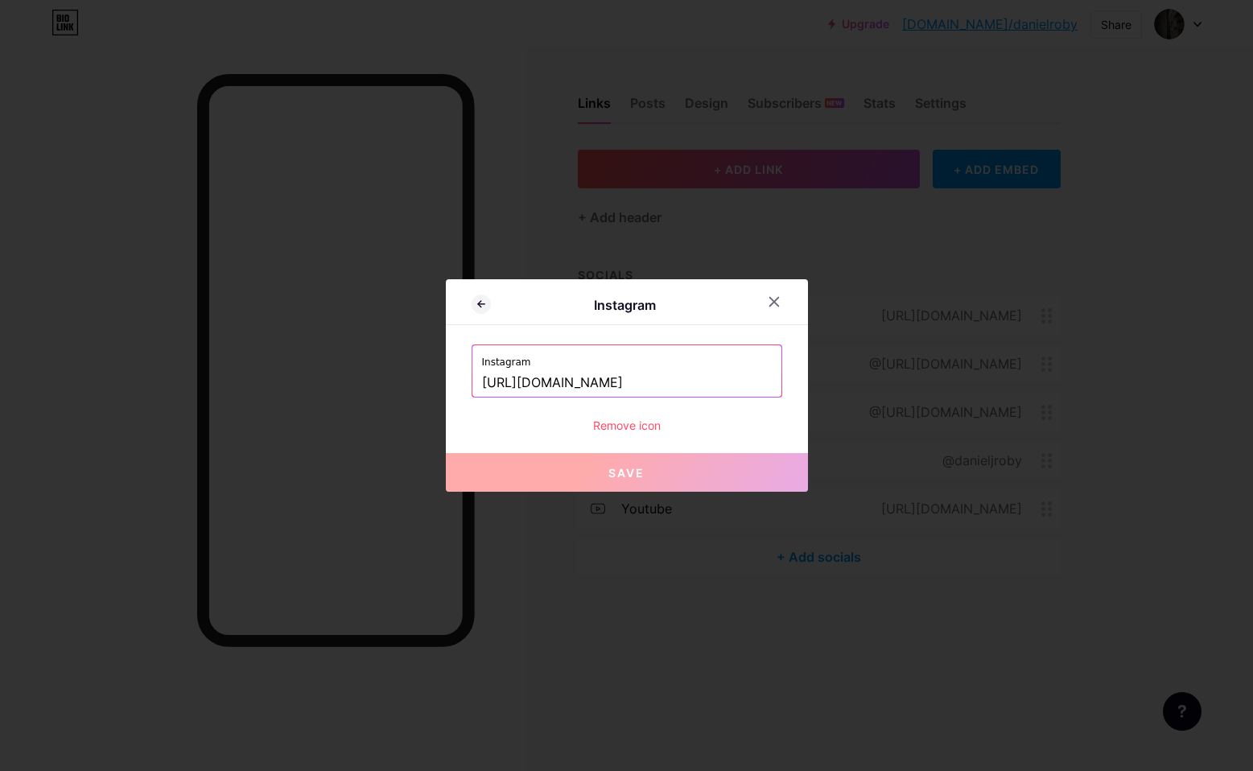
drag, startPoint x: 739, startPoint y: 387, endPoint x: 358, endPoint y: 388, distance: 380.5
click at [656, 382] on input "https://www.instagram.com/danielroby/" at bounding box center [627, 382] width 290 height 27
click at [771, 307] on icon at bounding box center [773, 301] width 13 height 13
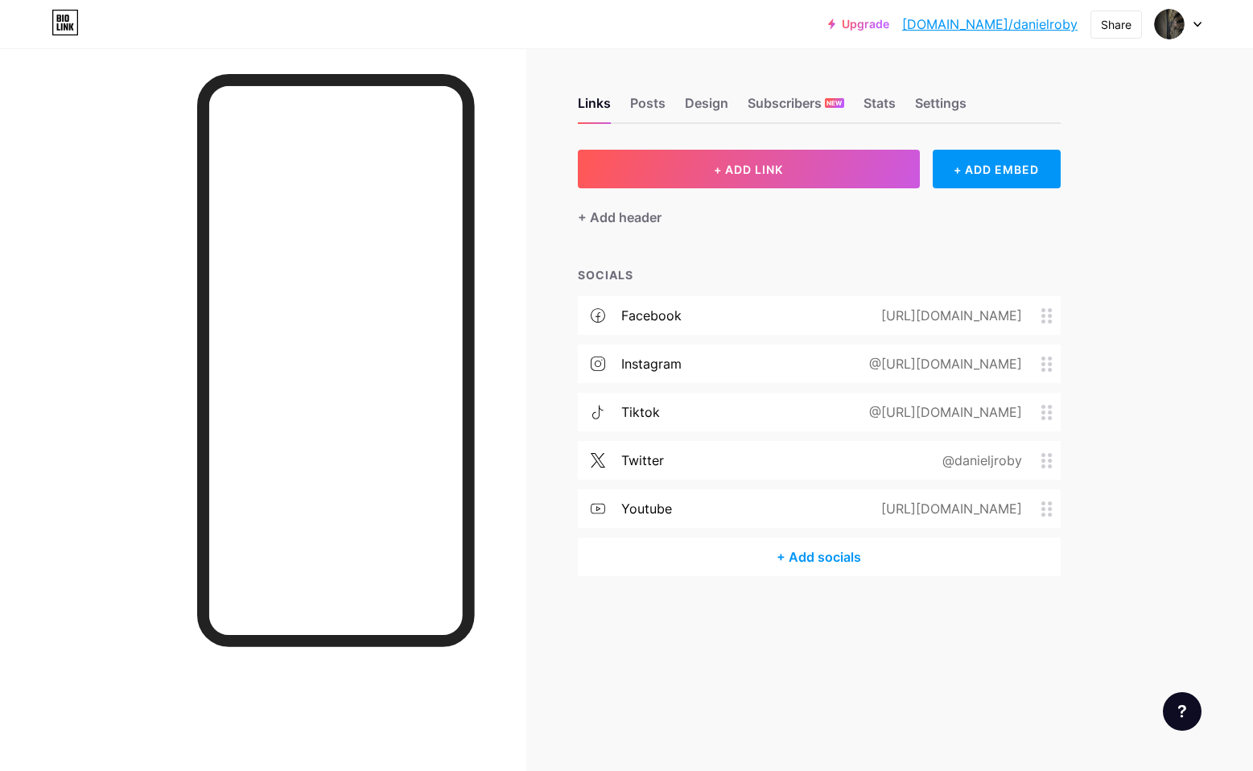
click at [1012, 461] on div "@danieljroby" at bounding box center [978, 460] width 125 height 19
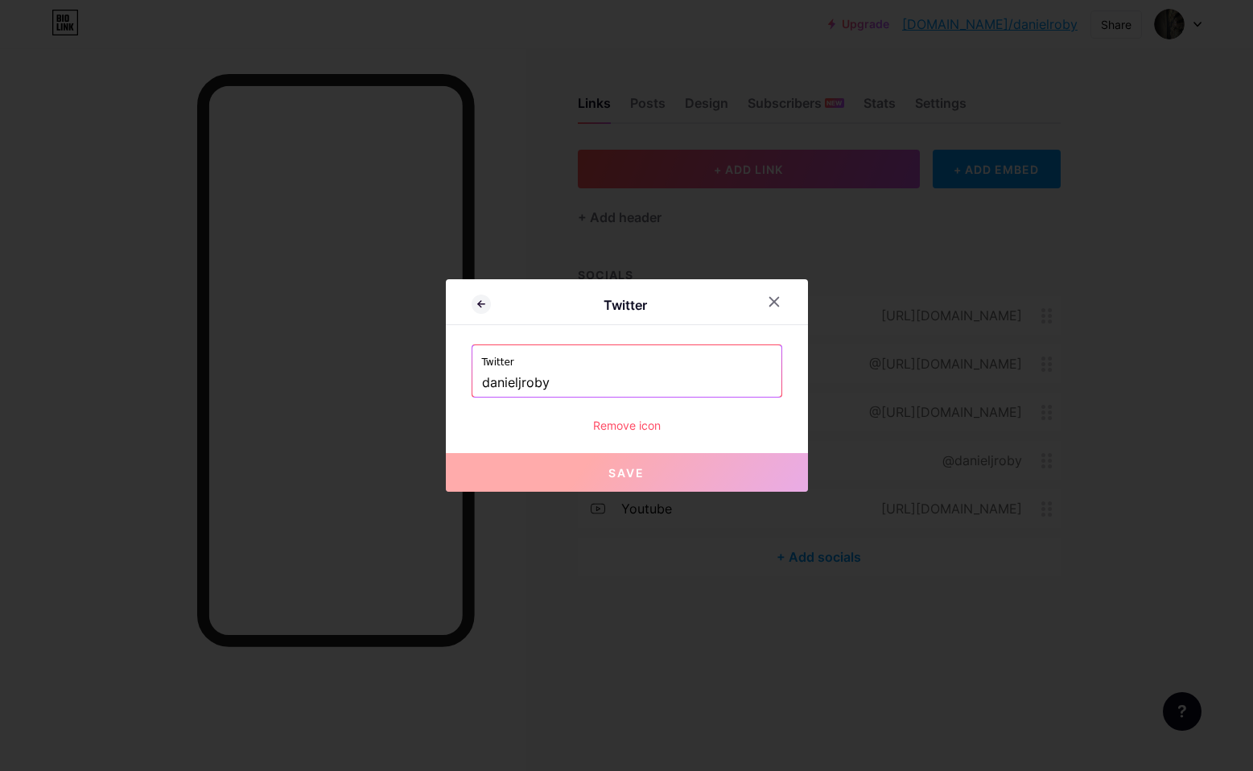
drag, startPoint x: 559, startPoint y: 385, endPoint x: 417, endPoint y: 384, distance: 142.4
click at [767, 304] on icon at bounding box center [773, 301] width 13 height 13
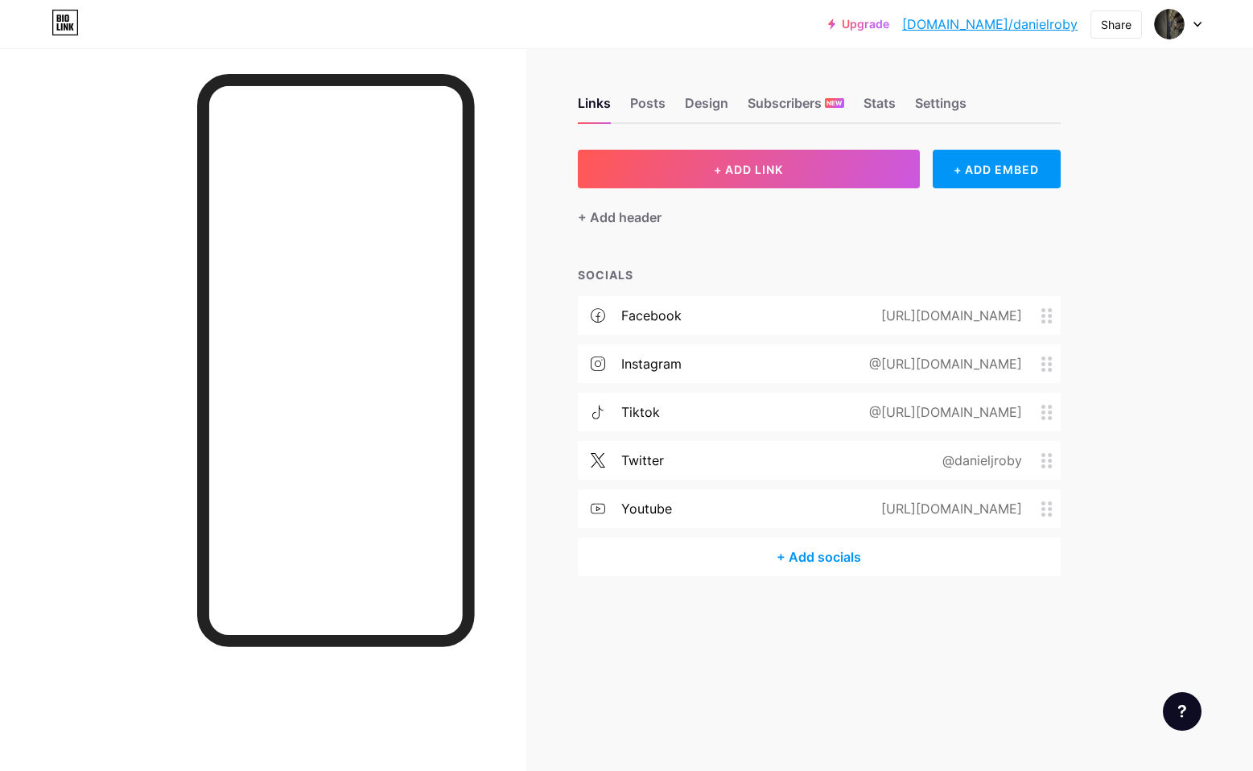
click at [968, 504] on div "[URL][DOMAIN_NAME]" at bounding box center [948, 508] width 186 height 19
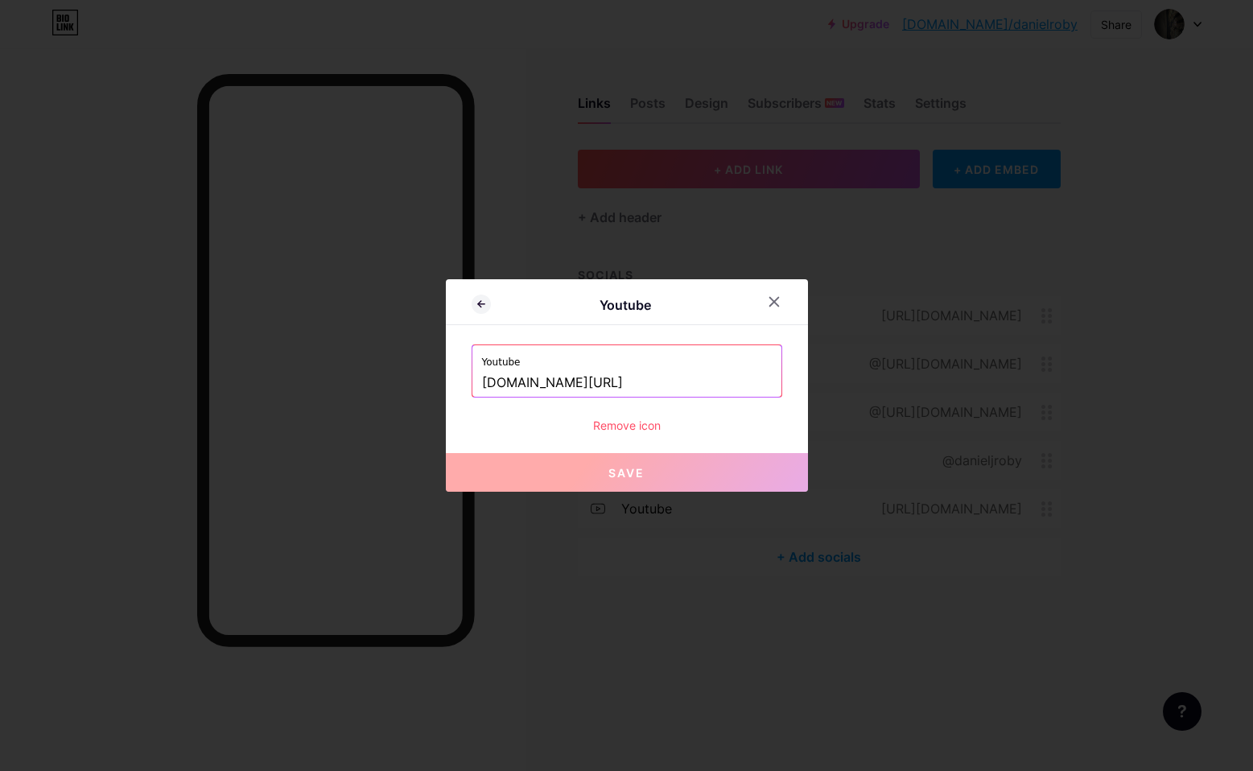
drag, startPoint x: 601, startPoint y: 381, endPoint x: 697, endPoint y: 382, distance: 96.6
click at [699, 383] on input "www.youtube.com/@danieljroby" at bounding box center [627, 382] width 290 height 27
click at [775, 297] on icon at bounding box center [773, 301] width 13 height 13
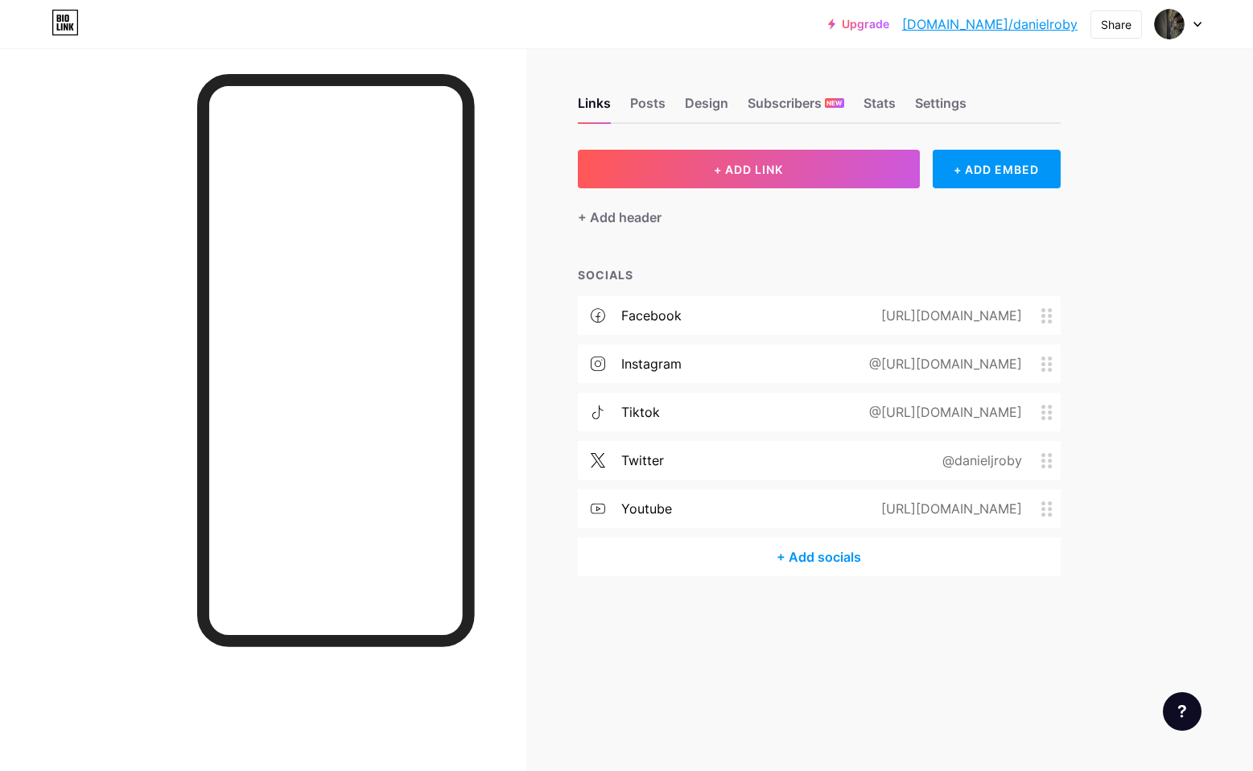
click at [1002, 318] on div "[URL][DOMAIN_NAME]" at bounding box center [948, 315] width 186 height 19
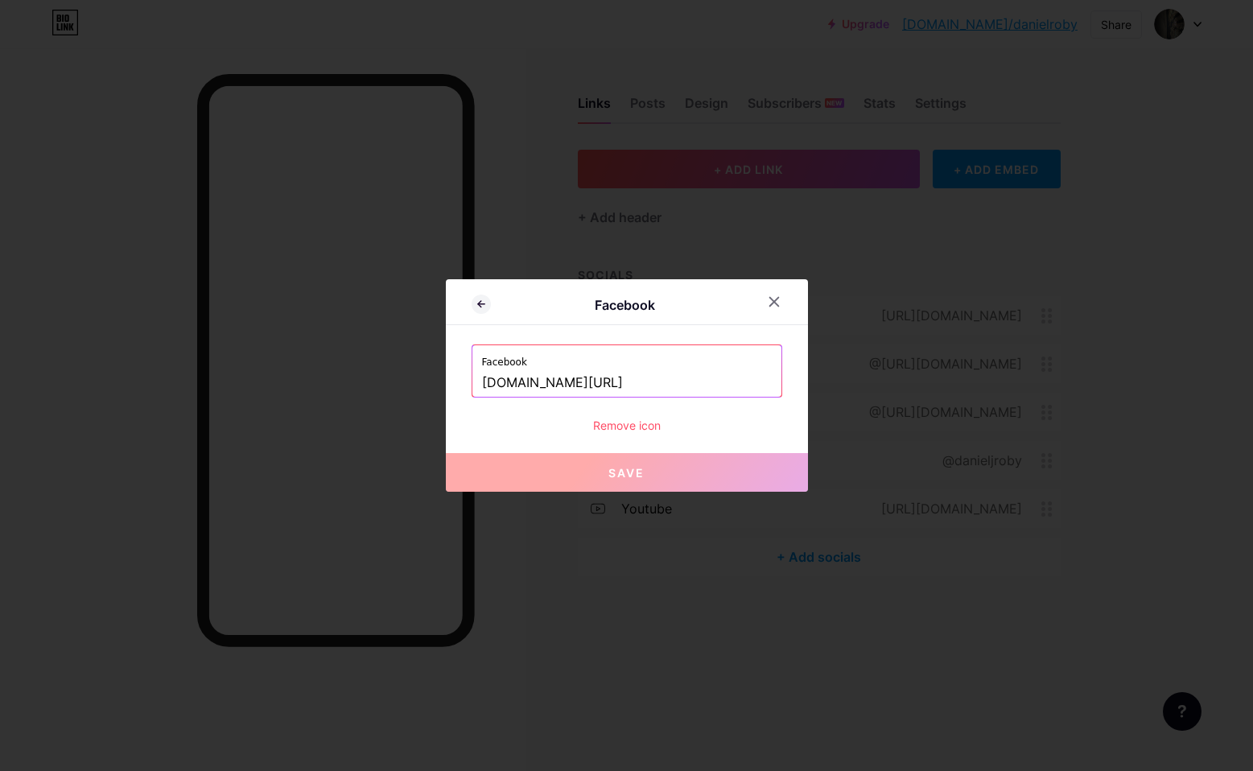
drag, startPoint x: 696, startPoint y: 384, endPoint x: 460, endPoint y: 381, distance: 235.7
click at [460, 381] on div "Facebook Facebook www.facebook.com/DanielJRoby Remove icon Save" at bounding box center [627, 385] width 362 height 212
click at [768, 314] on div at bounding box center [773, 301] width 29 height 29
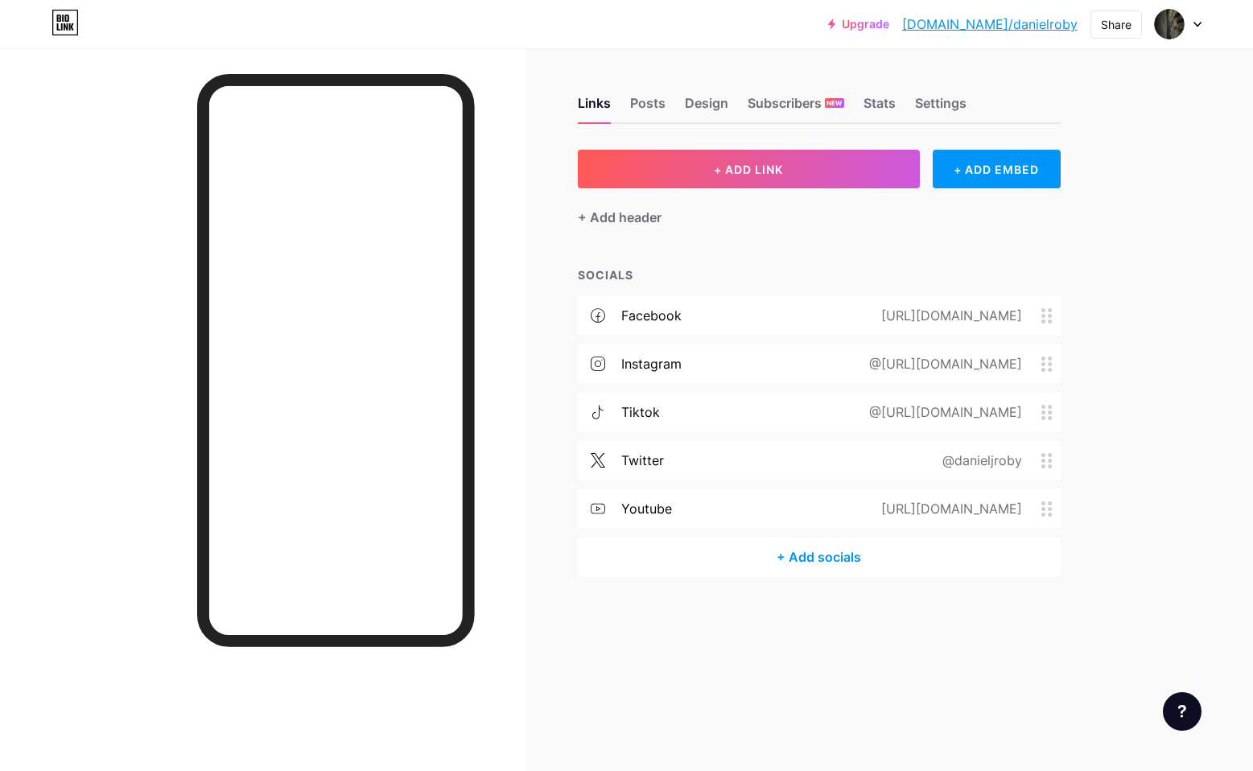
click at [1047, 362] on icon at bounding box center [1046, 363] width 11 height 15
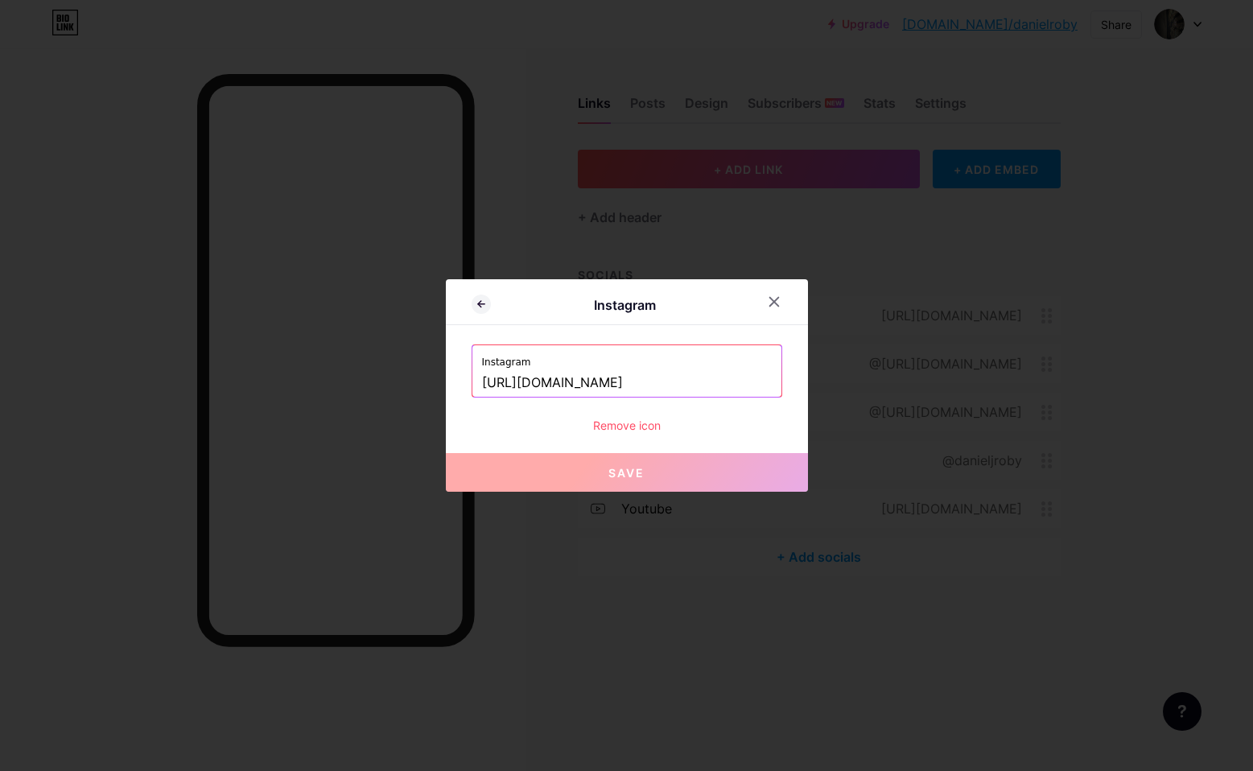
drag, startPoint x: 755, startPoint y: 382, endPoint x: 405, endPoint y: 383, distance: 350.8
click at [778, 295] on div at bounding box center [773, 301] width 29 height 29
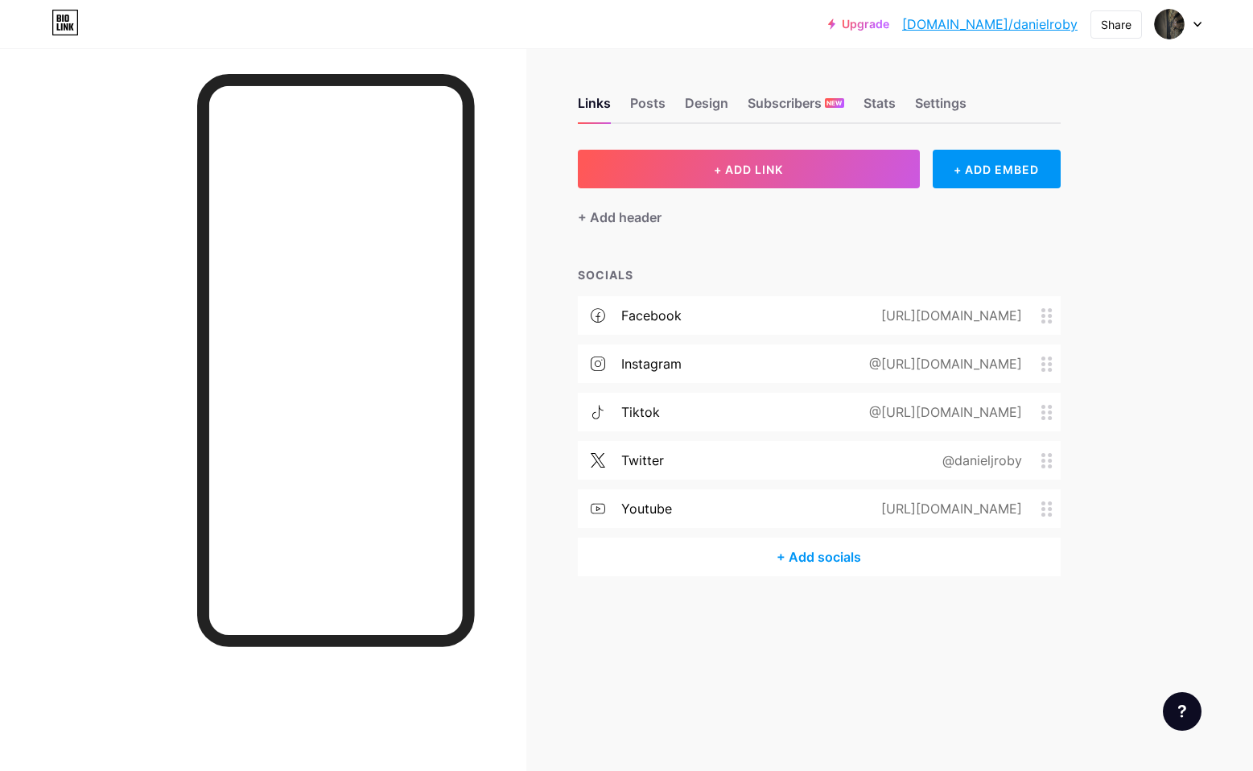
click at [989, 418] on div "@https://www.tiktok.com/danieljroby" at bounding box center [942, 411] width 198 height 19
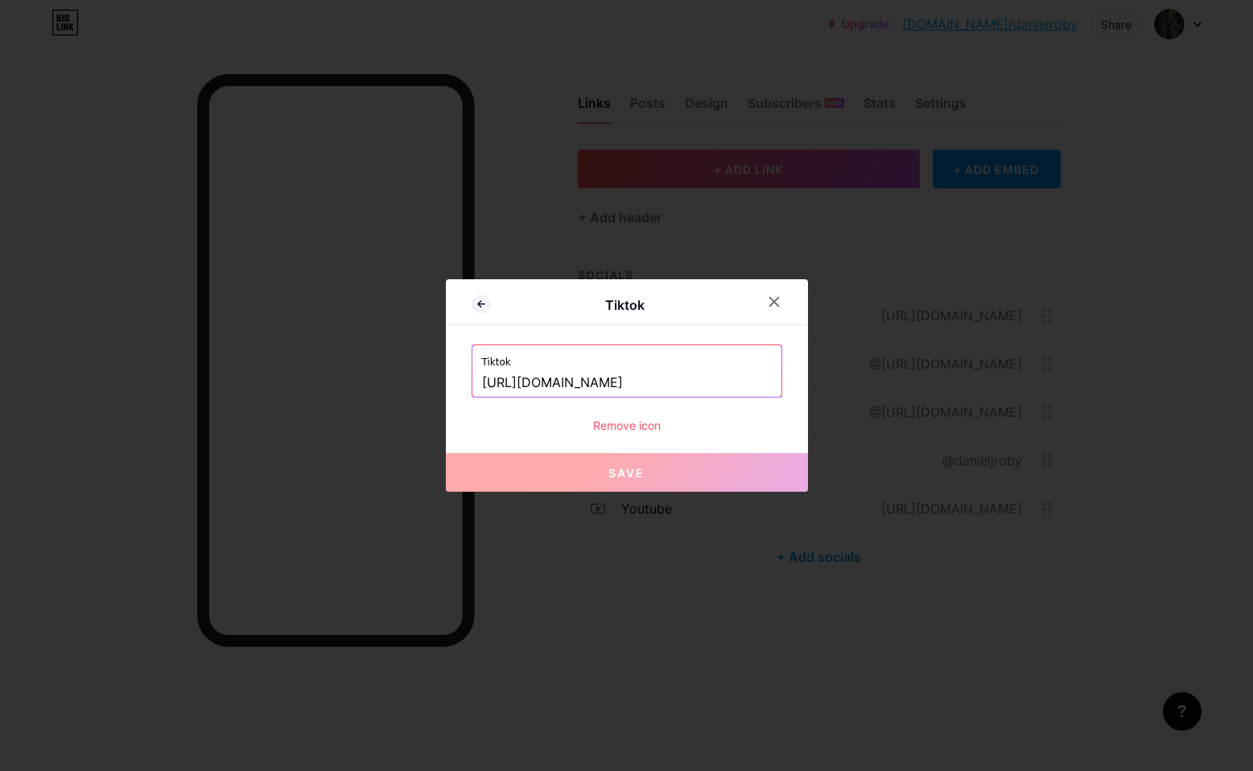
drag, startPoint x: 752, startPoint y: 381, endPoint x: 458, endPoint y: 372, distance: 294.6
click at [773, 302] on icon at bounding box center [773, 301] width 13 height 13
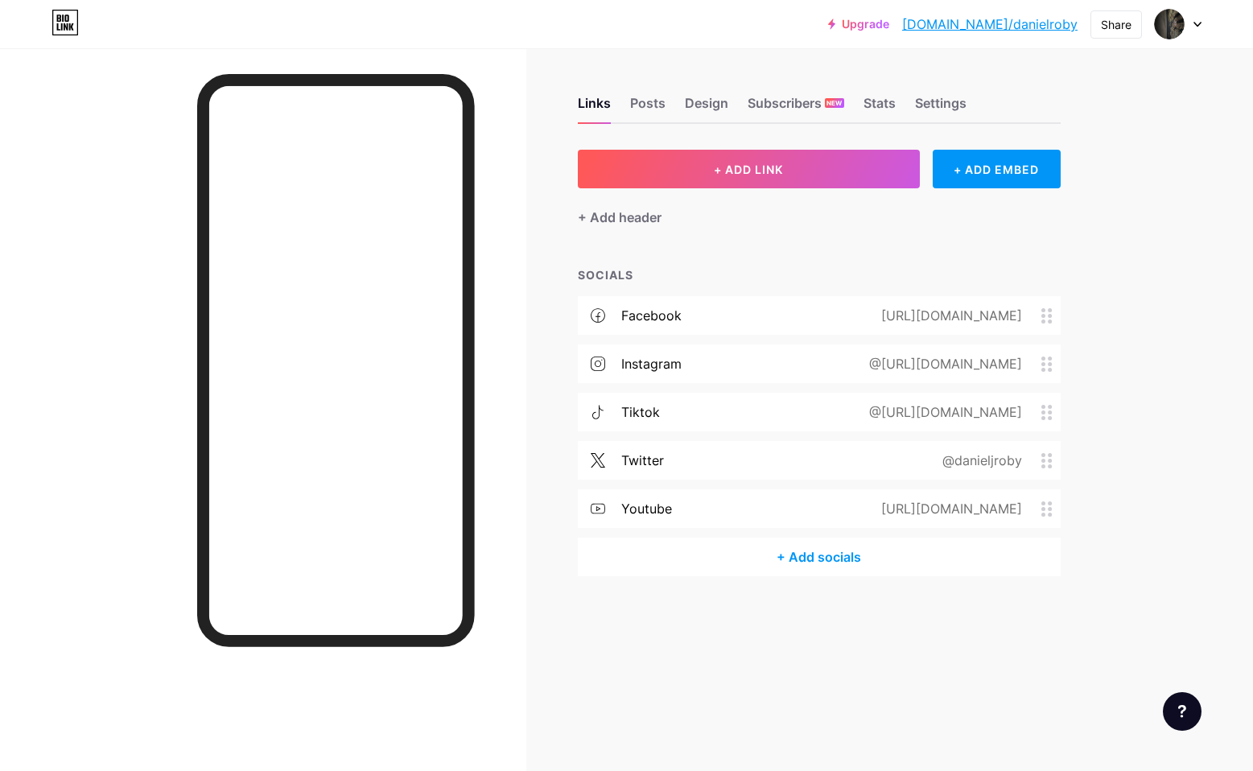
click at [1049, 414] on icon at bounding box center [1046, 412] width 11 height 15
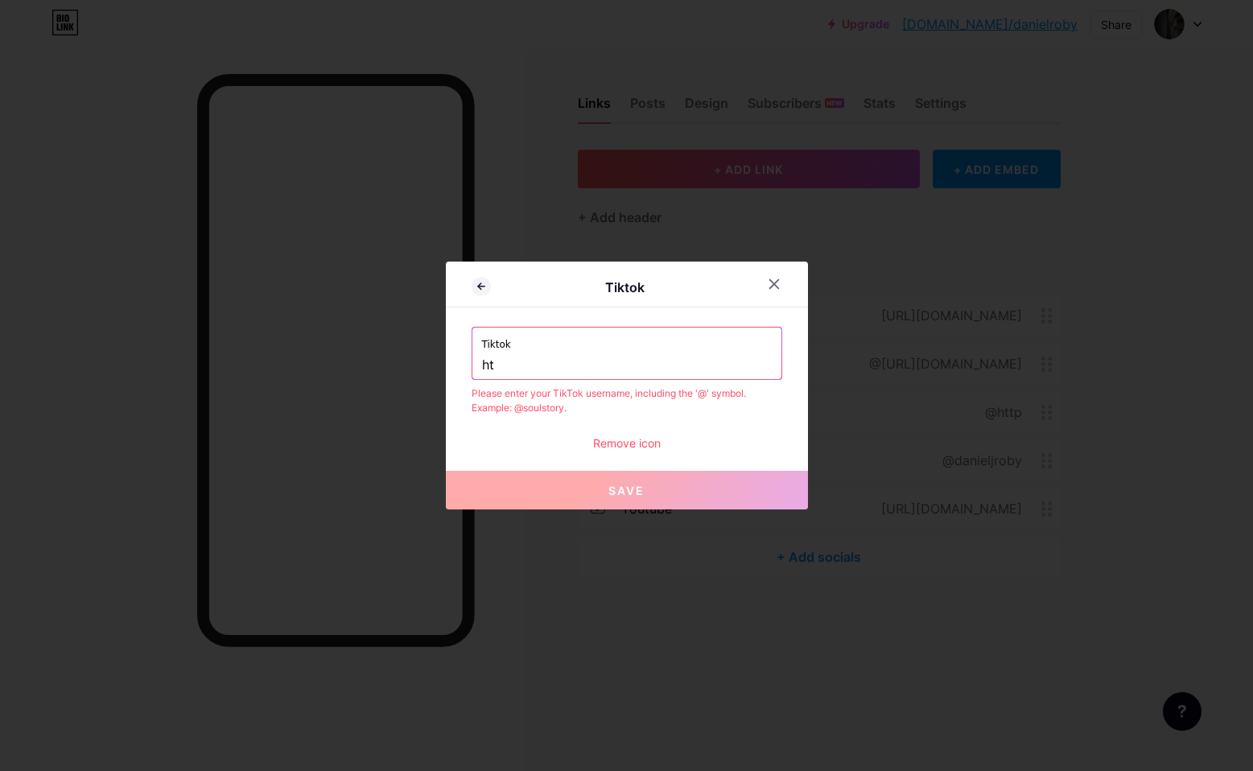
type input "h"
paste input "https://www.tiktok.com/@danieljroby"
type input "https://www.tiktok.com/@danieljroby"
click at [667, 488] on button "Save" at bounding box center [627, 490] width 362 height 39
click at [669, 483] on button "Save" at bounding box center [627, 490] width 362 height 39
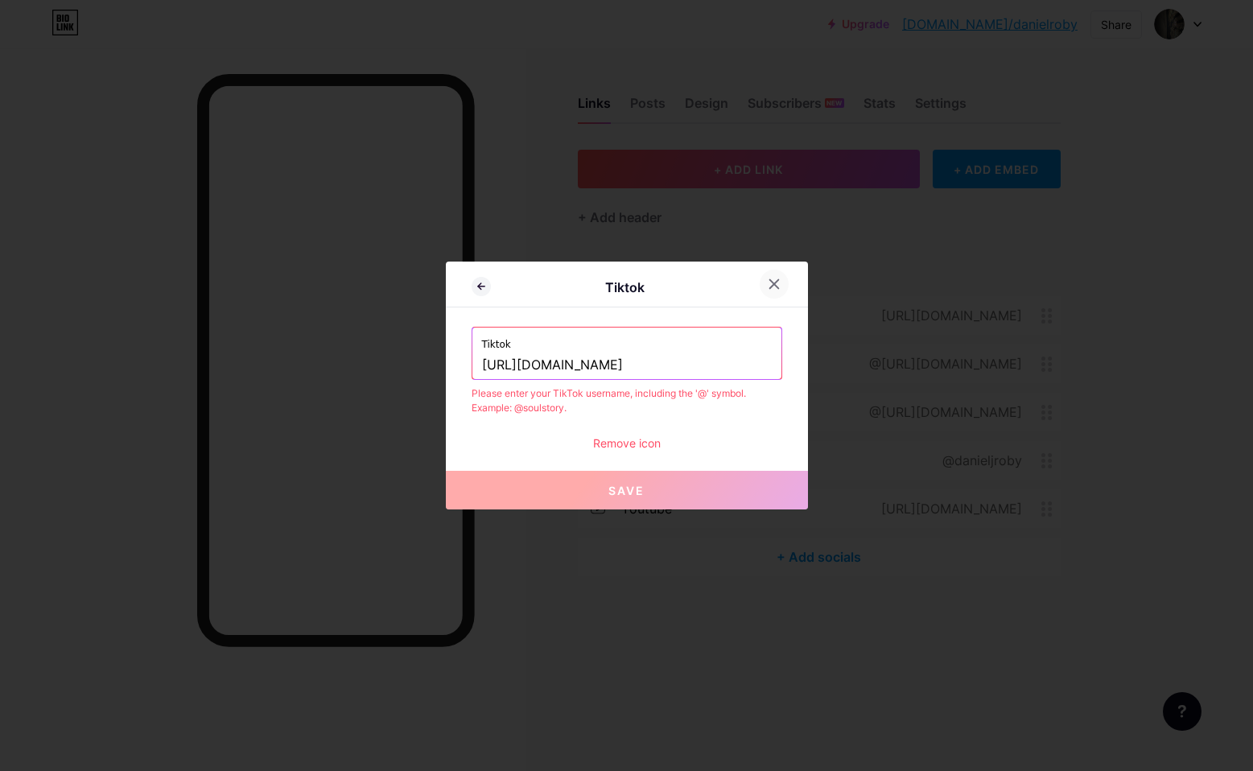
click at [775, 292] on div at bounding box center [773, 283] width 29 height 29
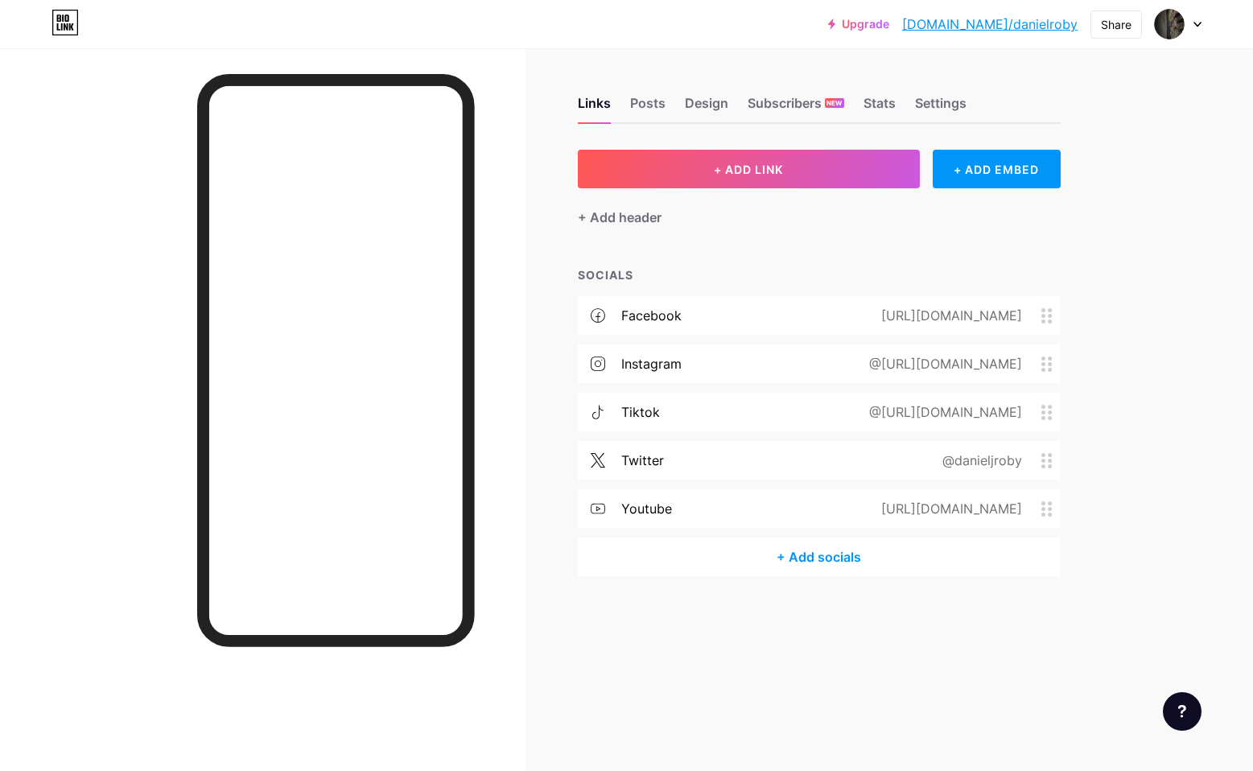
click at [1055, 407] on span at bounding box center [1050, 412] width 19 height 15
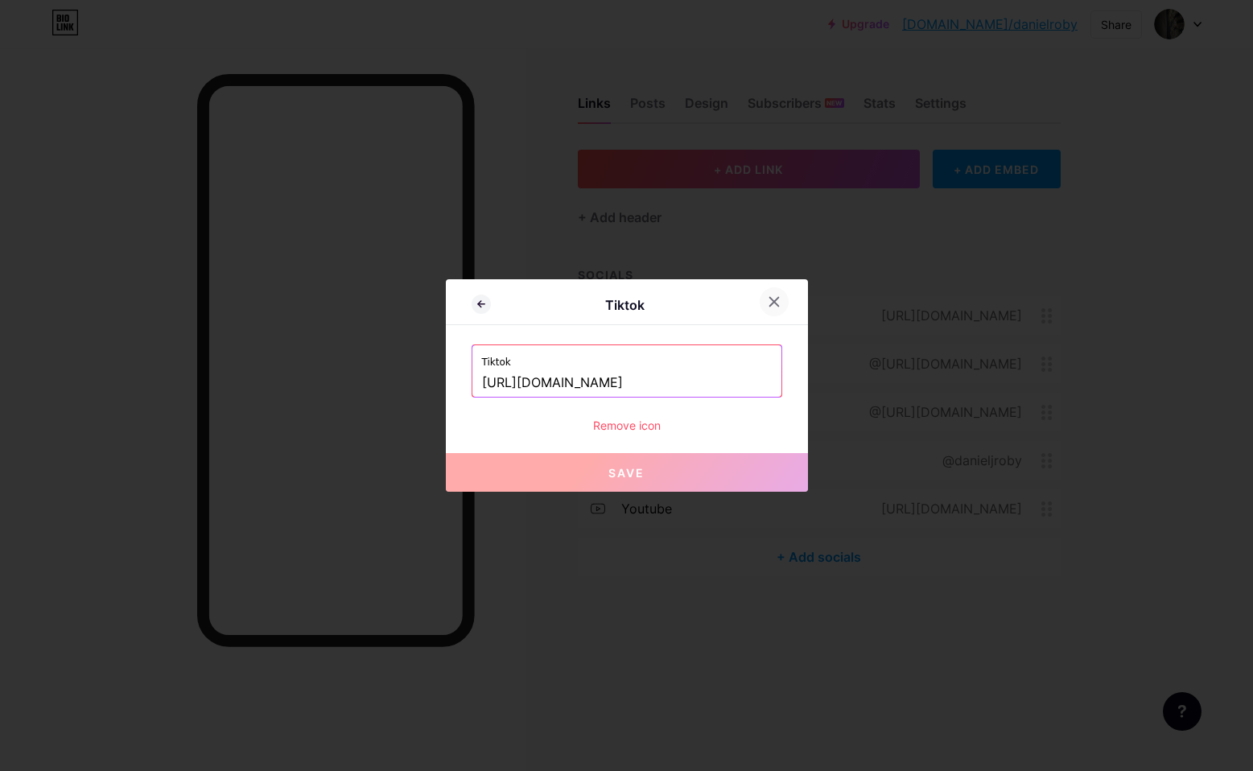
click at [784, 294] on div at bounding box center [773, 301] width 29 height 29
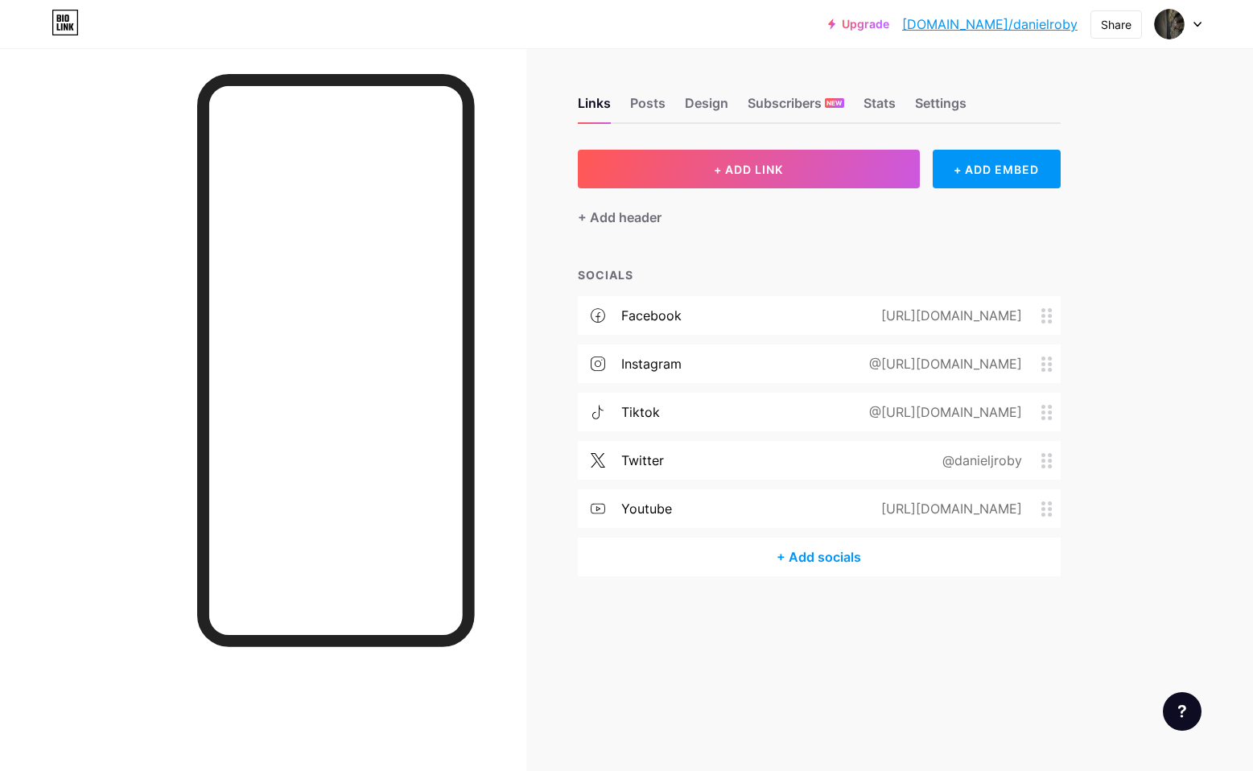
click at [1044, 411] on circle at bounding box center [1043, 412] width 4 height 4
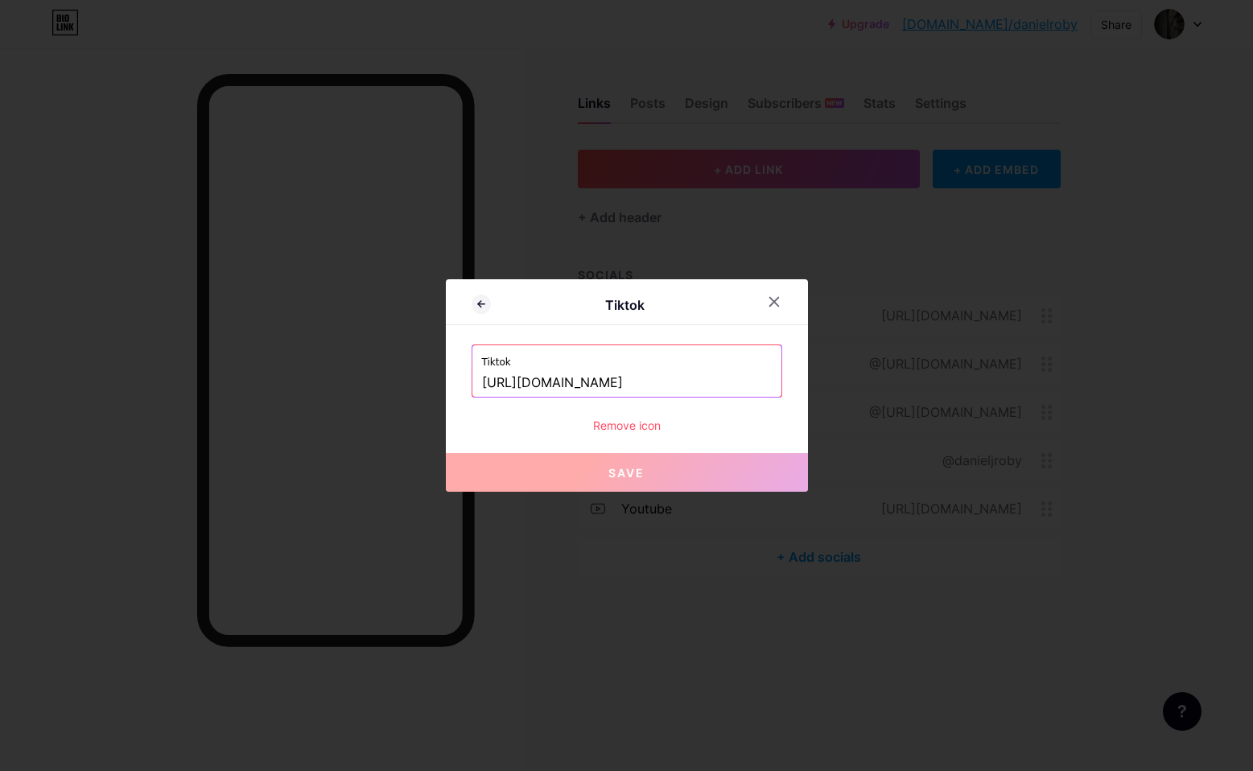
click at [653, 420] on div "Remove icon" at bounding box center [626, 425] width 311 height 17
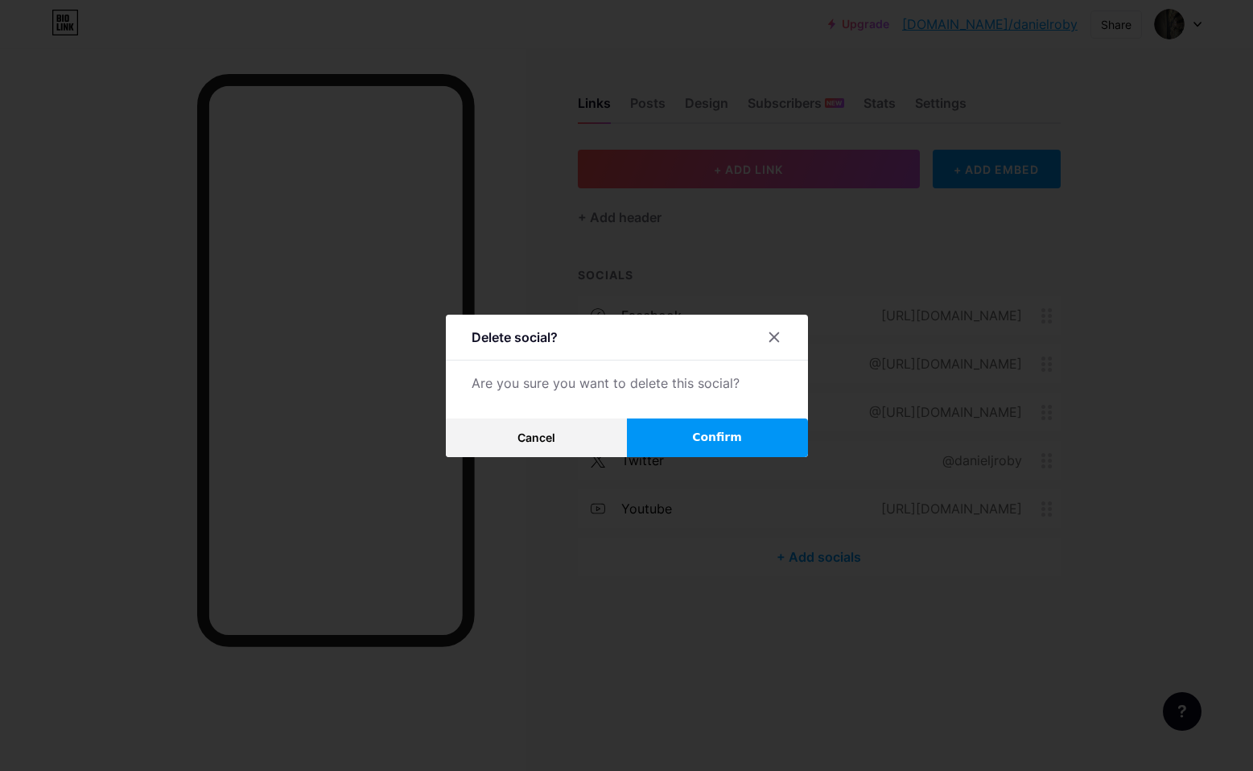
click at [693, 435] on button "Confirm" at bounding box center [717, 437] width 181 height 39
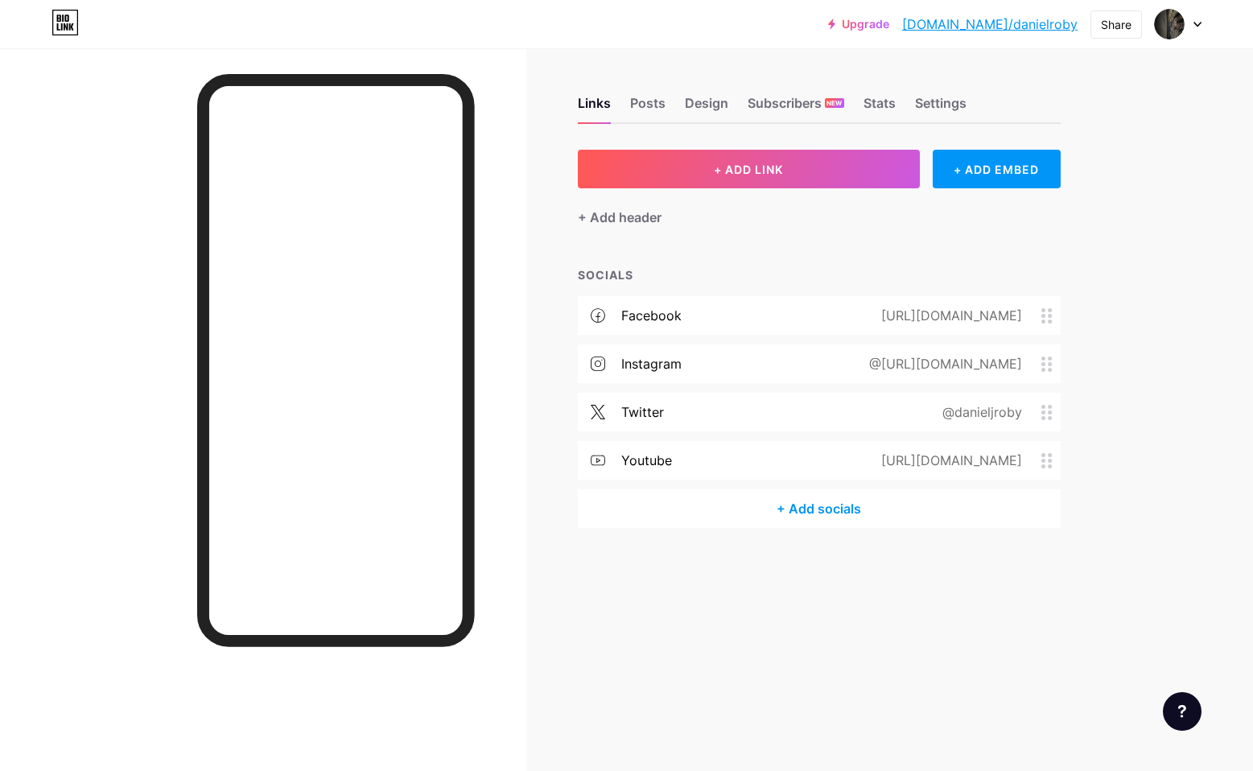
click at [824, 515] on div "+ Add socials" at bounding box center [819, 508] width 483 height 39
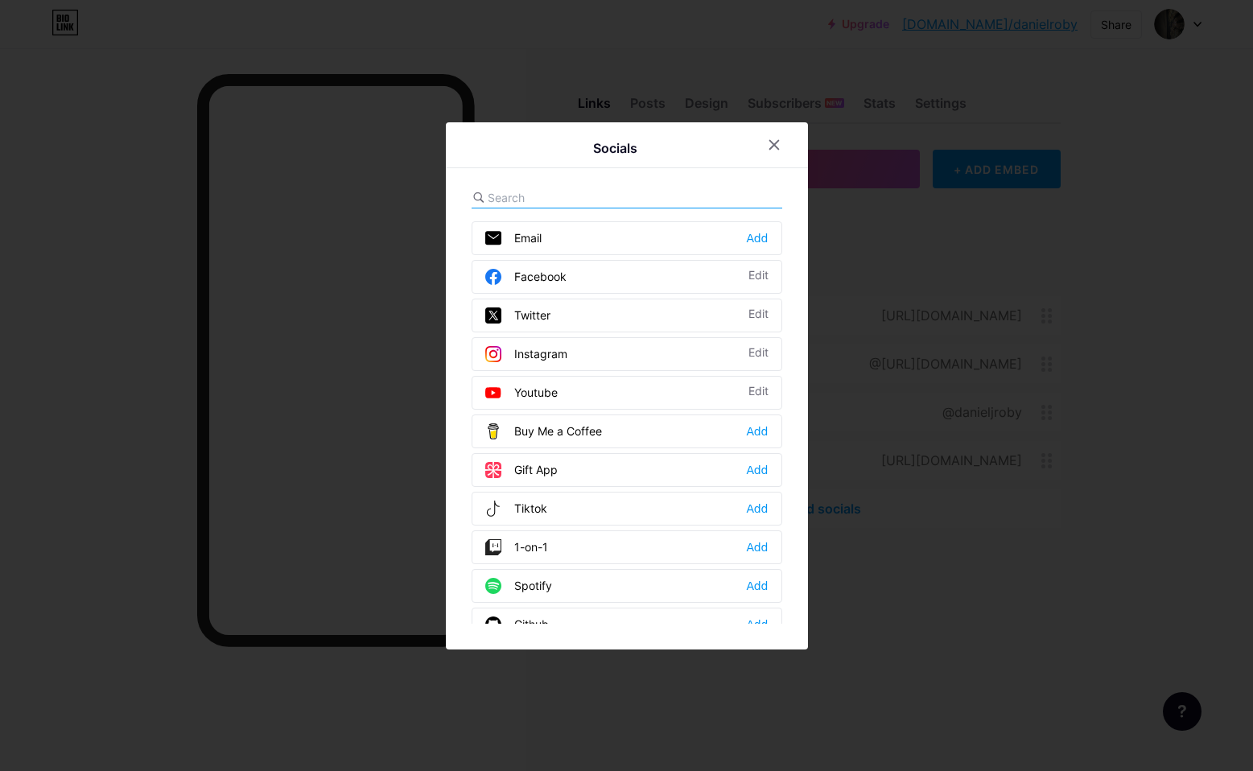
click at [549, 509] on div "Tiktok Add" at bounding box center [626, 509] width 311 height 34
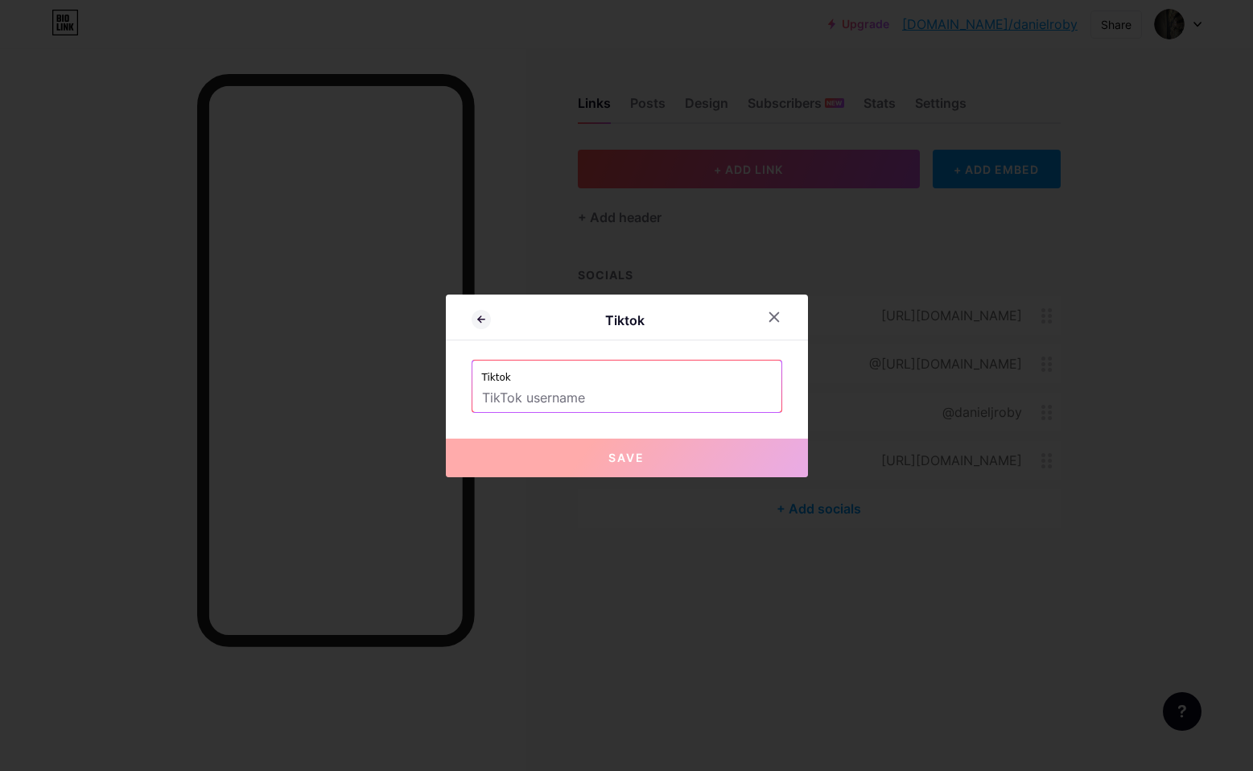
paste input "[URL][DOMAIN_NAME]"
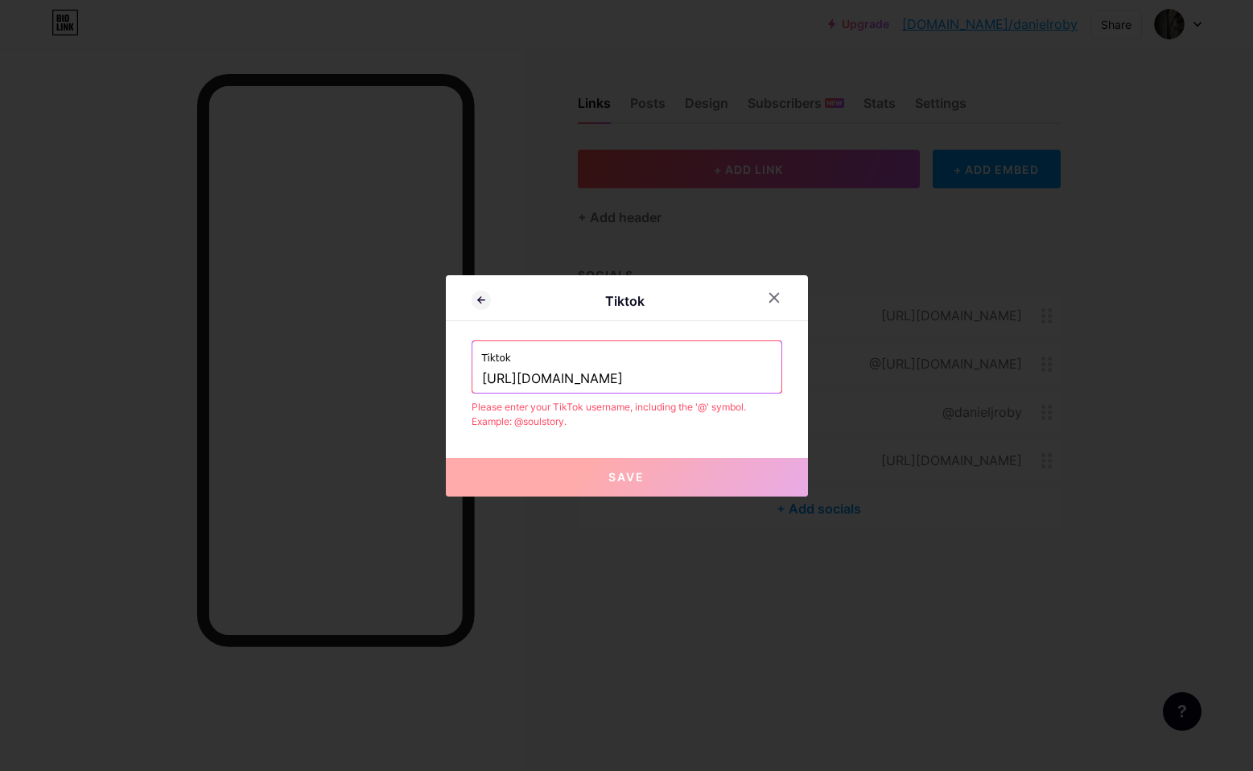
click at [629, 378] on input "[URL][DOMAIN_NAME]" at bounding box center [627, 378] width 290 height 27
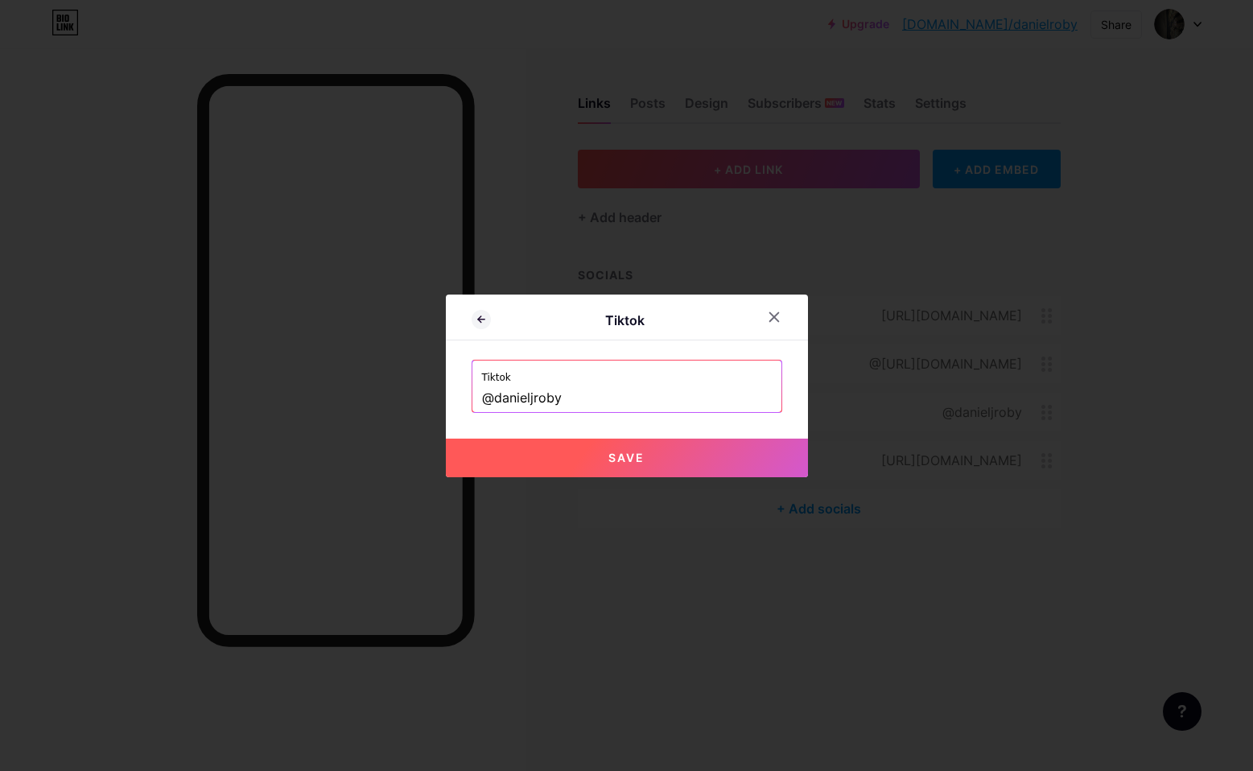
click at [638, 464] on button "Save" at bounding box center [627, 457] width 362 height 39
type input "https://tiktok.com/@danieljroby"
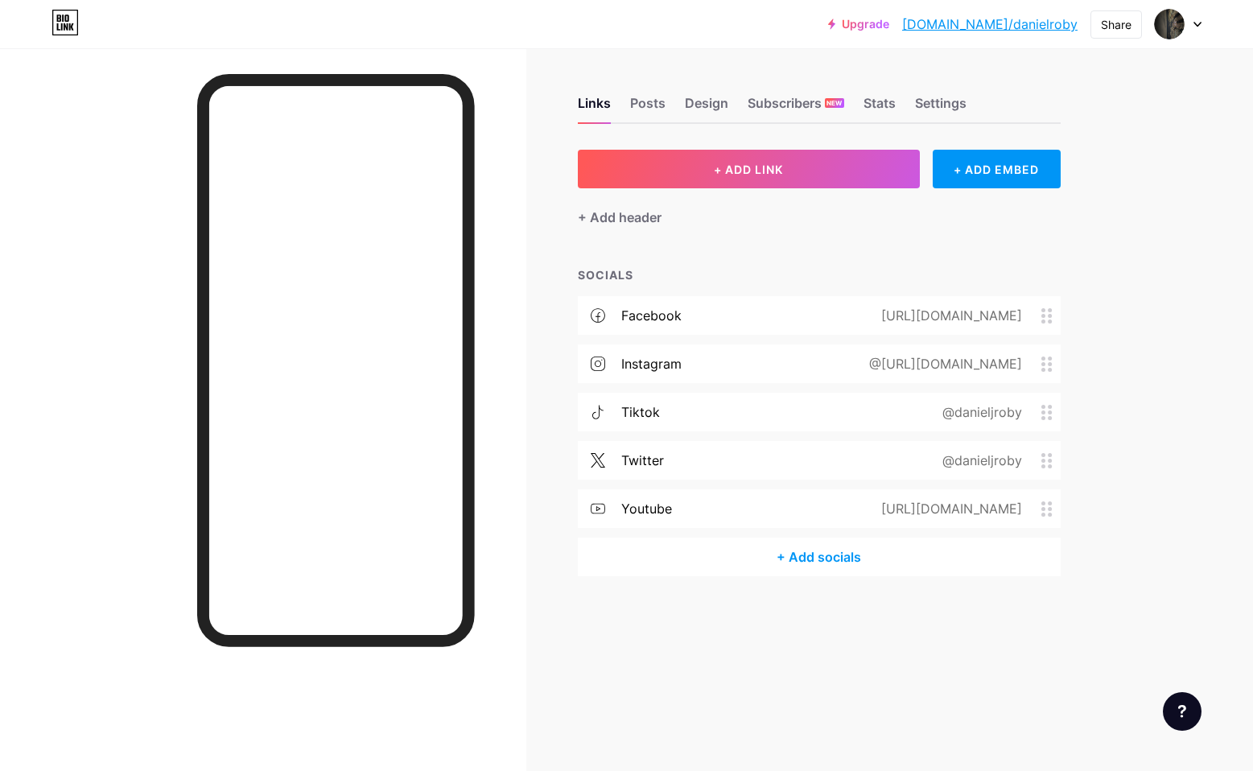
click at [1046, 512] on icon at bounding box center [1046, 508] width 11 height 15
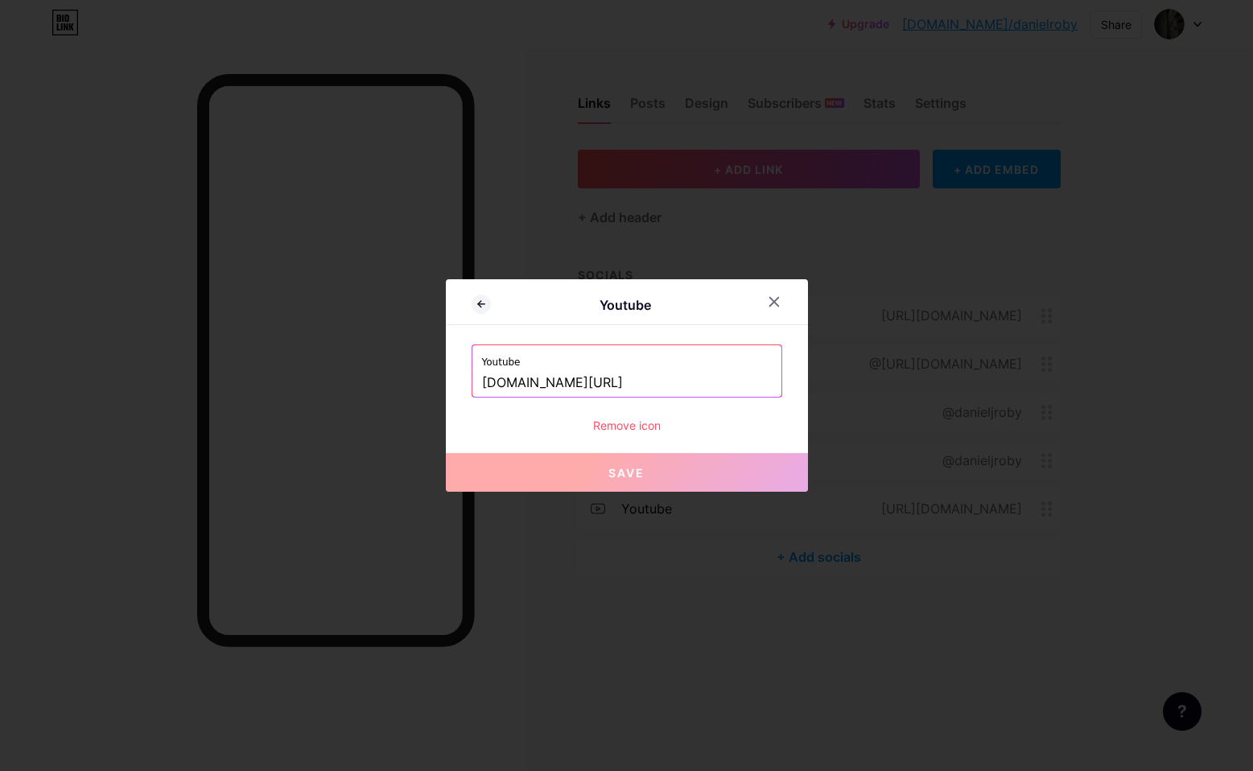
click at [602, 385] on input "[DOMAIN_NAME][URL]" at bounding box center [627, 382] width 290 height 27
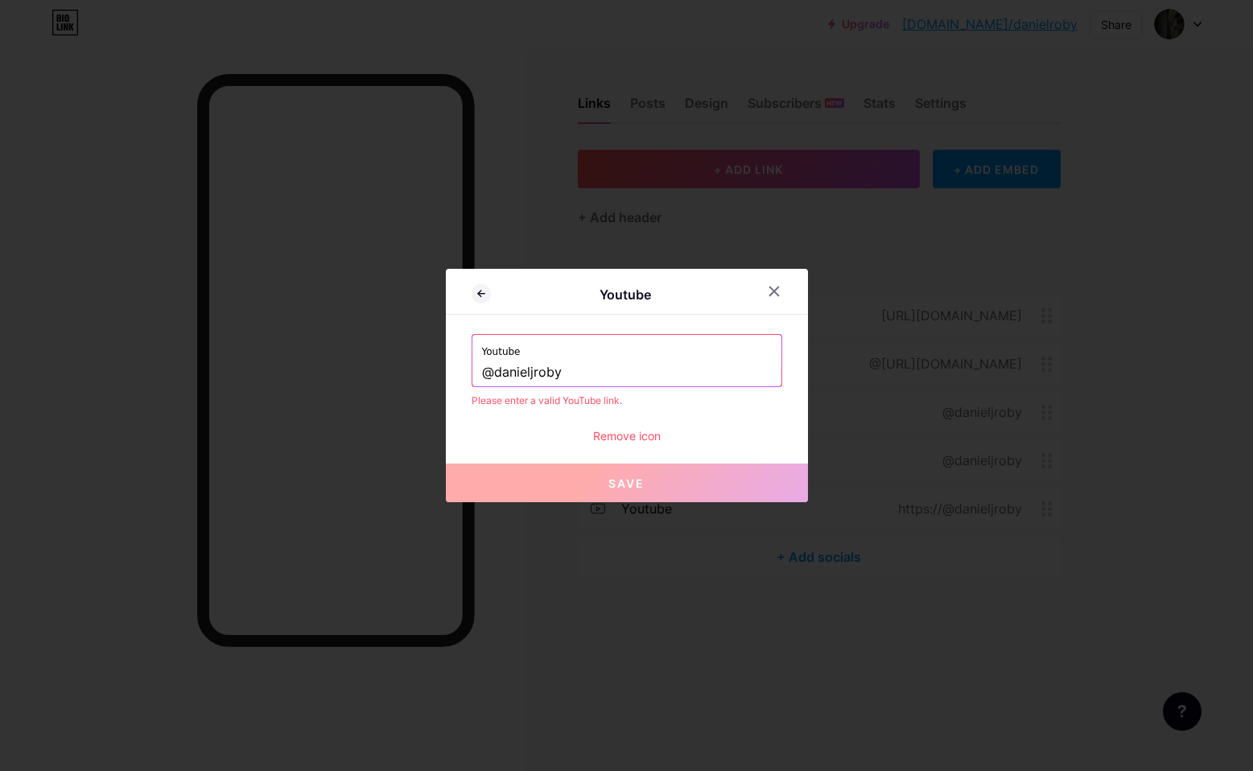
type input "@danieljroby"
click at [627, 482] on span "Save" at bounding box center [626, 483] width 36 height 14
click at [771, 288] on icon at bounding box center [773, 291] width 9 height 9
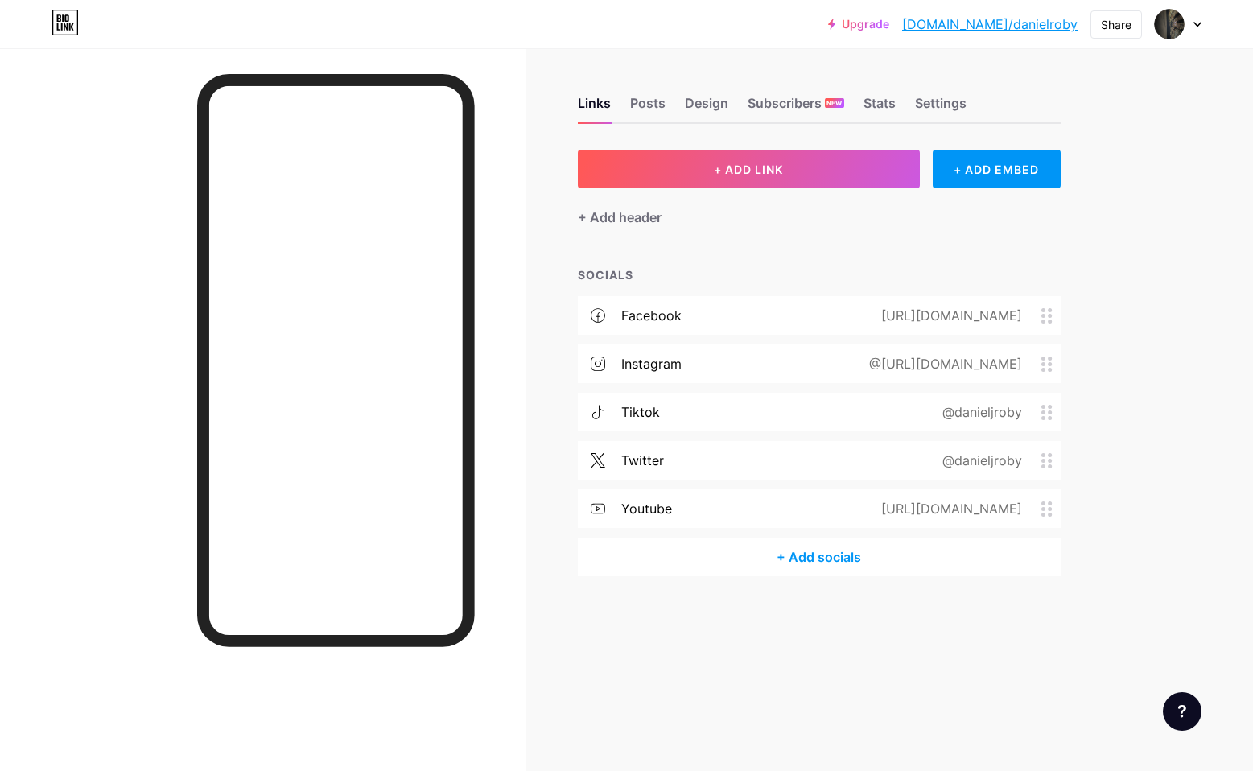
click at [978, 461] on div "@danieljroby" at bounding box center [978, 460] width 125 height 19
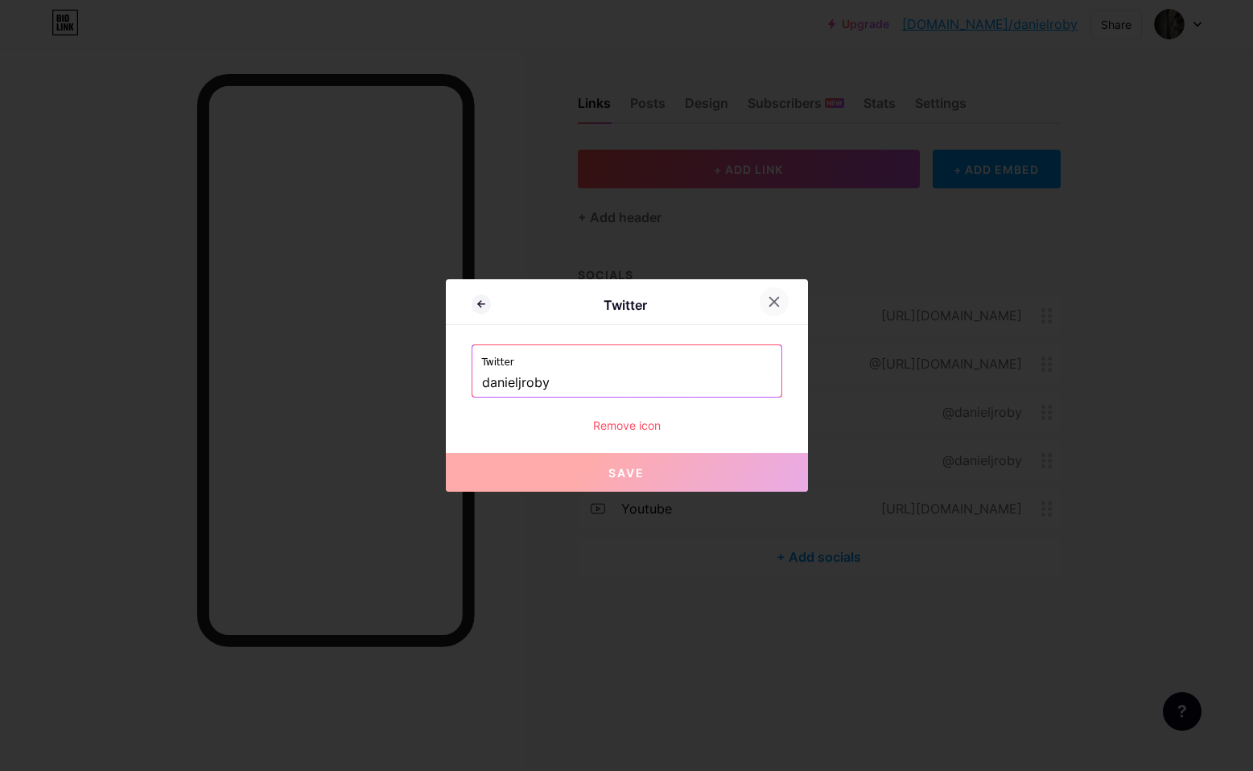
click at [768, 304] on icon at bounding box center [773, 301] width 13 height 13
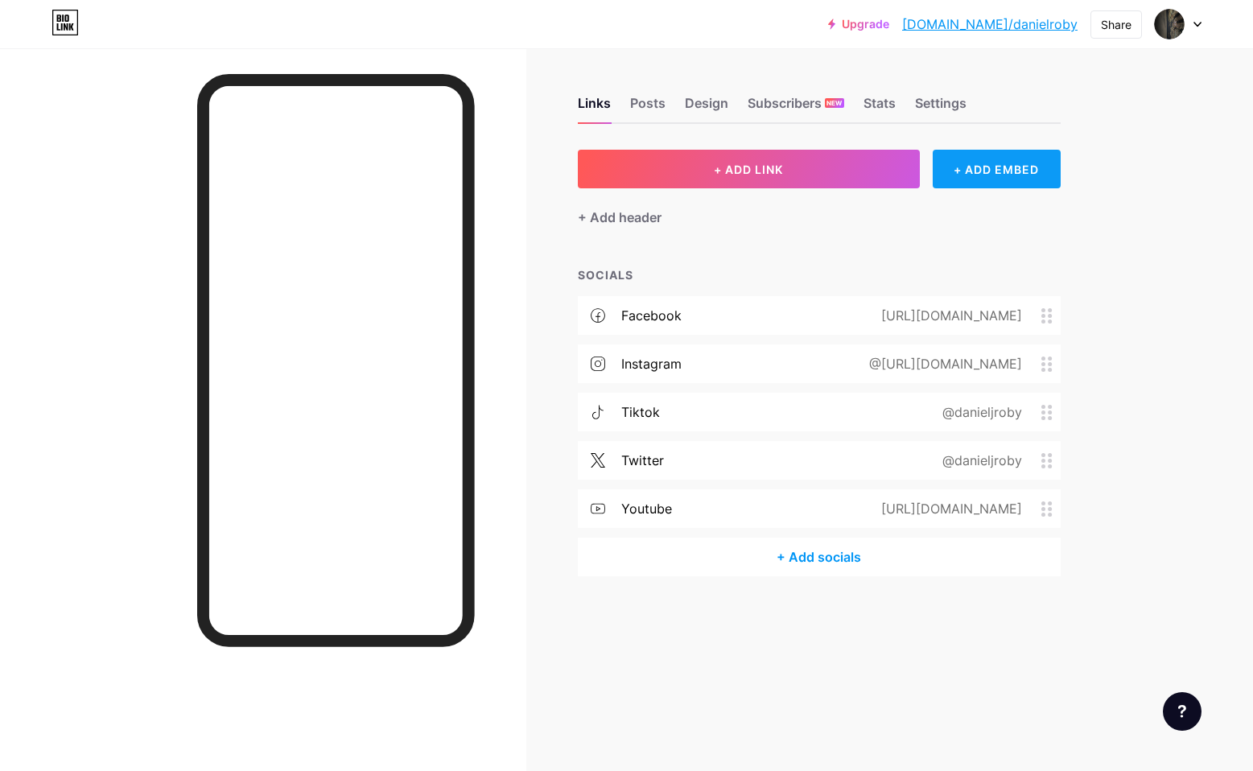
click at [985, 176] on div "+ ADD EMBED" at bounding box center [996, 169] width 128 height 39
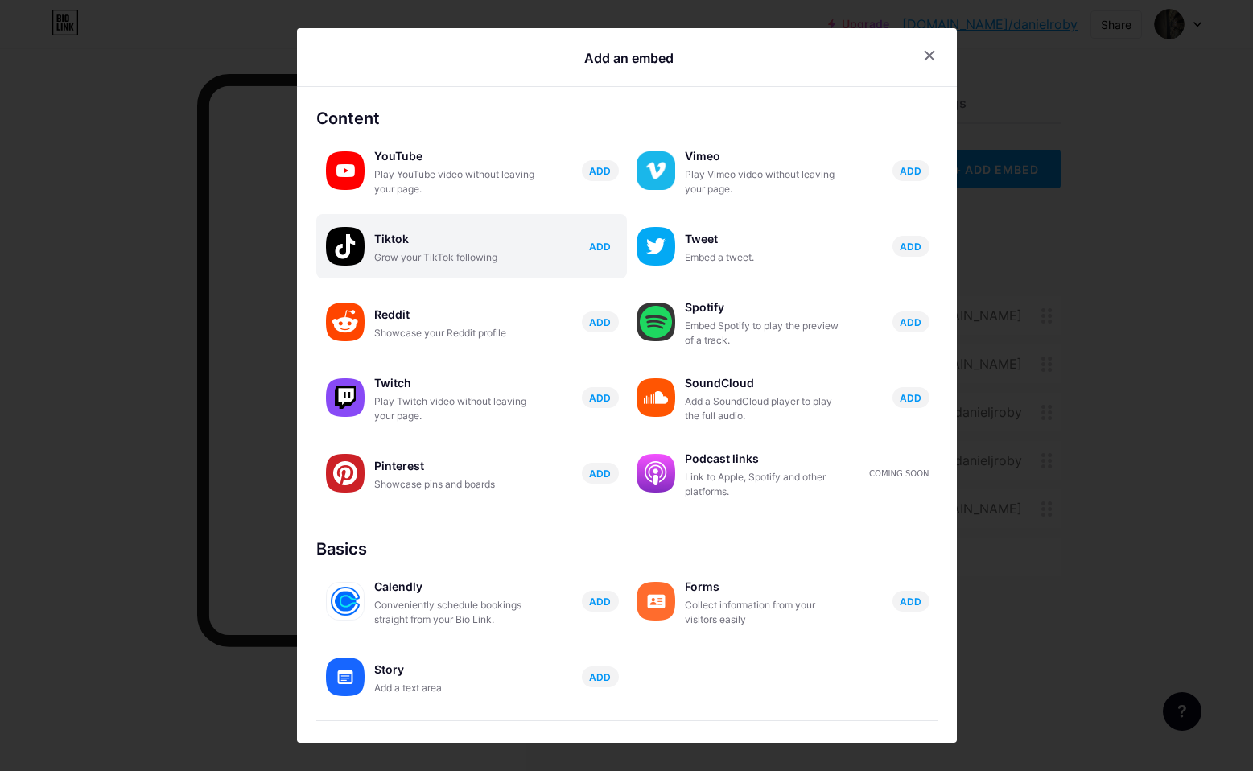
click at [590, 248] on span "ADD" at bounding box center [600, 247] width 22 height 14
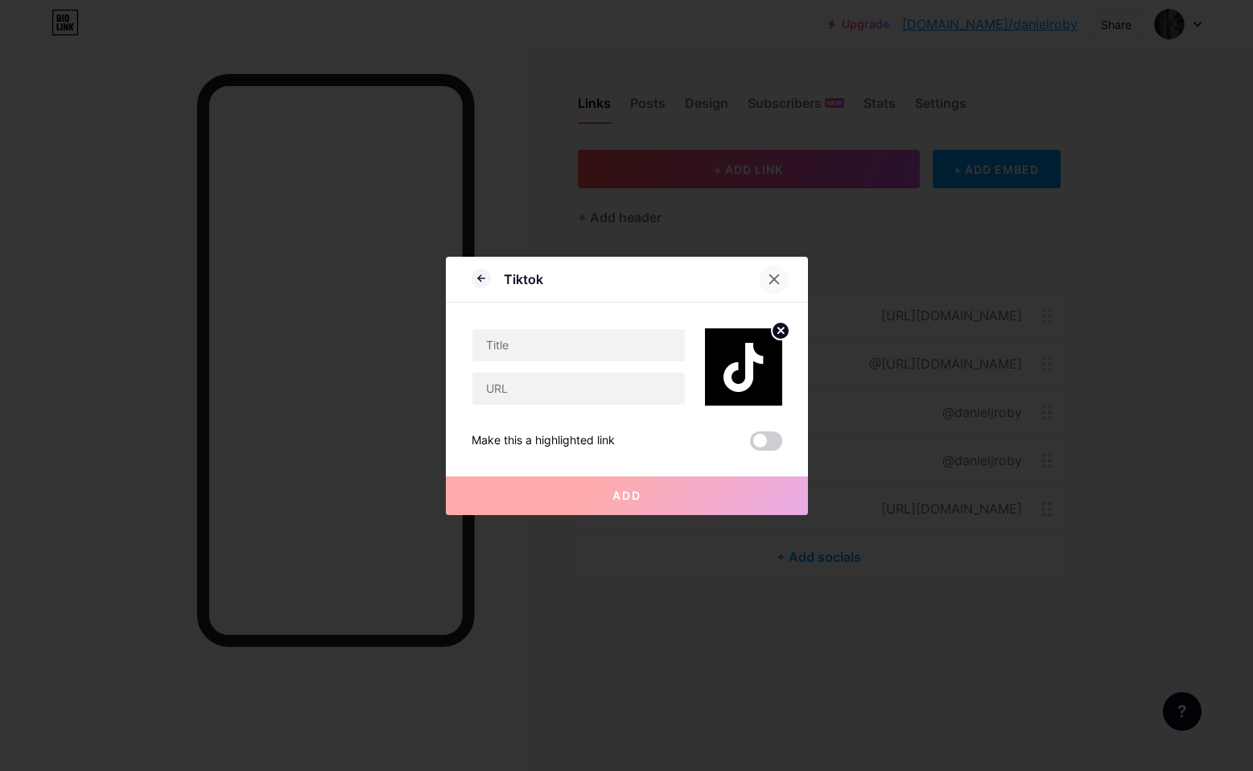
click at [770, 283] on icon at bounding box center [773, 278] width 9 height 9
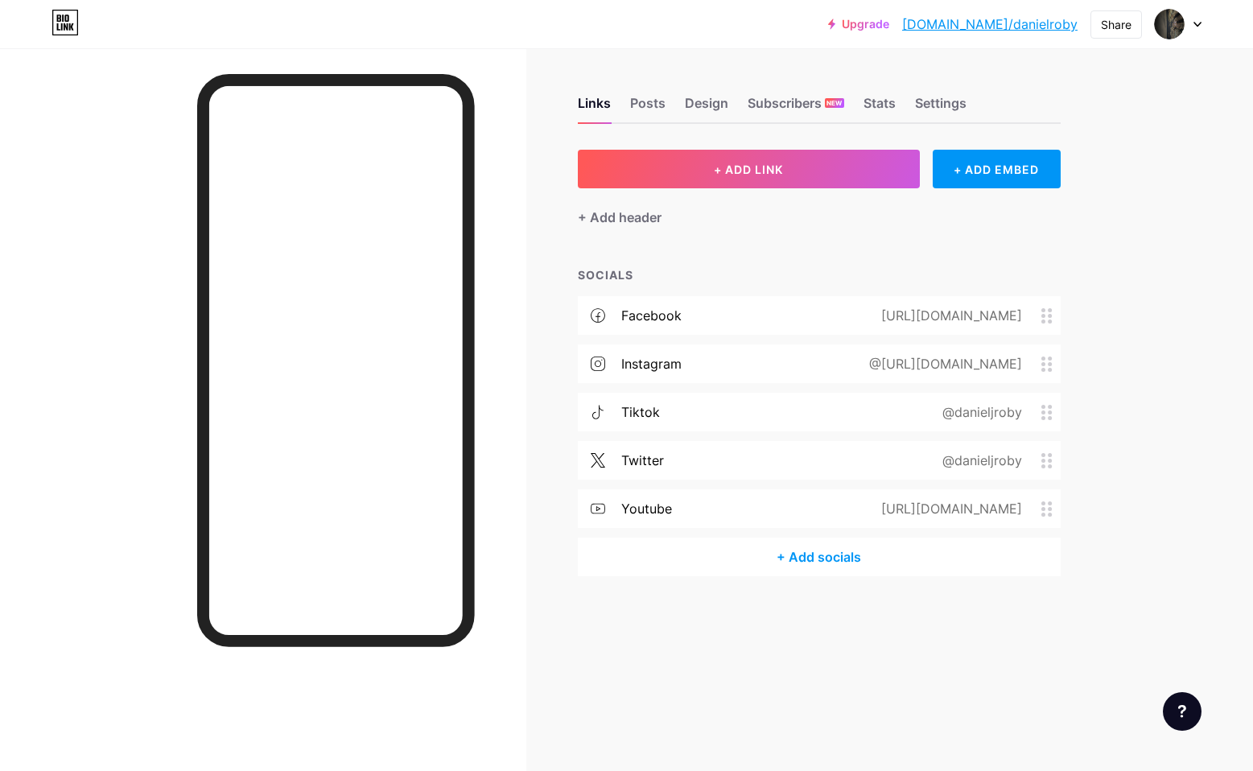
click at [842, 258] on div "+ ADD LINK + ADD EMBED + Add header SOCIALS facebook [URL][DOMAIN_NAME] instagr…" at bounding box center [819, 363] width 483 height 426
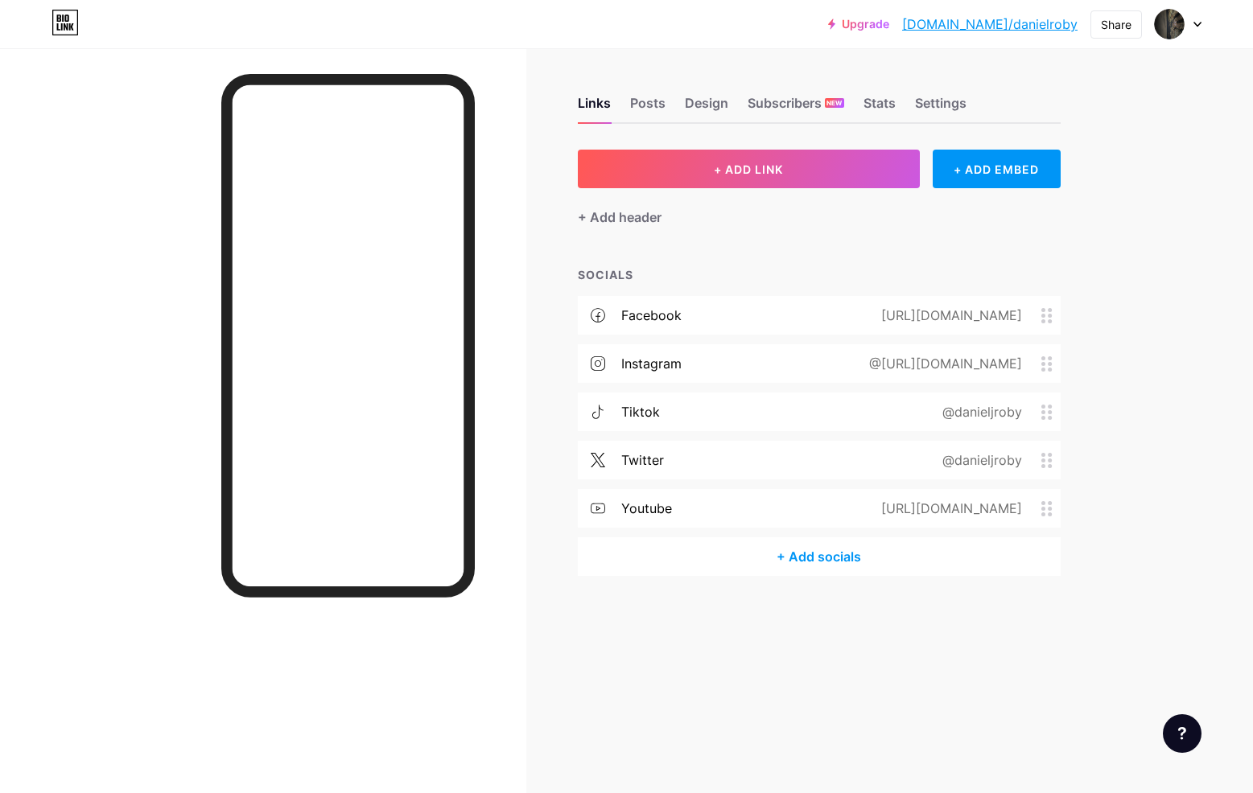
click at [1044, 25] on link "[DOMAIN_NAME]/danielroby" at bounding box center [989, 23] width 175 height 19
click at [829, 97] on div "Subscribers NEW" at bounding box center [795, 107] width 97 height 29
